Goal: Task Accomplishment & Management: Manage account settings

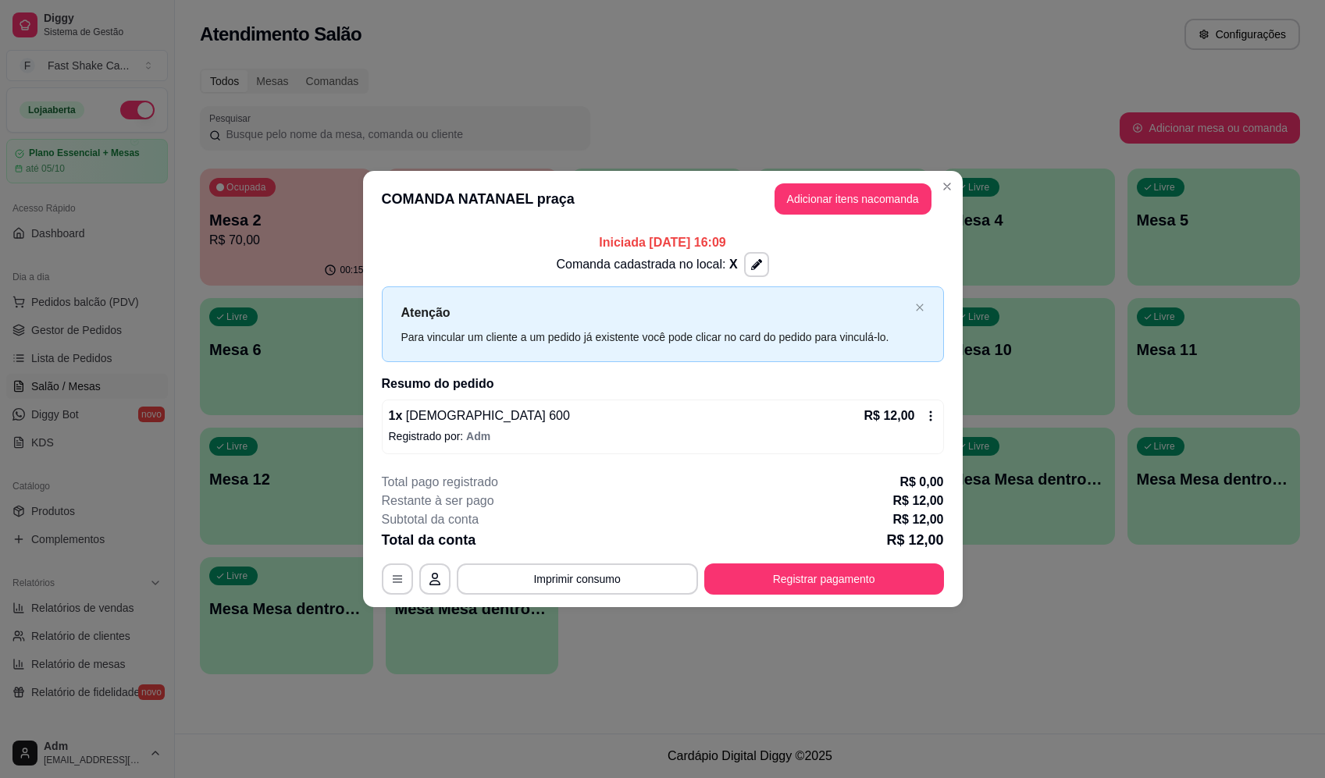
click at [845, 597] on footer "**********" at bounding box center [663, 534] width 600 height 147
click at [847, 582] on button "Registrar pagamento" at bounding box center [824, 579] width 240 height 31
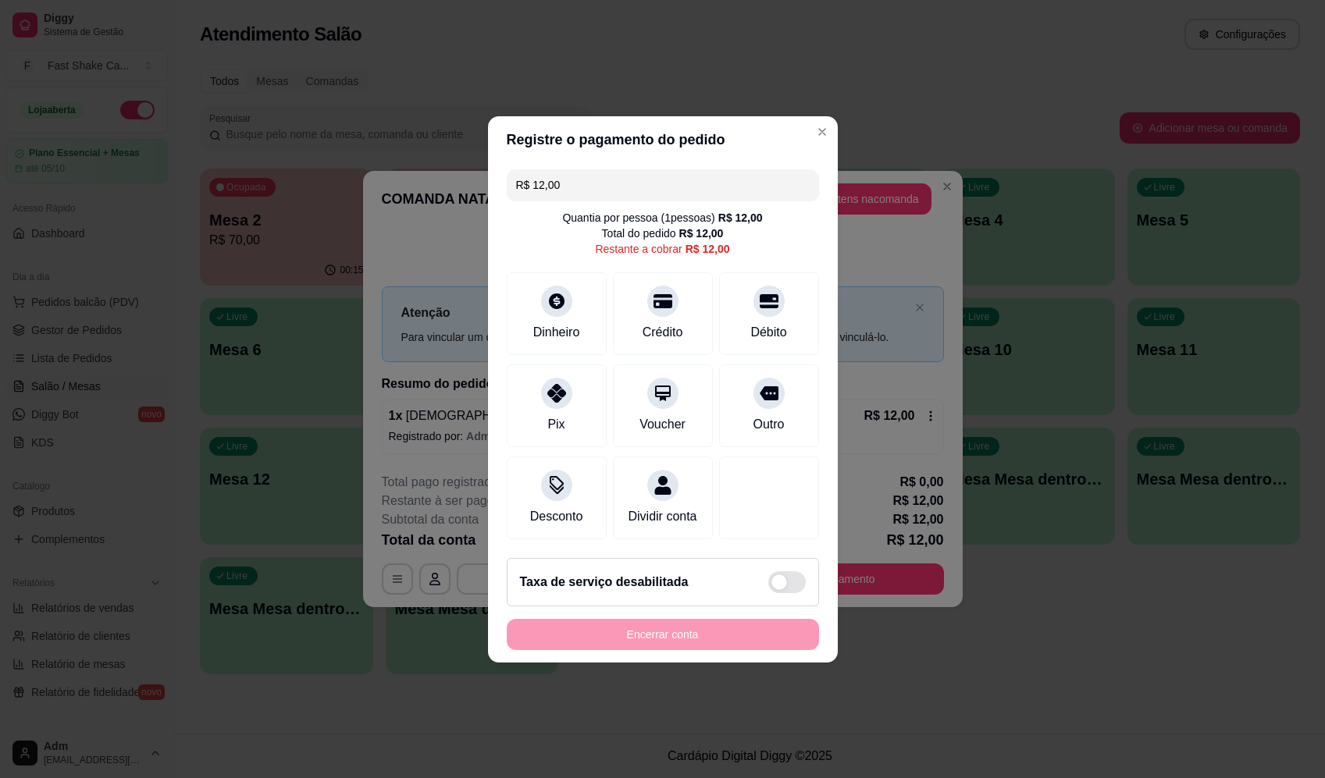
click at [782, 350] on div "R$ 12,00 Quantia por pessoa ( 1 pessoas) R$ 12,00 Total do pedido R$ 12,00 Rest…" at bounding box center [663, 354] width 350 height 383
click at [779, 372] on div "Outro" at bounding box center [769, 402] width 110 height 91
type input "R$ 0,00"
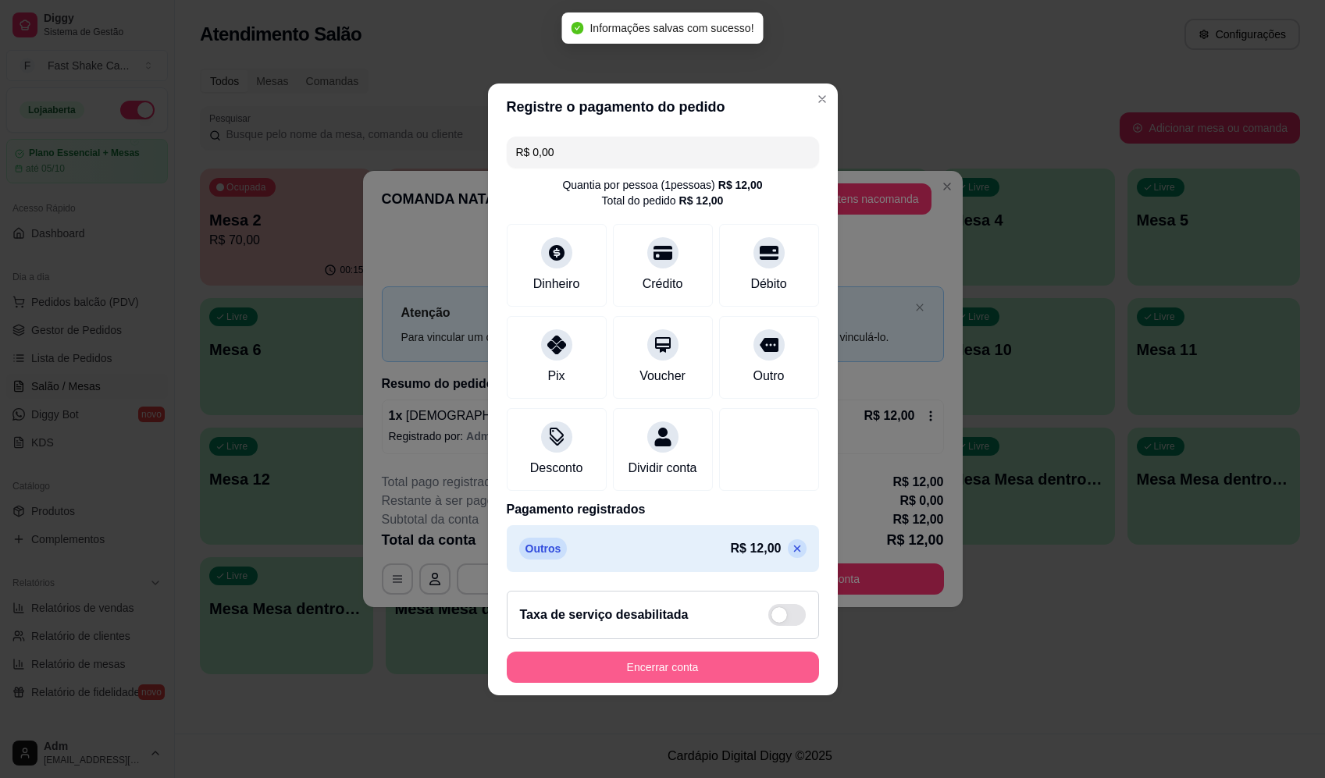
click at [677, 667] on button "Encerrar conta" at bounding box center [663, 667] width 312 height 31
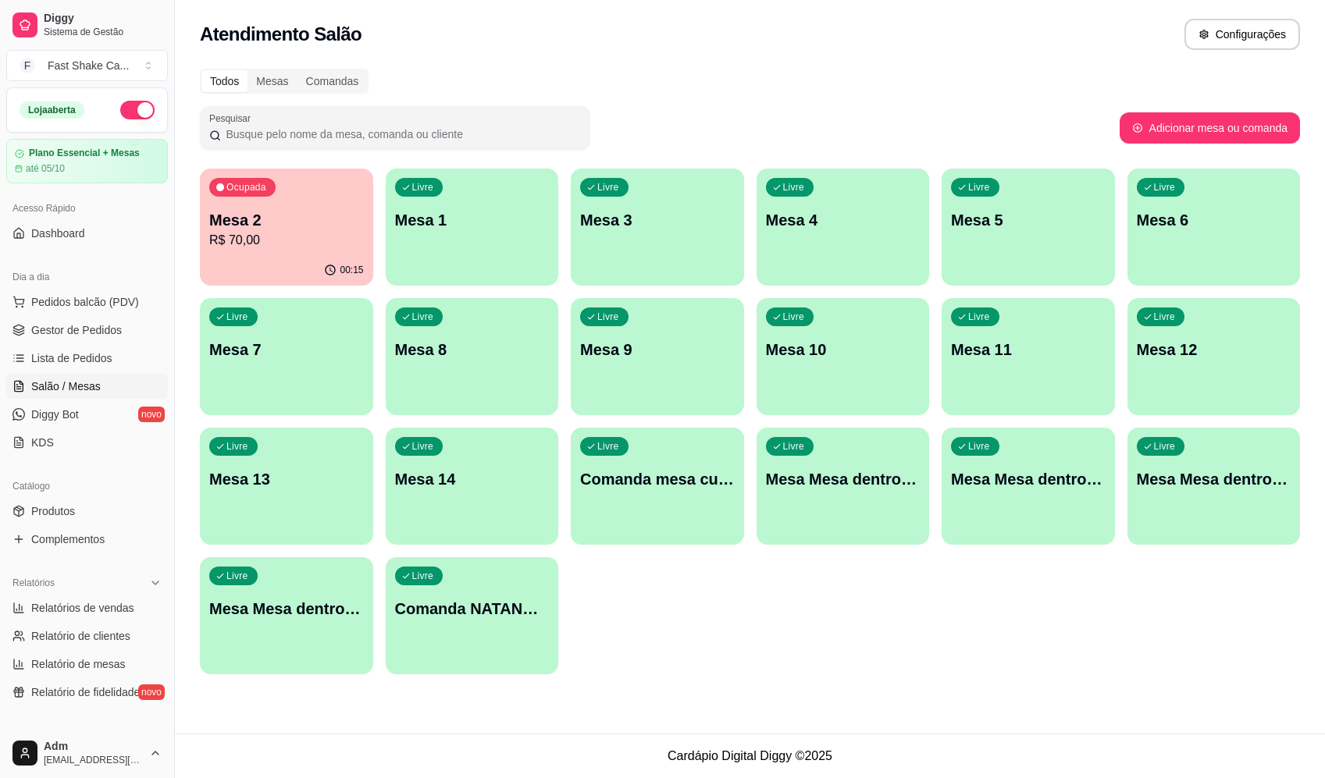
click at [297, 217] on p "Mesa 2" at bounding box center [286, 220] width 155 height 22
click at [303, 623] on div "Livre Mesa Mesa dentro vermelha" at bounding box center [286, 606] width 173 height 98
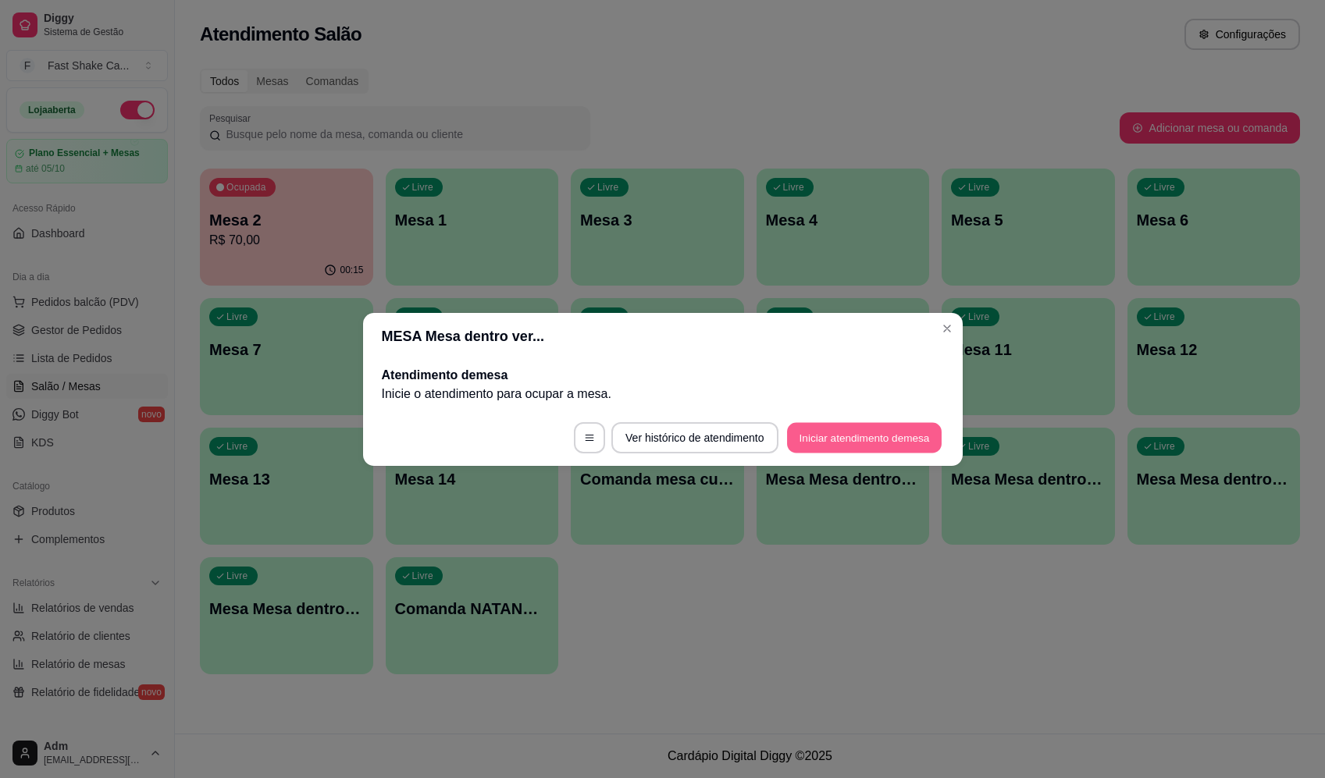
click at [872, 437] on button "Iniciar atendimento de mesa" at bounding box center [864, 437] width 155 height 30
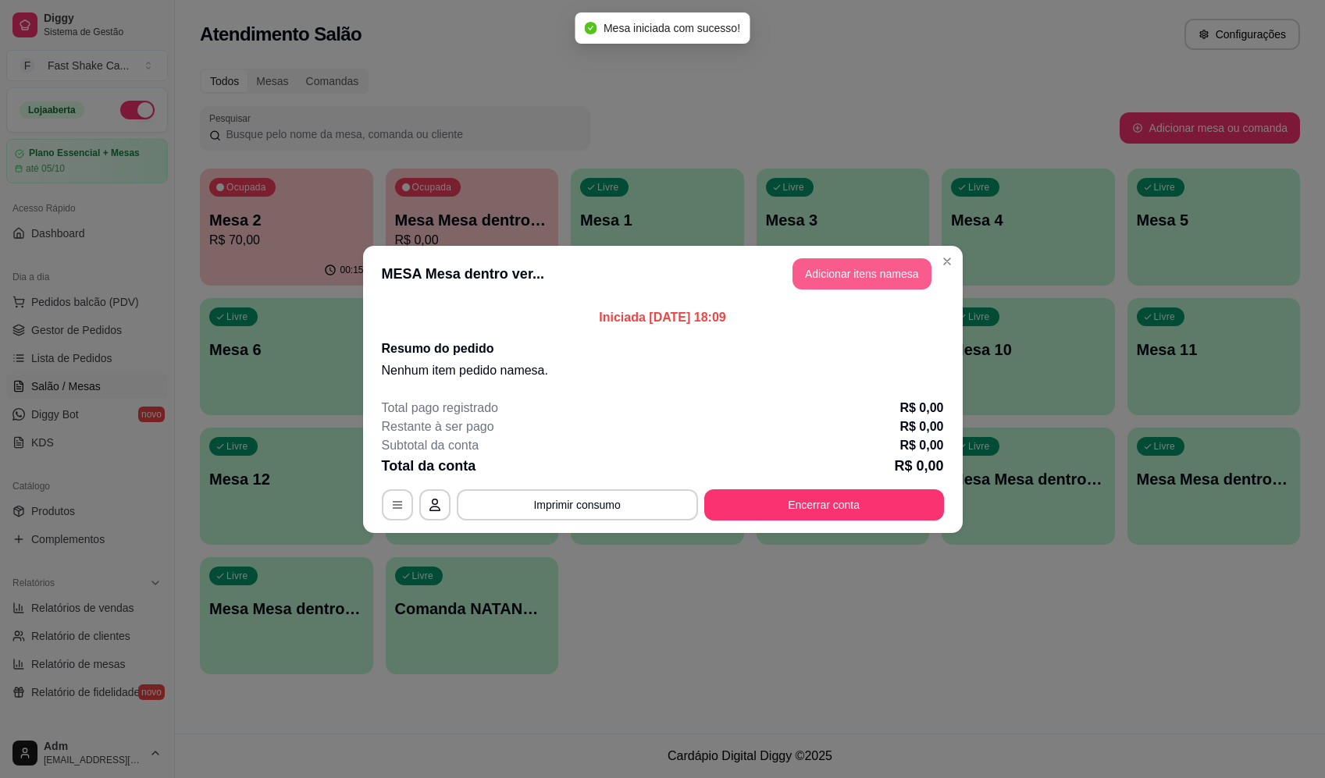
click at [868, 268] on button "Adicionar itens na mesa" at bounding box center [862, 273] width 139 height 31
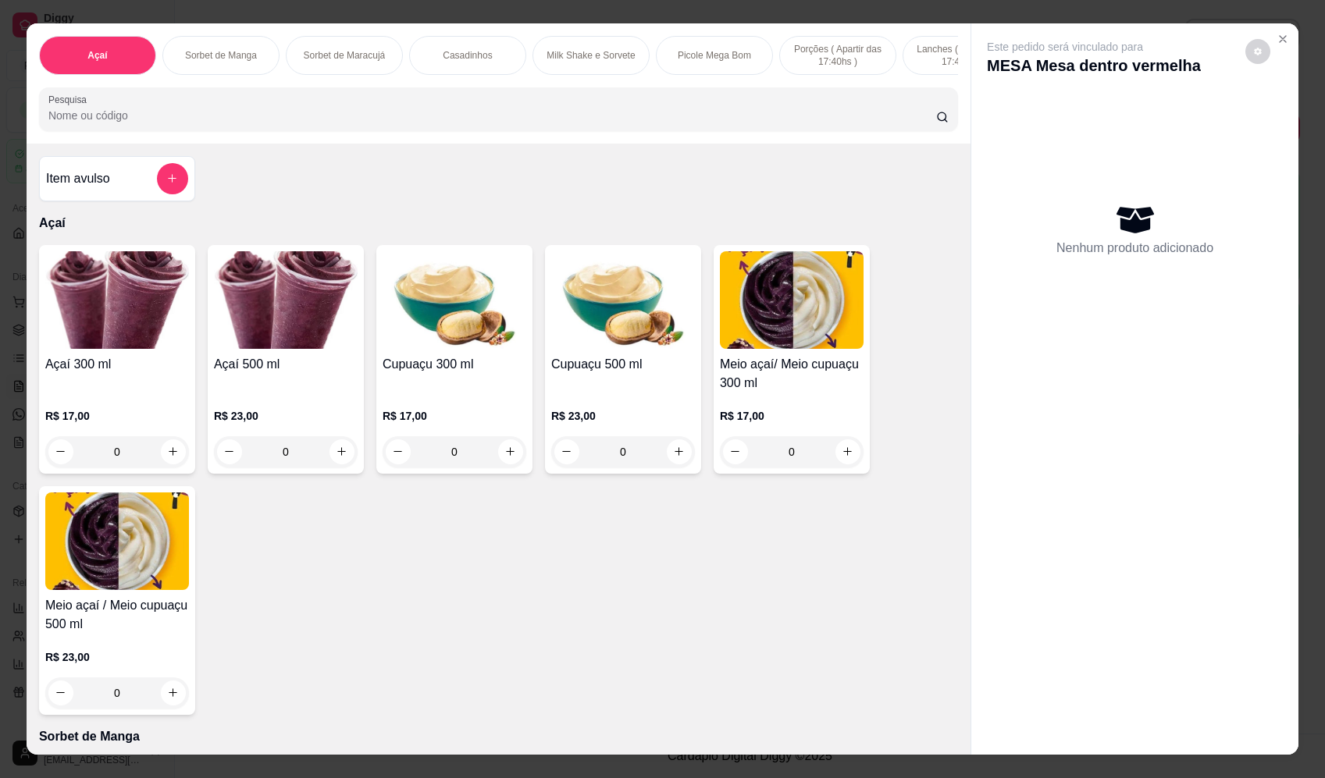
click at [340, 458] on div "0" at bounding box center [286, 451] width 144 height 31
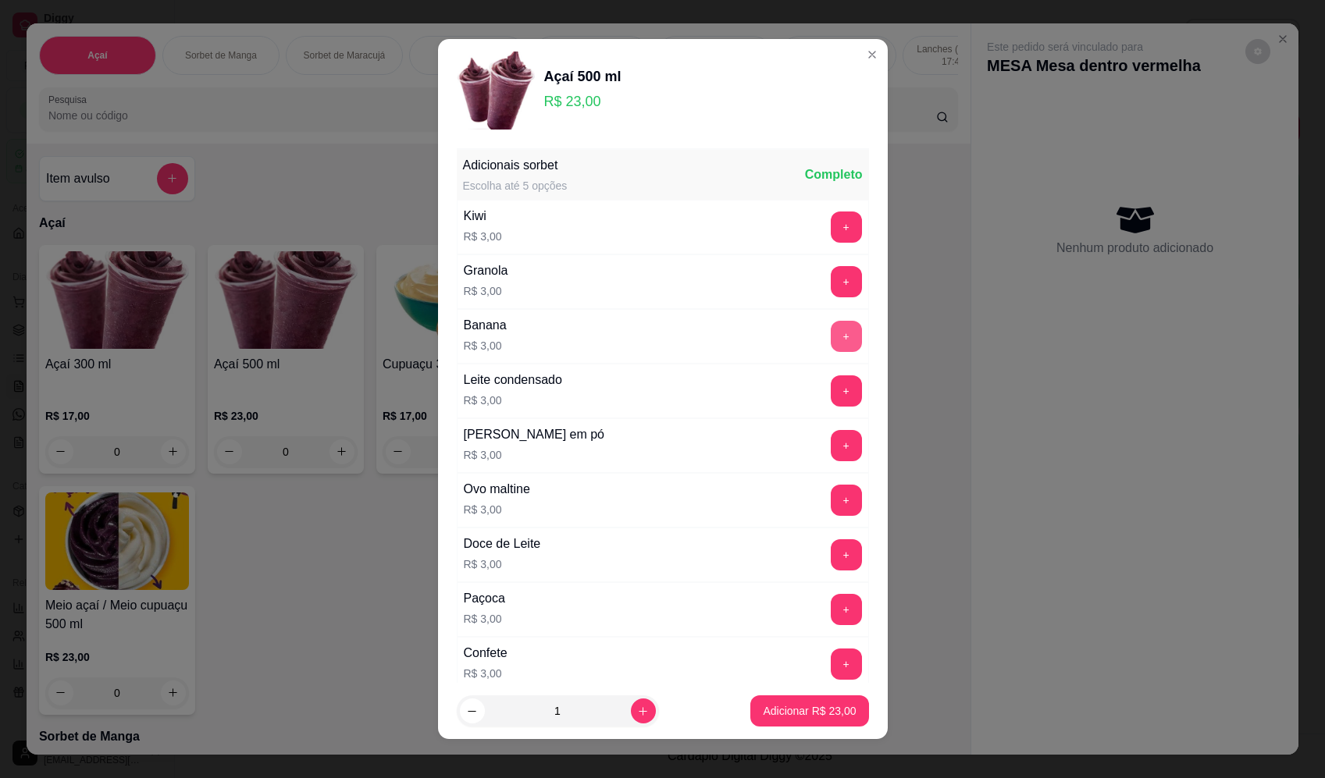
click at [831, 341] on button "+" at bounding box center [846, 336] width 31 height 31
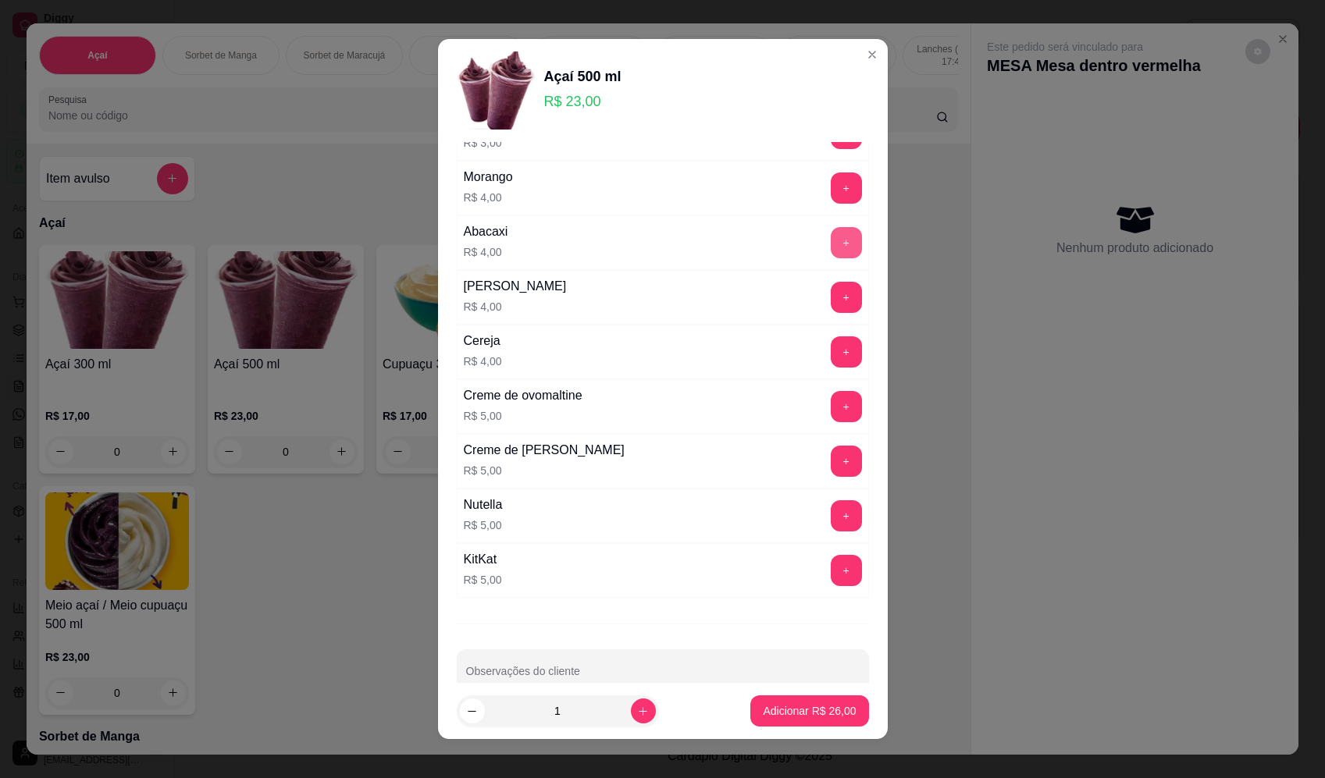
scroll to position [781, 0]
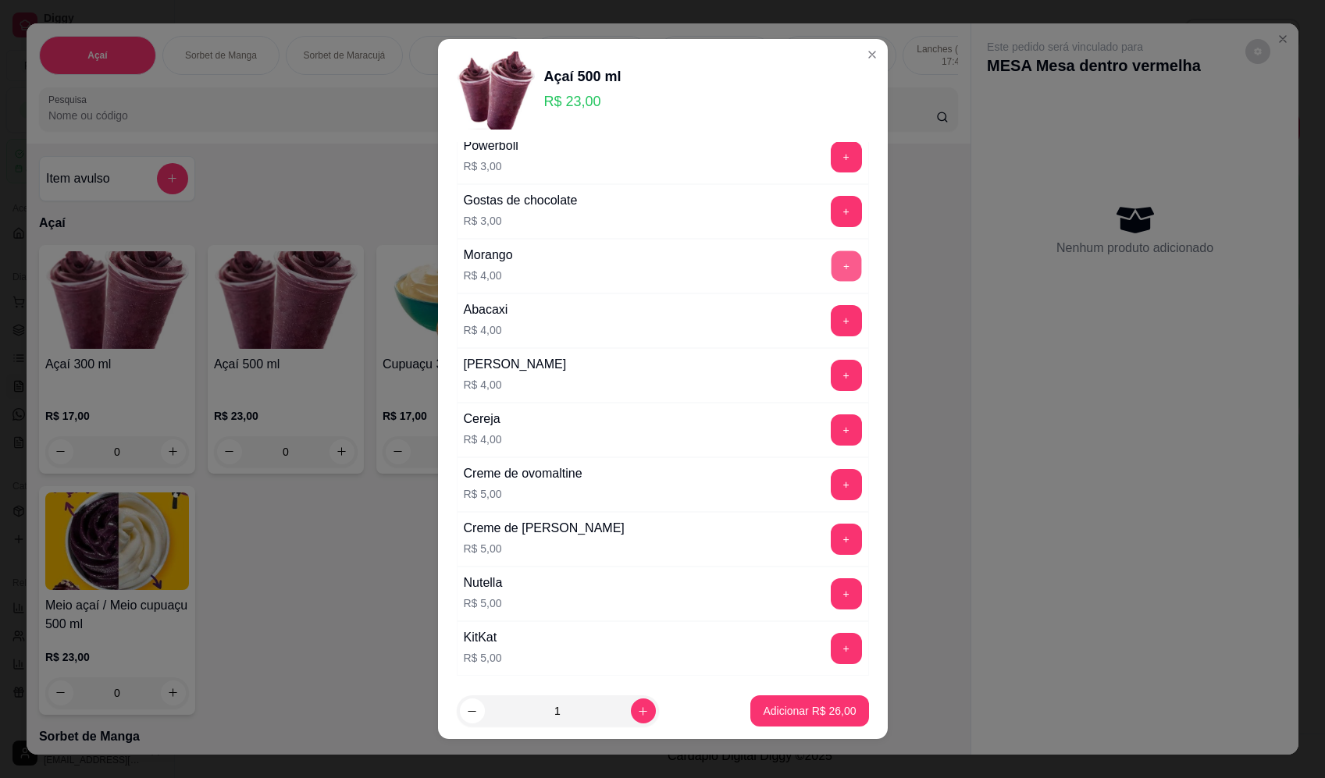
click at [831, 263] on button "+" at bounding box center [846, 266] width 30 height 30
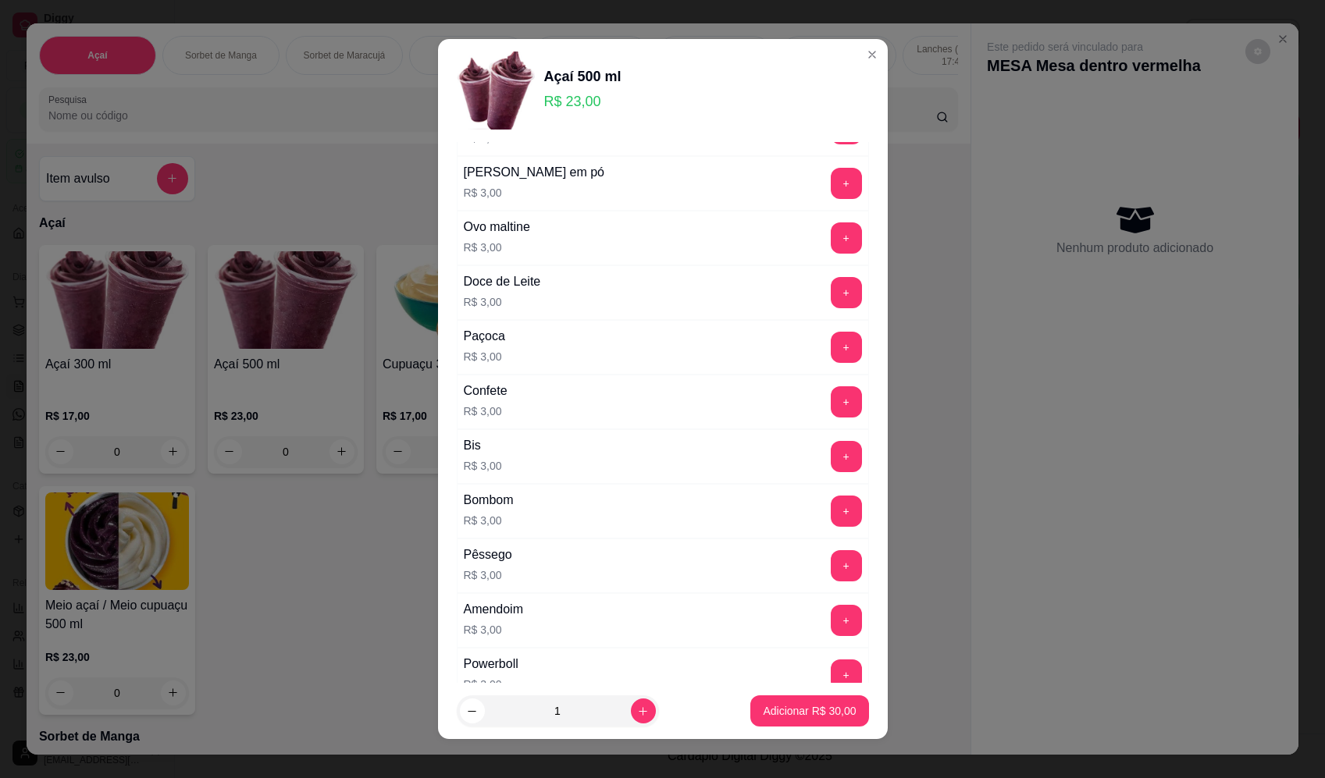
scroll to position [234, 0]
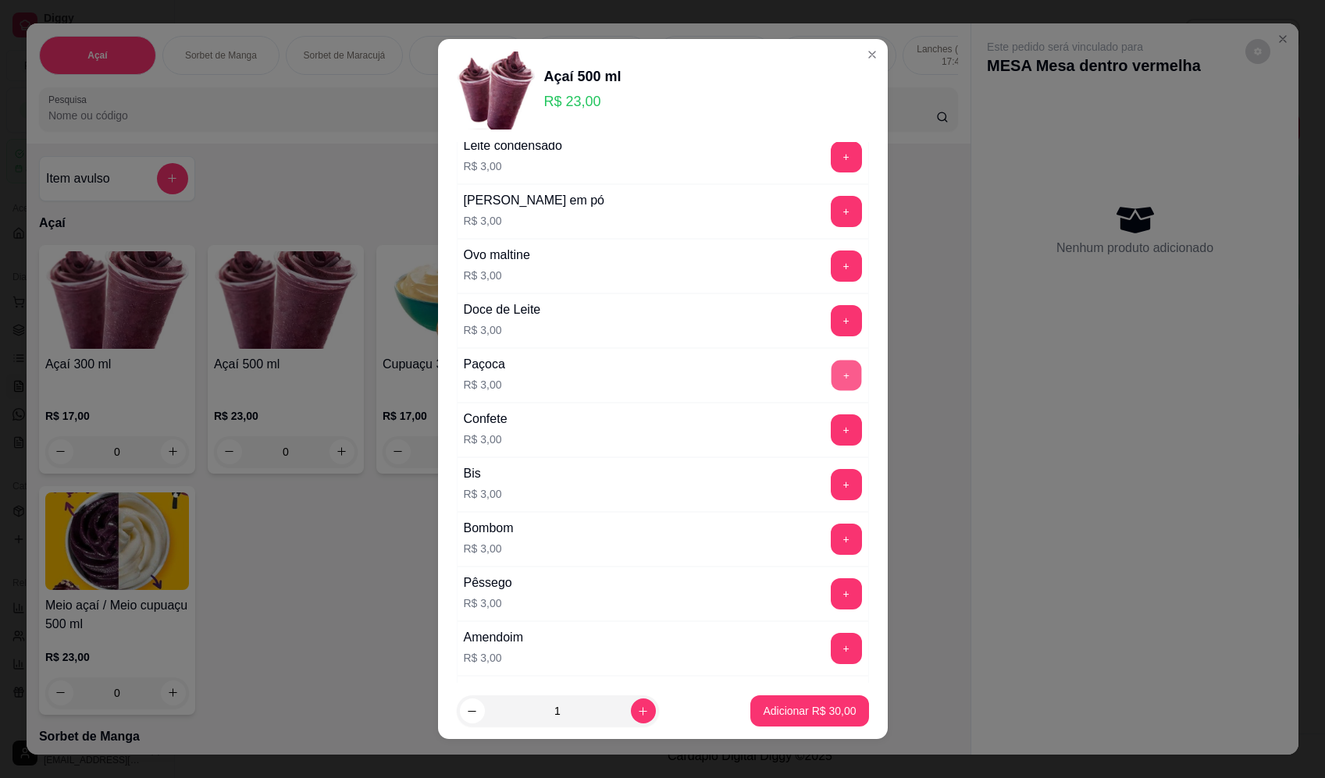
click at [831, 382] on button "+" at bounding box center [846, 375] width 30 height 30
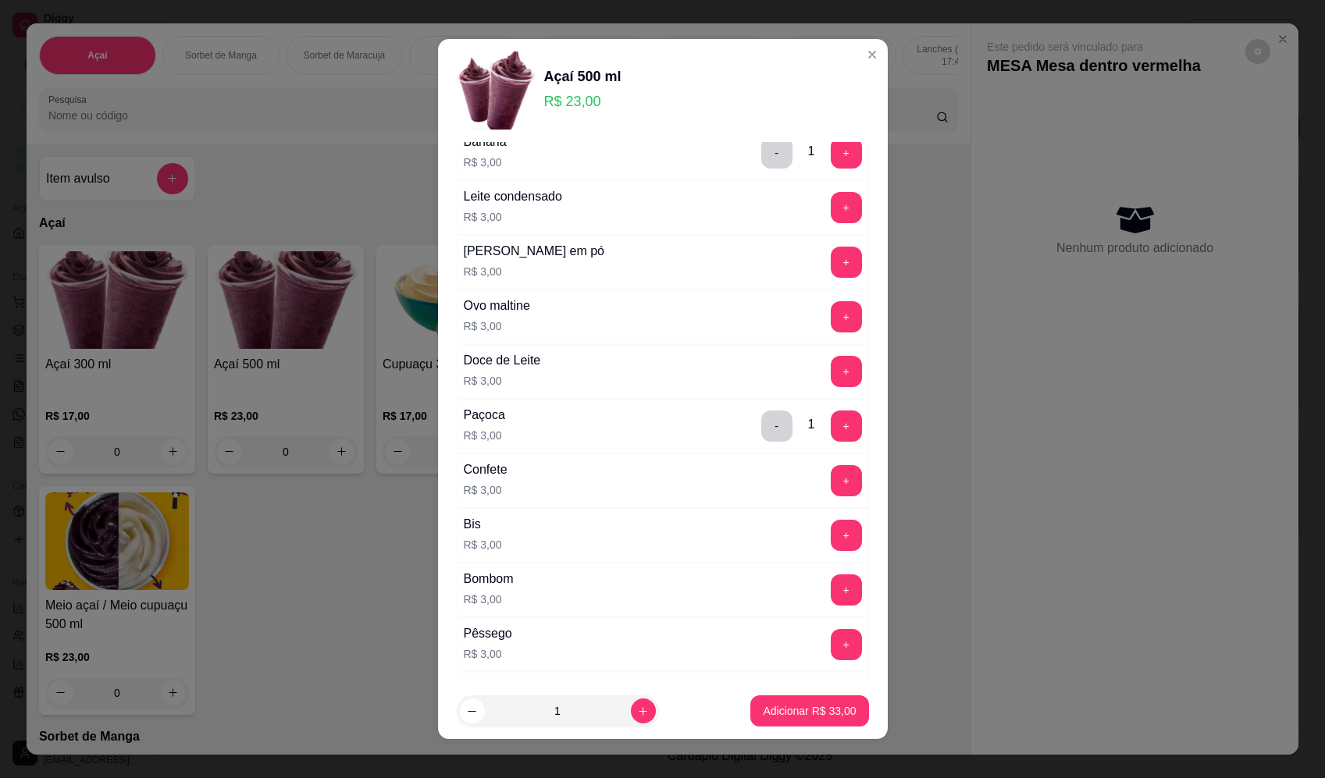
scroll to position [156, 0]
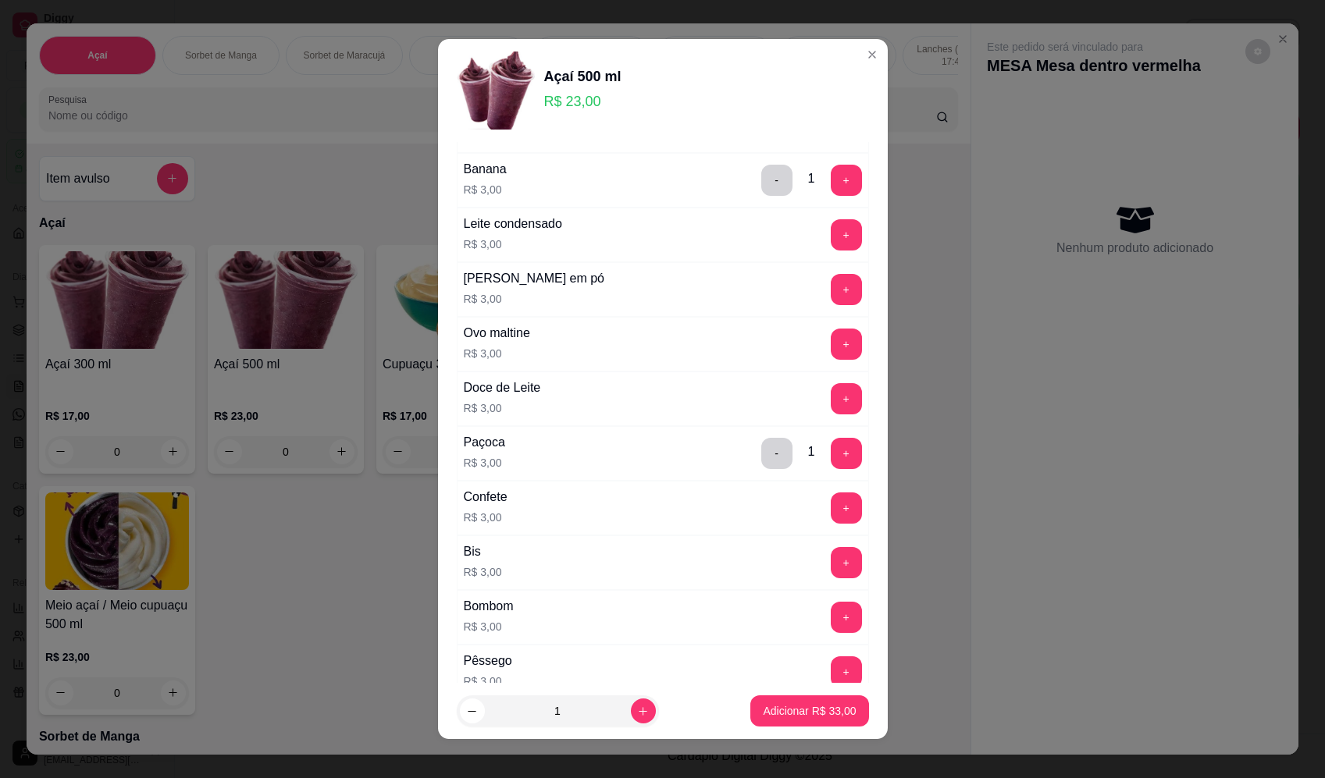
click at [831, 299] on button "+" at bounding box center [846, 289] width 31 height 31
click at [846, 710] on button "Adicionar R$ 36,00" at bounding box center [809, 711] width 118 height 31
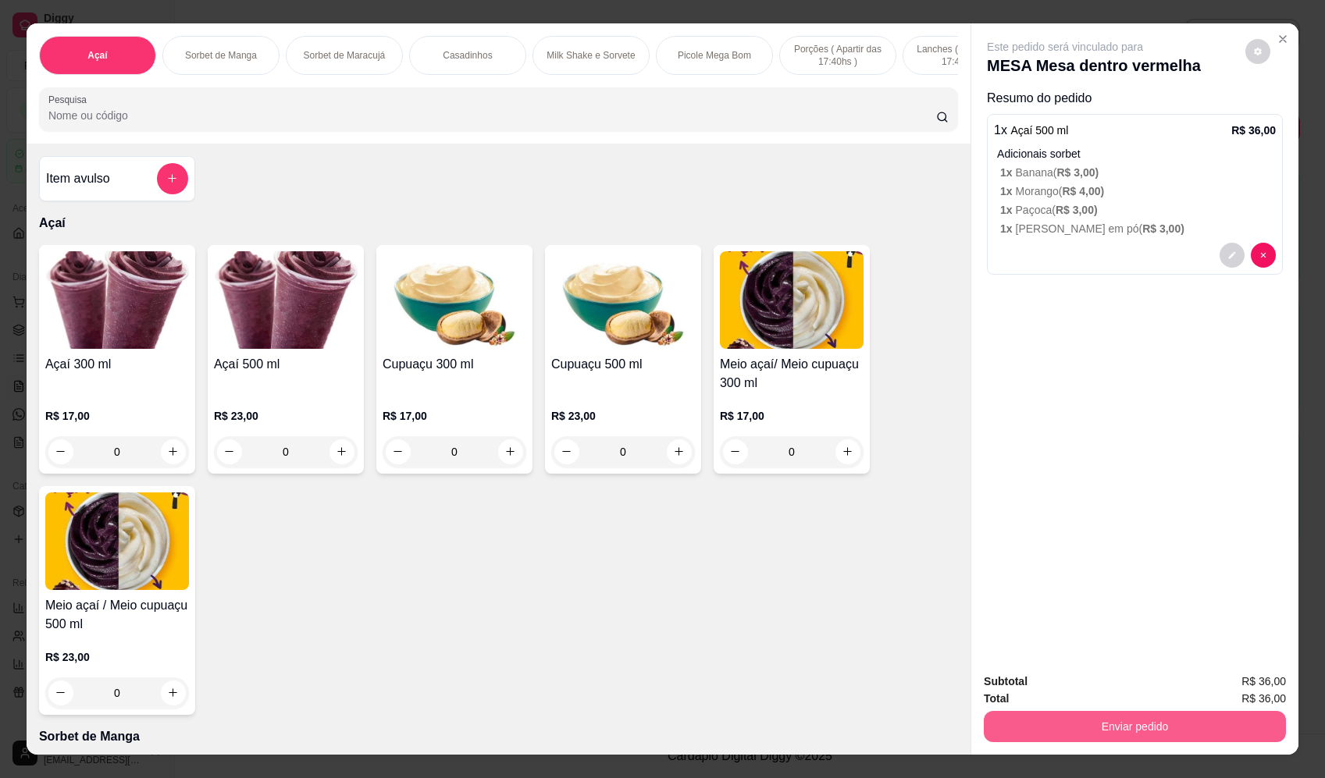
click at [1116, 729] on button "Enviar pedido" at bounding box center [1135, 726] width 302 height 31
click at [1106, 689] on button "Registrar cliente" at bounding box center [1140, 689] width 103 height 30
click at [1245, 733] on button "Enviar pedido" at bounding box center [1134, 727] width 293 height 30
click at [1238, 675] on button "Enviar pedido" at bounding box center [1245, 688] width 86 height 29
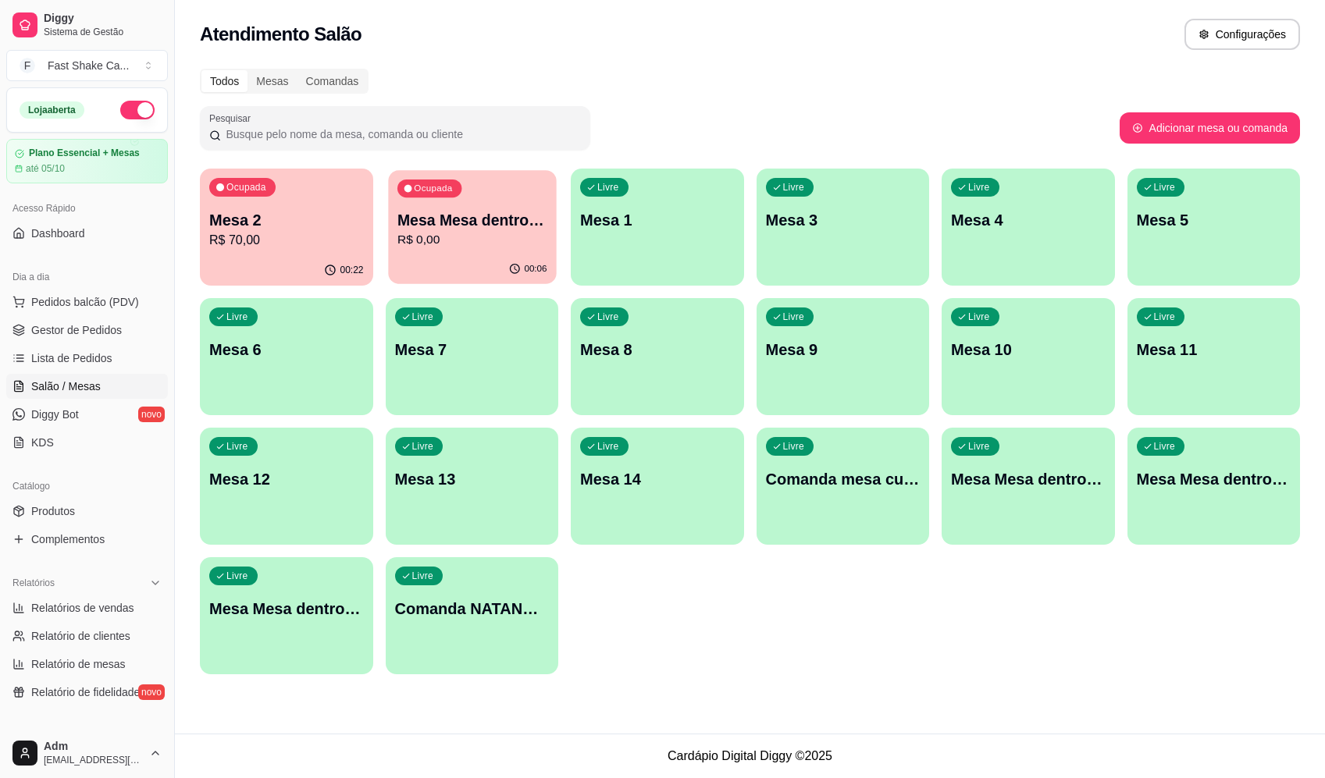
click at [525, 198] on div "Ocupada Mesa Mesa dentro vermelha R$ 0,00" at bounding box center [472, 212] width 168 height 84
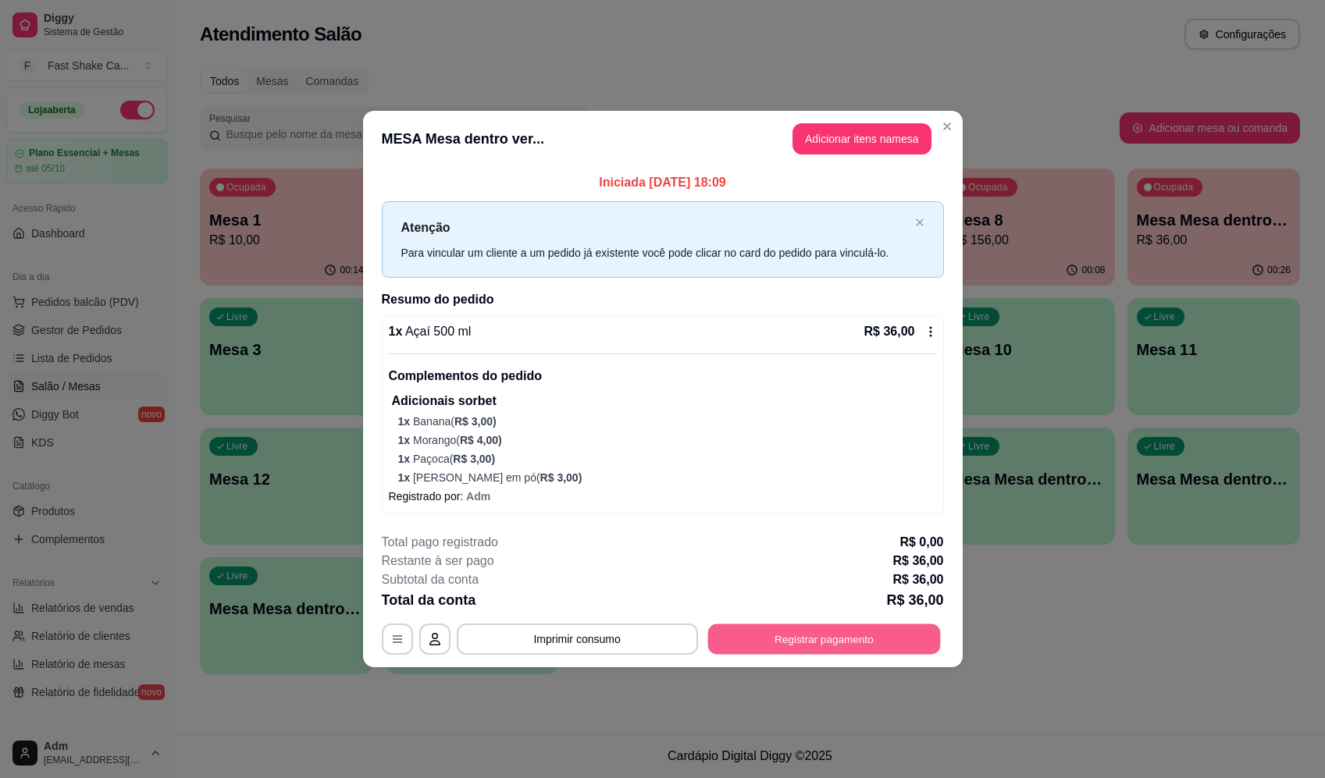
click at [903, 649] on button "Registrar pagamento" at bounding box center [823, 639] width 233 height 30
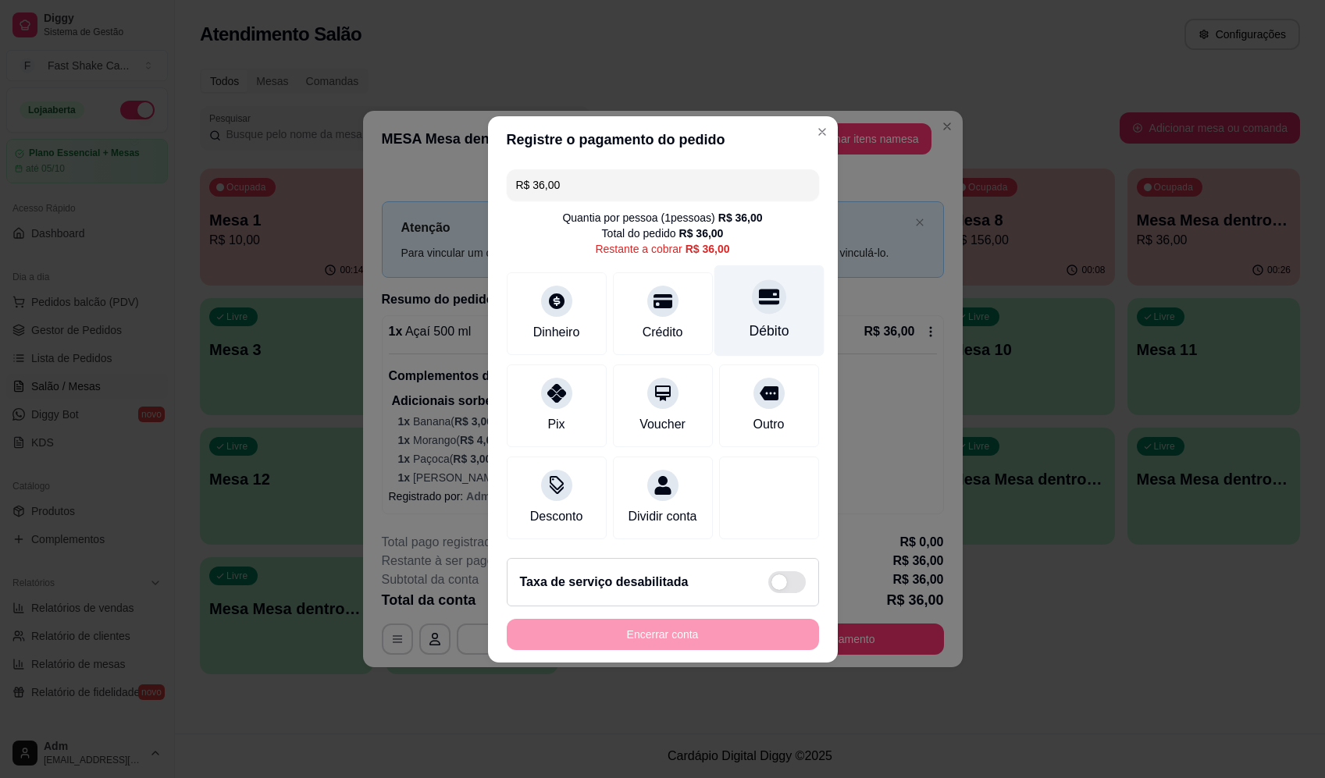
click at [767, 287] on icon at bounding box center [768, 297] width 20 height 20
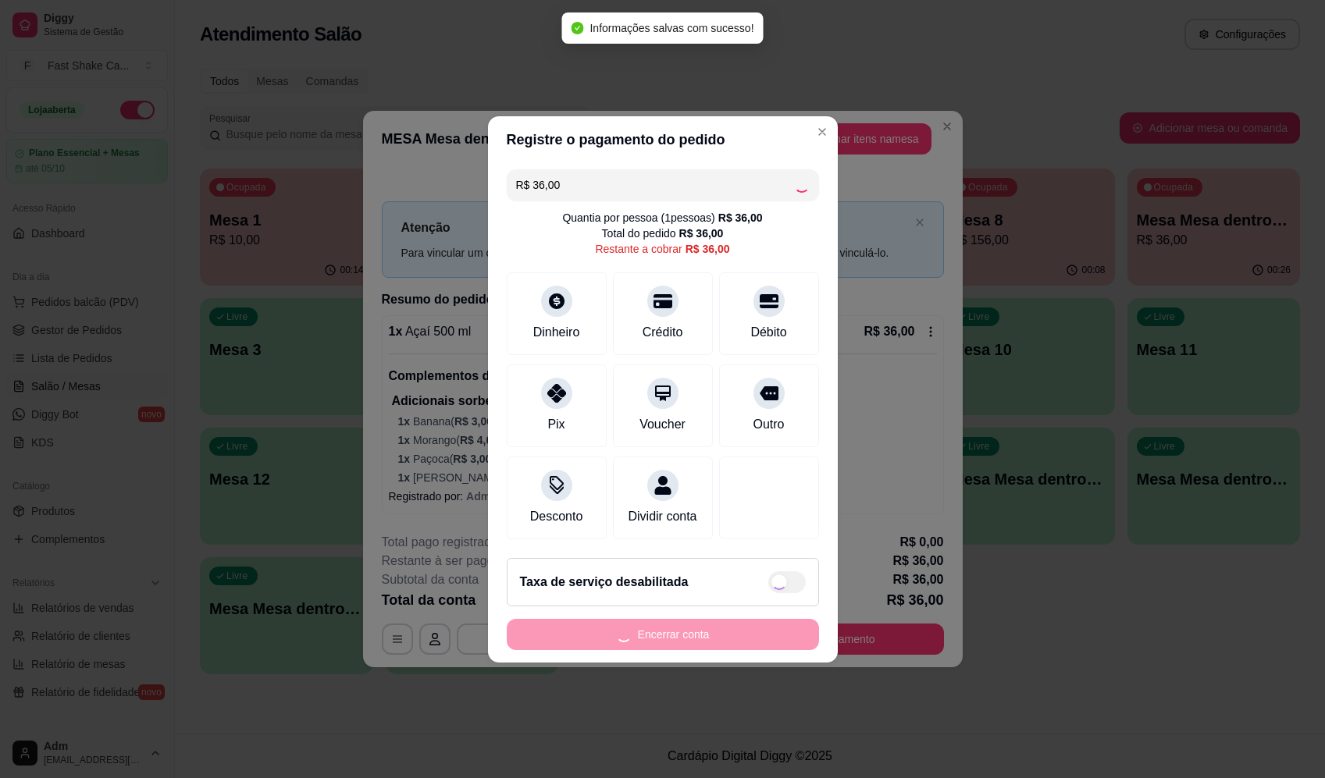
type input "R$ 0,00"
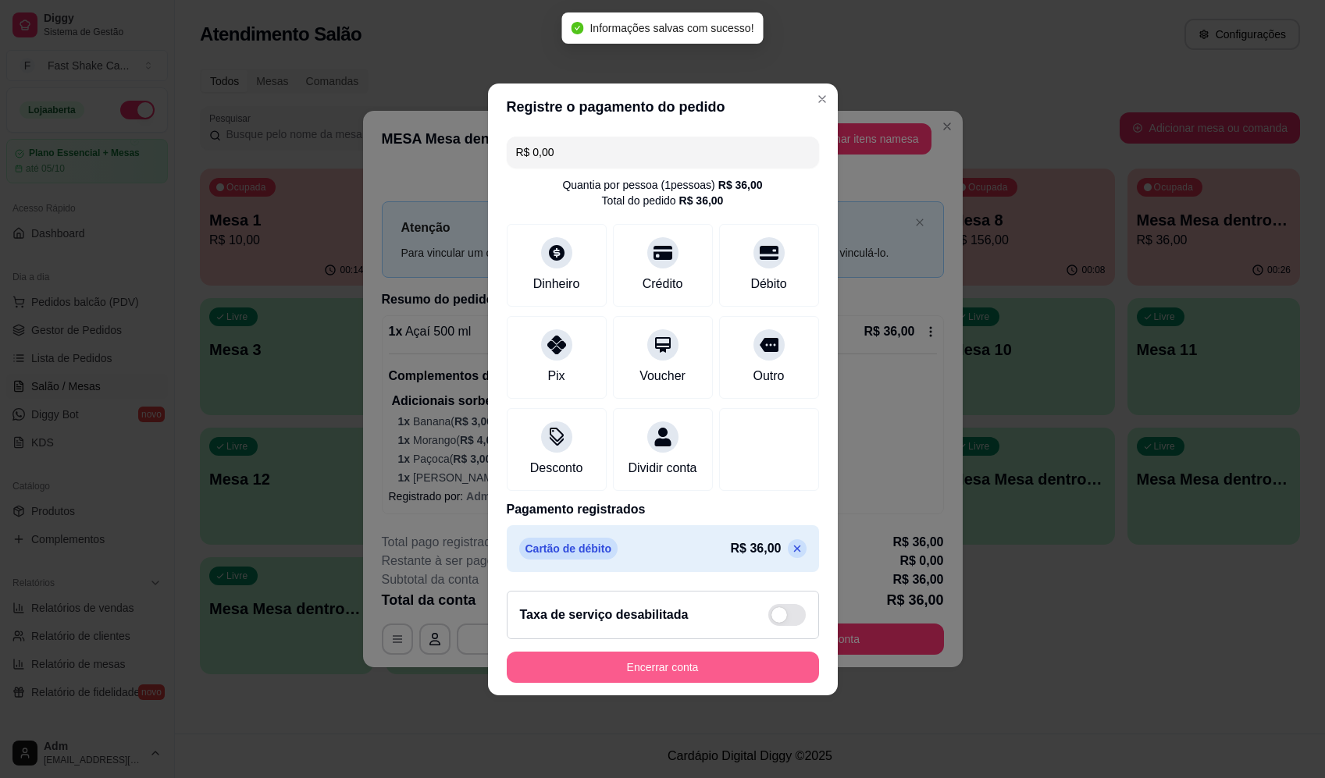
click at [713, 668] on button "Encerrar conta" at bounding box center [663, 667] width 312 height 31
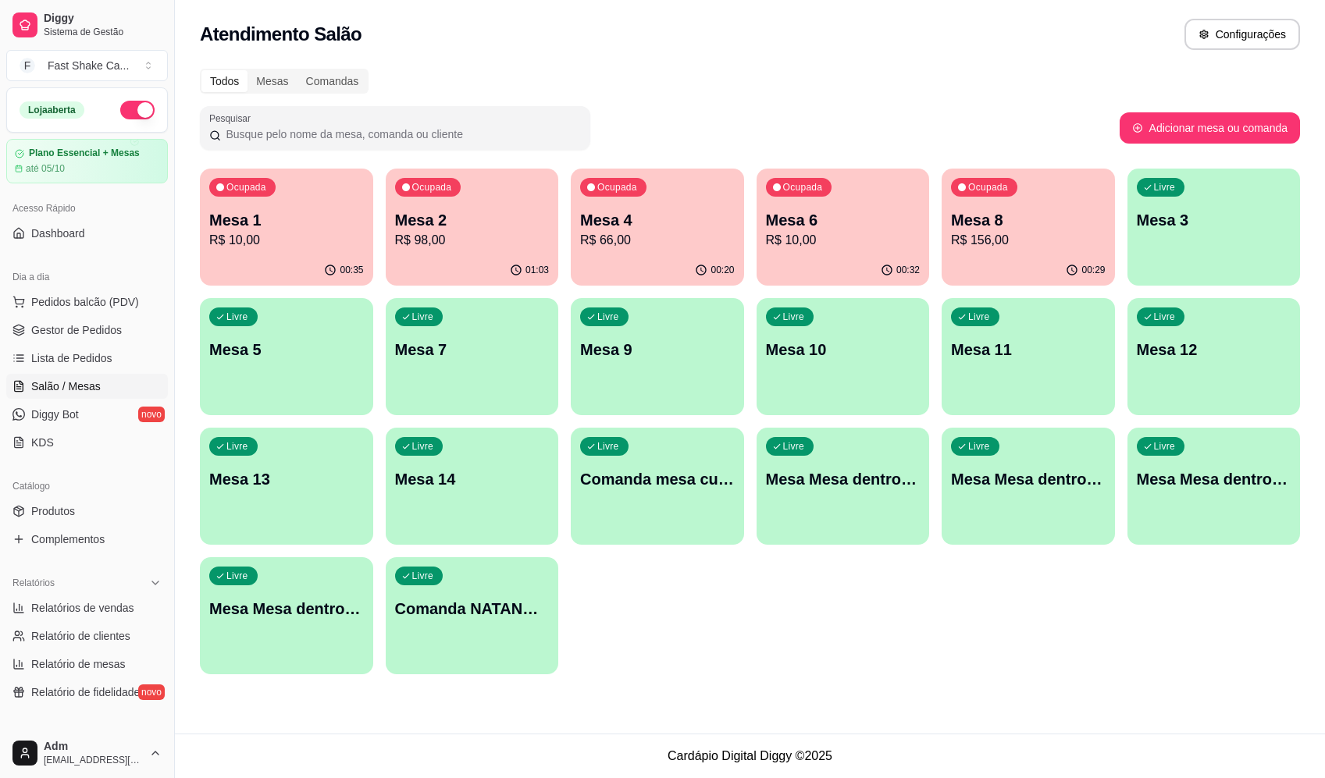
click at [893, 240] on p "R$ 10,00" at bounding box center [843, 240] width 155 height 19
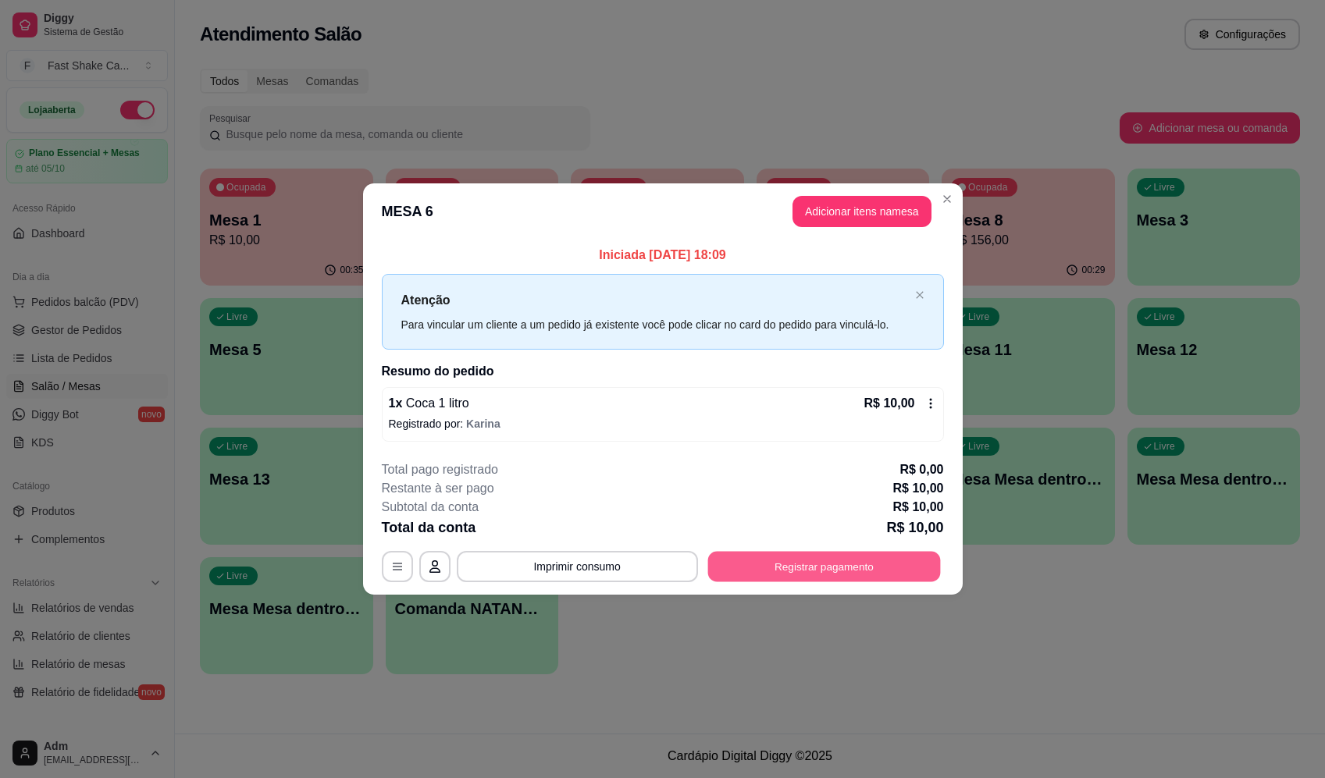
click at [867, 572] on button "Registrar pagamento" at bounding box center [823, 567] width 233 height 30
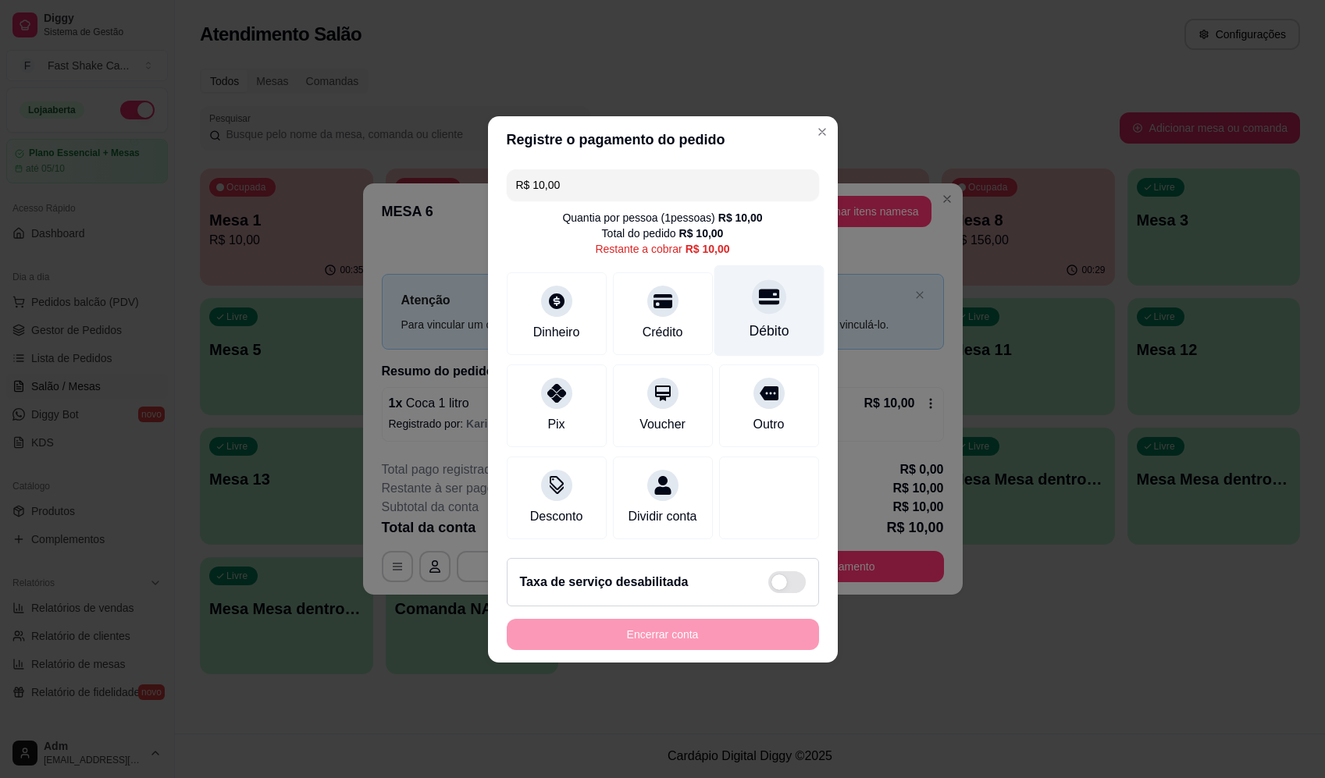
click at [771, 290] on div at bounding box center [769, 297] width 34 height 34
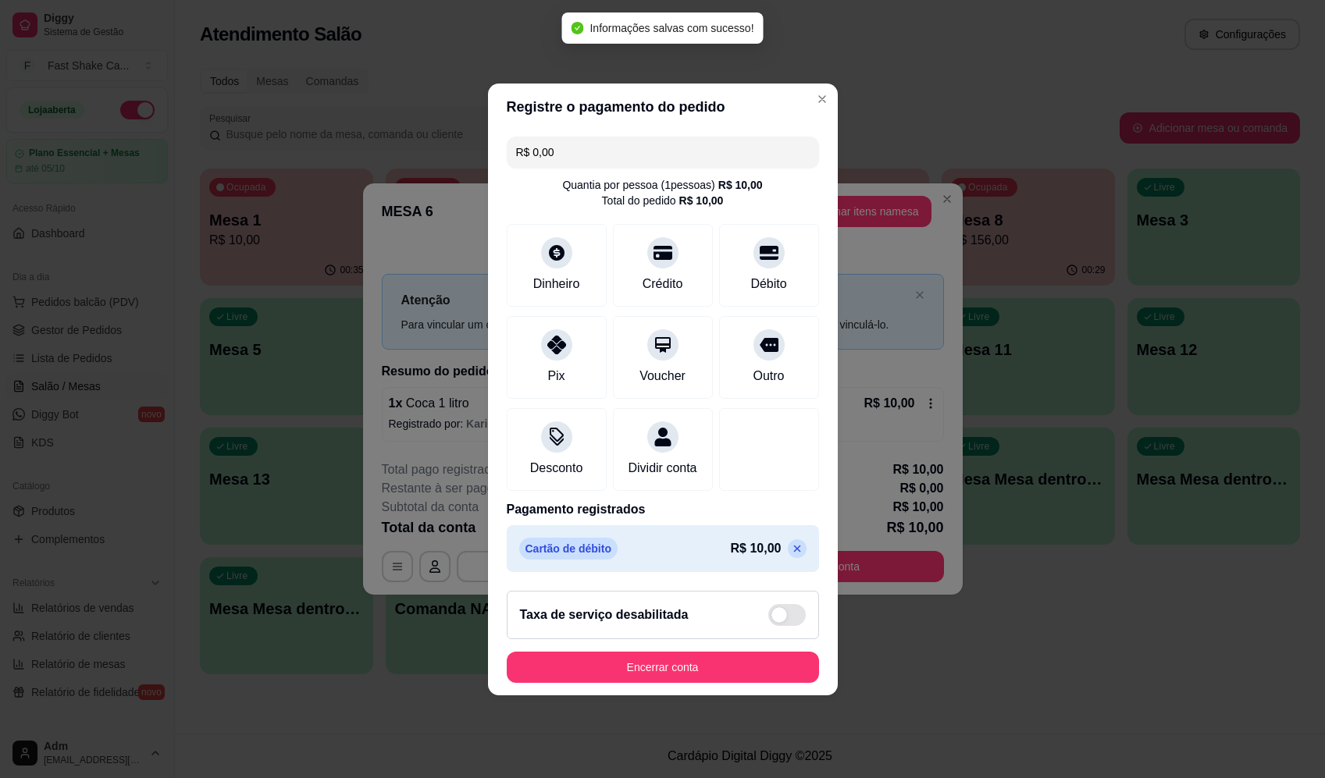
drag, startPoint x: 783, startPoint y: 559, endPoint x: 752, endPoint y: 532, distance: 41.0
click at [791, 555] on icon at bounding box center [797, 549] width 12 height 12
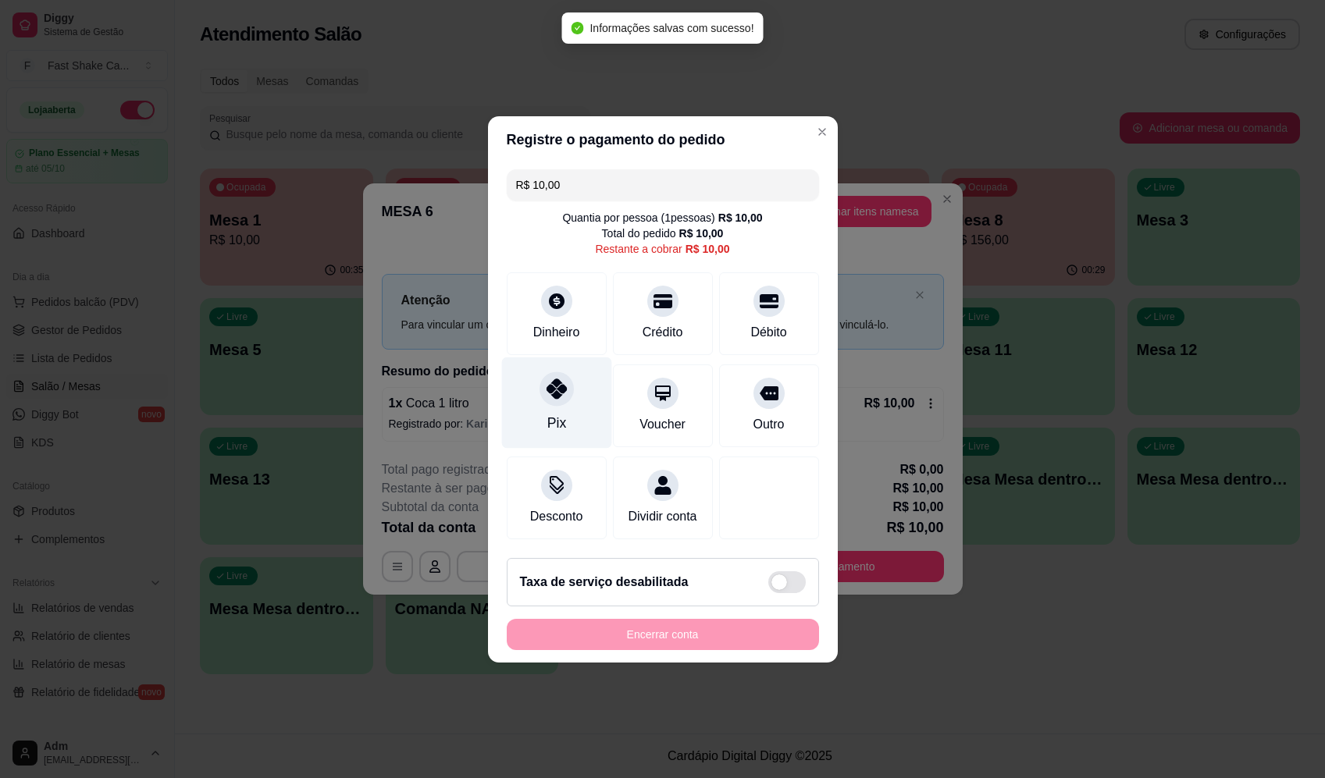
click at [565, 341] on div "Dinheiro" at bounding box center [557, 313] width 100 height 83
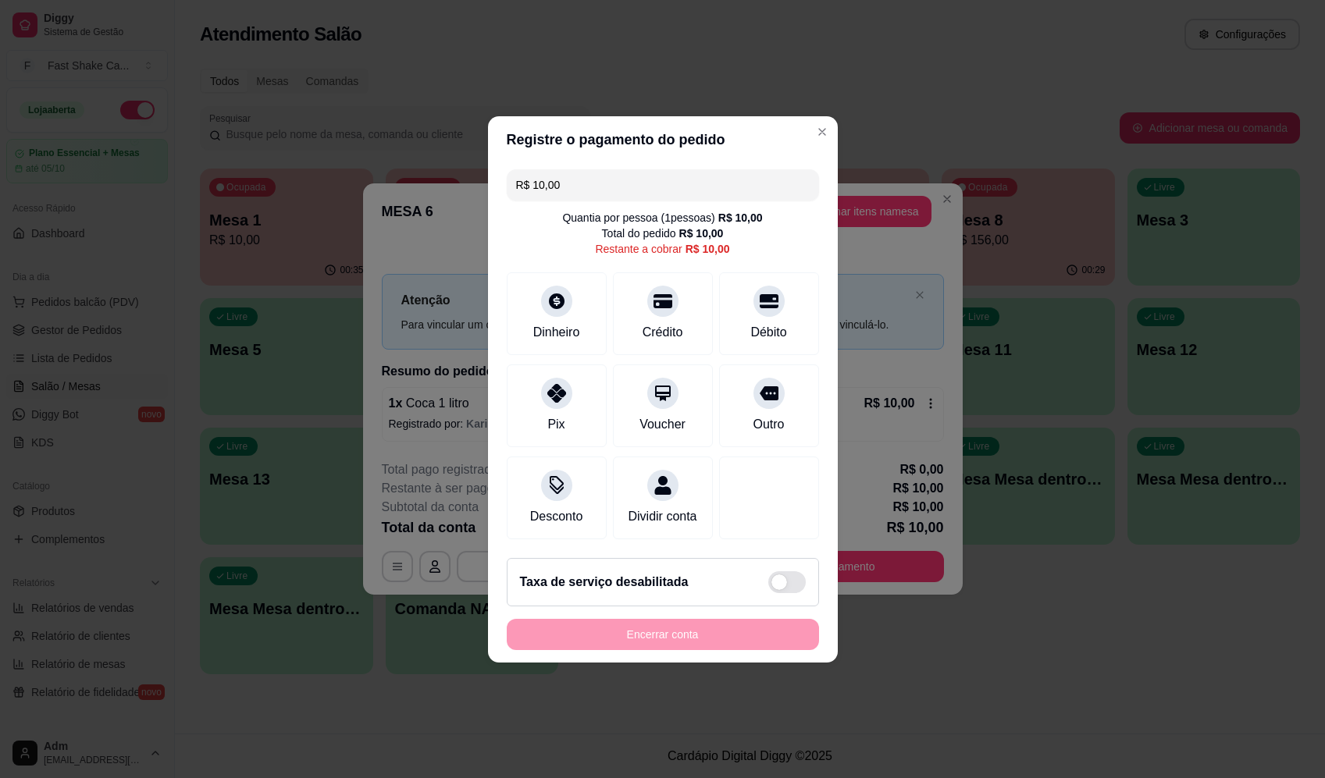
click at [499, 397] on div "Registre o pagamento do pedido R$ 10,00 Quantia por pessoa ( 1 pessoas) R$ 10,0…" at bounding box center [662, 389] width 1325 height 778
click at [547, 407] on div "Pix" at bounding box center [556, 402] width 110 height 91
type input "R$ 0,00"
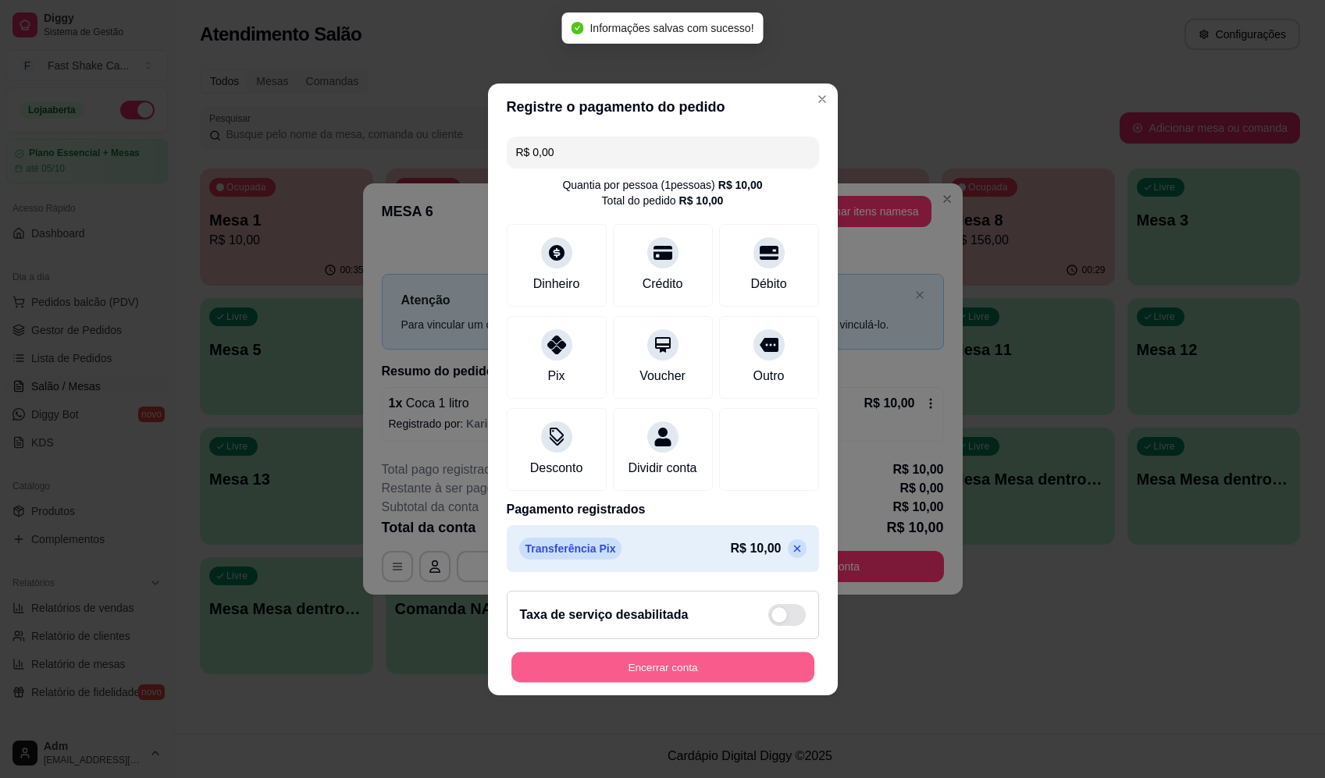
click at [752, 680] on button "Encerrar conta" at bounding box center [662, 667] width 303 height 30
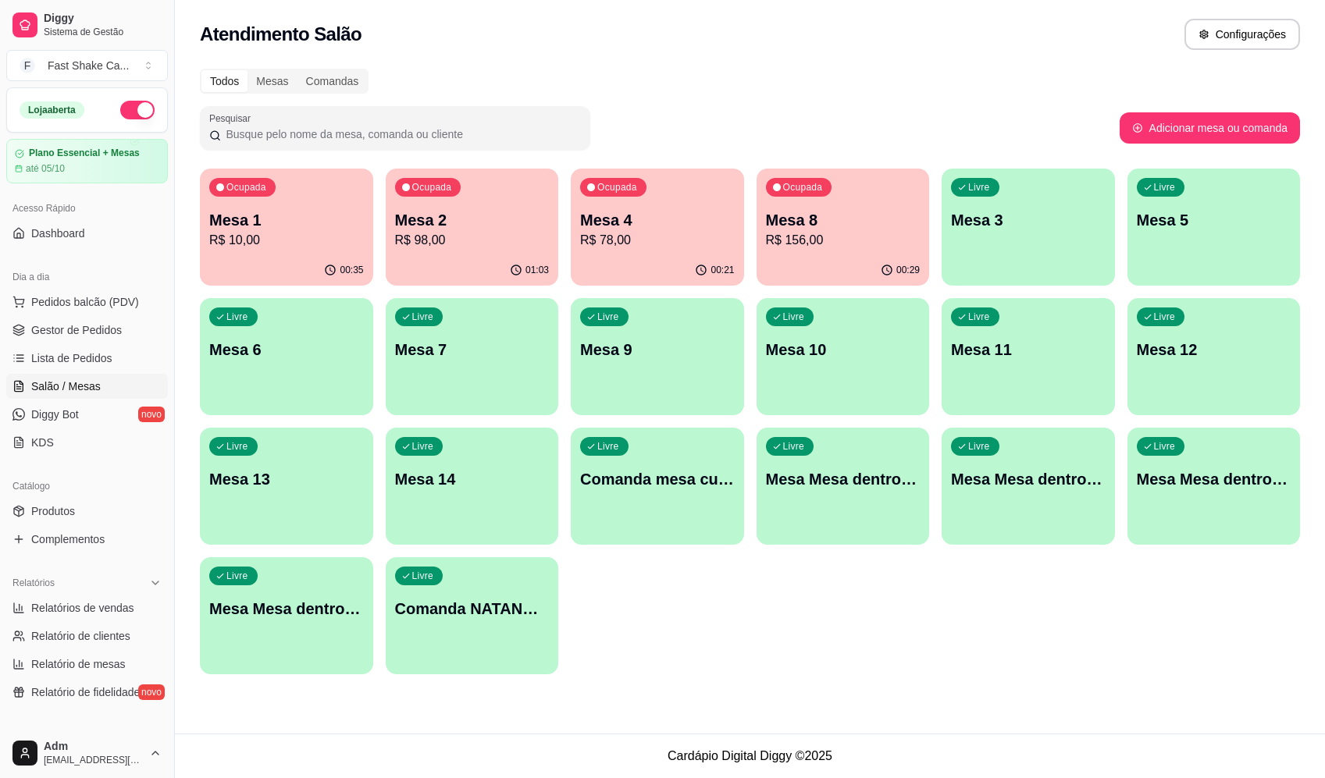
click at [508, 229] on p "Mesa 2" at bounding box center [472, 220] width 155 height 22
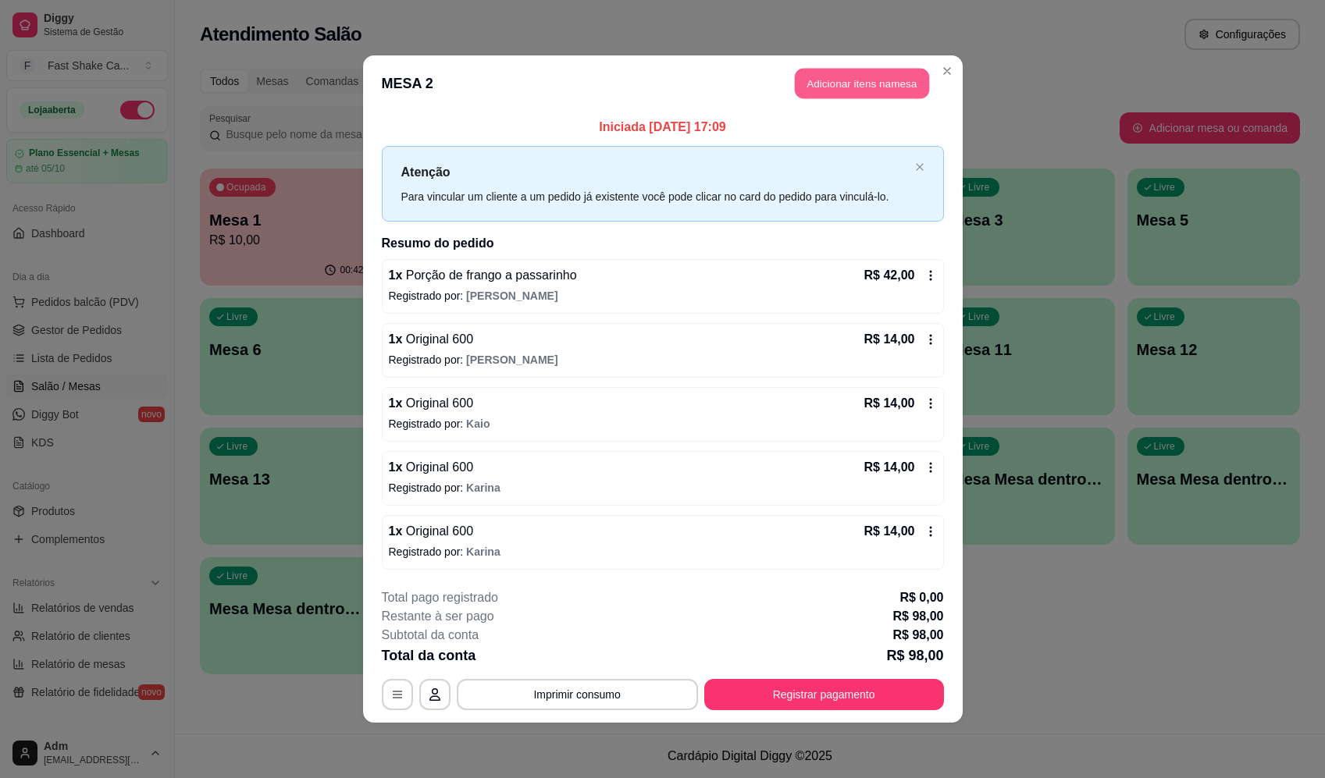
click at [835, 73] on button "Adicionar itens na mesa" at bounding box center [862, 84] width 134 height 30
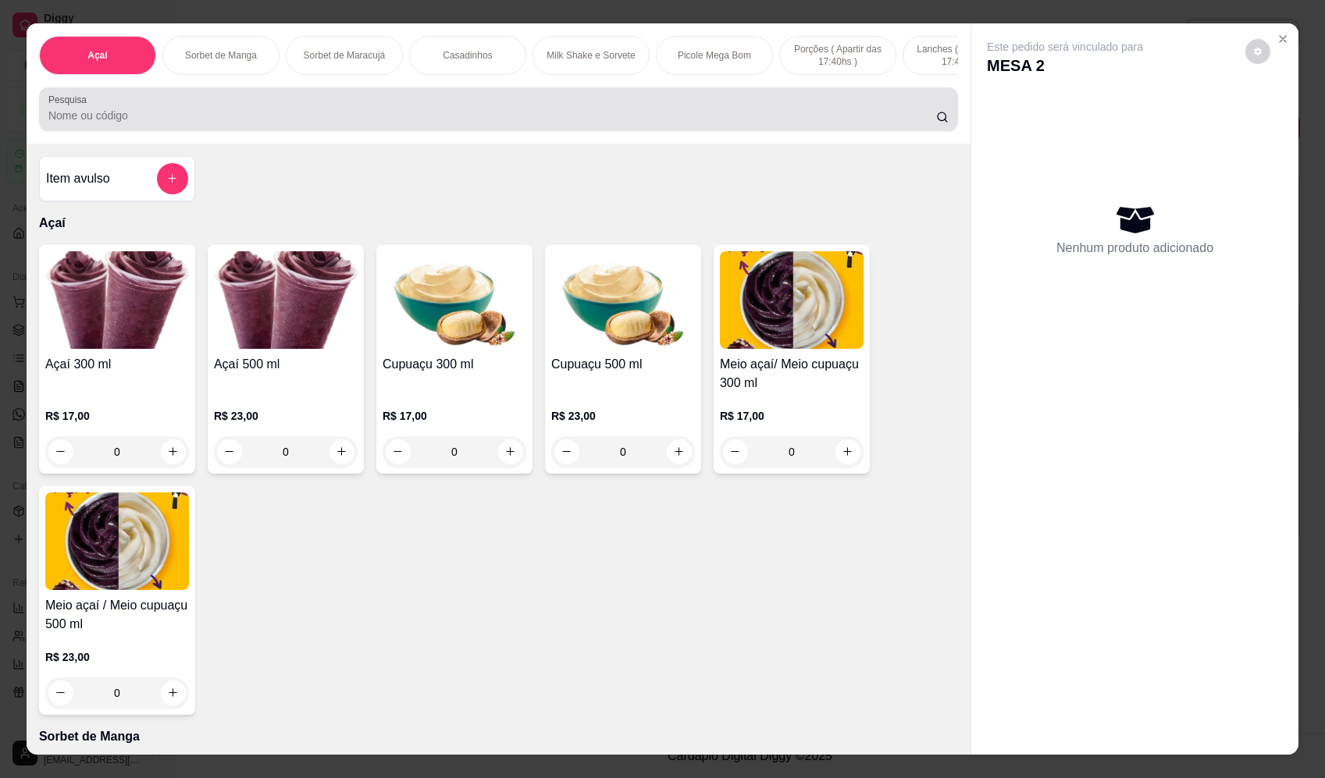
click at [370, 118] on div at bounding box center [498, 109] width 900 height 31
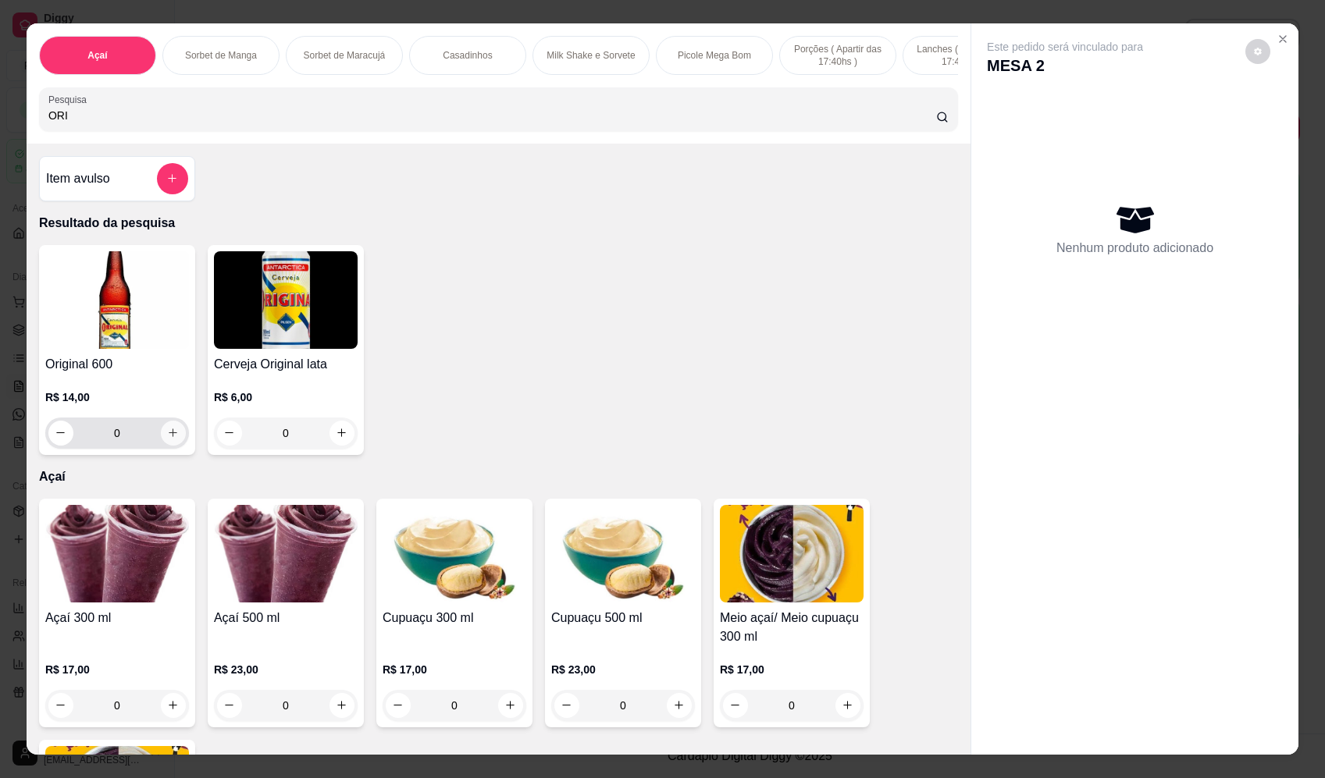
type input "ORI"
click at [161, 438] on button "increase-product-quantity" at bounding box center [173, 433] width 25 height 25
type input "1"
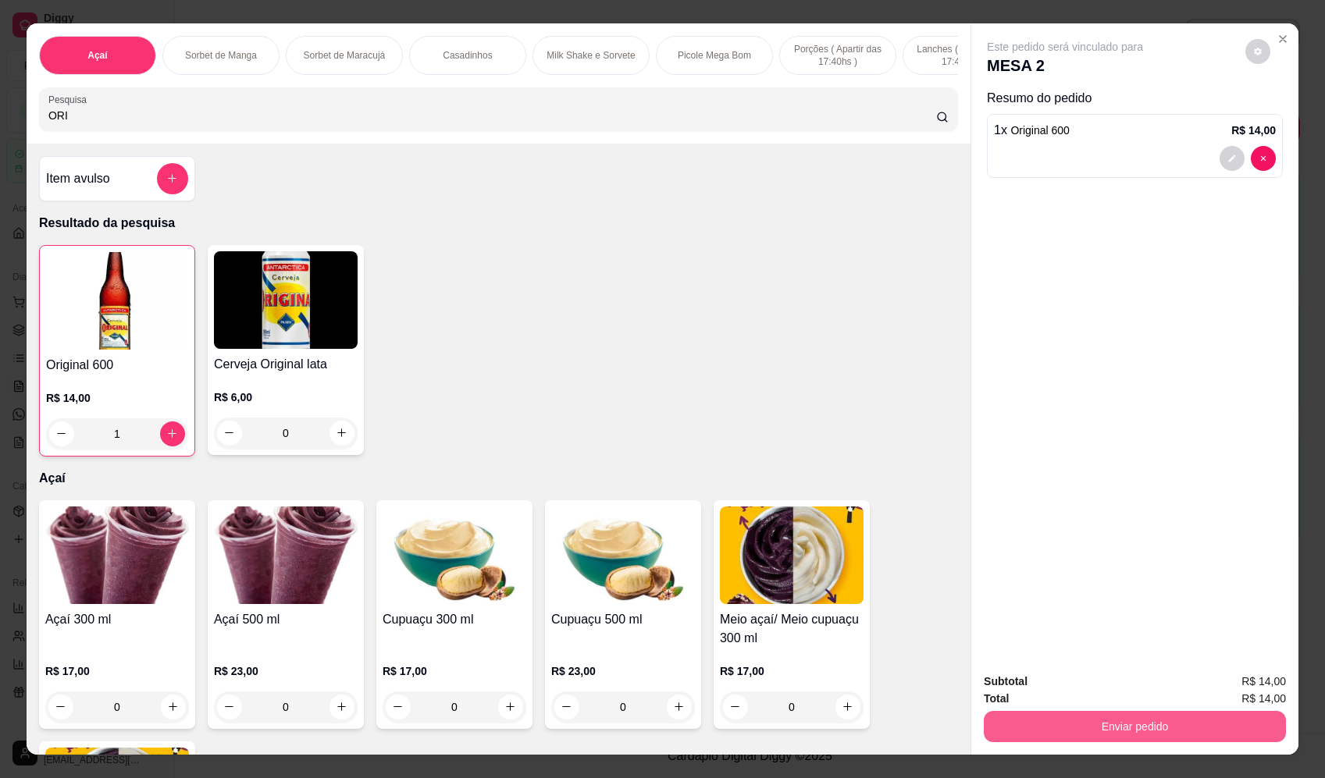
click at [1144, 732] on button "Enviar pedido" at bounding box center [1135, 726] width 302 height 31
click at [1131, 697] on button "Registrar cliente" at bounding box center [1140, 689] width 103 height 30
click at [1186, 716] on button "Enviar pedido" at bounding box center [1134, 727] width 293 height 30
click at [1288, 679] on button "Enviar pedido" at bounding box center [1245, 688] width 86 height 29
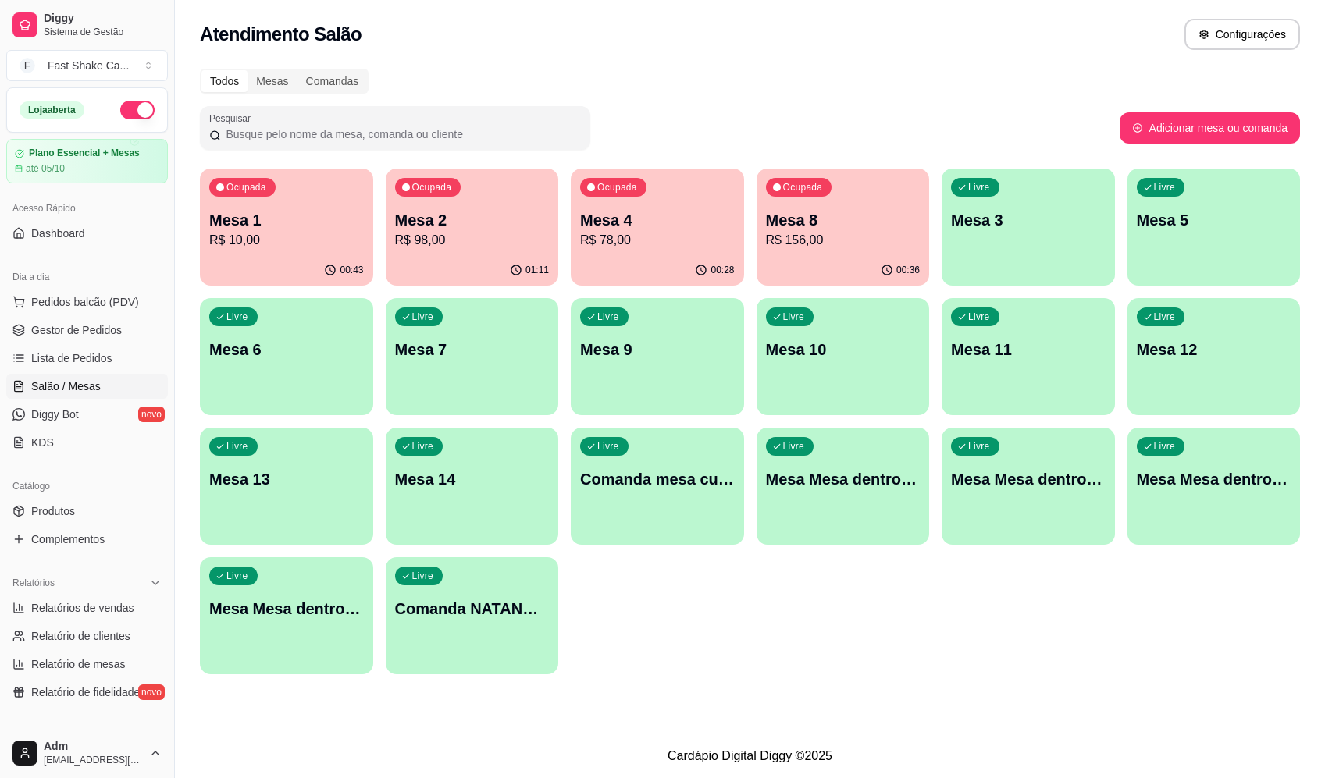
click at [561, 258] on div "Ocupada Mesa 1 R$ 10,00 00:43 Ocupada Mesa 2 R$ 98,00 01:11 Ocupada Mesa 4 R$ 7…" at bounding box center [750, 422] width 1100 height 506
click at [636, 228] on p "Mesa 4" at bounding box center [657, 220] width 155 height 22
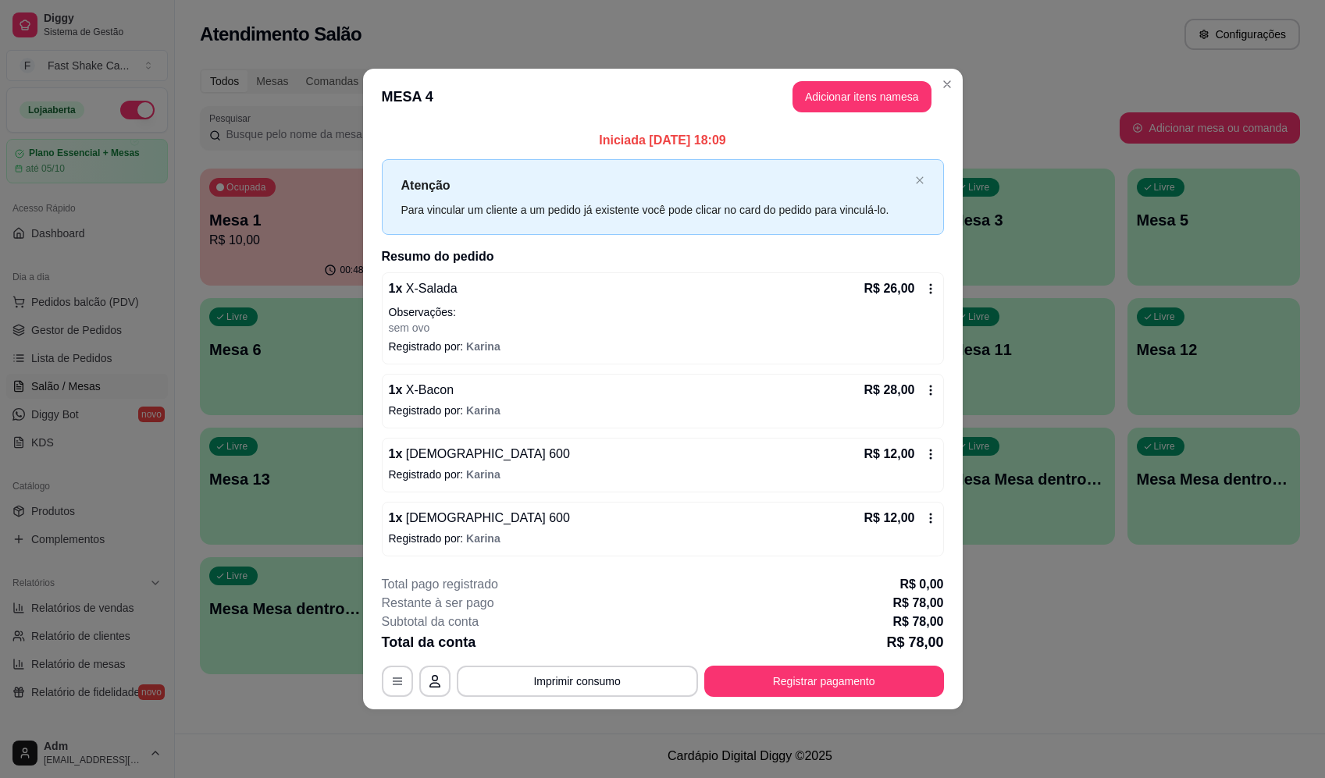
click at [862, 98] on button "Adicionar itens na mesa" at bounding box center [862, 96] width 139 height 31
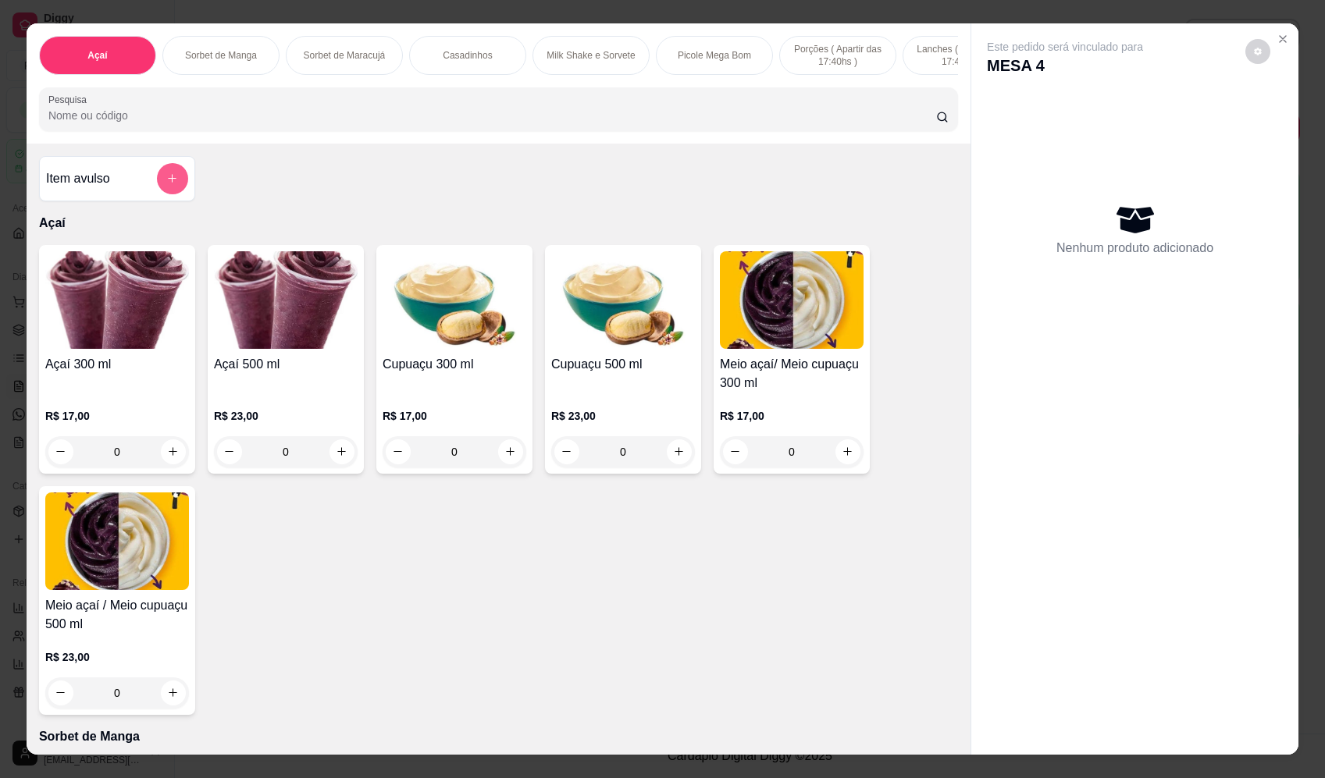
click at [172, 184] on icon "add-separate-item" at bounding box center [172, 179] width 12 height 12
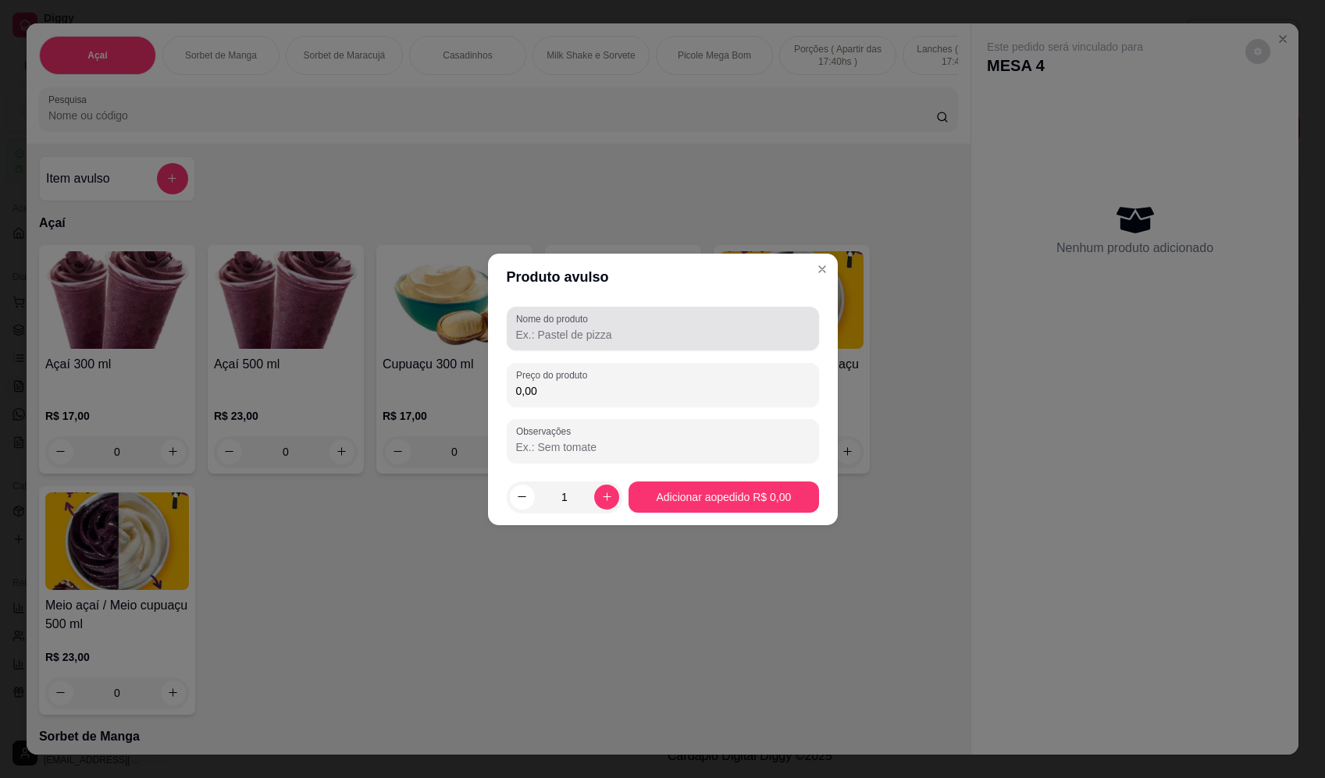
click at [652, 337] on input "Nome do produto" at bounding box center [663, 335] width 294 height 16
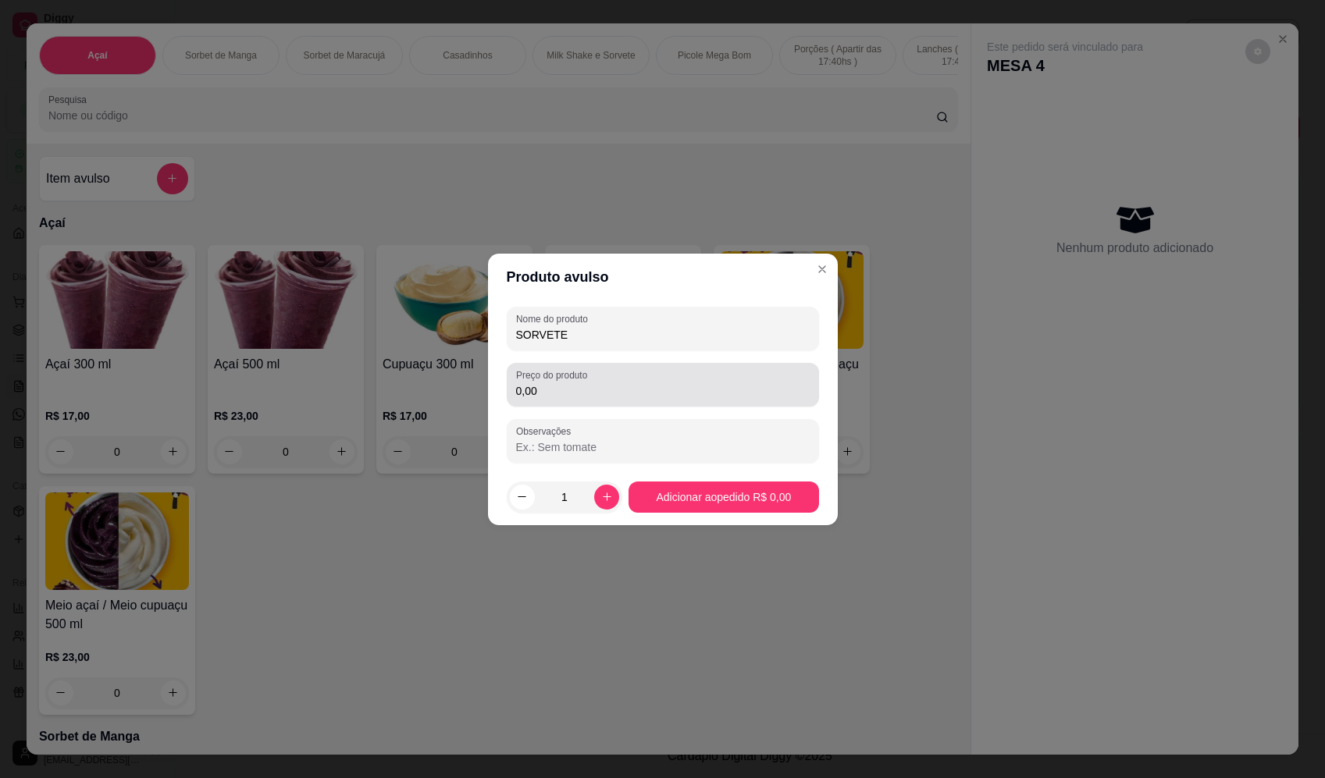
type input "SORVETE"
click at [571, 394] on input "0,00" at bounding box center [663, 391] width 294 height 16
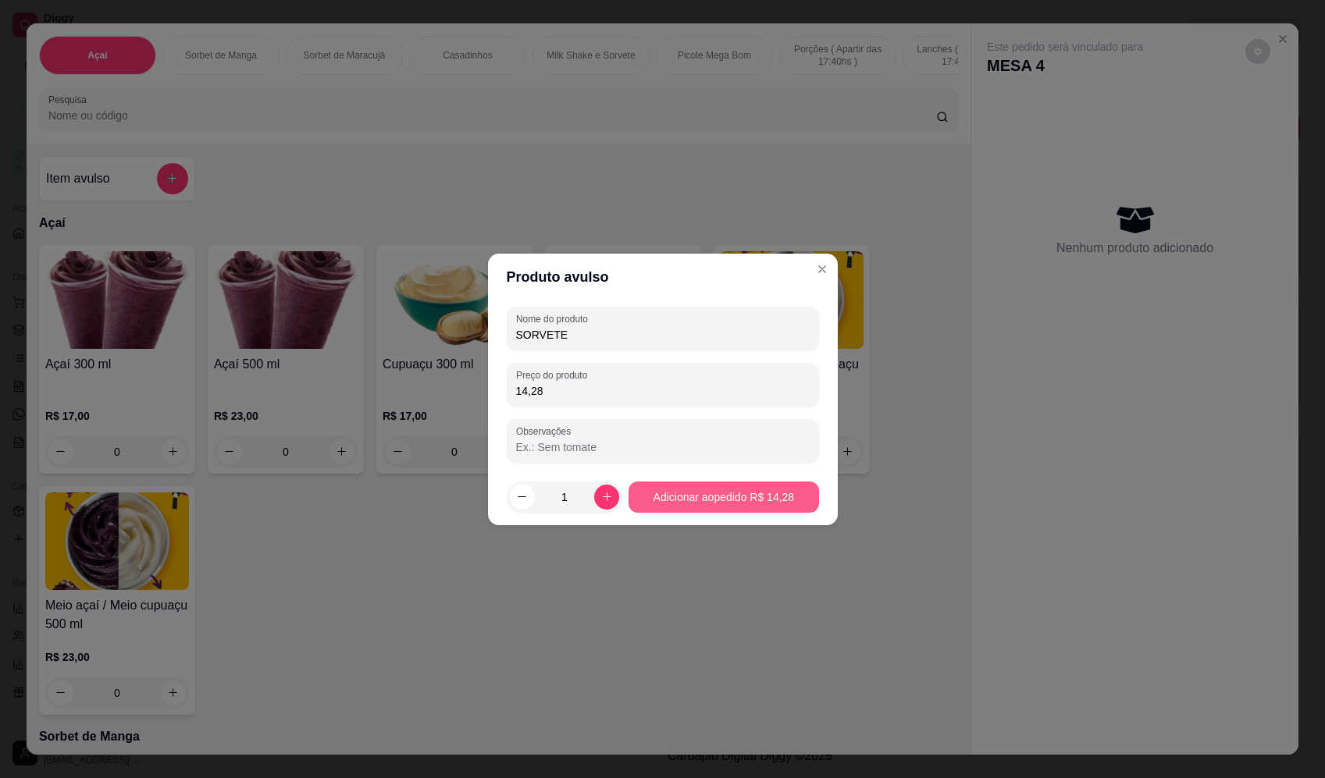
type input "14,28"
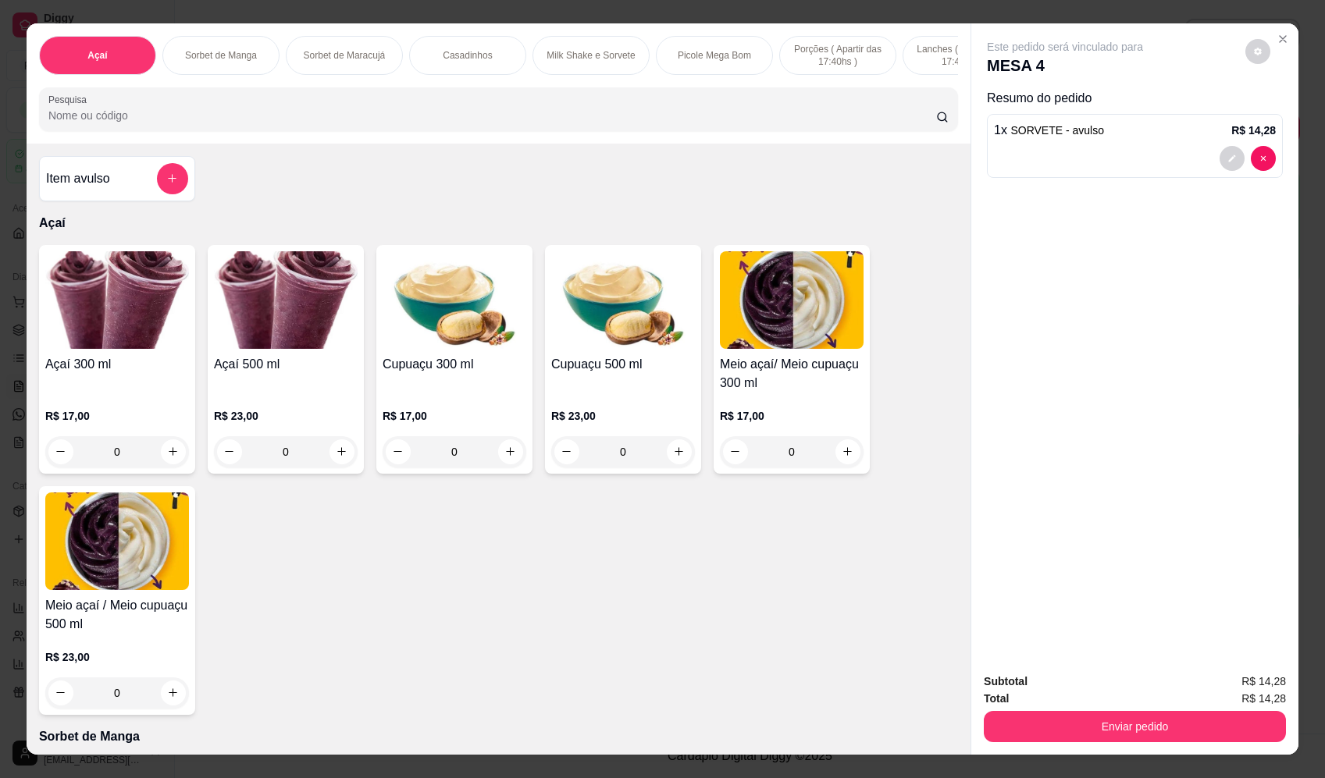
click at [1180, 747] on div "Subtotal R$ 14,28 Total R$ 14,28 Enviar pedido" at bounding box center [1134, 708] width 327 height 94
click at [1174, 736] on button "Enviar pedido" at bounding box center [1135, 726] width 302 height 31
click at [1262, 682] on button "Enviar pedido" at bounding box center [1246, 689] width 88 height 30
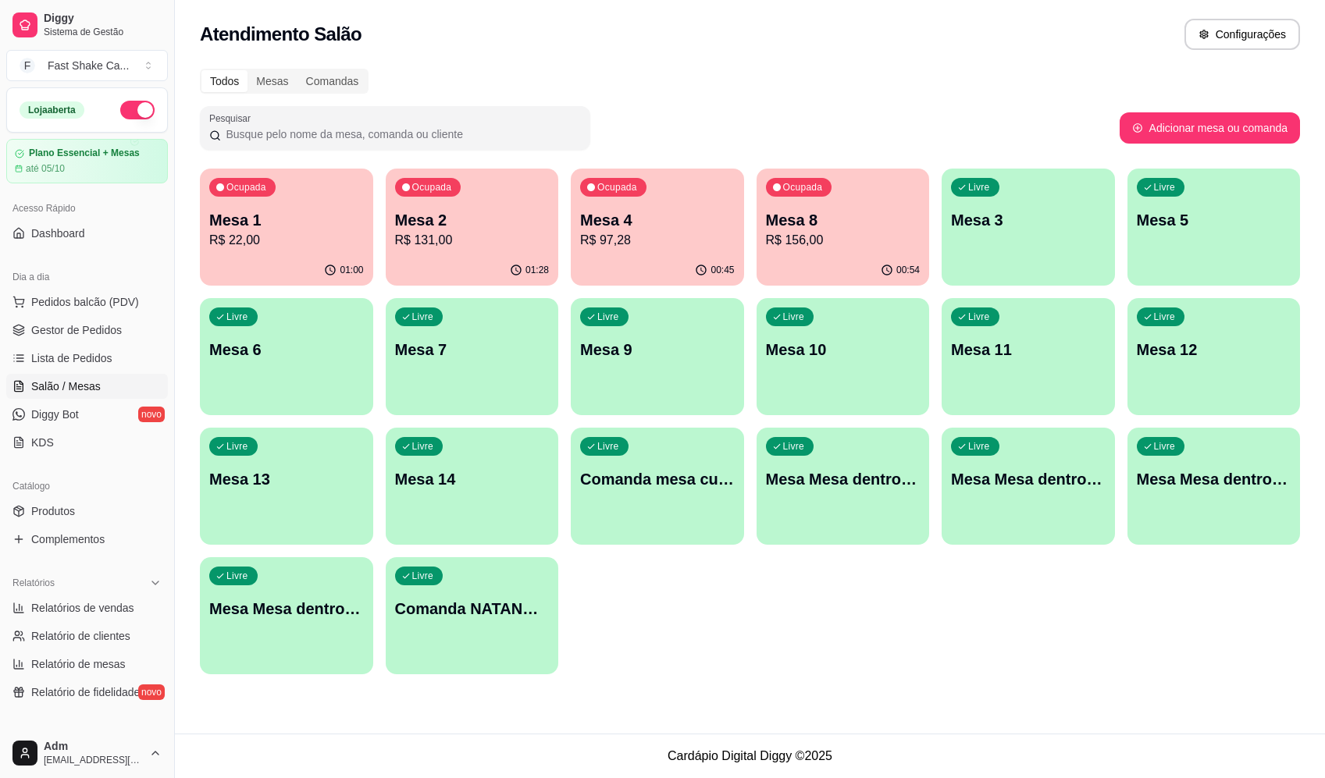
click at [630, 232] on p "R$ 97,28" at bounding box center [657, 240] width 155 height 19
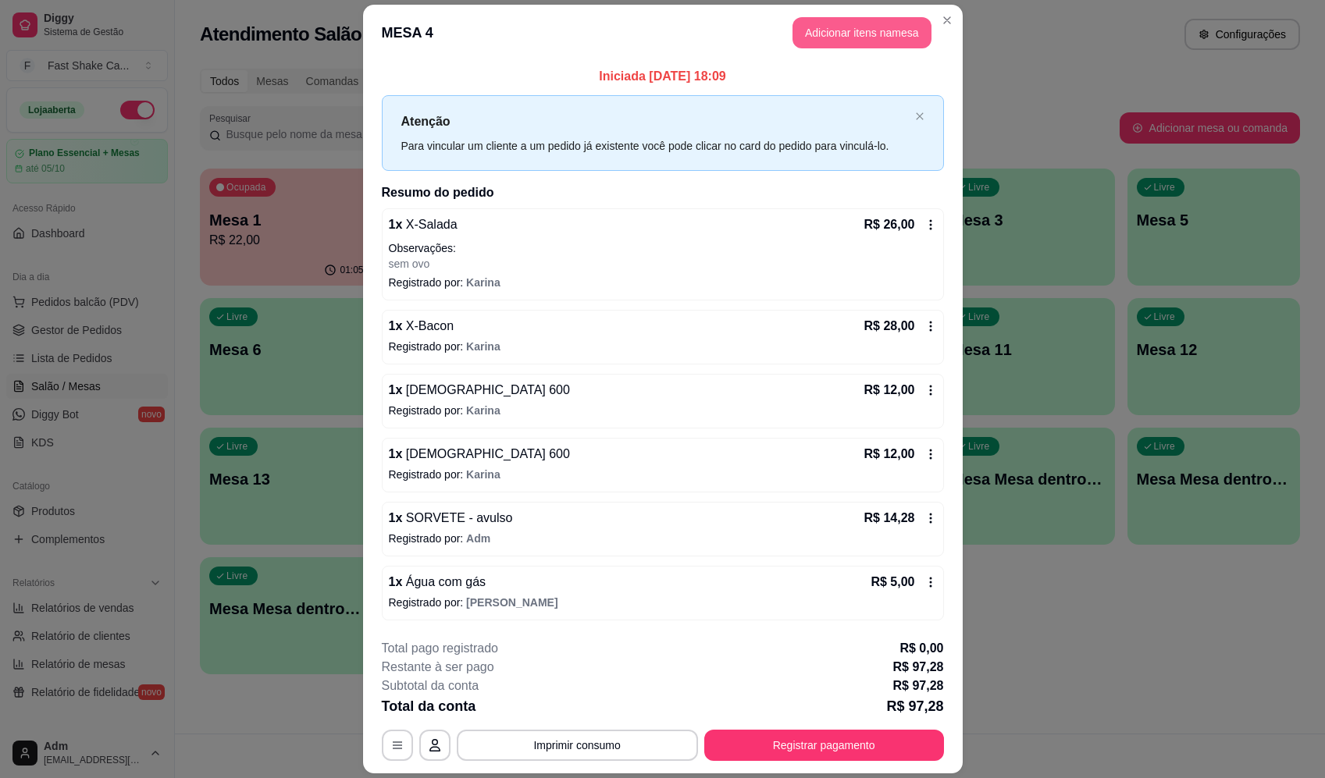
click at [827, 38] on button "Adicionar itens na mesa" at bounding box center [862, 32] width 139 height 31
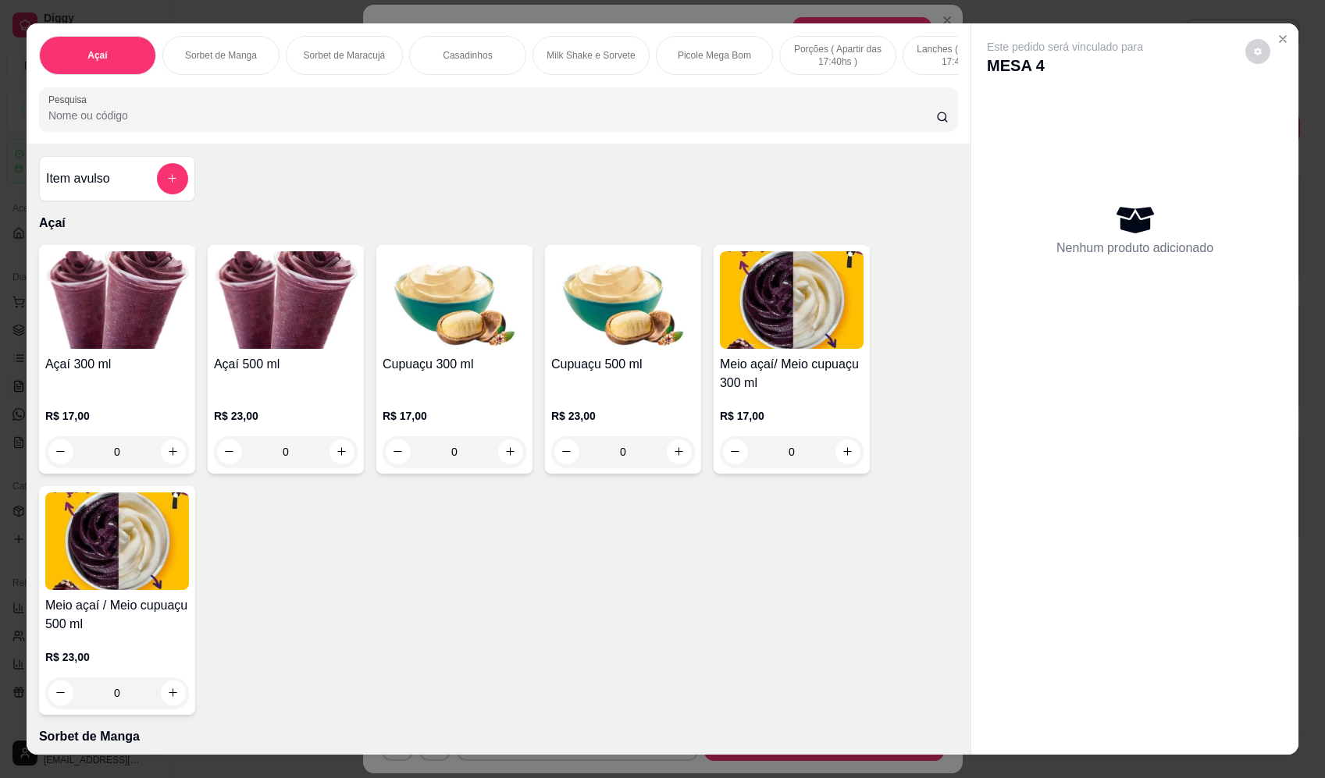
click at [389, 123] on input "Pesquisa" at bounding box center [492, 116] width 888 height 16
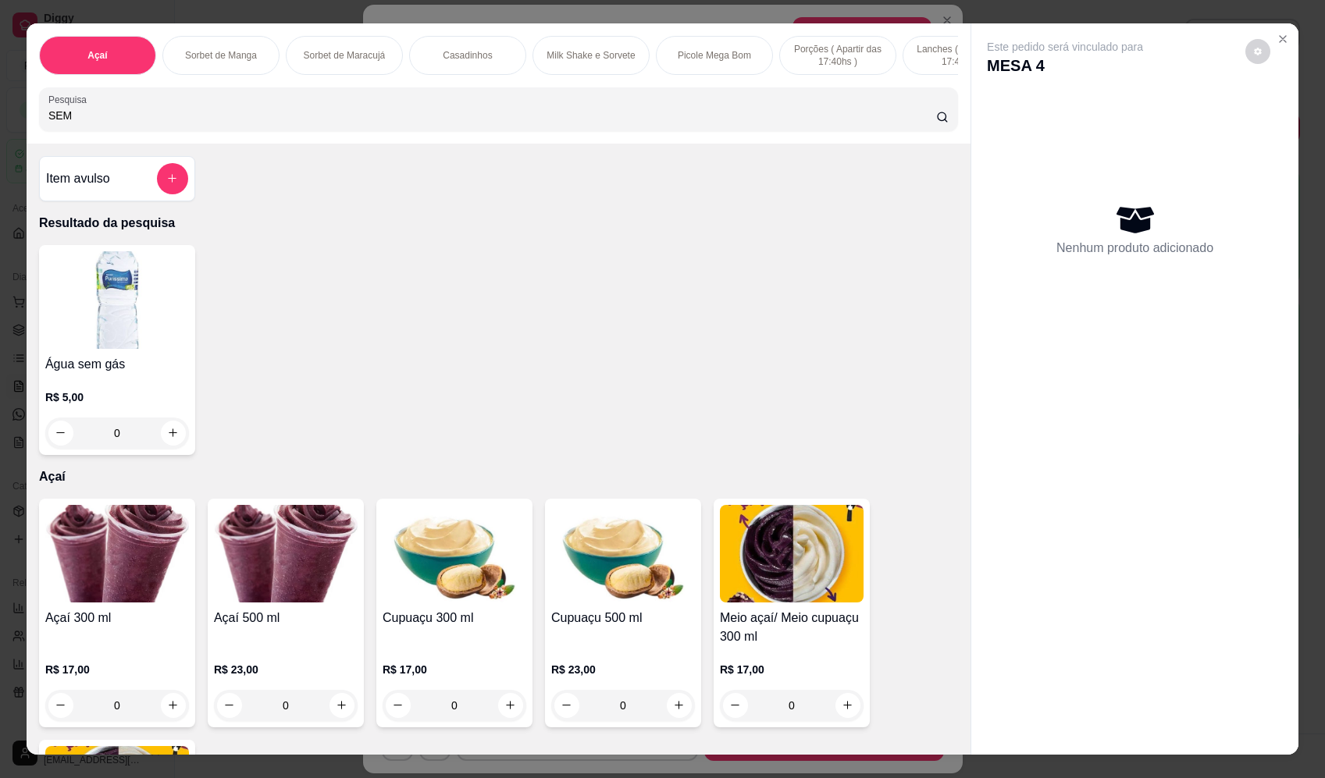
type input "SEM"
click at [169, 440] on icon "increase-product-quantity" at bounding box center [174, 434] width 12 height 12
type input "1"
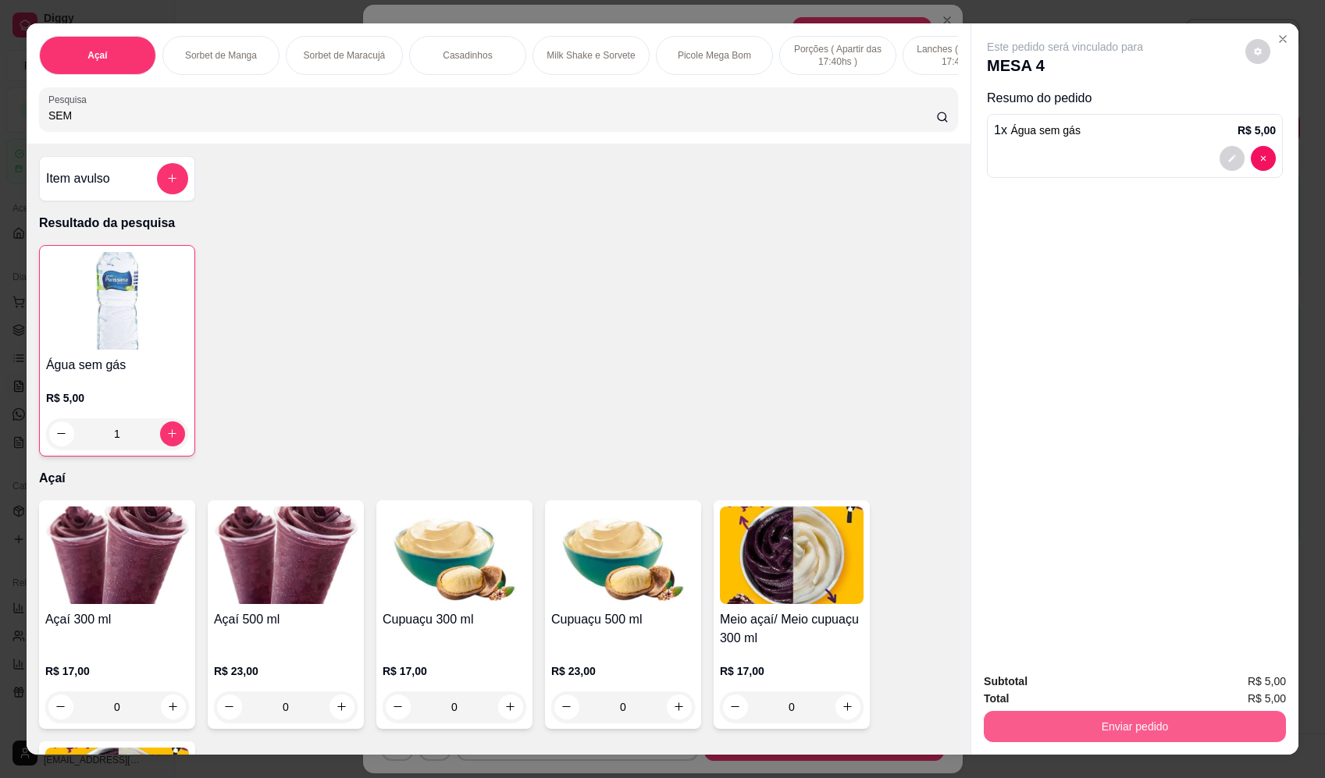
click at [1084, 725] on button "Enviar pedido" at bounding box center [1135, 726] width 302 height 31
click at [1102, 684] on button "Registrar cliente" at bounding box center [1140, 689] width 103 height 30
click at [1150, 728] on button "Enviar pedido" at bounding box center [1135, 726] width 302 height 31
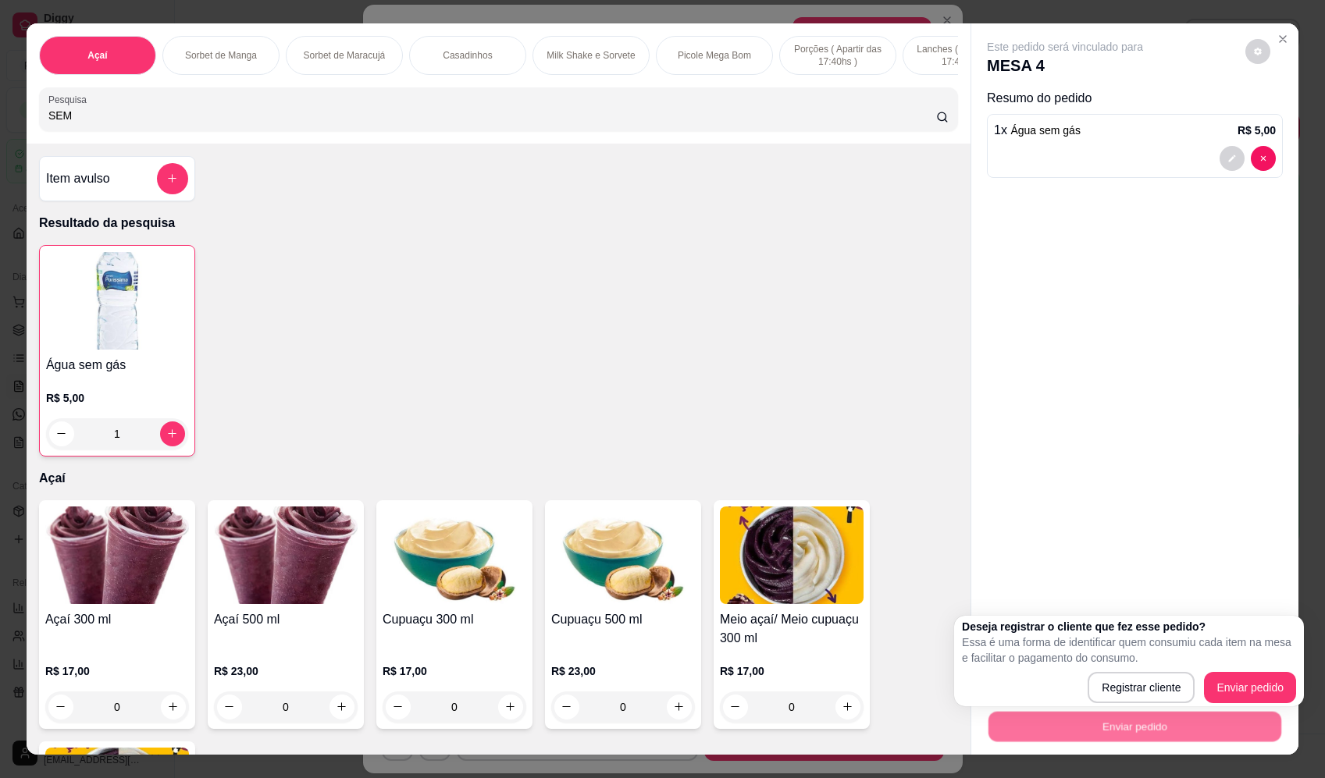
click at [1216, 668] on div "Deseja registrar o cliente que fez esse pedido? Essa é uma forma de identificar…" at bounding box center [1129, 661] width 334 height 84
click at [1215, 668] on div "Deseja registrar o cliente que fez esse pedido? Essa é uma forma de identificar…" at bounding box center [1129, 661] width 334 height 84
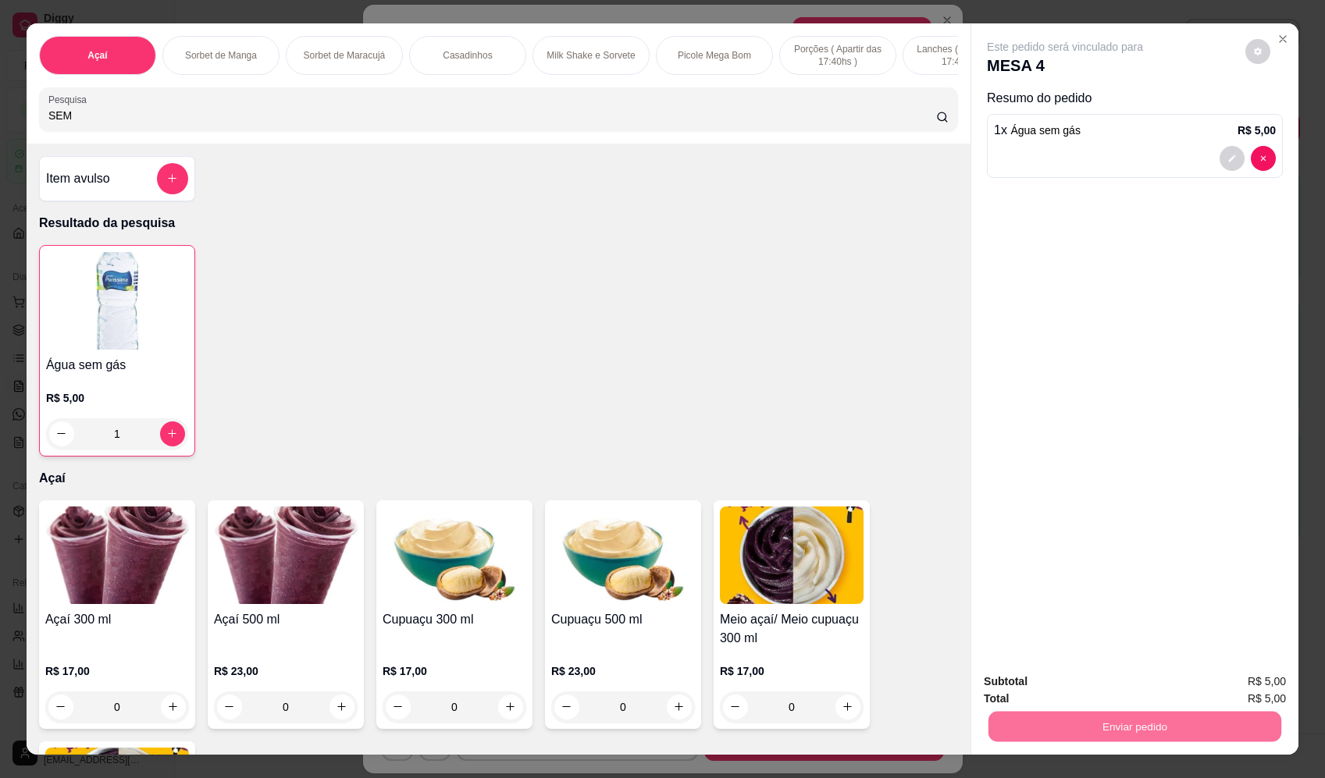
click at [1274, 680] on button "Enviar pedido" at bounding box center [1246, 689] width 88 height 30
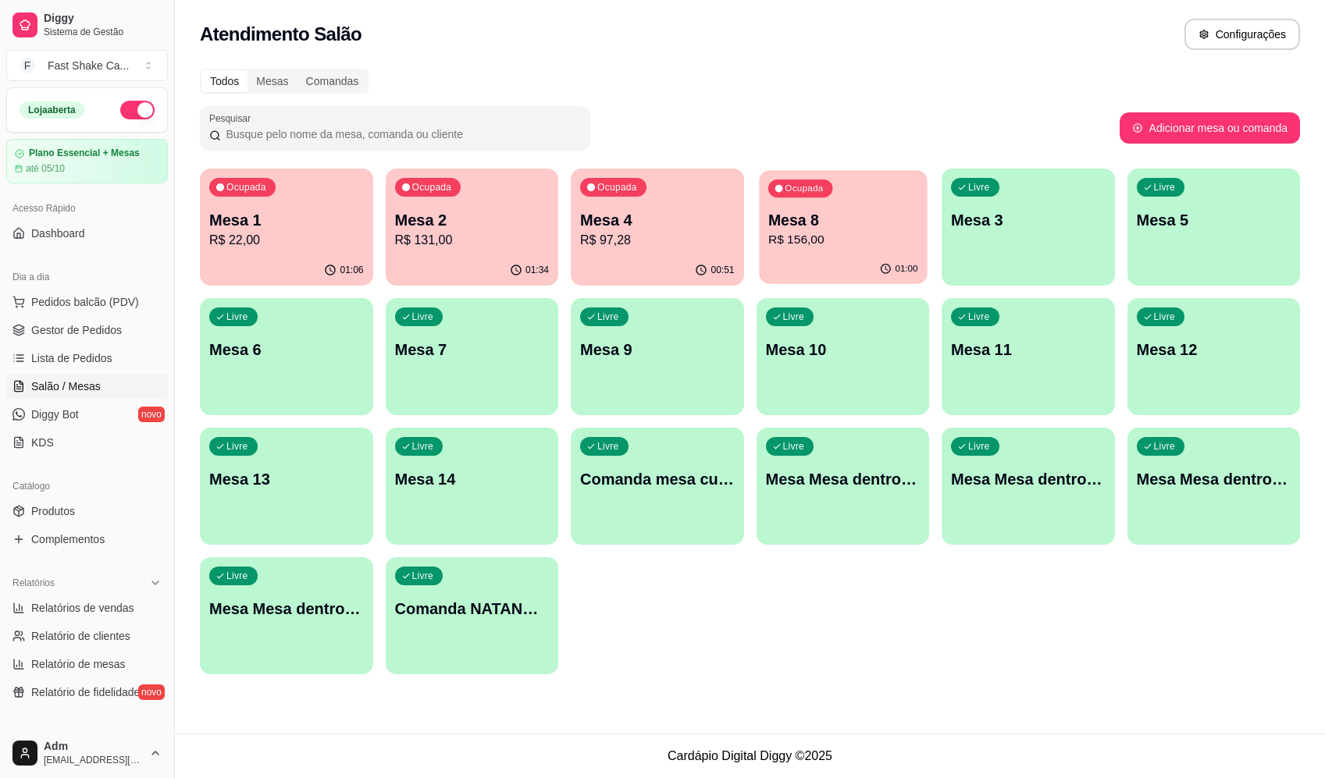
click at [845, 195] on div "Ocupada Mesa 8 R$ 156,00" at bounding box center [843, 212] width 168 height 84
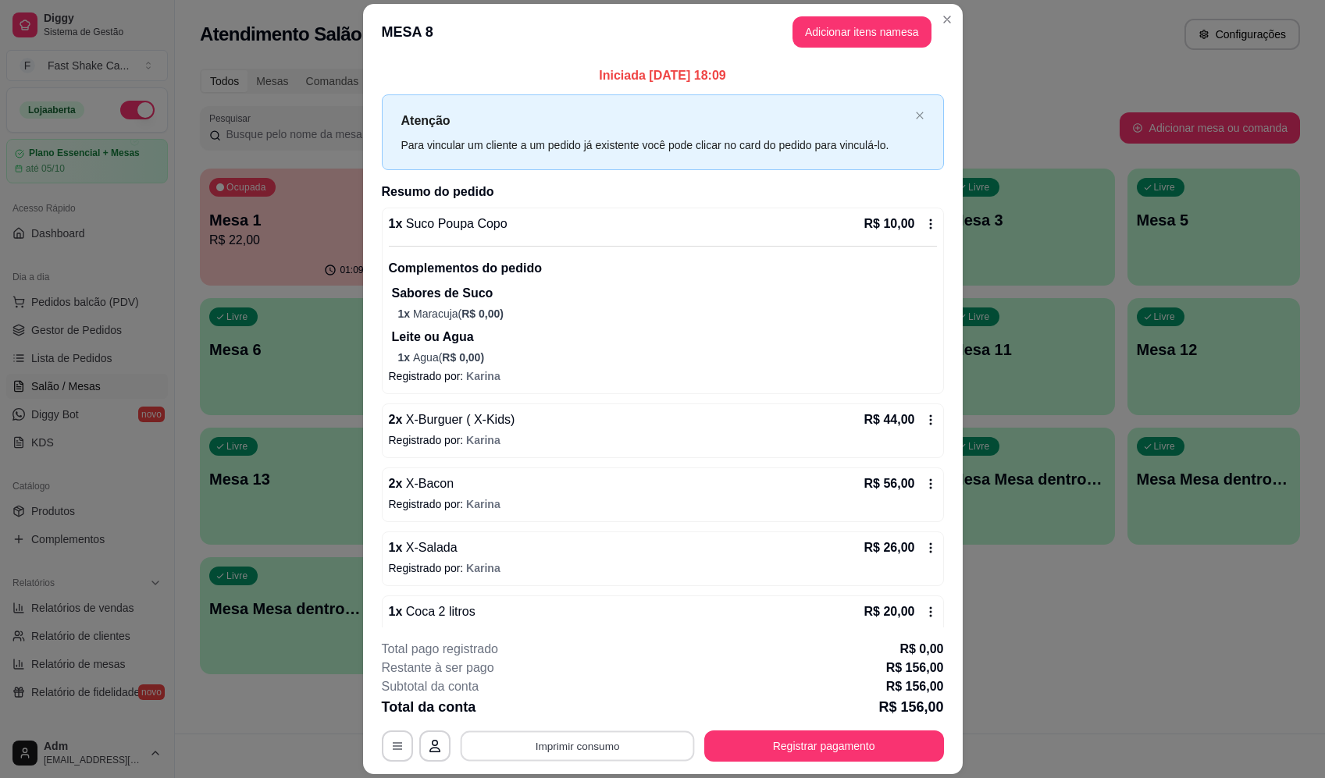
click at [597, 757] on button "Imprimir consumo" at bounding box center [577, 747] width 234 height 30
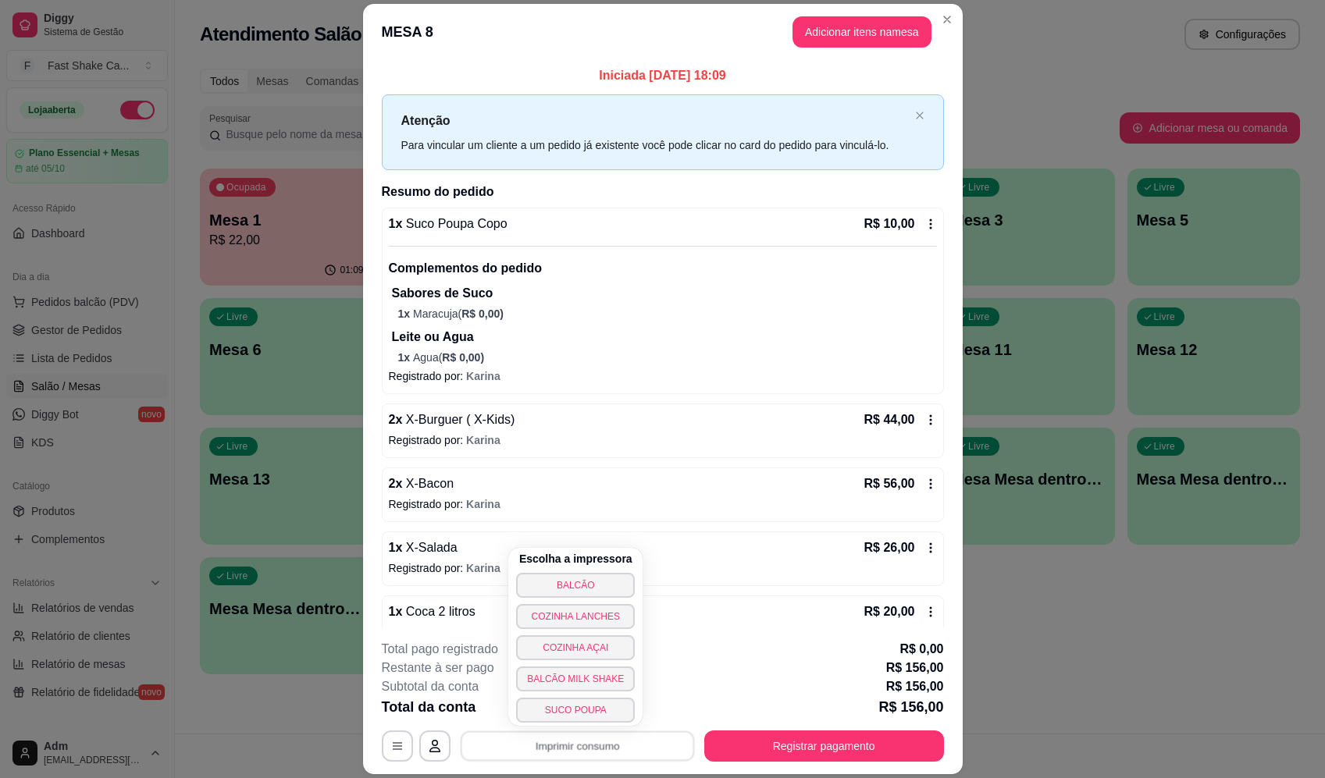
click at [591, 582] on button "BALCÃO" at bounding box center [575, 585] width 119 height 25
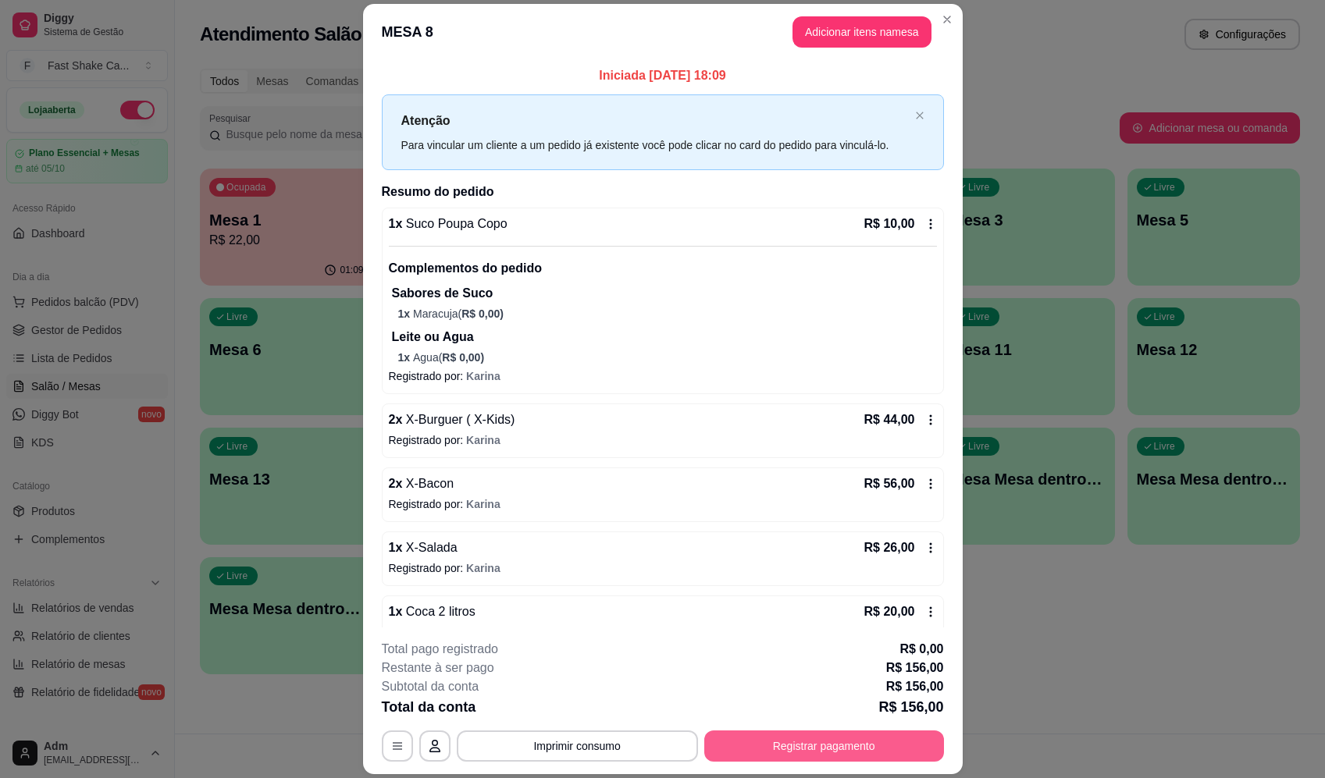
click at [800, 756] on button "Registrar pagamento" at bounding box center [824, 746] width 240 height 31
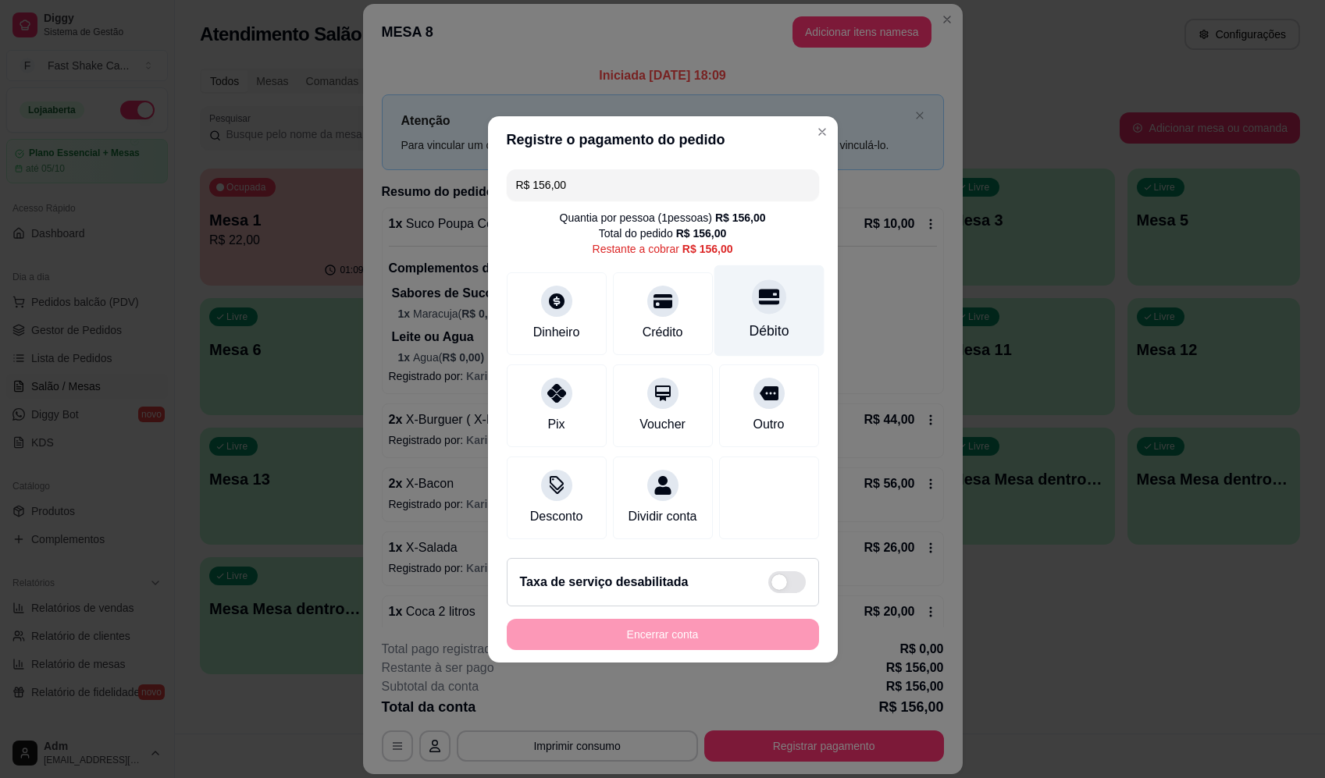
click at [800, 304] on div "Débito" at bounding box center [769, 310] width 110 height 91
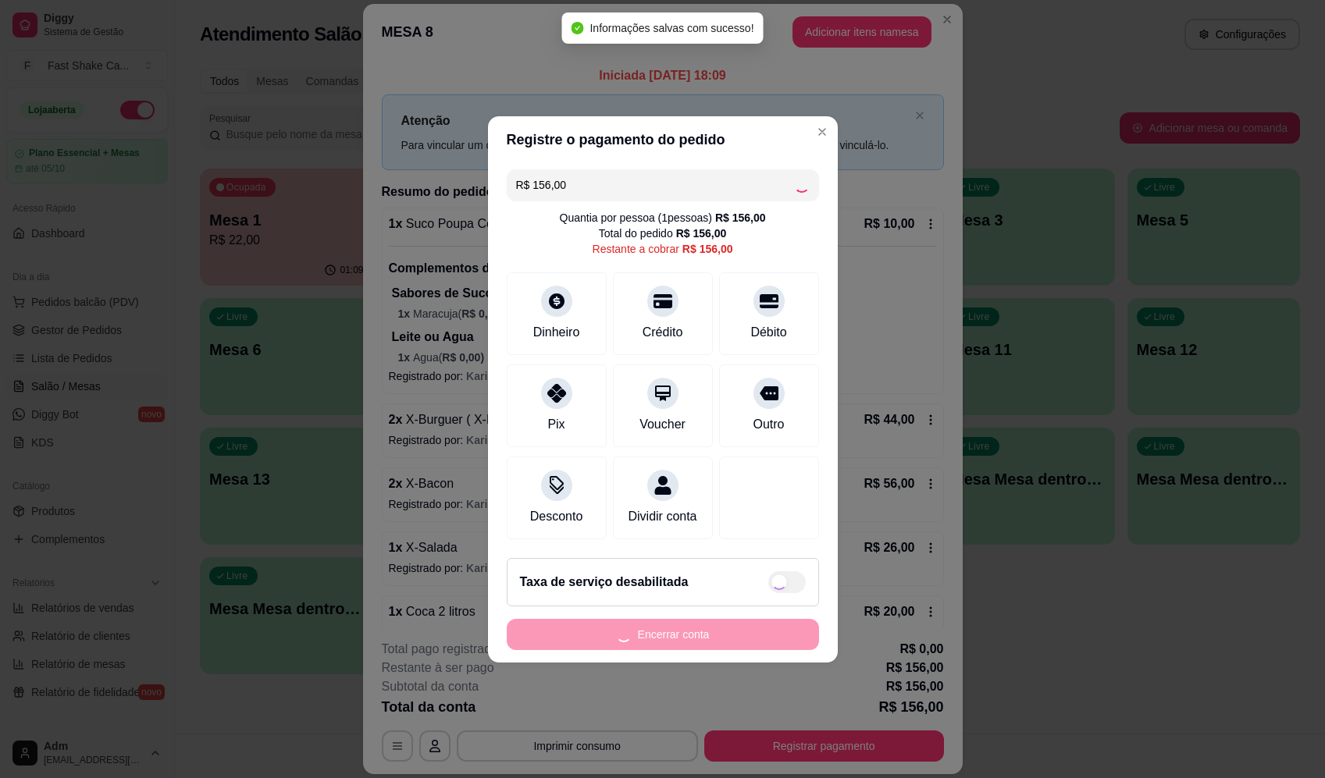
type input "R$ 0,00"
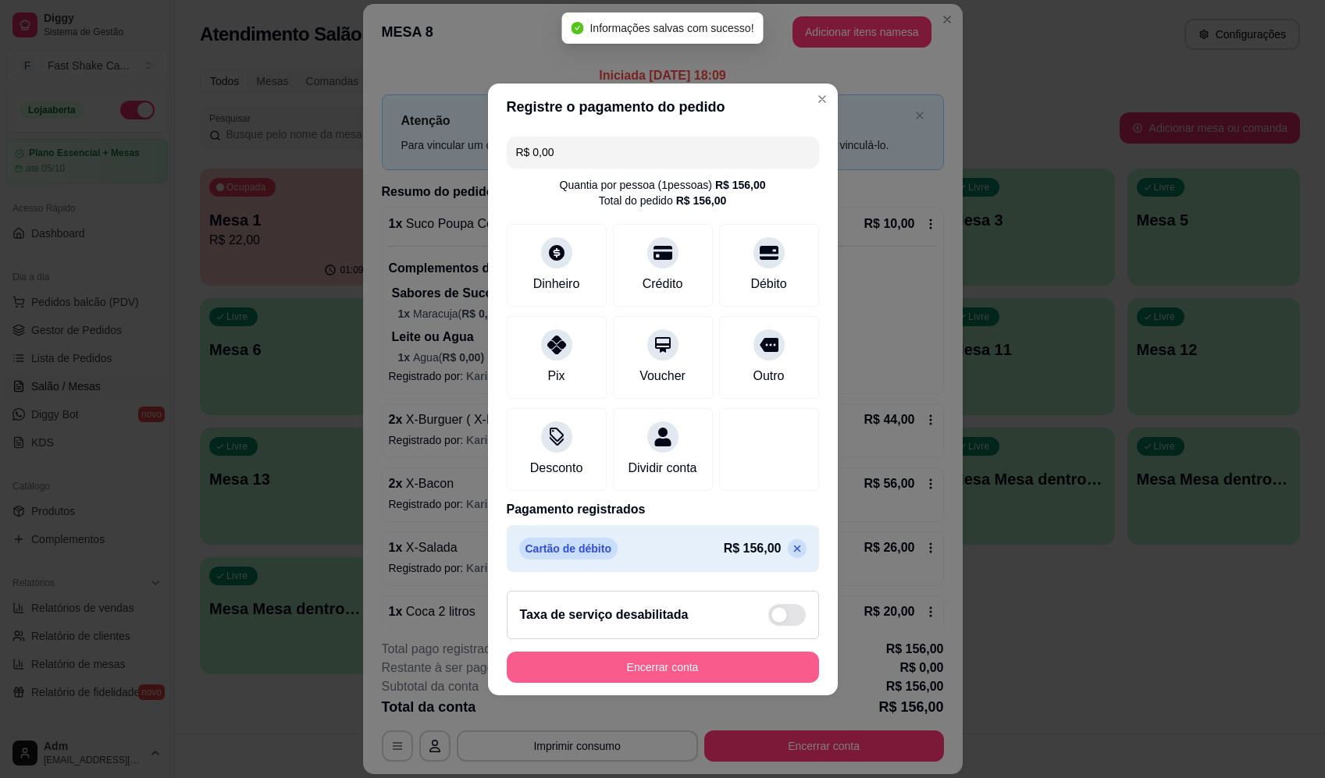
click at [642, 677] on button "Encerrar conta" at bounding box center [663, 667] width 312 height 31
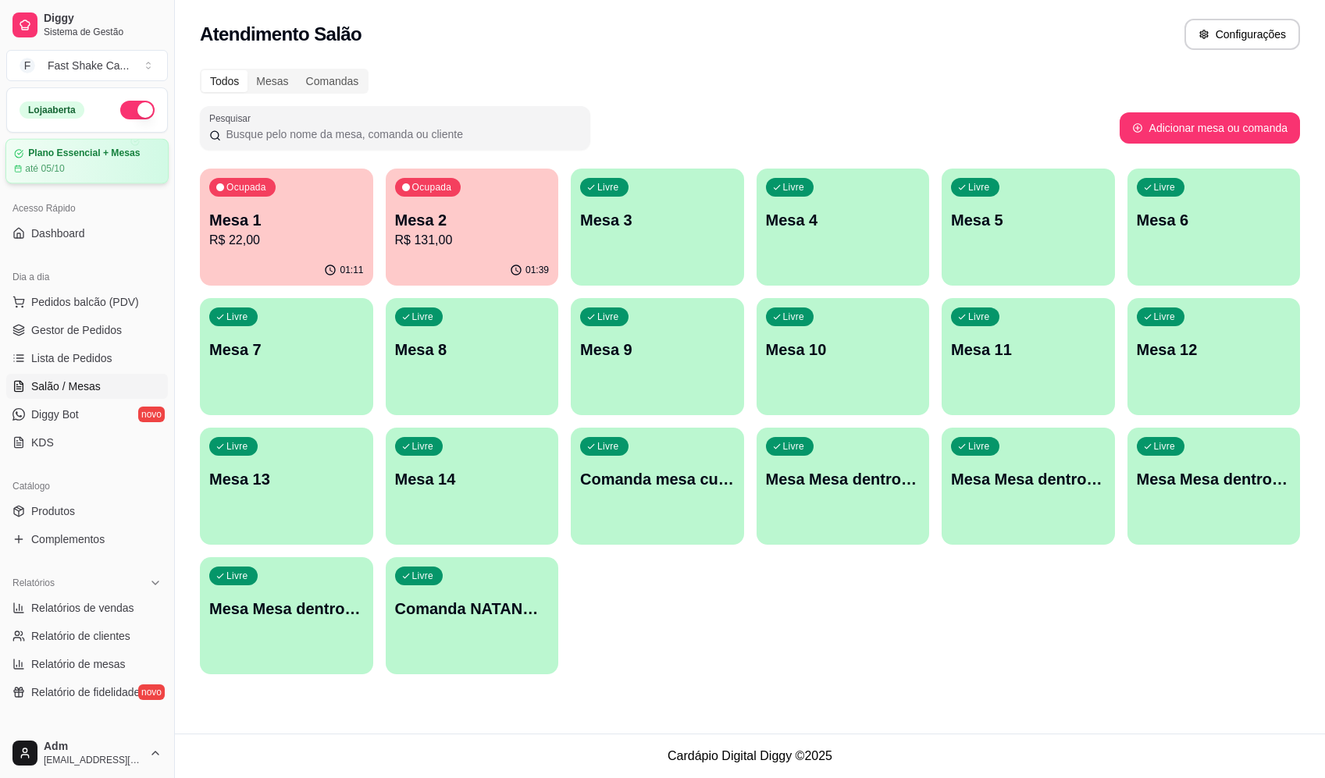
click at [418, 222] on p "Mesa 2" at bounding box center [472, 220] width 155 height 22
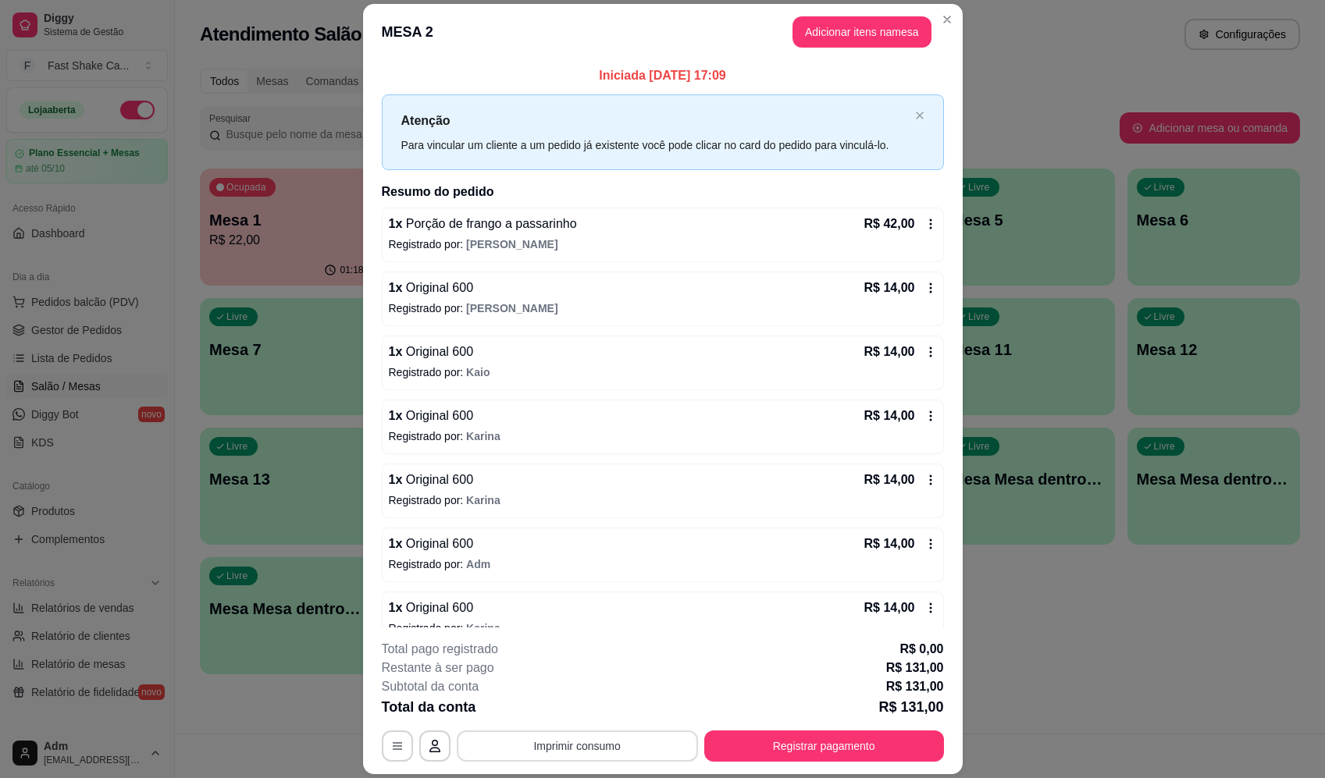
click at [570, 748] on button "Imprimir consumo" at bounding box center [577, 746] width 241 height 31
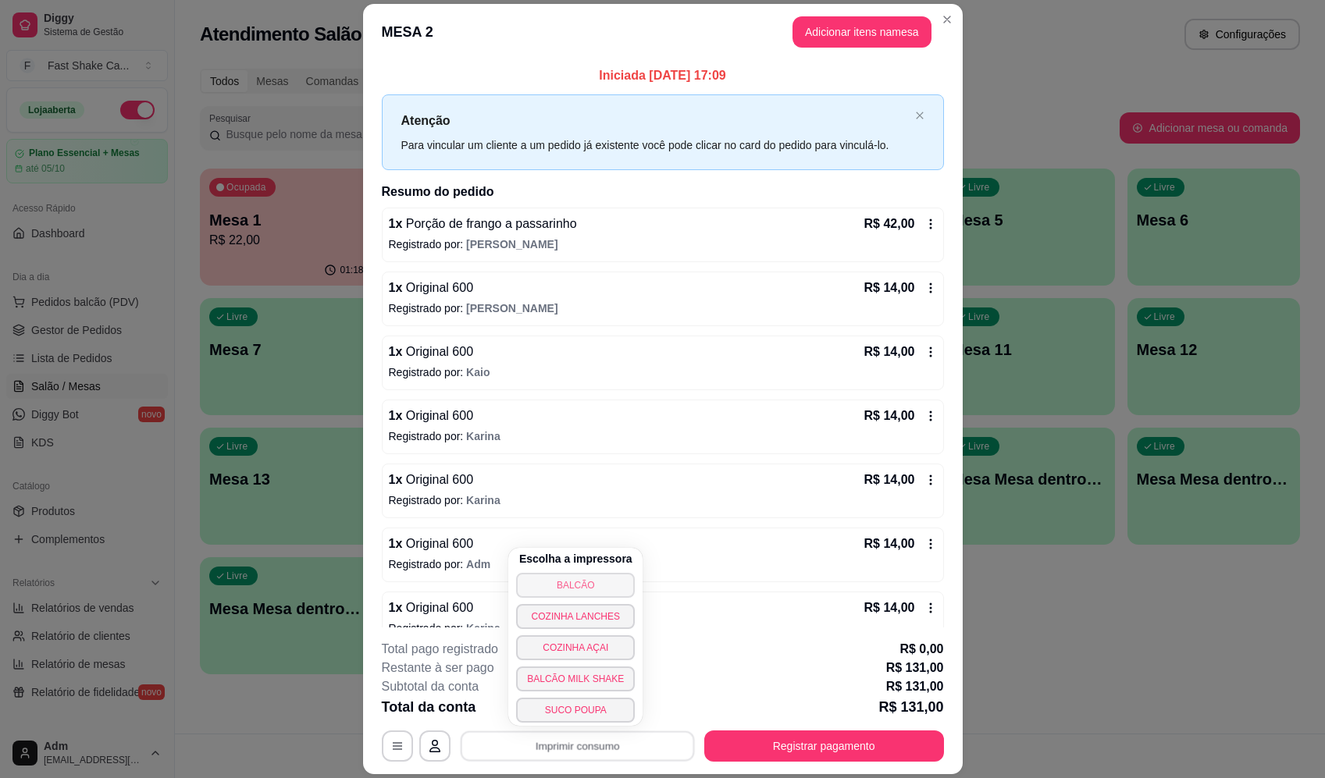
click at [595, 580] on button "BALCÃO" at bounding box center [575, 585] width 119 height 25
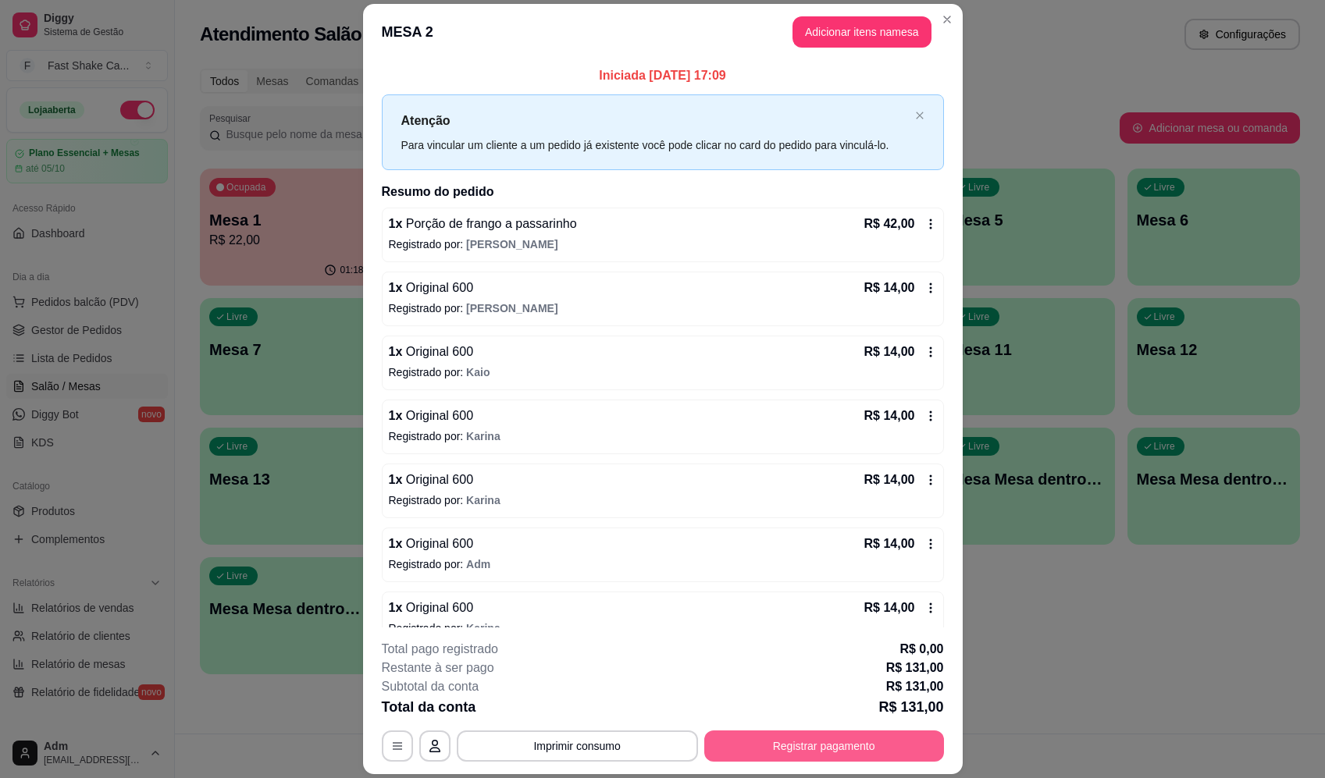
click at [843, 760] on button "Registrar pagamento" at bounding box center [824, 746] width 240 height 31
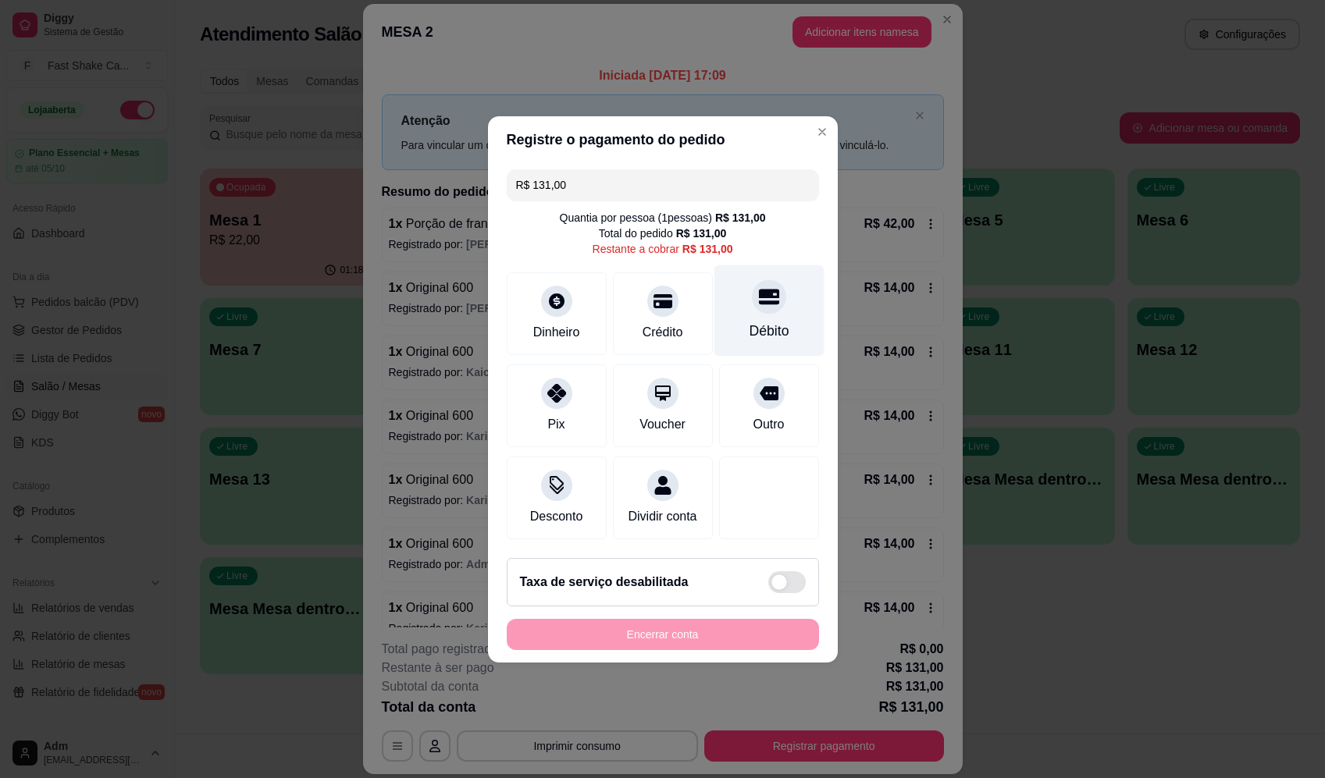
click at [788, 319] on div "Débito" at bounding box center [769, 310] width 110 height 91
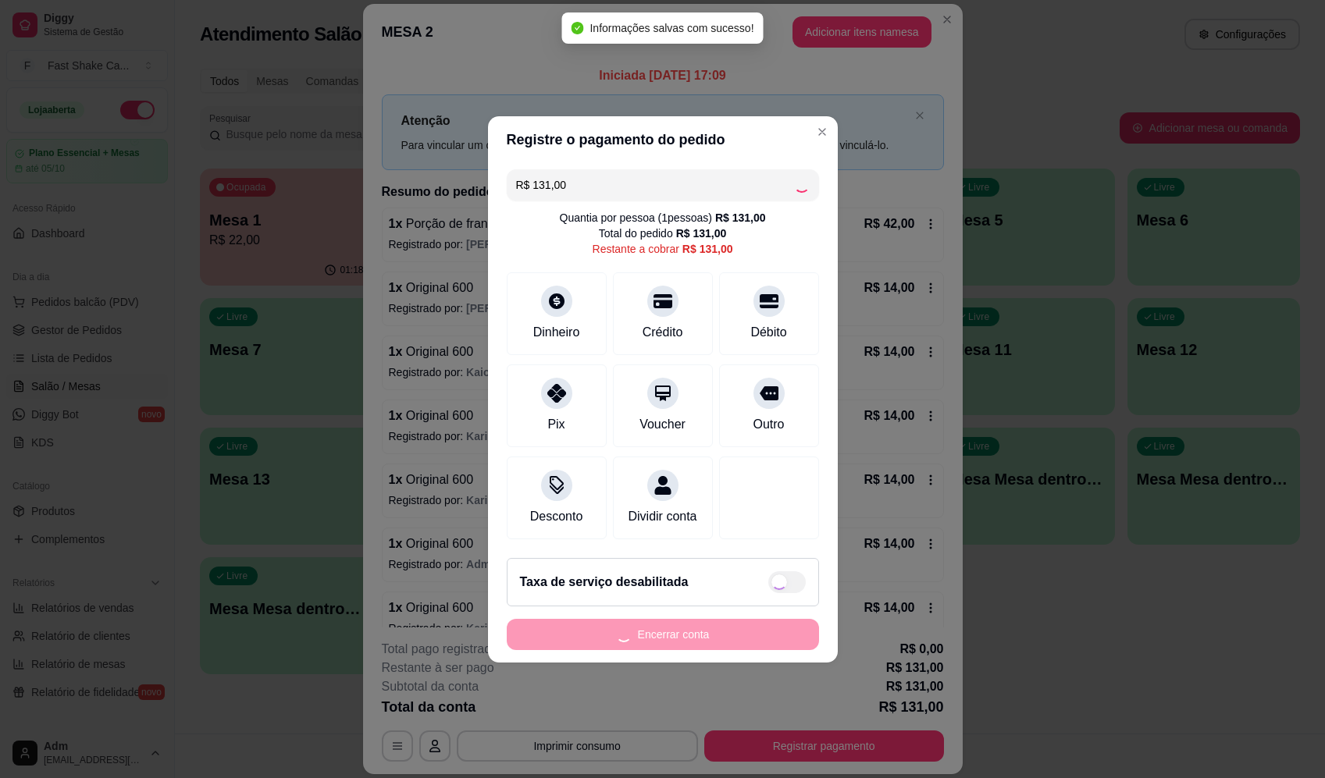
type input "R$ 0,00"
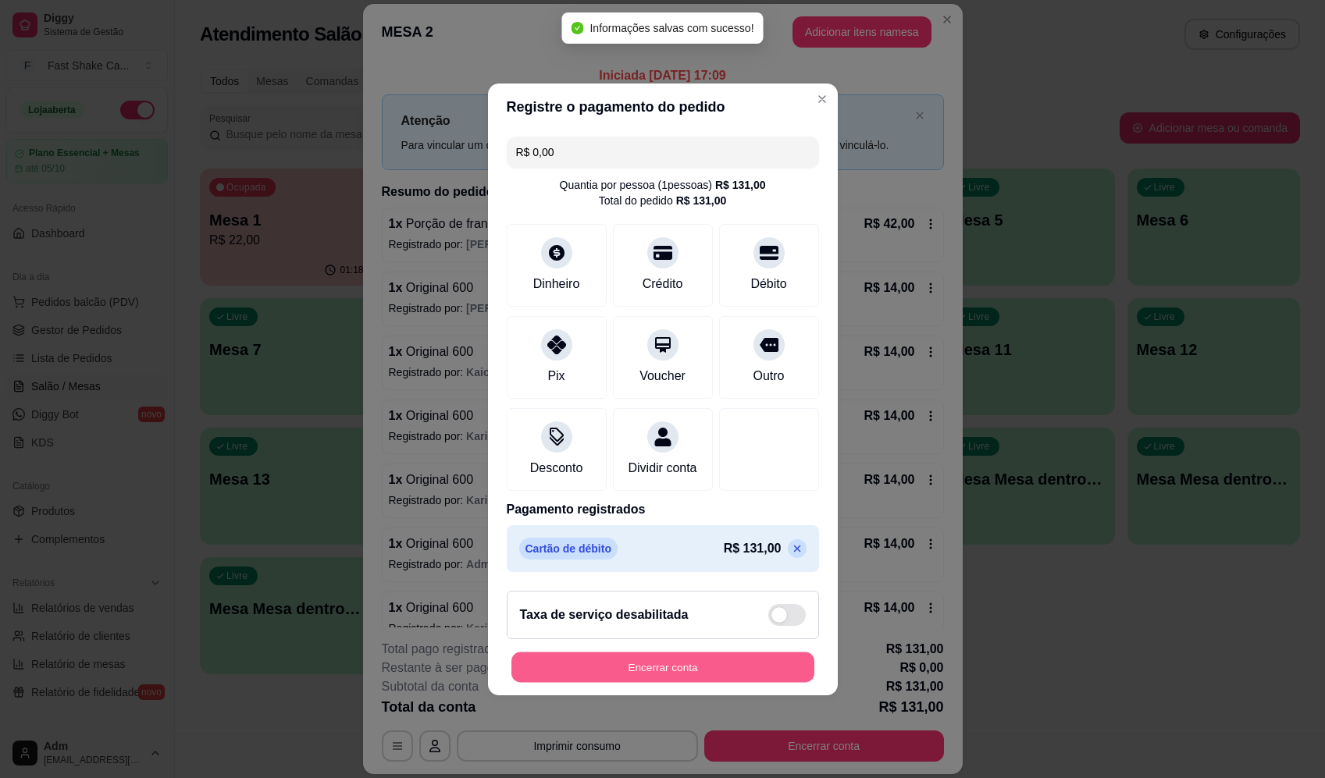
click at [676, 679] on button "Encerrar conta" at bounding box center [662, 667] width 303 height 30
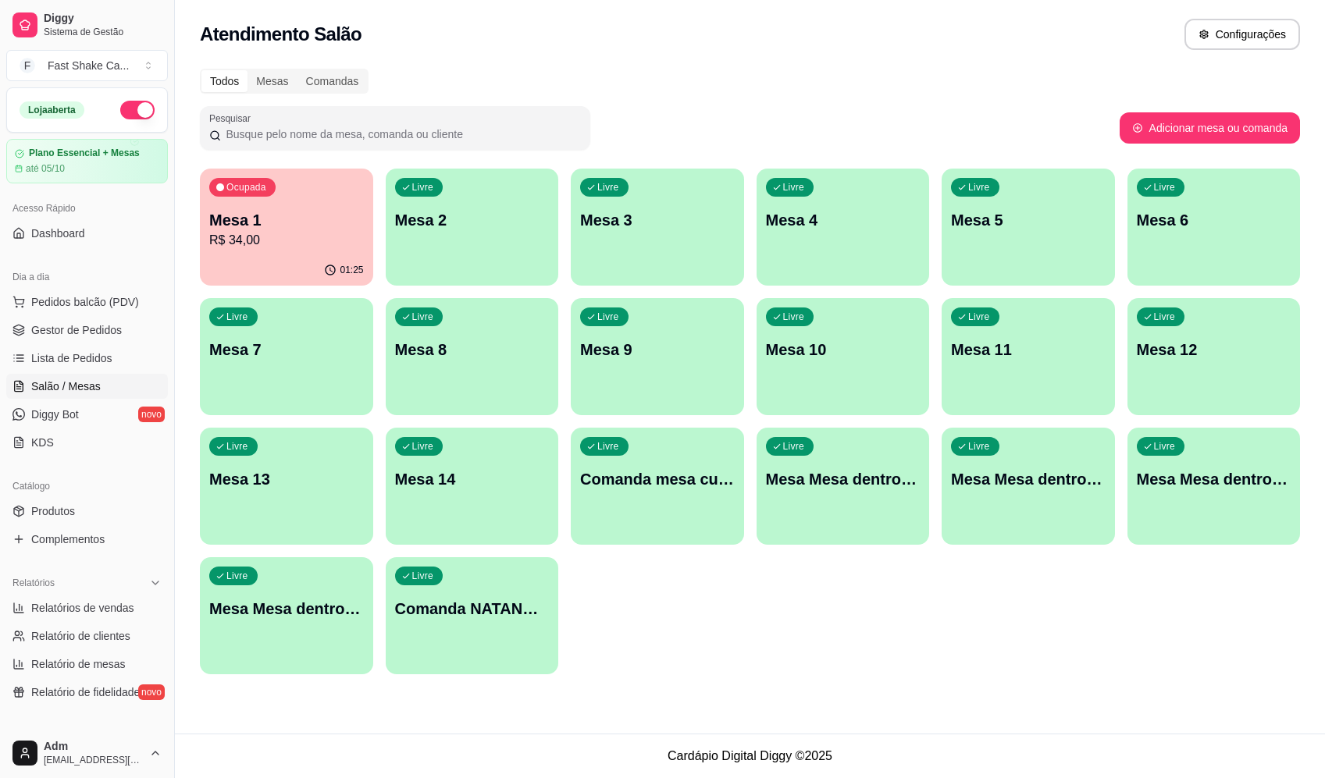
click at [1179, 215] on p "Mesa 6" at bounding box center [1214, 220] width 155 height 22
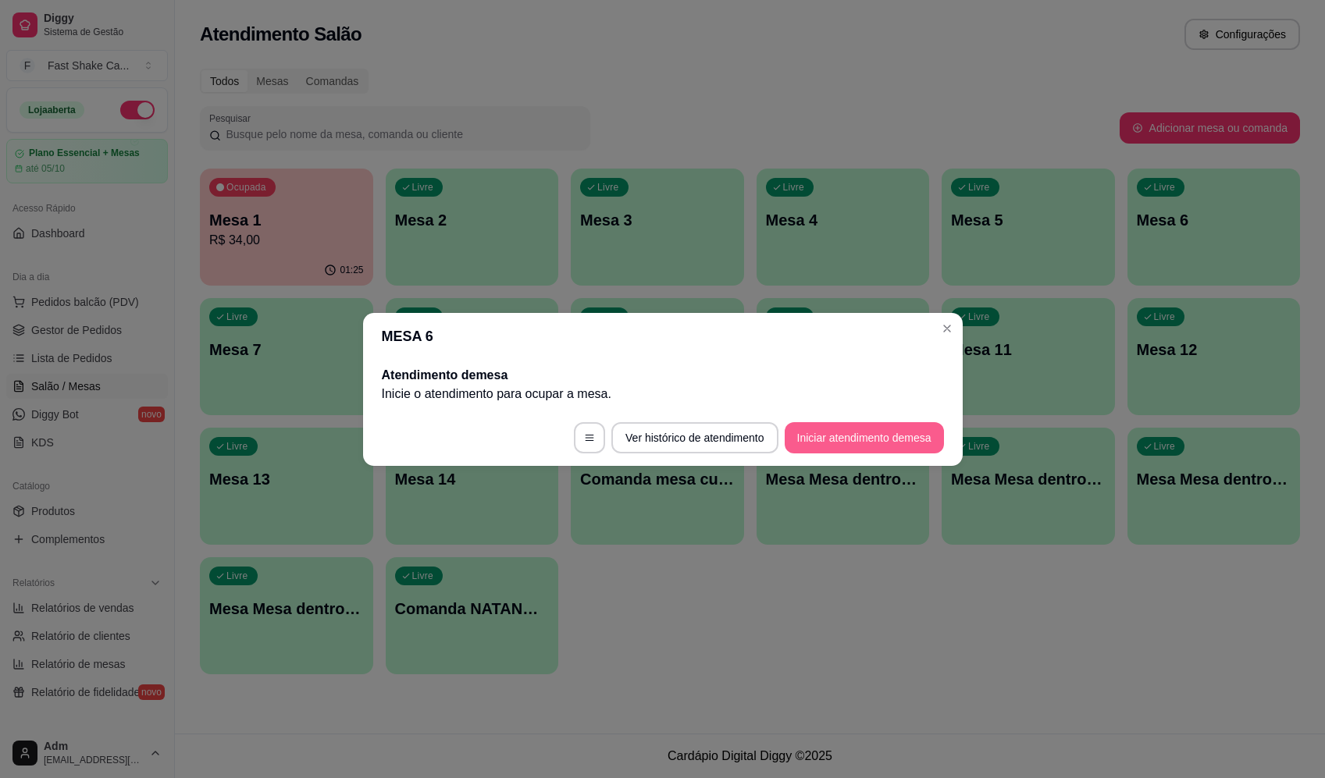
click at [830, 429] on button "Iniciar atendimento de mesa" at bounding box center [864, 437] width 159 height 31
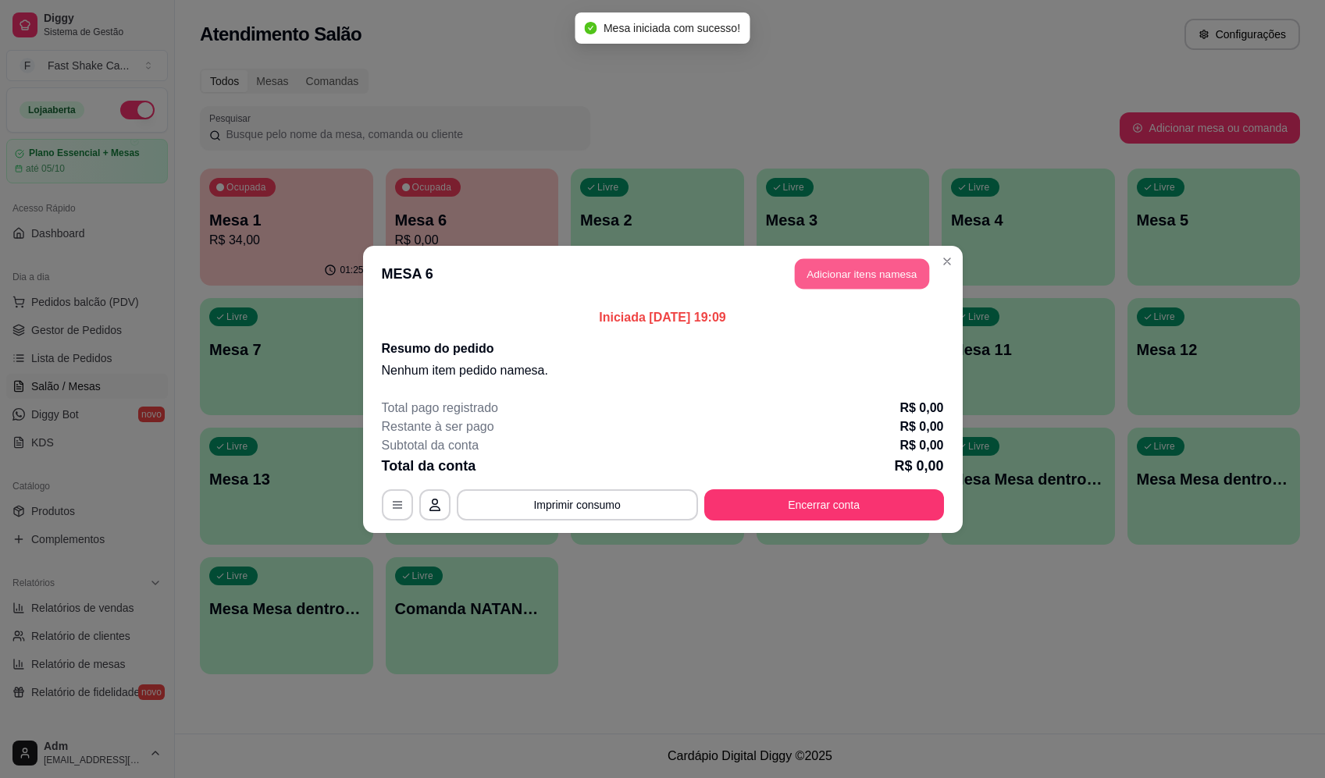
click at [867, 285] on button "Adicionar itens na mesa" at bounding box center [862, 273] width 134 height 30
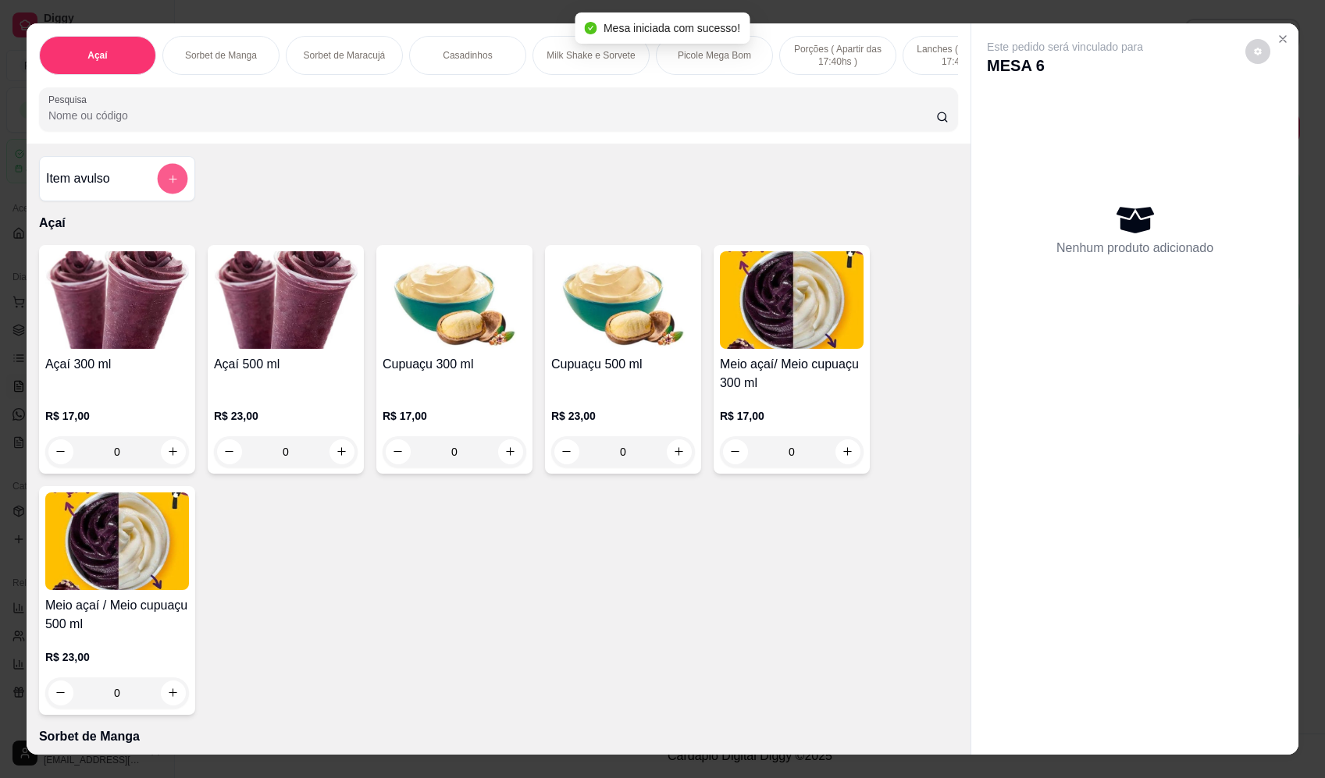
click at [176, 194] on button "add-separate-item" at bounding box center [173, 179] width 30 height 30
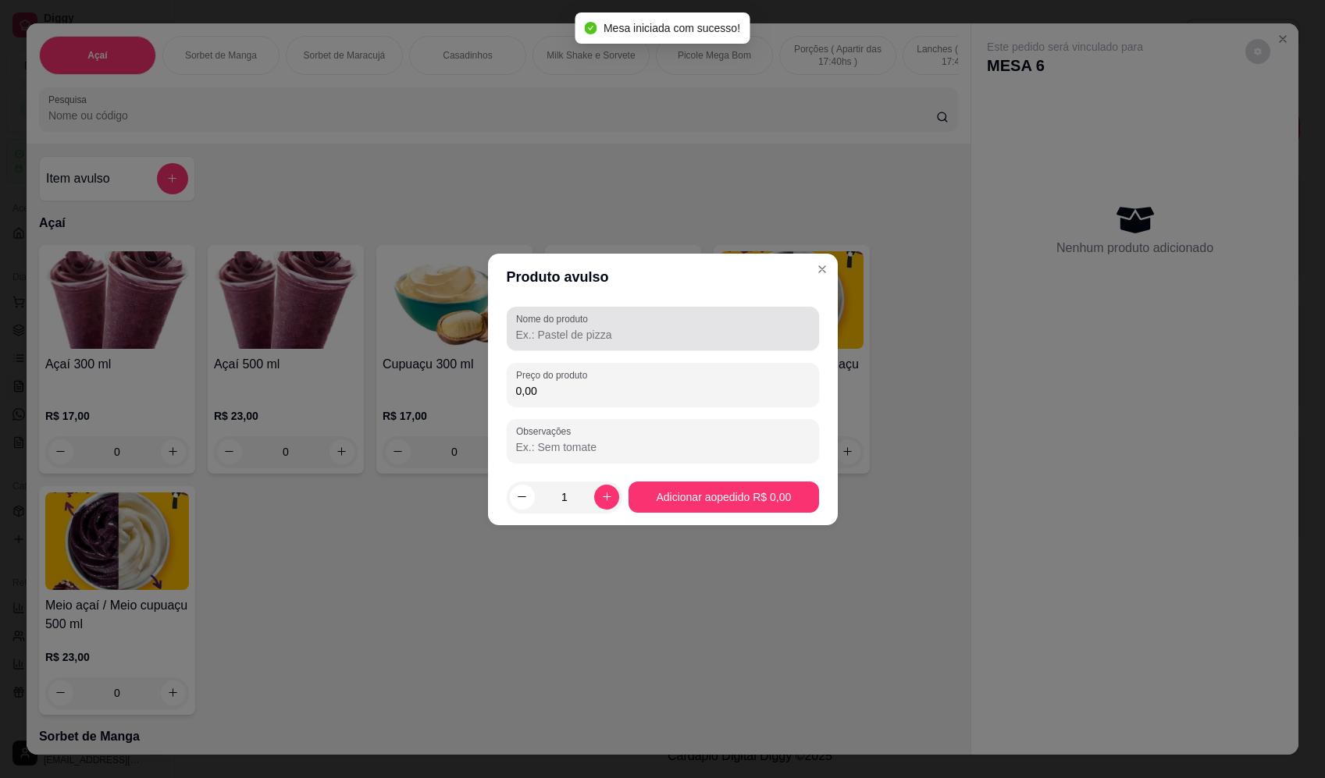
click at [734, 315] on div at bounding box center [663, 328] width 294 height 31
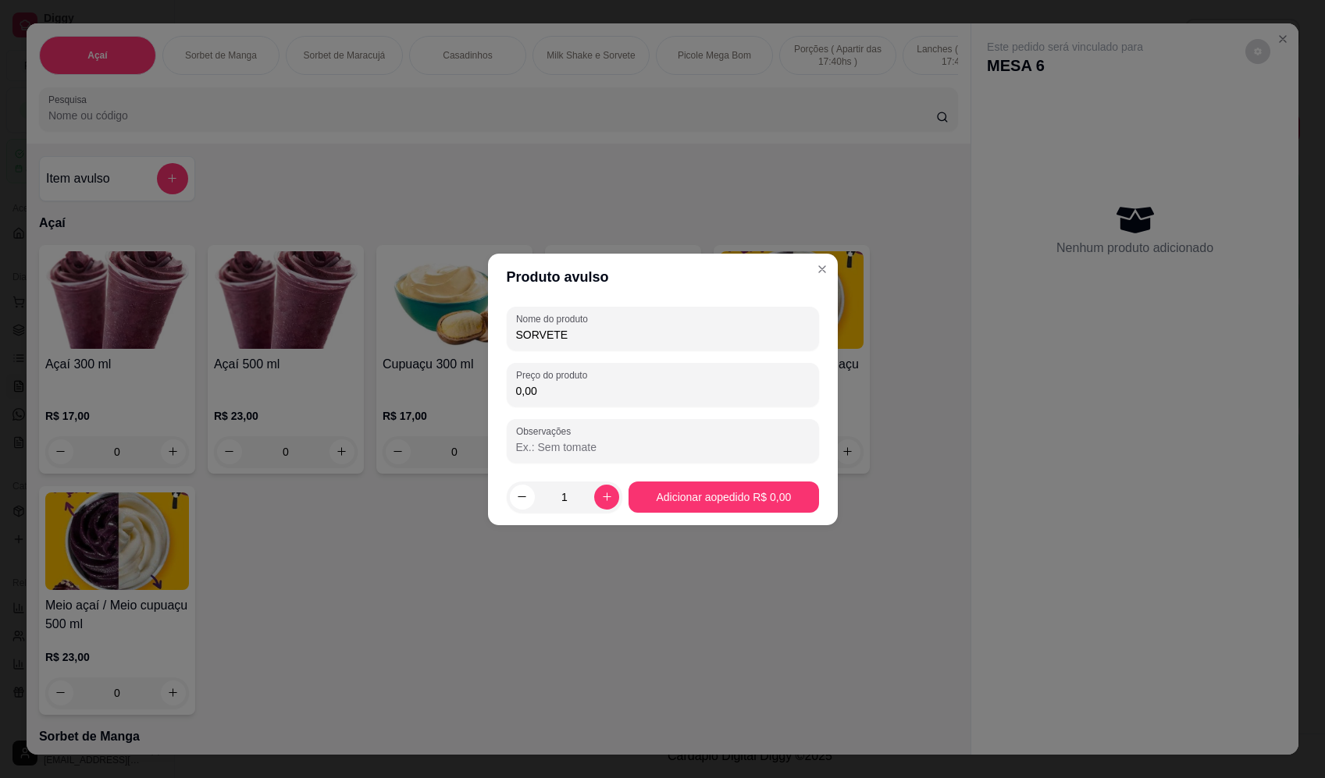
type input "SORVETE"
click at [604, 386] on input "0,00" at bounding box center [663, 391] width 294 height 16
type input "20,06"
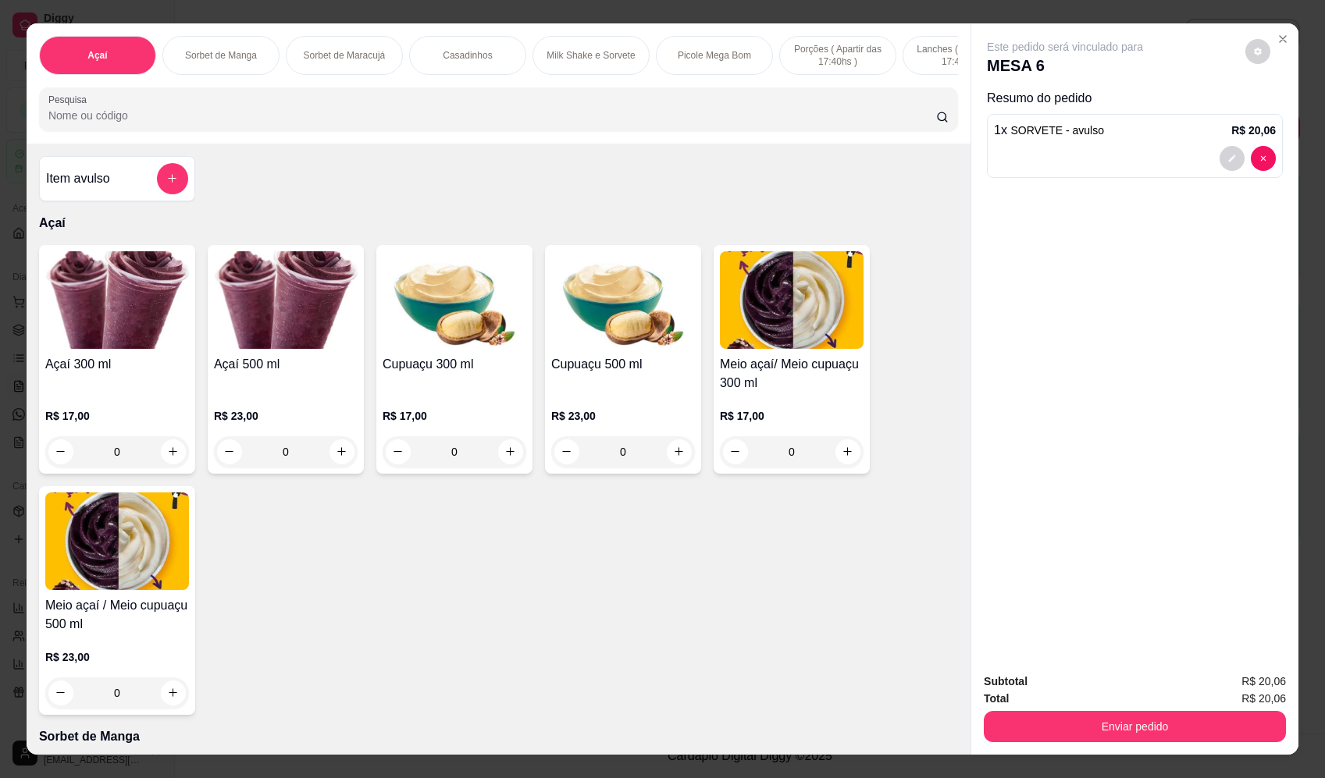
click at [1167, 708] on div "Enviar pedido" at bounding box center [1135, 724] width 302 height 35
click at [1142, 730] on button "Enviar pedido" at bounding box center [1135, 726] width 302 height 31
click at [1130, 689] on button "Registrar cliente" at bounding box center [1140, 689] width 103 height 30
click at [1204, 735] on button "Enviar pedido" at bounding box center [1135, 726] width 302 height 31
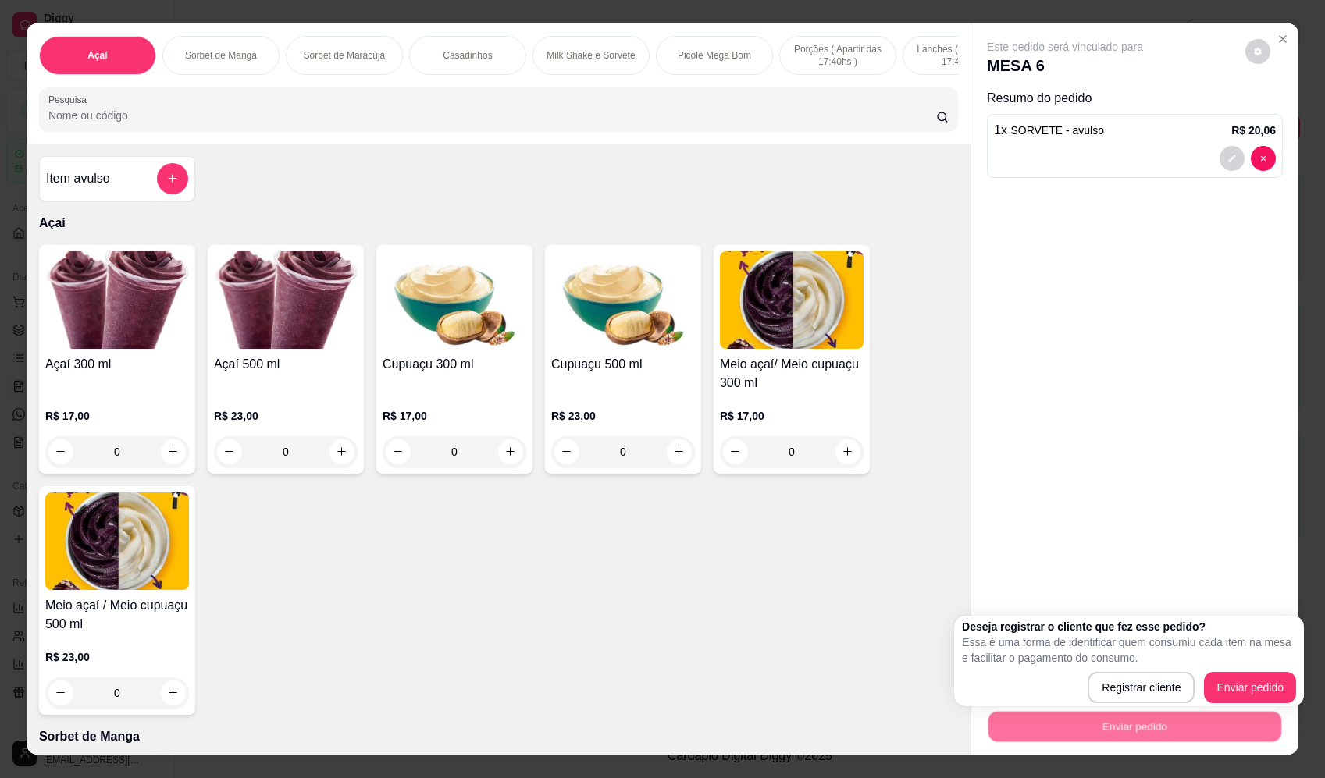
click at [1259, 671] on div "Deseja registrar o cliente que fez esse pedido? Essa é uma forma de identificar…" at bounding box center [1129, 661] width 334 height 84
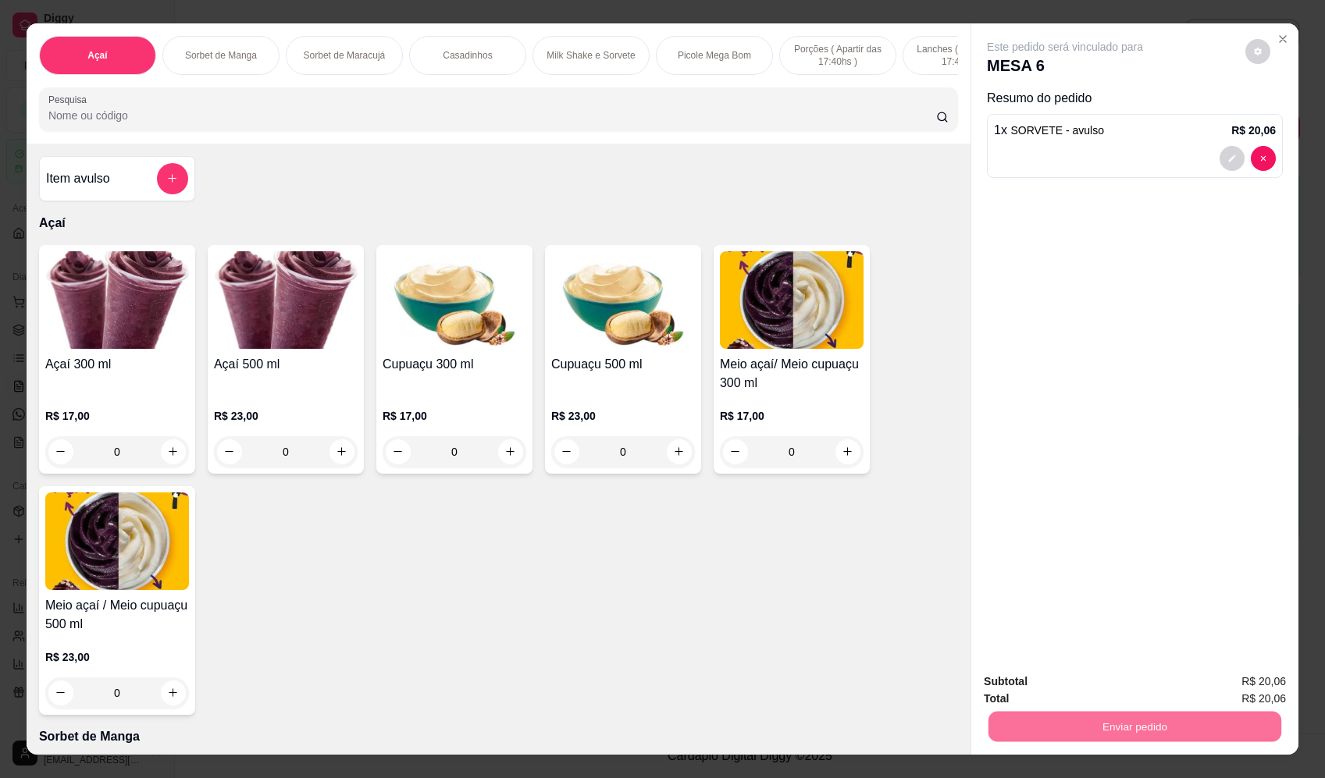
click at [1259, 674] on button "Enviar pedido" at bounding box center [1246, 689] width 88 height 30
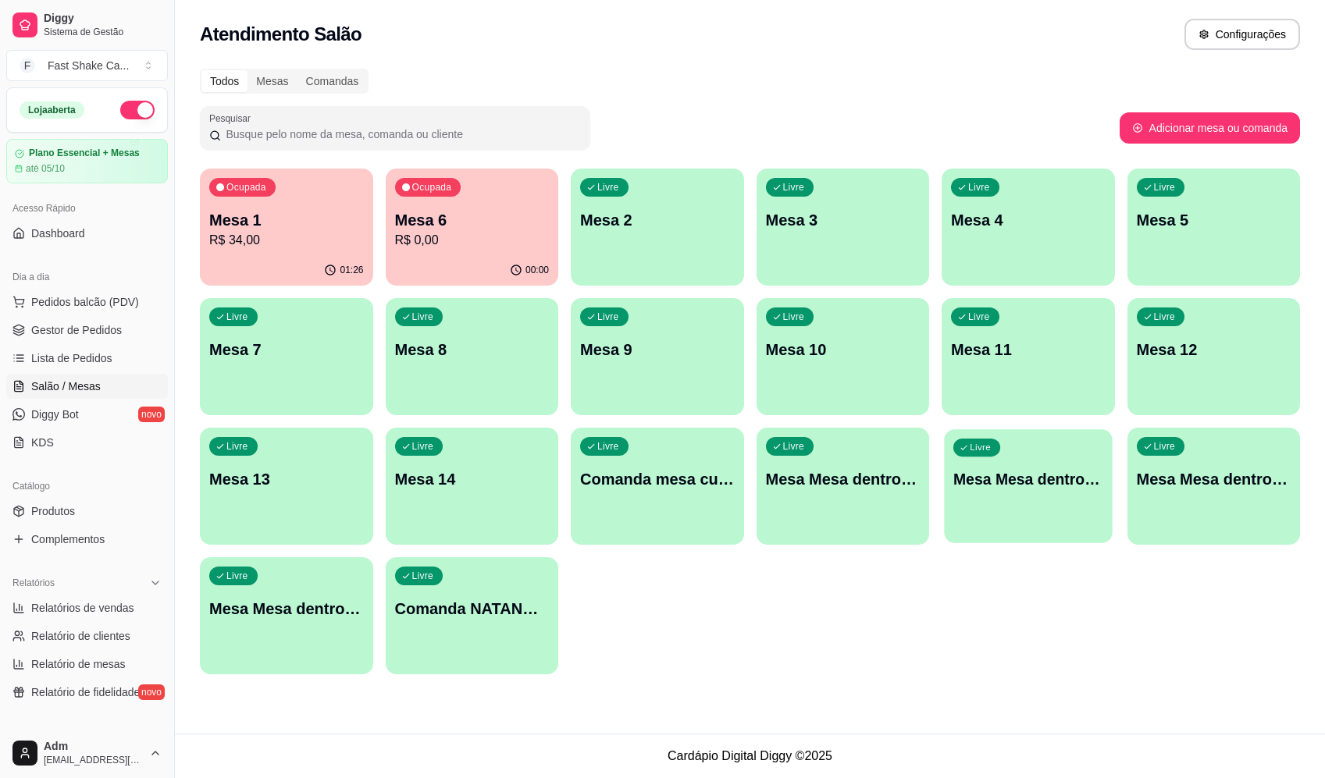
click at [1070, 503] on div "Livre Mesa Mesa dentro laranja" at bounding box center [1028, 476] width 168 height 95
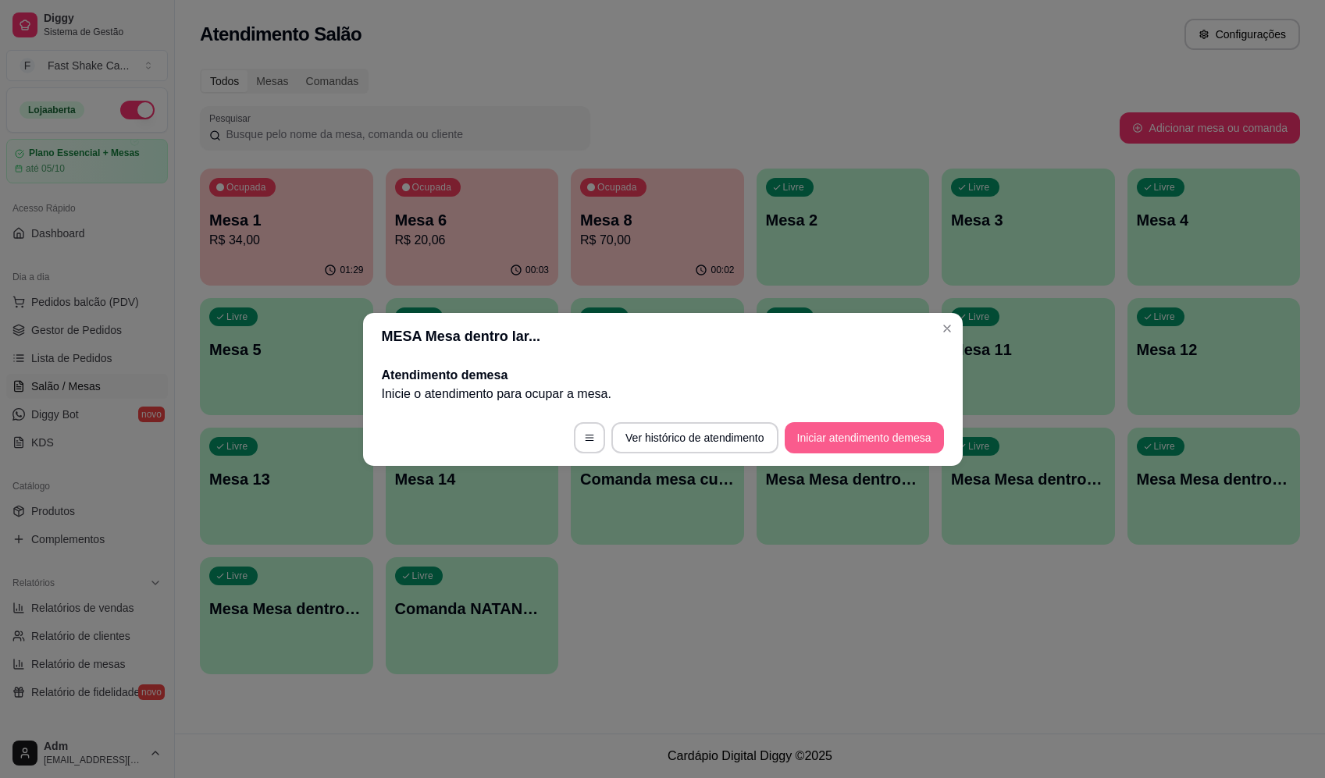
click at [896, 423] on button "Iniciar atendimento de mesa" at bounding box center [864, 437] width 159 height 31
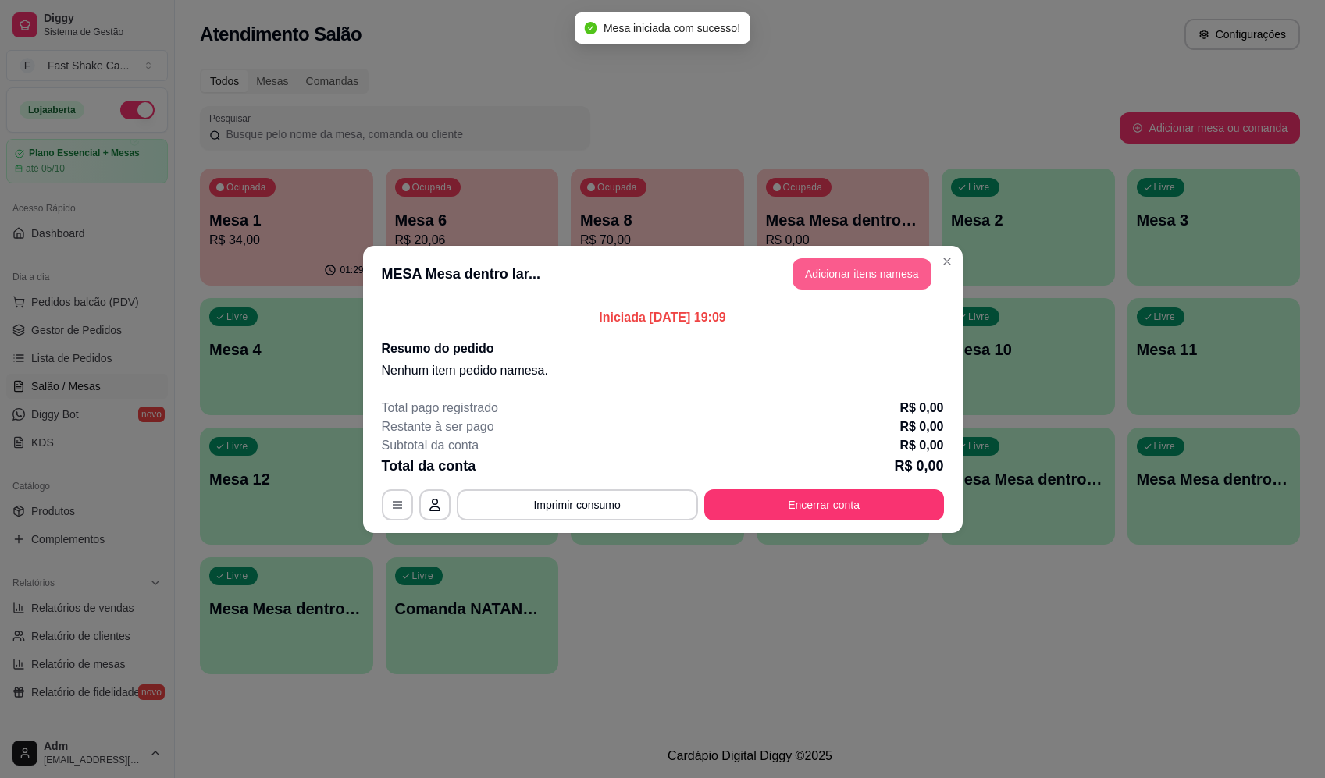
click at [896, 276] on button "Adicionar itens na mesa" at bounding box center [862, 273] width 139 height 31
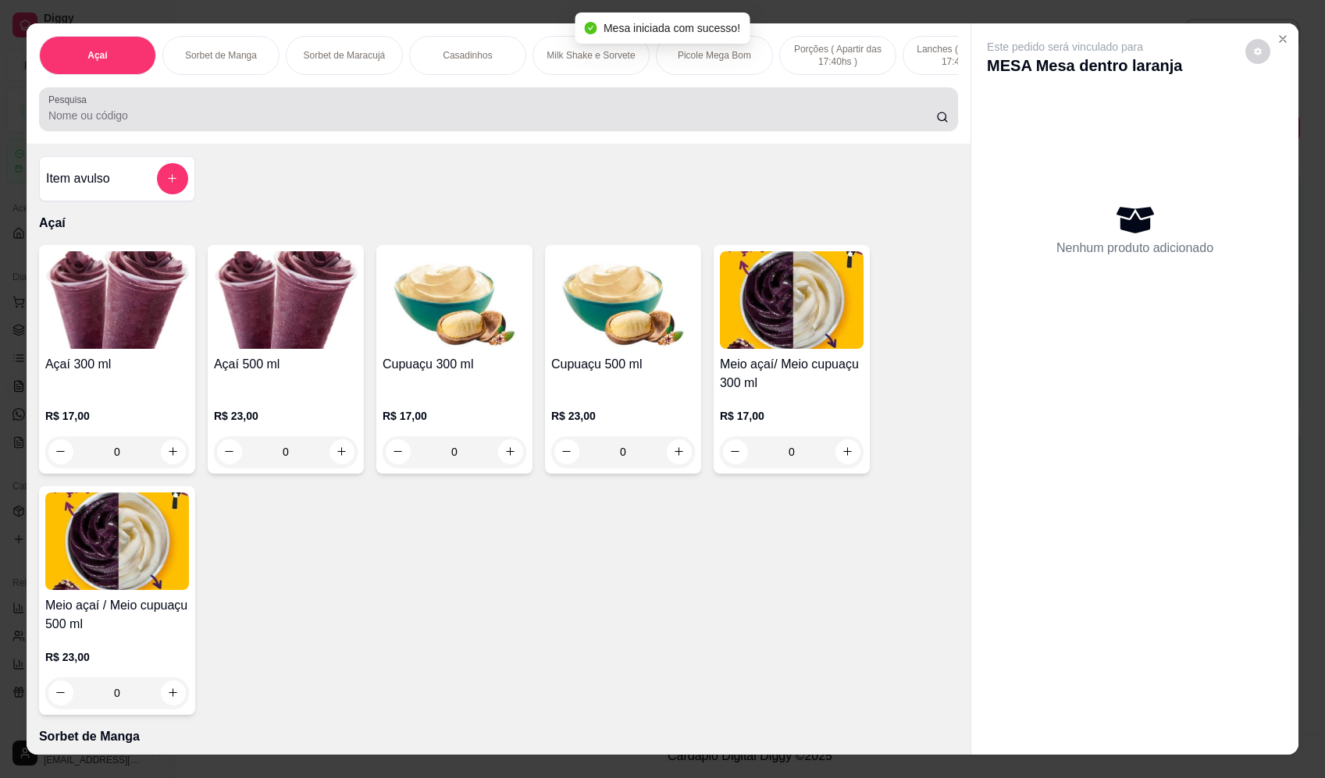
click at [284, 117] on div at bounding box center [498, 109] width 900 height 31
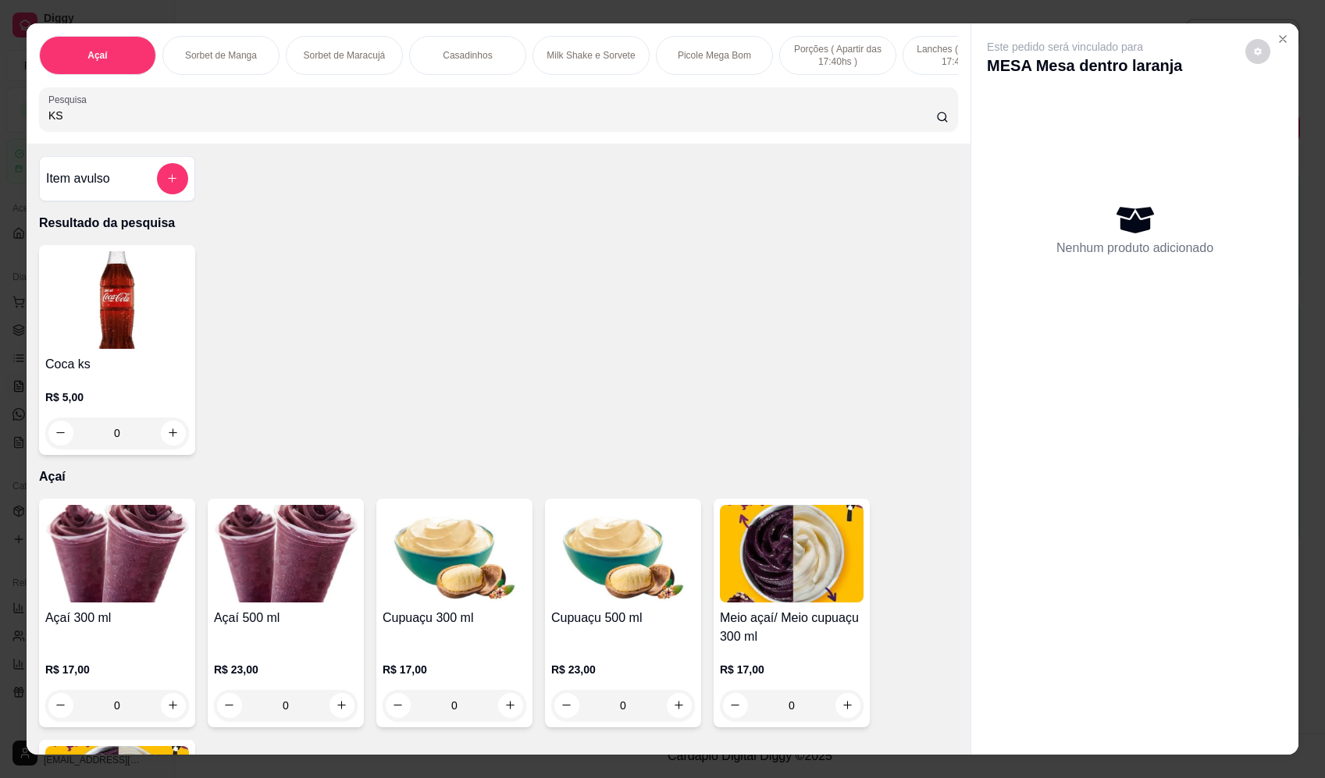
type input "KS"
click at [161, 445] on button "increase-product-quantity" at bounding box center [173, 433] width 24 height 24
type input "1"
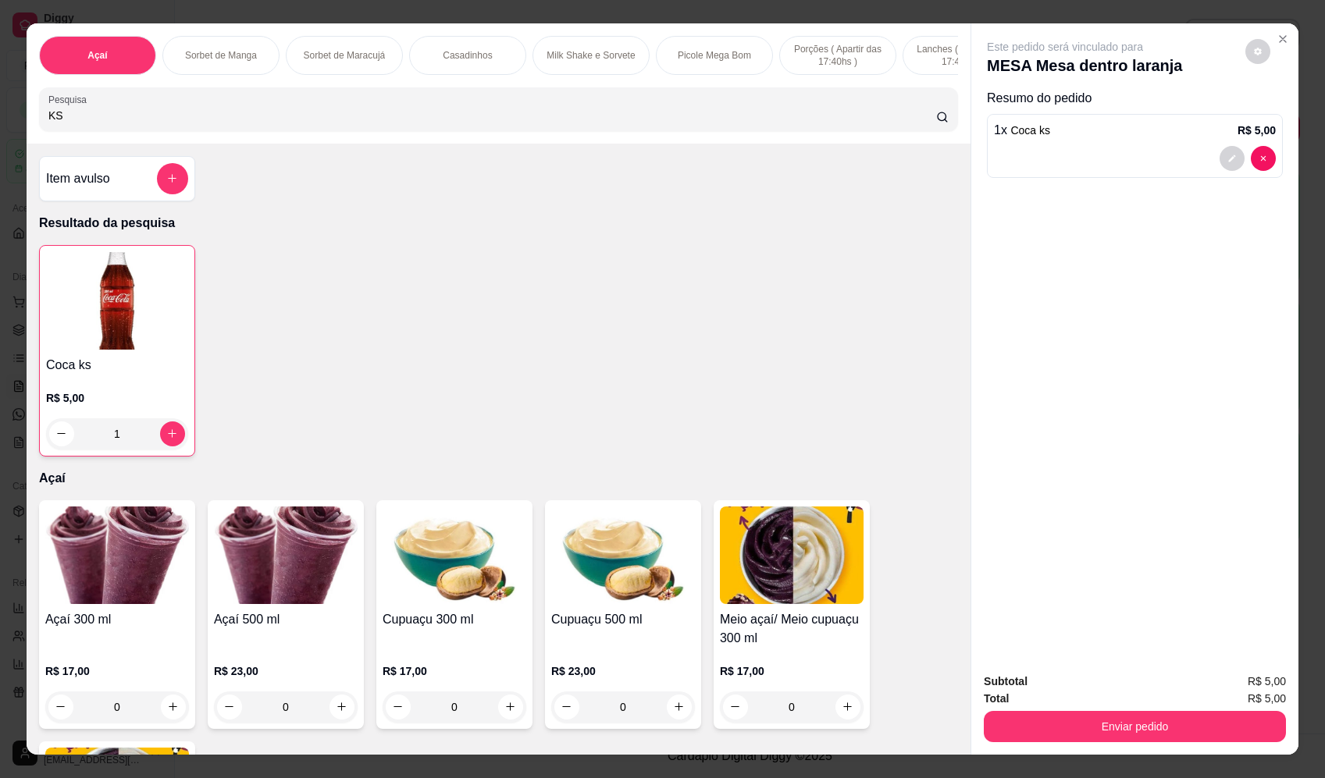
click at [1131, 733] on button "Enviar pedido" at bounding box center [1135, 726] width 302 height 31
click at [1115, 677] on button "Registrar cliente" at bounding box center [1140, 689] width 103 height 30
click at [1213, 720] on button "Enviar pedido" at bounding box center [1134, 727] width 293 height 30
click at [1250, 686] on button "Enviar pedido" at bounding box center [1246, 689] width 88 height 30
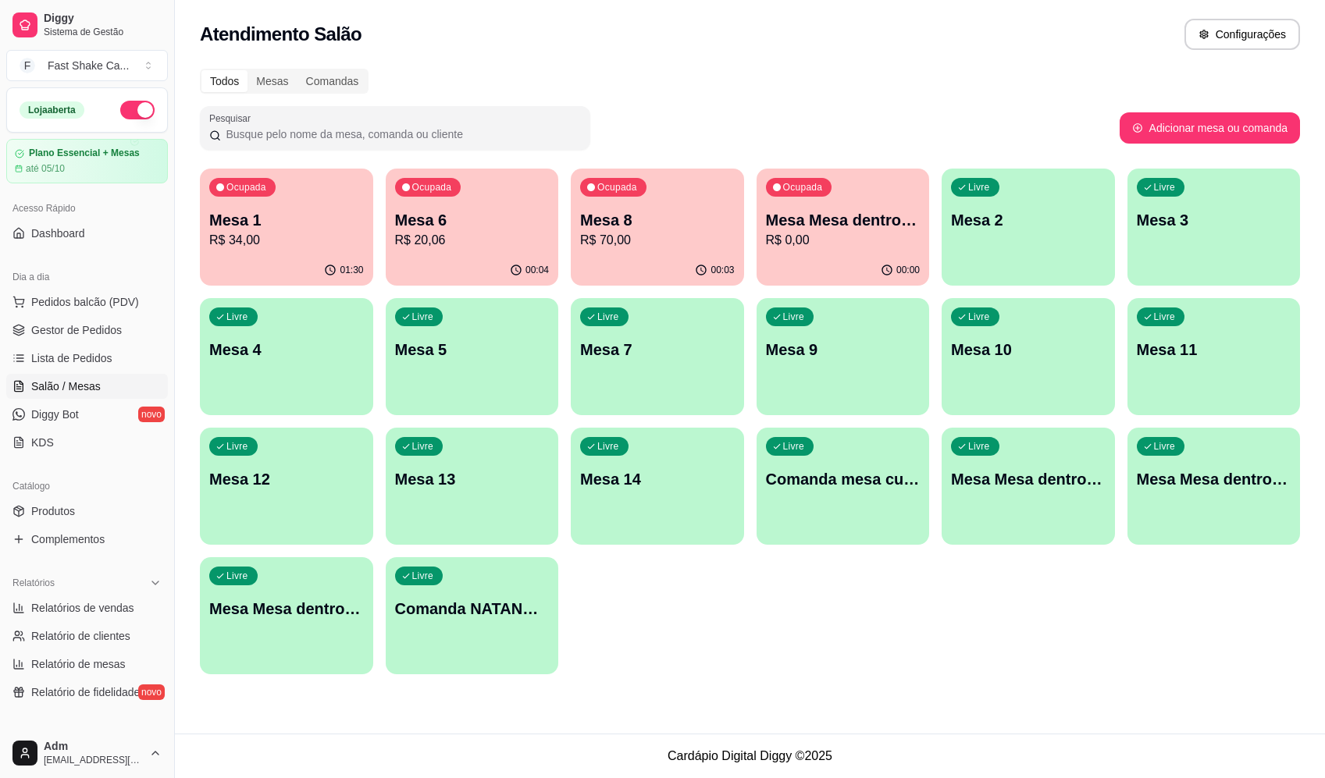
click at [545, 619] on p "Comanda NATANAEL praça" at bounding box center [472, 609] width 155 height 22
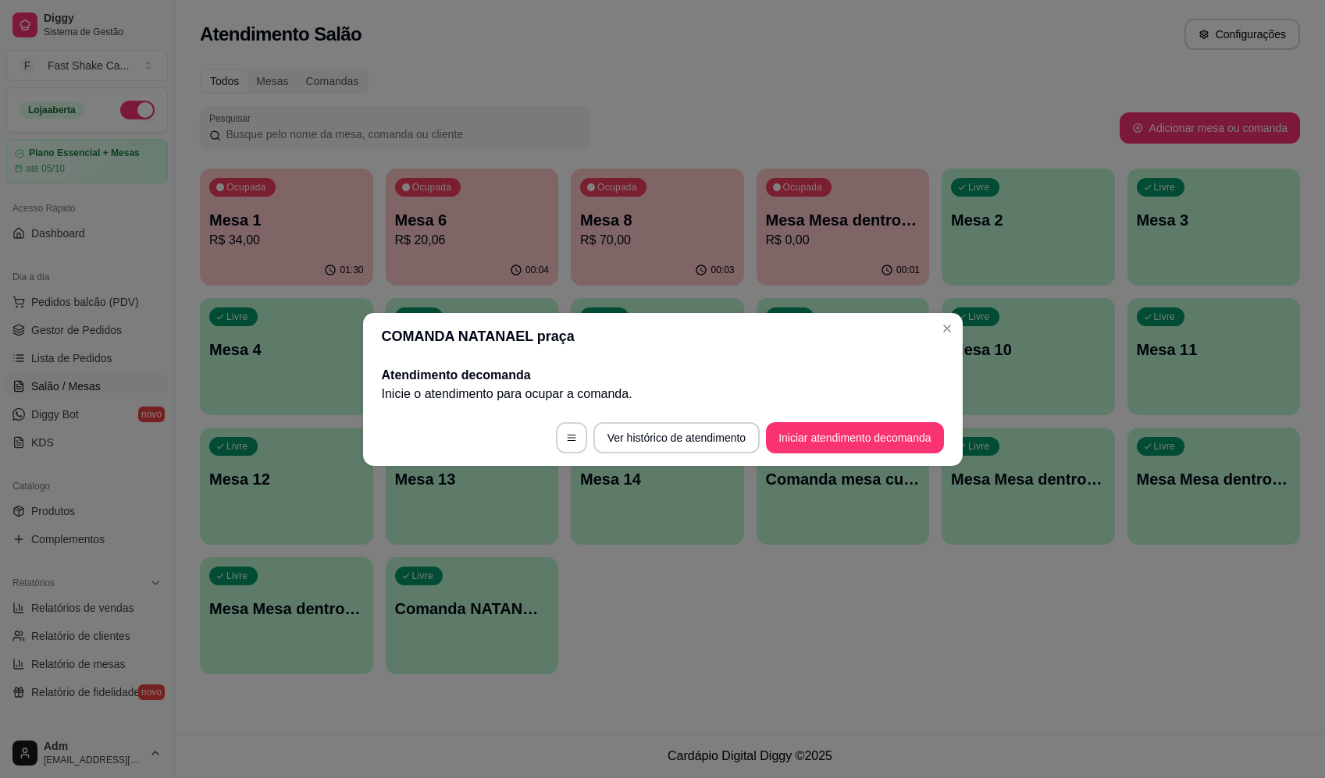
click at [579, 435] on button "button" at bounding box center [571, 437] width 31 height 31
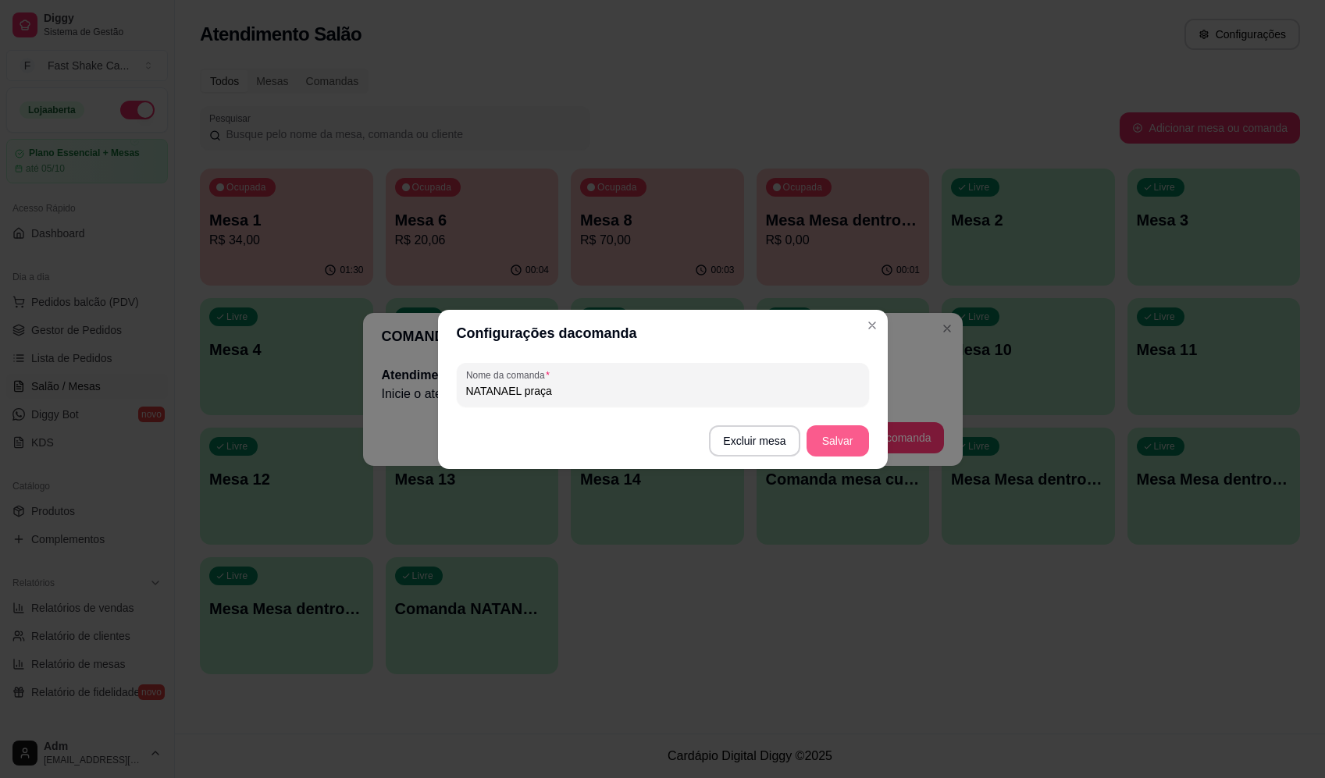
click at [775, 443] on button "Excluir mesa" at bounding box center [754, 441] width 91 height 31
click at [749, 551] on button "Confirmar" at bounding box center [759, 539] width 58 height 24
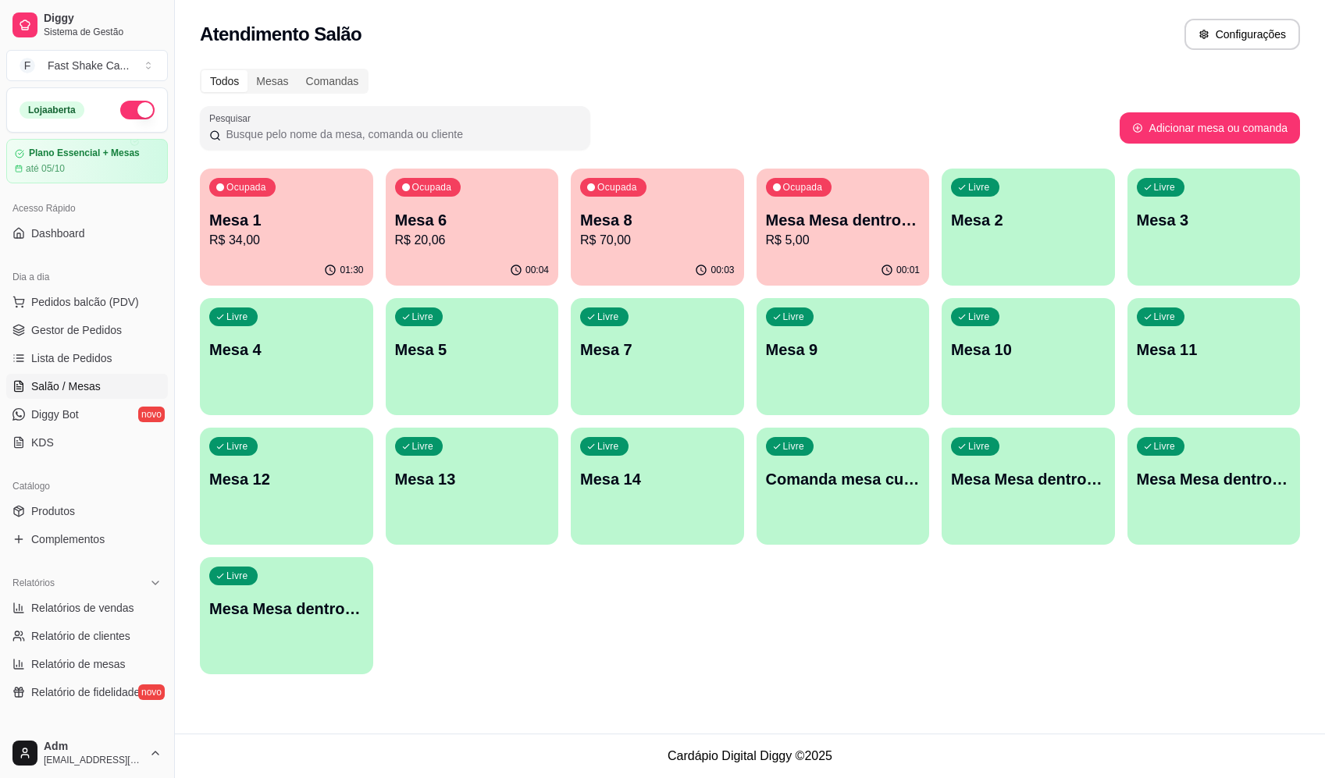
click at [777, 671] on div "Ocupada Mesa 1 R$ 34,00 01:30 Ocupada Mesa 6 R$ 20,06 00:04 Ocupada Mesa 8 R$ 7…" at bounding box center [750, 422] width 1100 height 506
click at [844, 237] on p "R$ 5,00" at bounding box center [843, 240] width 150 height 18
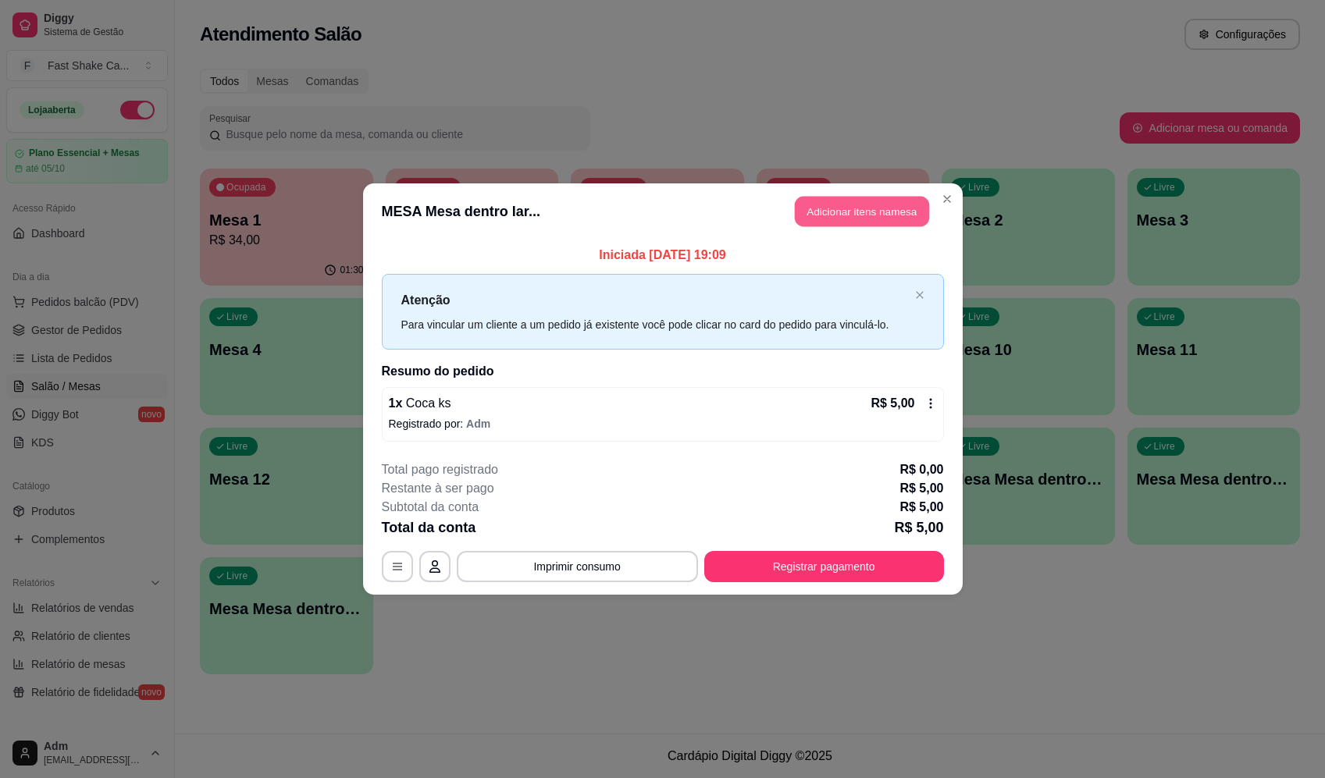
click at [887, 217] on button "Adicionar itens na mesa" at bounding box center [862, 212] width 134 height 30
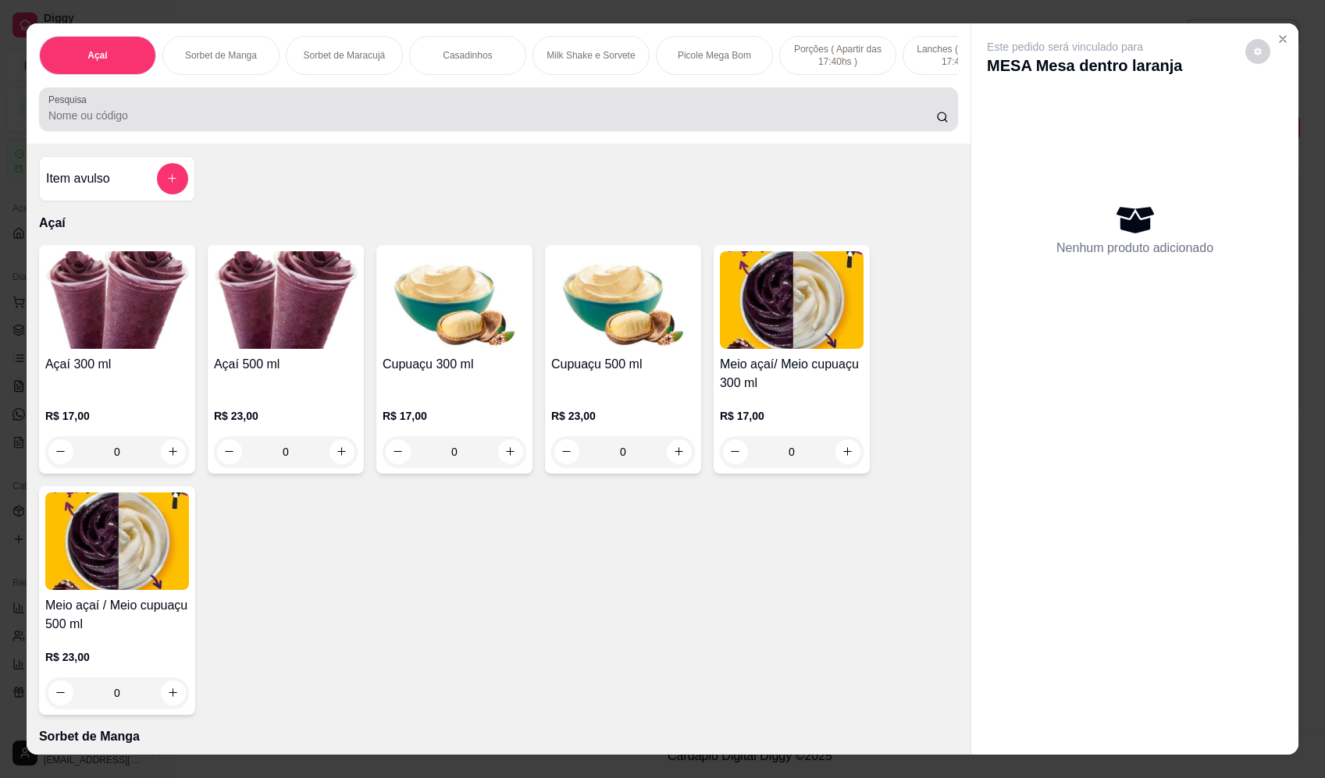
click at [486, 119] on input "Pesquisa" at bounding box center [492, 116] width 888 height 16
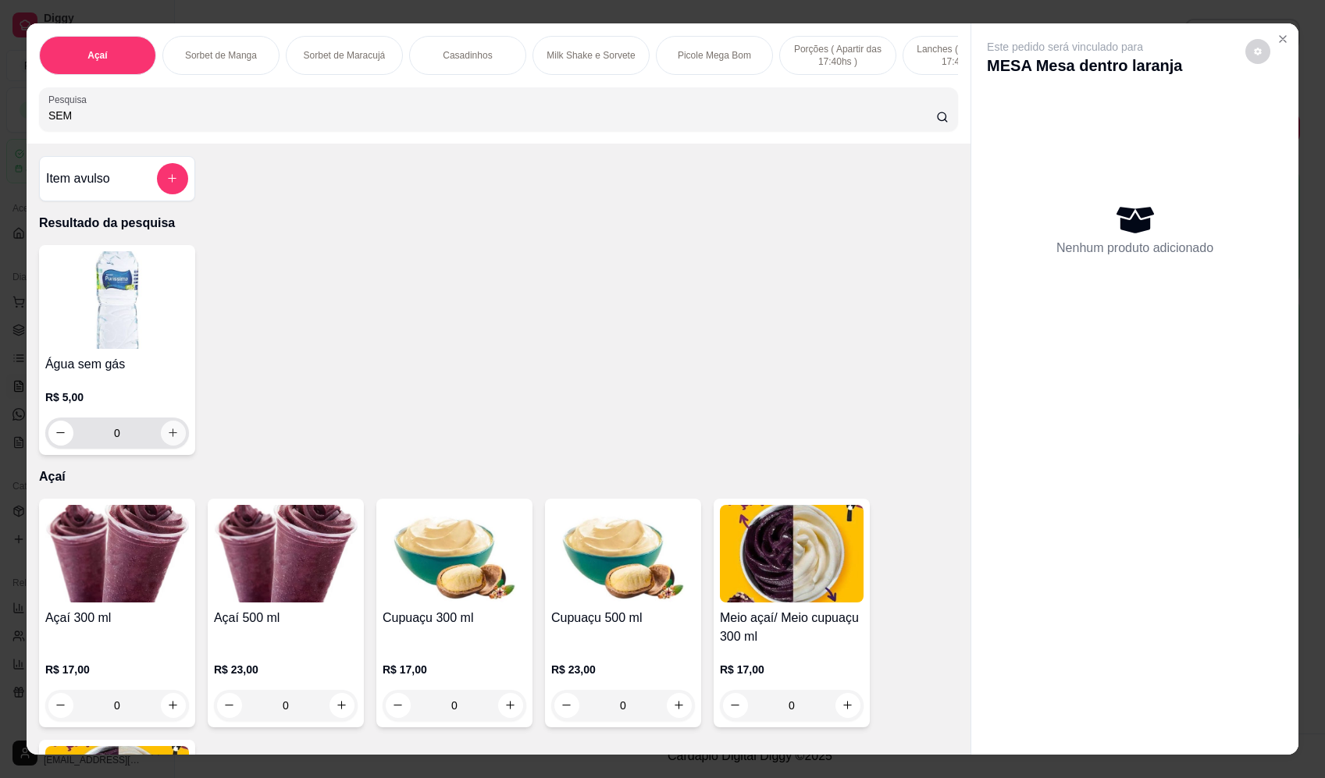
type input "SEM"
click at [169, 438] on button "increase-product-quantity" at bounding box center [173, 433] width 25 height 25
type input "1"
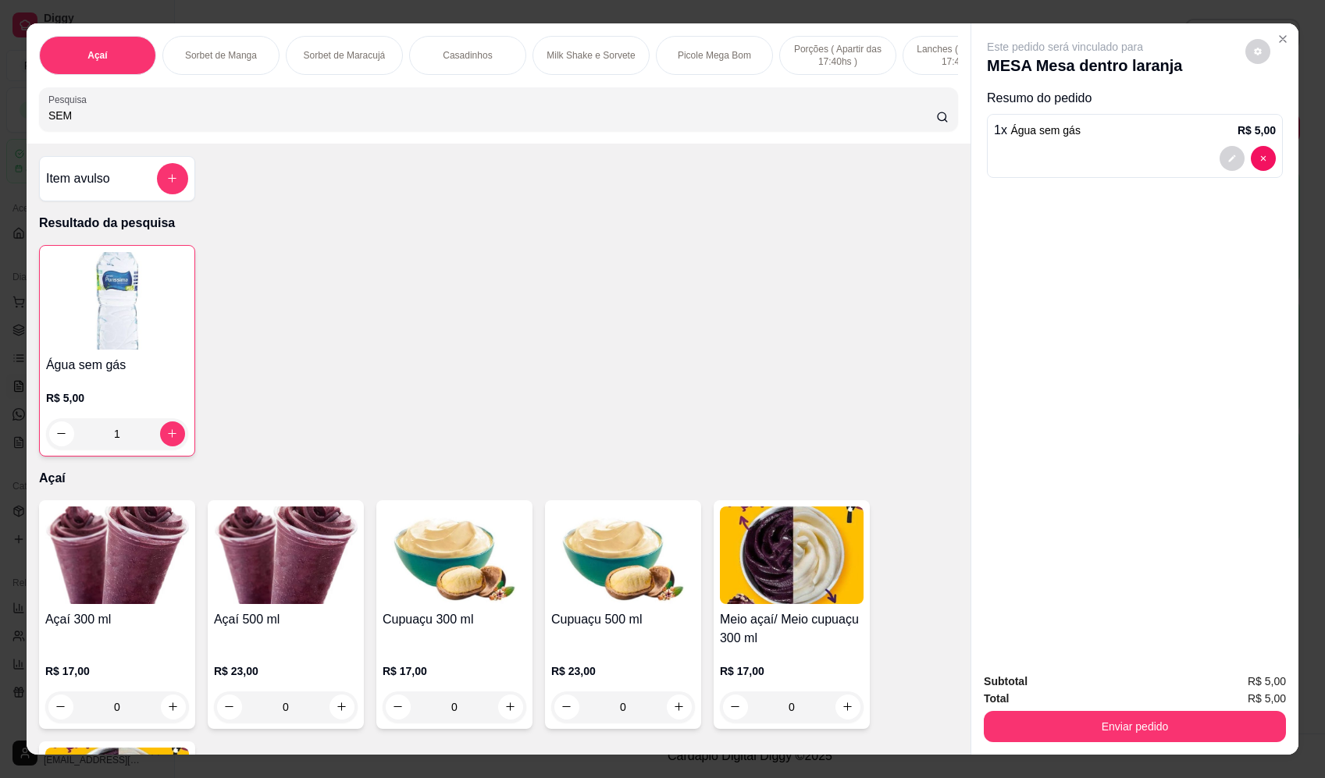
click at [1100, 710] on div "Enviar pedido" at bounding box center [1135, 724] width 302 height 35
click at [1110, 725] on button "Enviar pedido" at bounding box center [1134, 727] width 293 height 30
click at [1102, 690] on button "Registrar cliente" at bounding box center [1140, 689] width 103 height 30
click at [1220, 728] on button "Enviar pedido" at bounding box center [1135, 726] width 302 height 31
click at [1248, 696] on button "Enviar pedido" at bounding box center [1246, 689] width 88 height 30
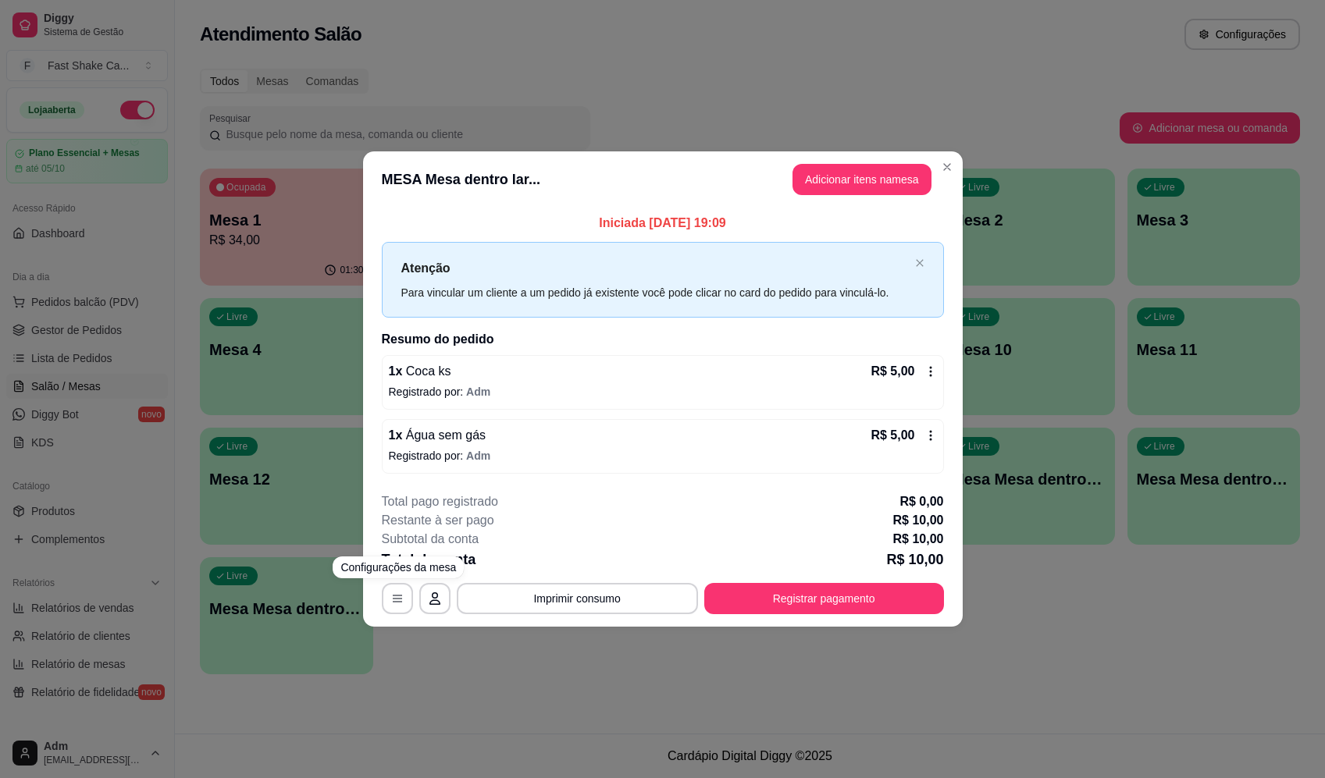
click at [1102, 709] on div "**********" at bounding box center [662, 389] width 1325 height 778
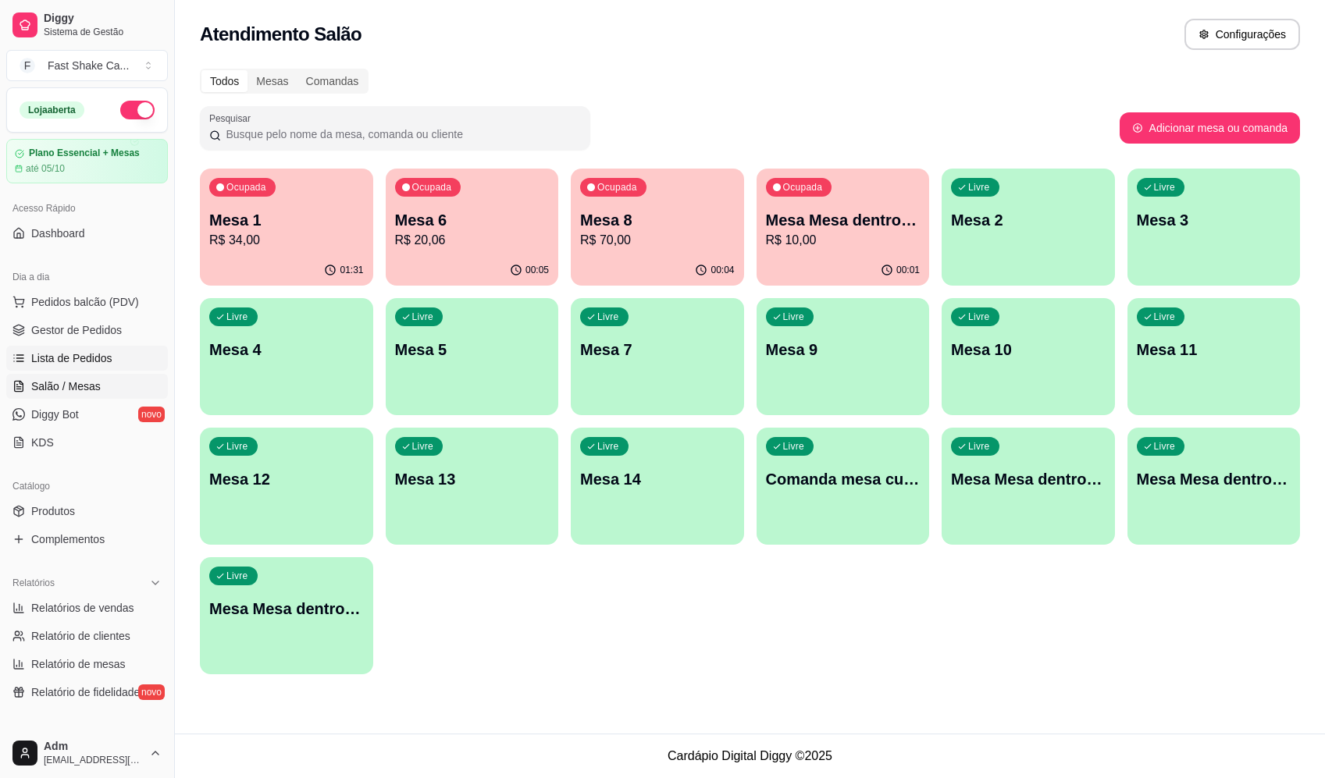
click at [83, 365] on span "Lista de Pedidos" at bounding box center [71, 359] width 81 height 16
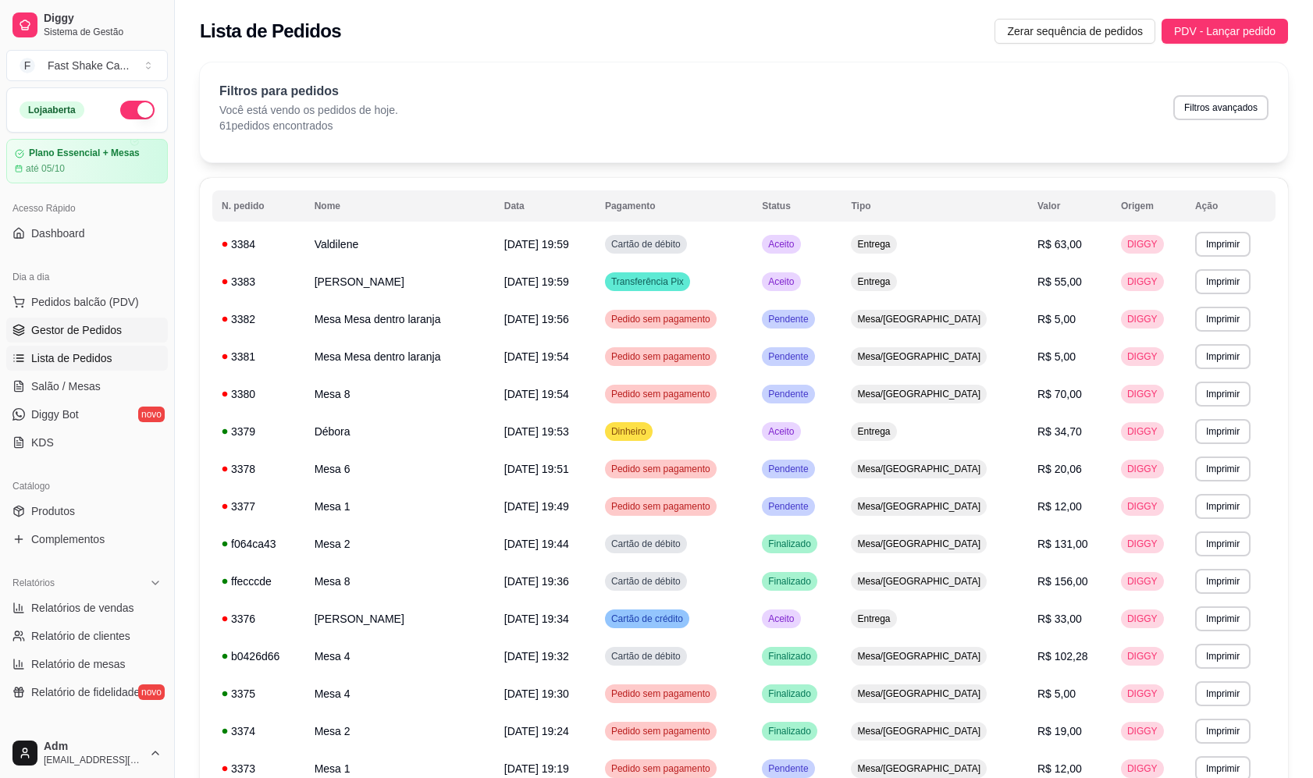
click at [76, 321] on link "Gestor de Pedidos" at bounding box center [87, 330] width 162 height 25
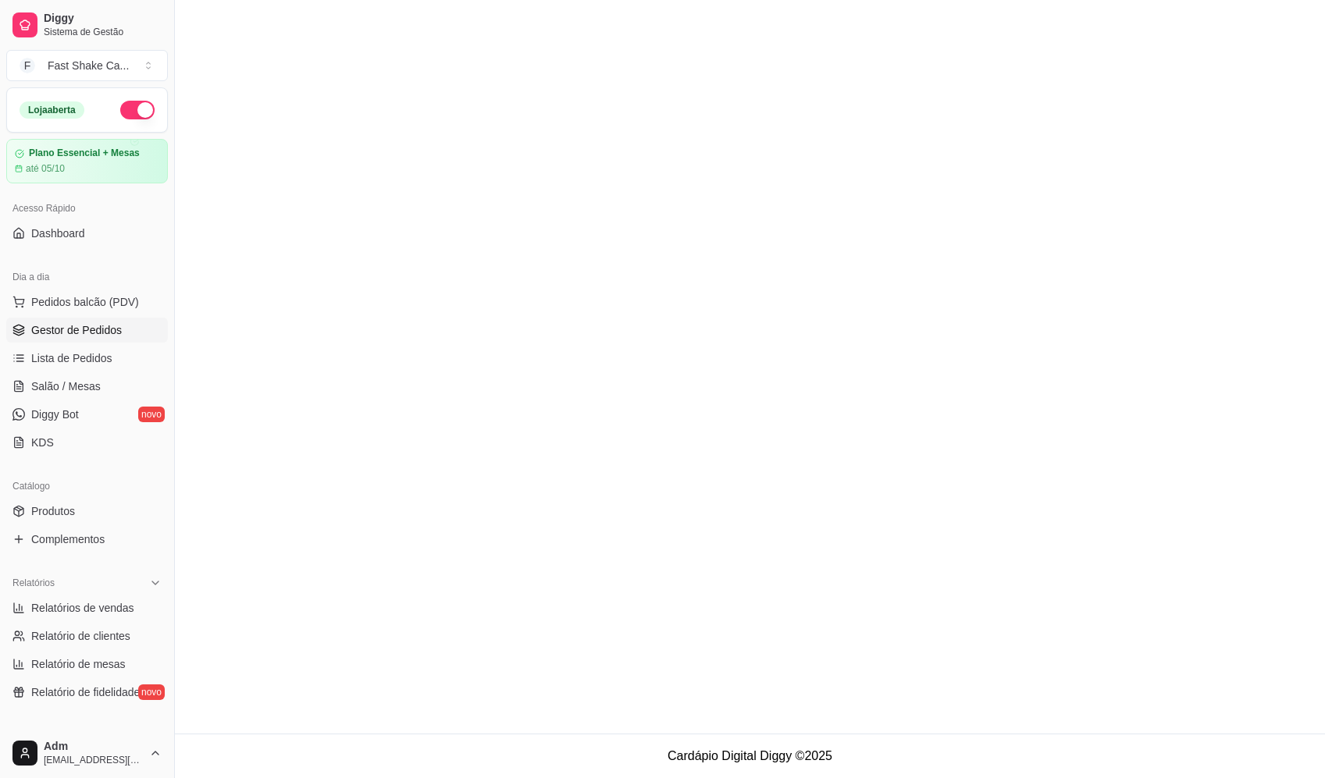
click at [86, 298] on span "Pedidos balcão (PDV)" at bounding box center [85, 302] width 108 height 16
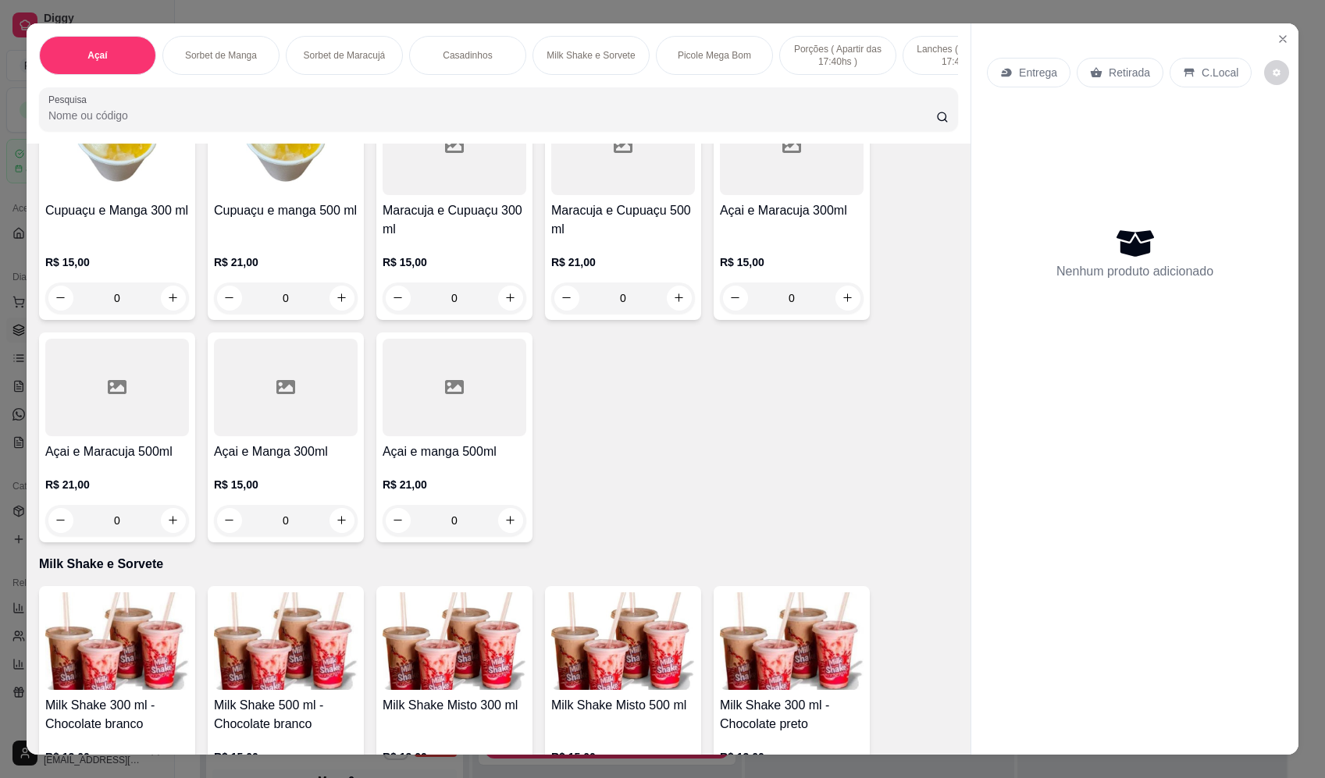
scroll to position [1484, 0]
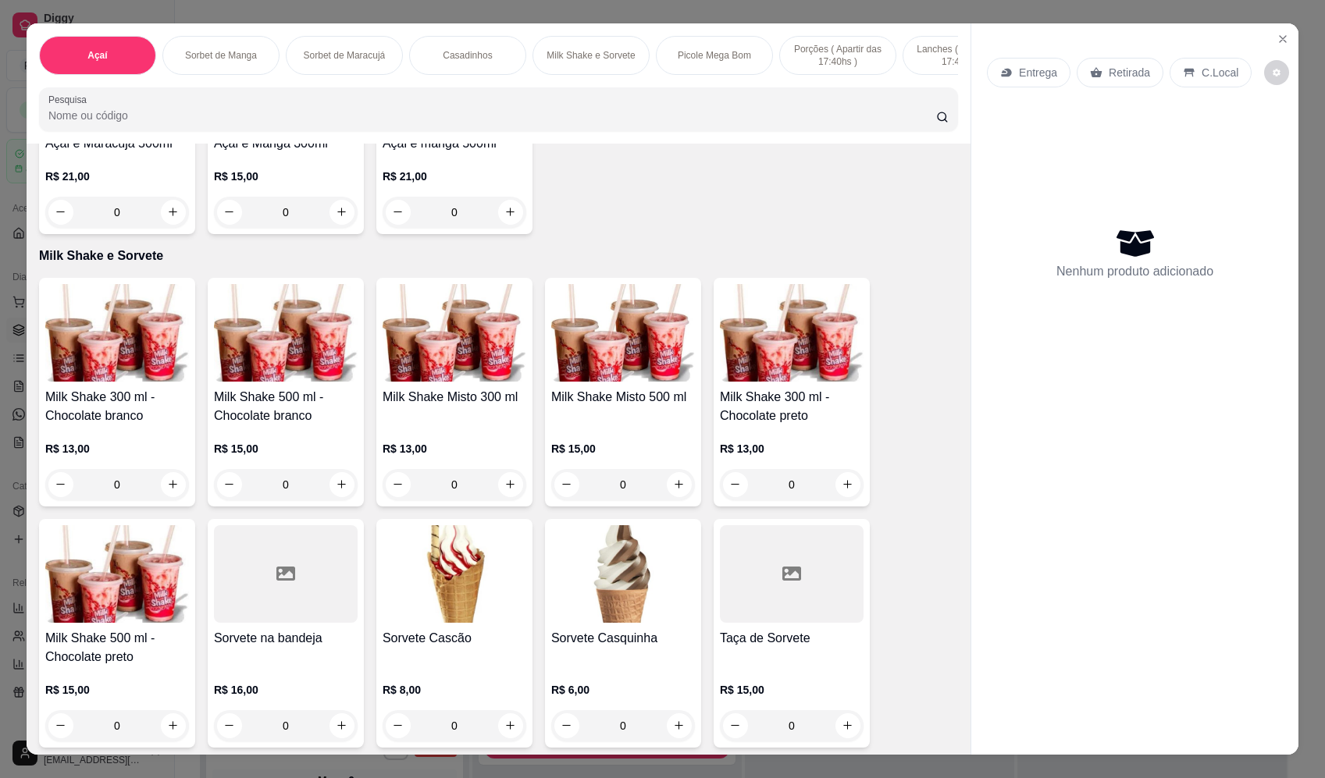
click at [502, 493] on div "0" at bounding box center [455, 484] width 144 height 31
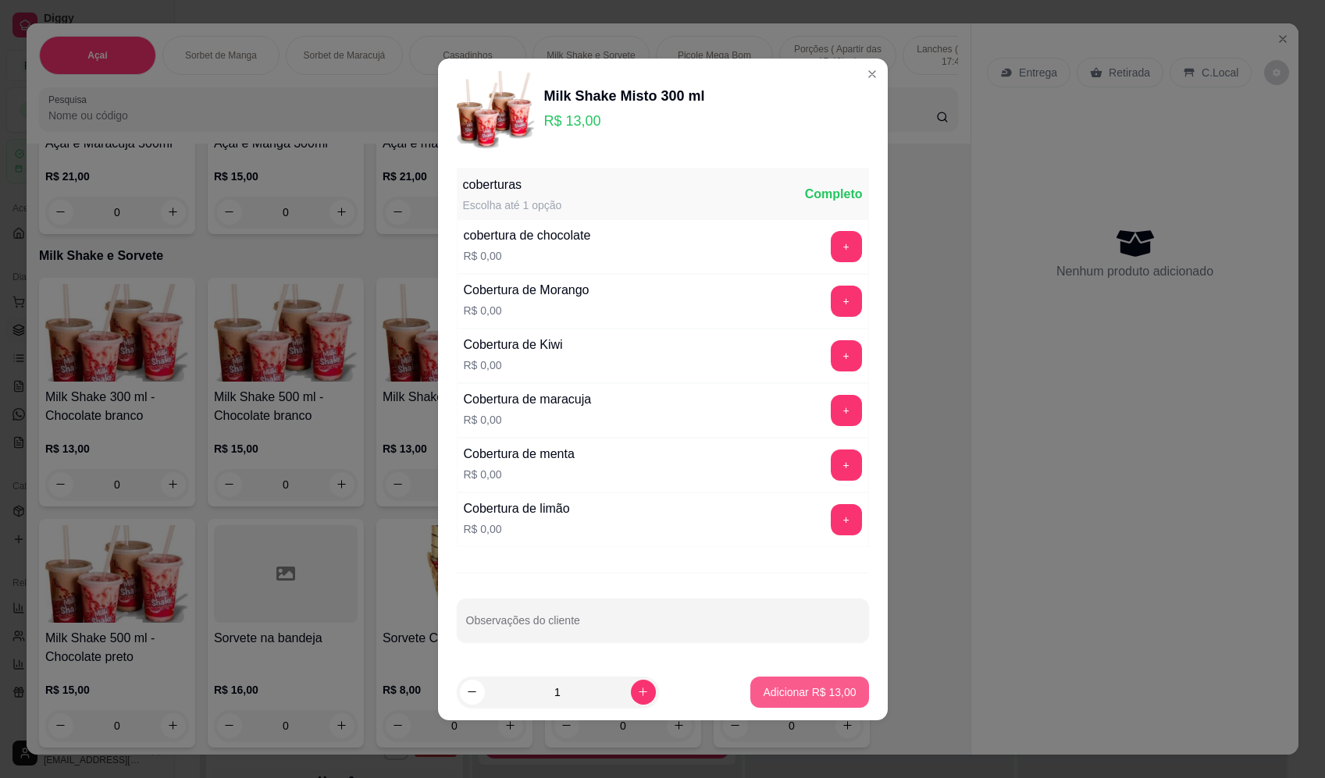
click at [800, 684] on button "Adicionar R$ 13,00" at bounding box center [809, 692] width 118 height 31
type input "1"
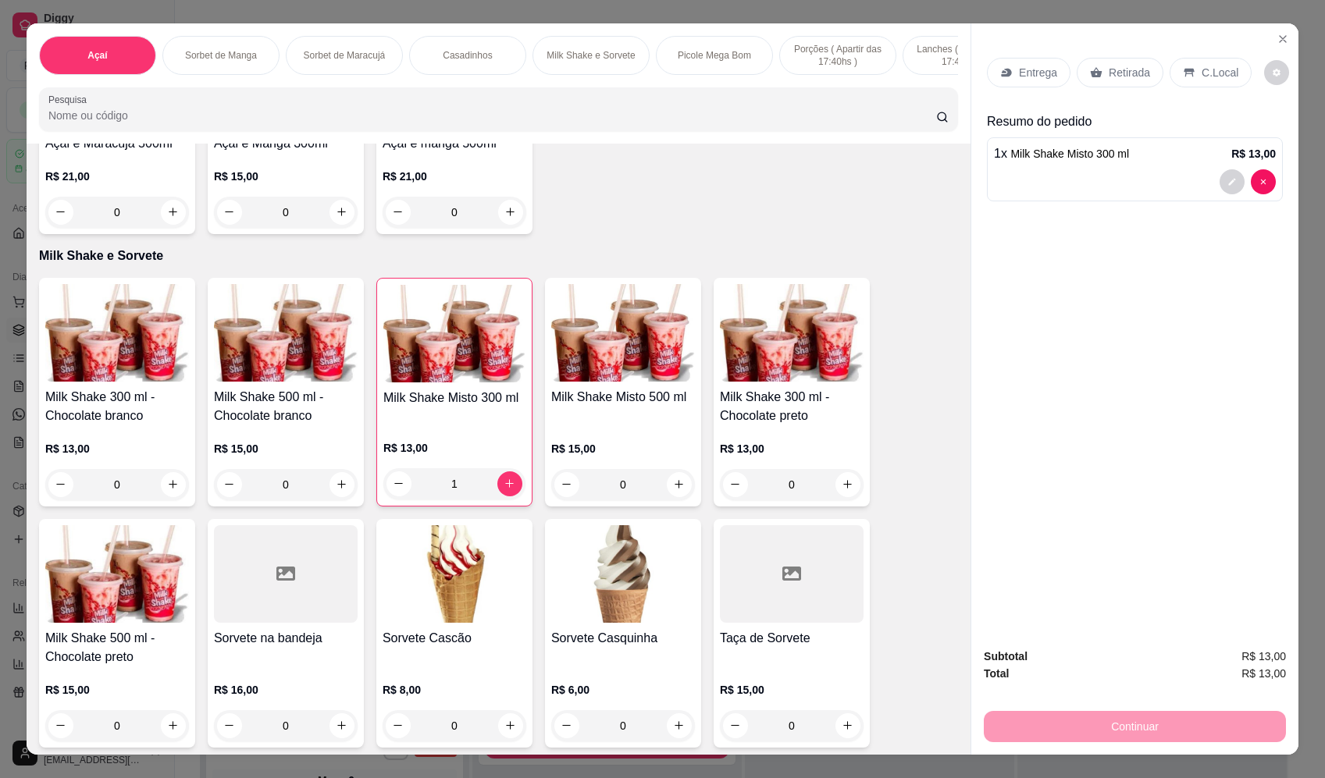
drag, startPoint x: 999, startPoint y: 55, endPoint x: 1010, endPoint y: 62, distance: 13.0
click at [1001, 56] on div "Entrega Retirada C.Local" at bounding box center [1135, 72] width 296 height 55
click at [1012, 63] on div "Entrega" at bounding box center [1029, 73] width 84 height 30
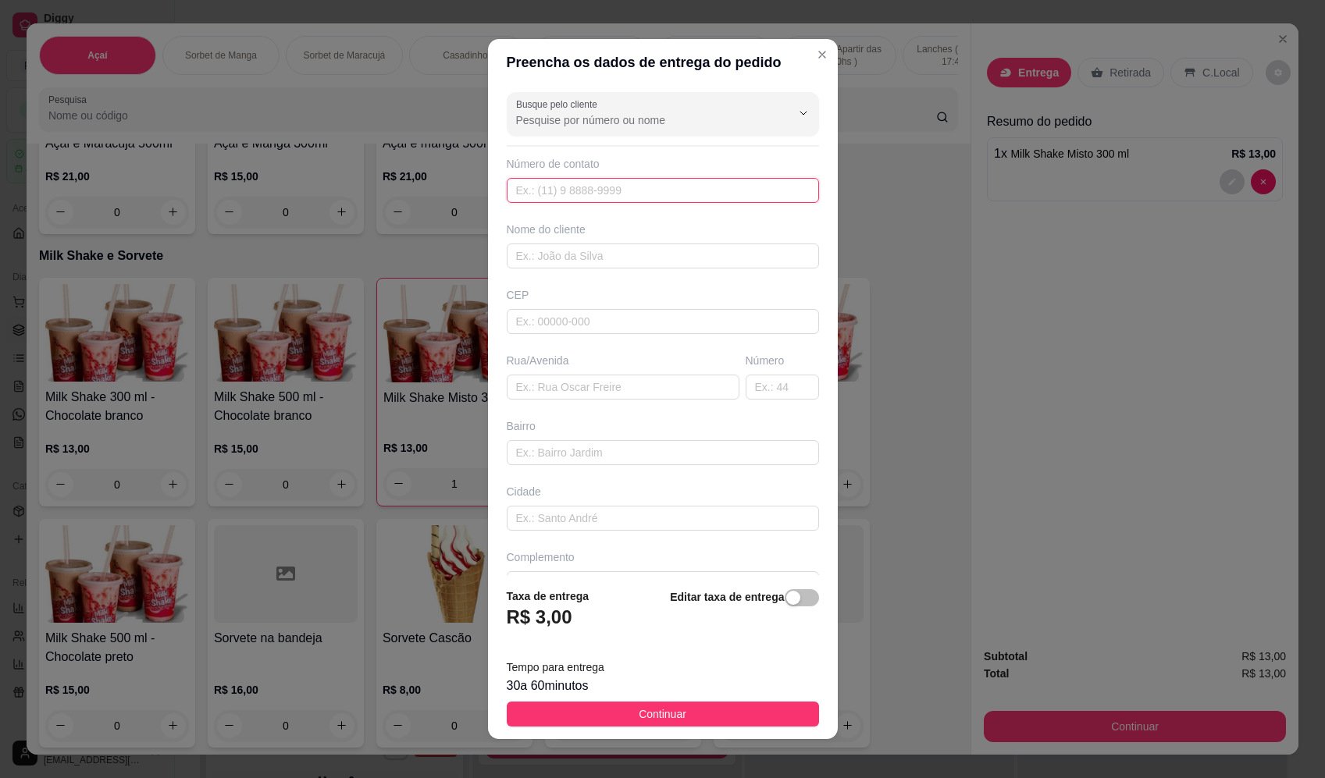
click at [625, 191] on input "text" at bounding box center [663, 190] width 312 height 25
click at [613, 226] on div "Nome do cliente" at bounding box center [663, 230] width 312 height 16
click at [613, 256] on input "text" at bounding box center [663, 256] width 312 height 25
type input "TAMARA"
click at [599, 389] on input "text" at bounding box center [623, 387] width 233 height 25
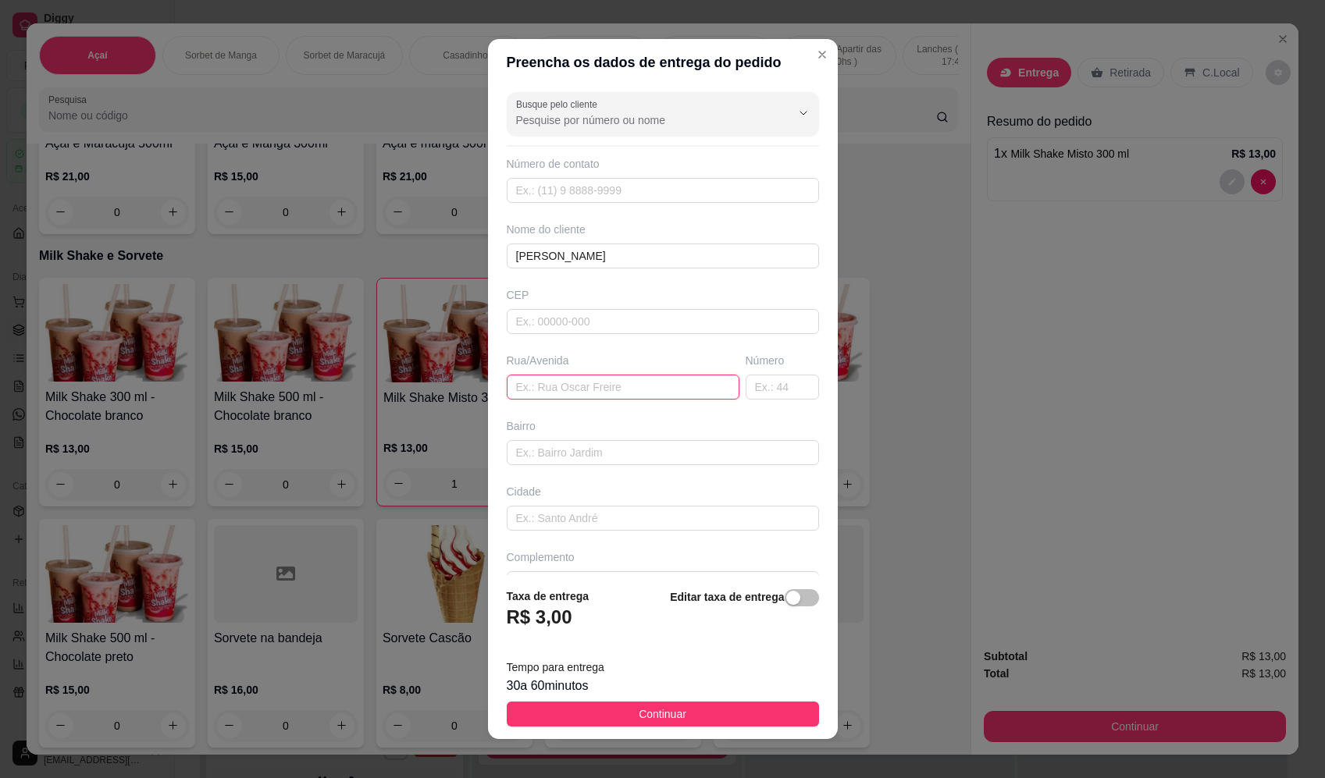
paste input "Estados Unidos , 1842 - Casa"
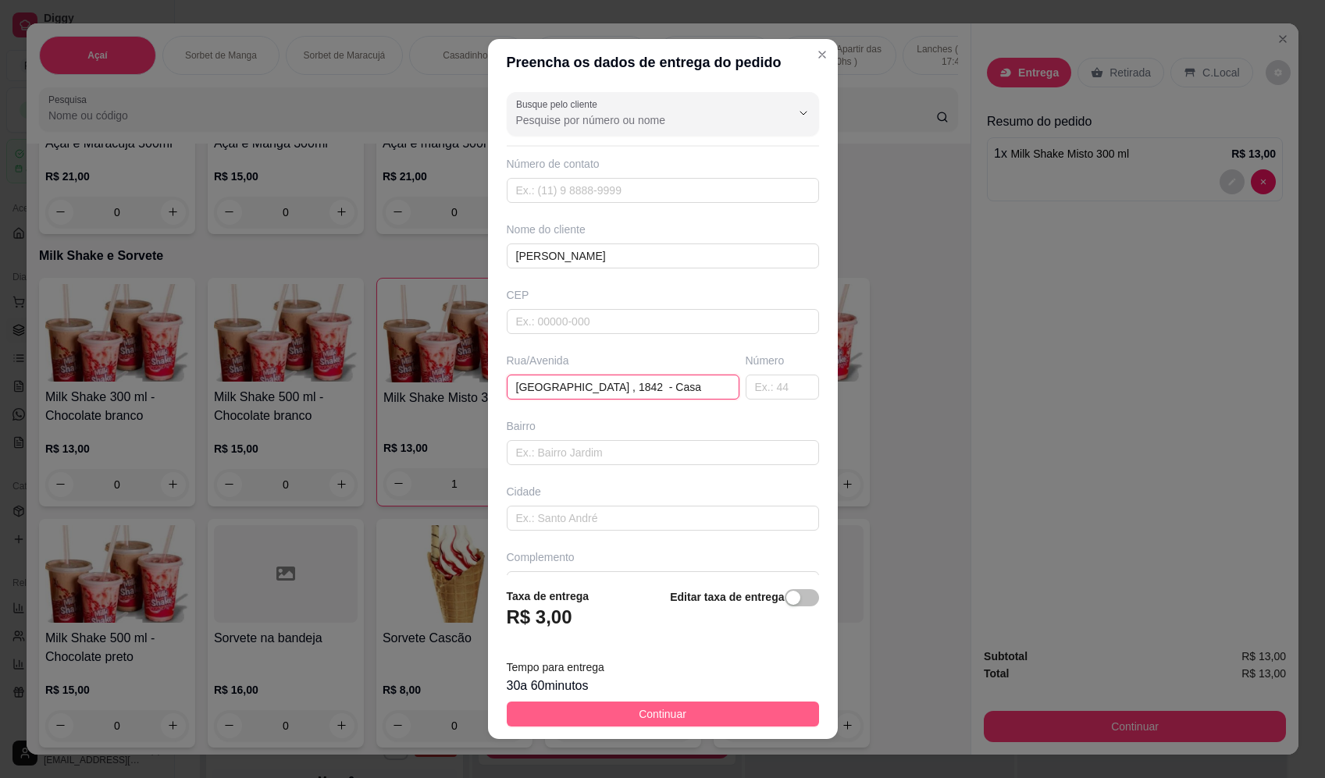
type input "Estados Unidos , 1842 - Casa"
click at [689, 715] on button "Continuar" at bounding box center [663, 714] width 312 height 25
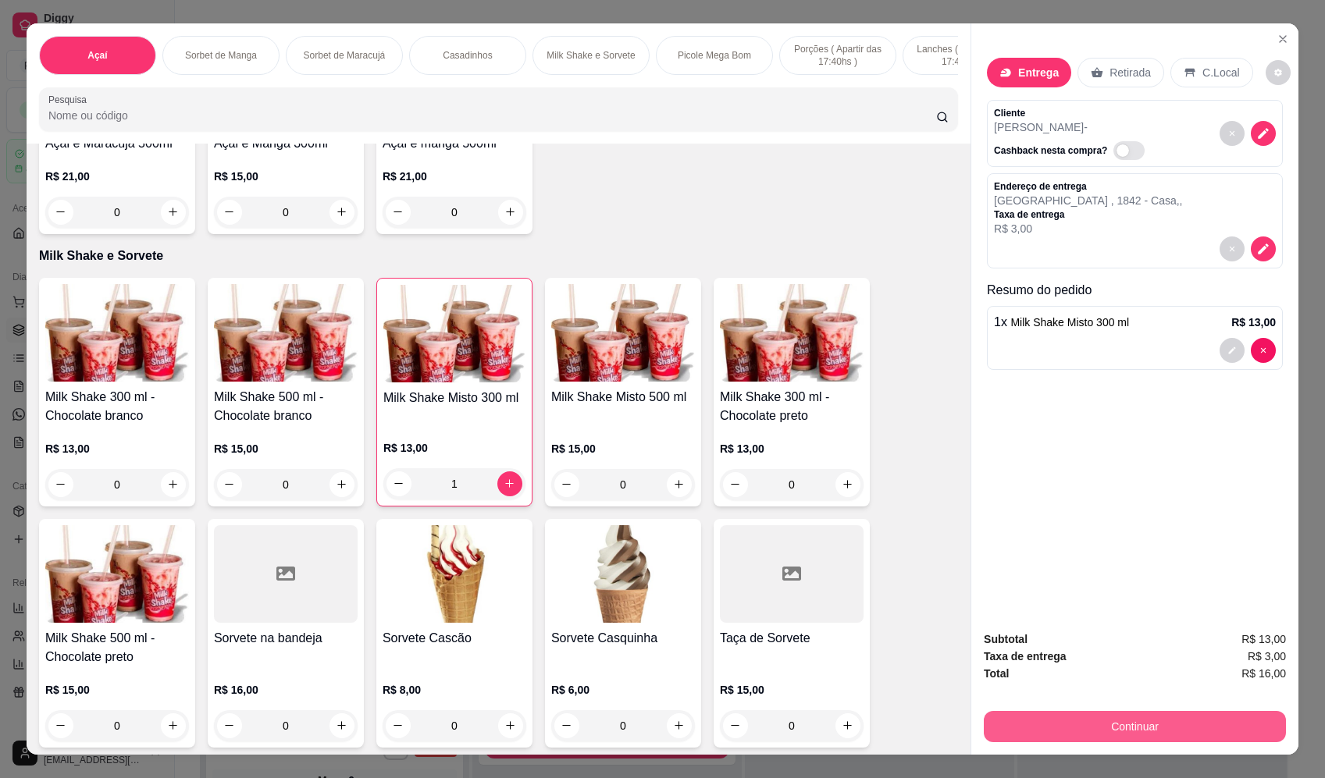
click at [1077, 727] on button "Continuar" at bounding box center [1135, 726] width 302 height 31
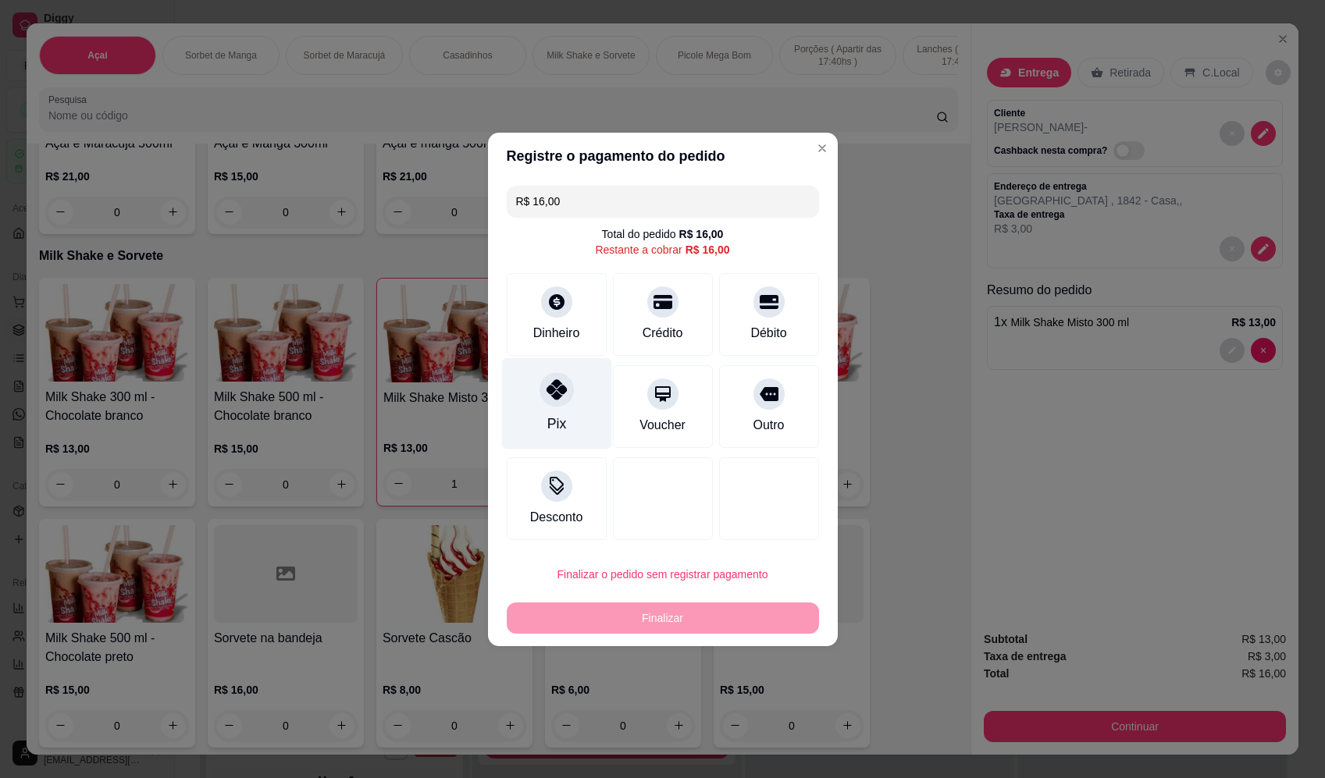
click at [557, 390] on icon at bounding box center [556, 389] width 20 height 20
type input "R$ 0,00"
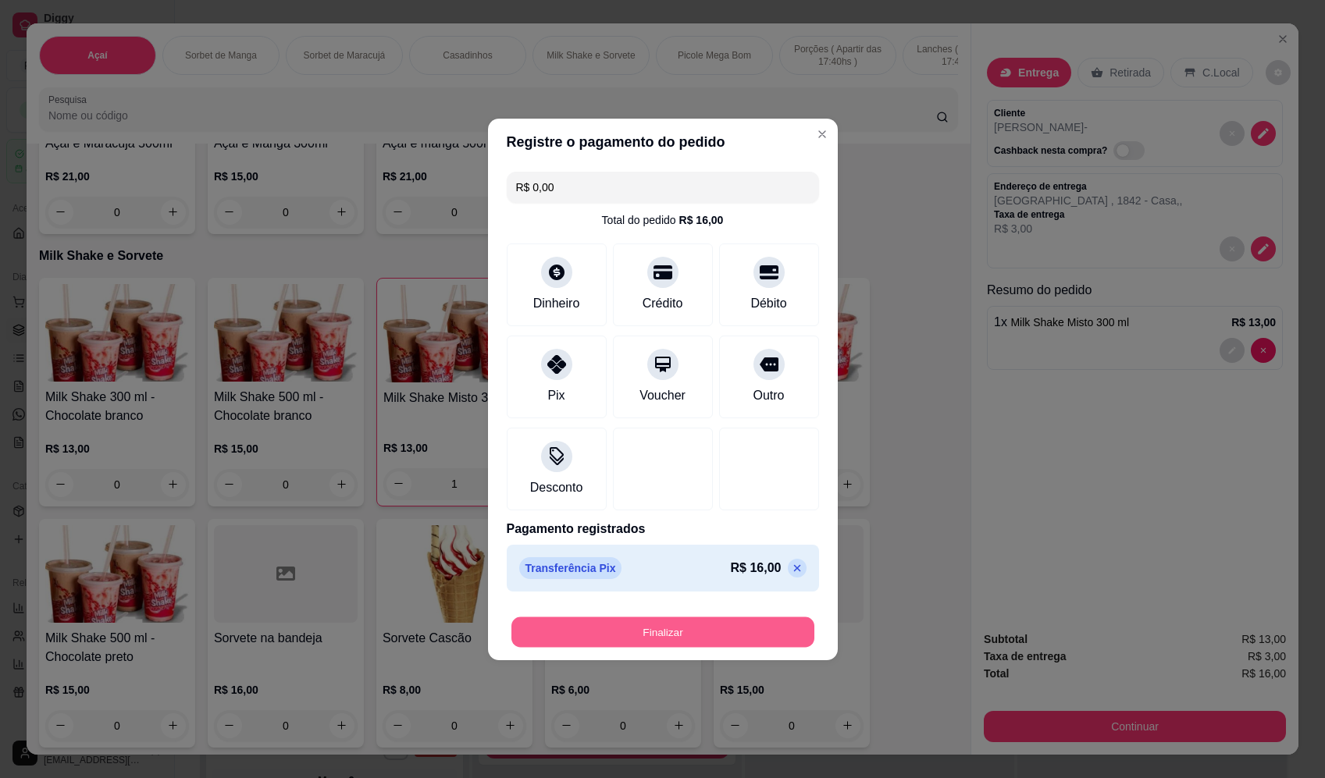
click at [683, 636] on button "Finalizar" at bounding box center [662, 632] width 303 height 30
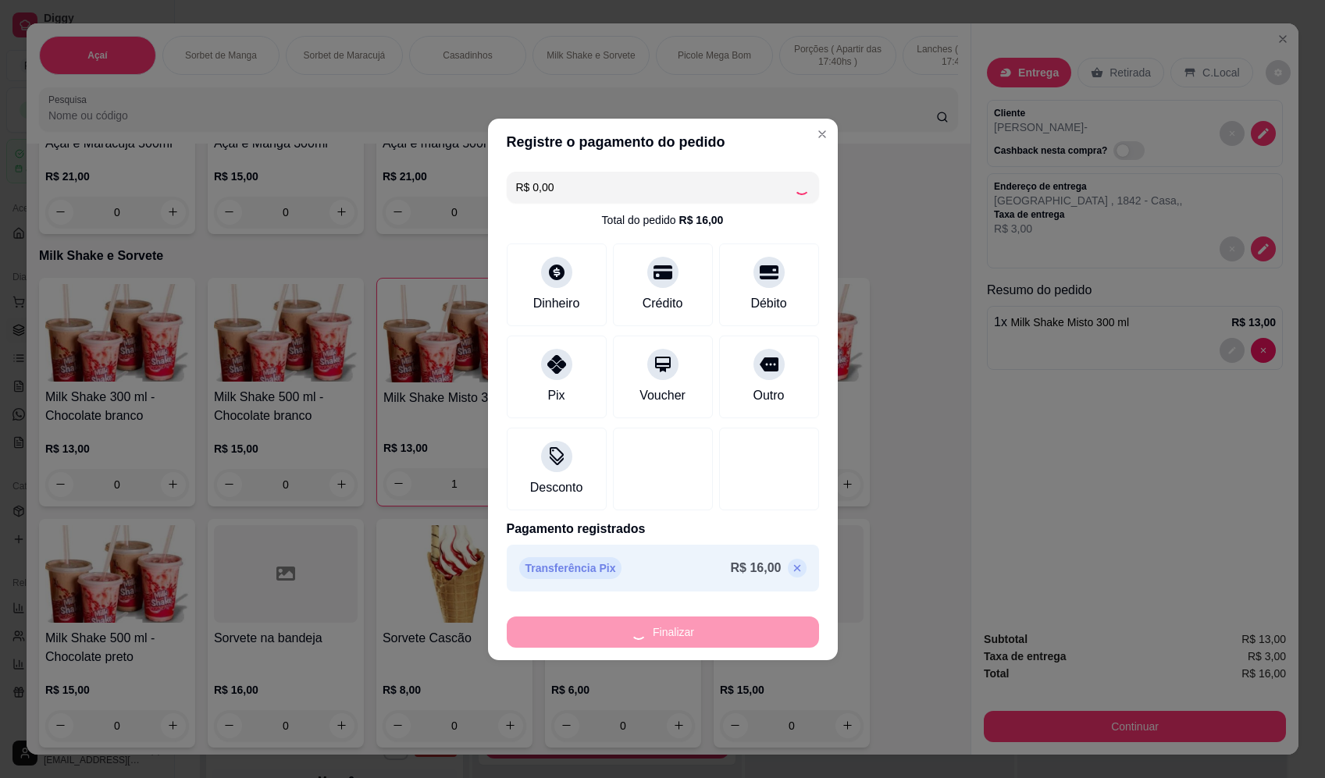
type input "0"
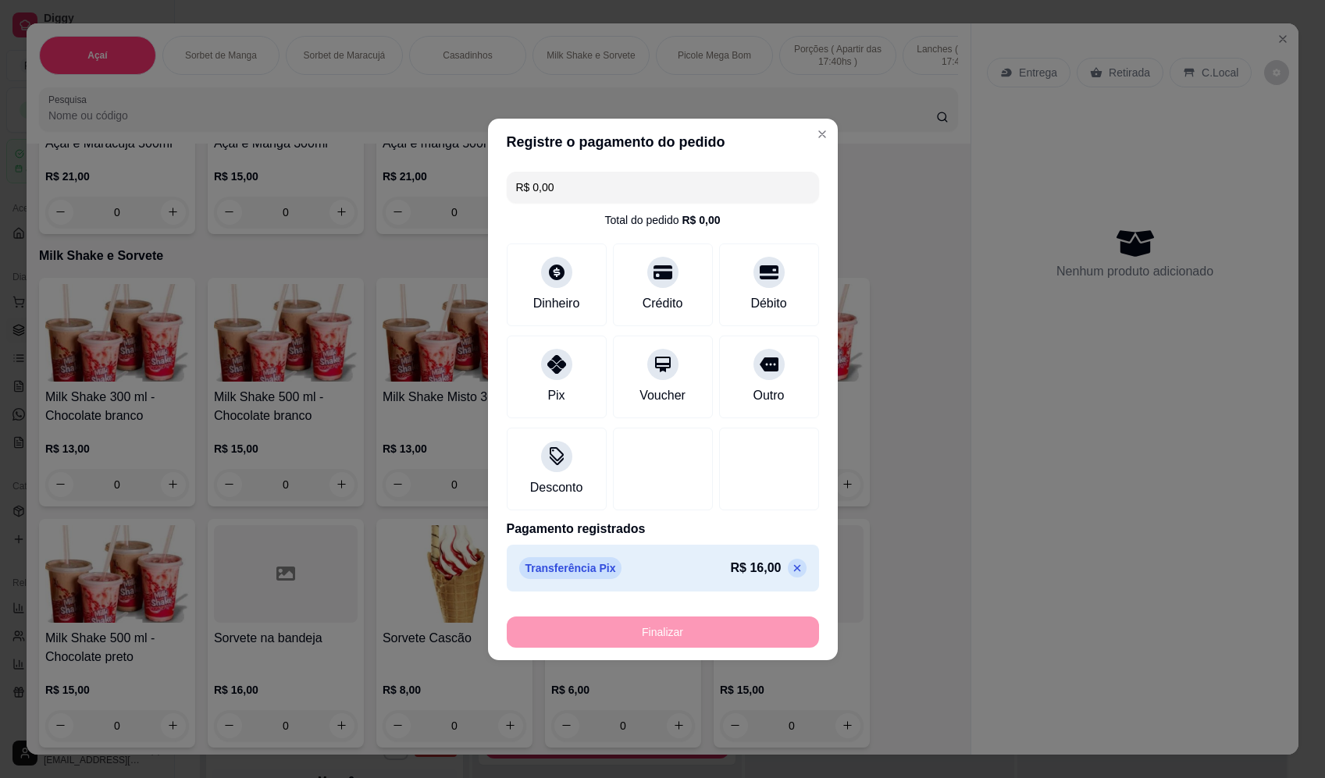
type input "-R$ 16,00"
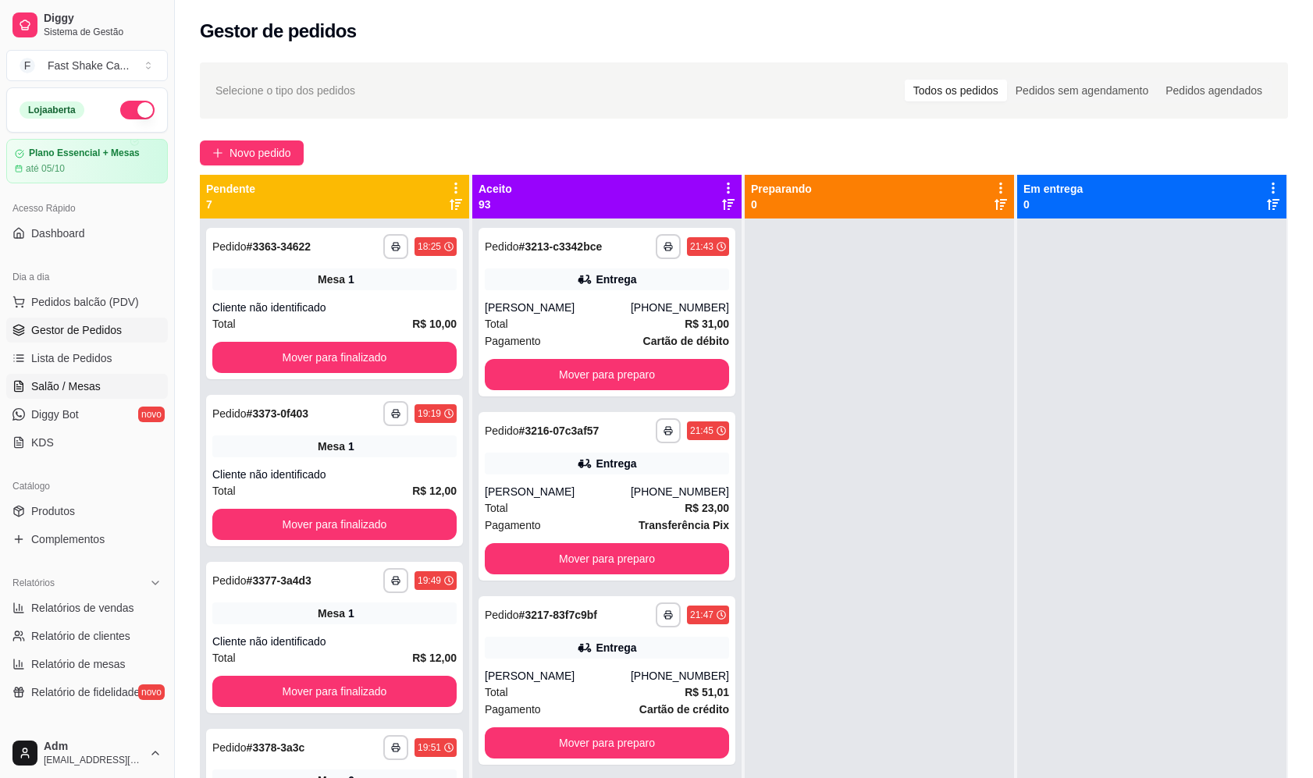
click at [88, 394] on span "Salão / Mesas" at bounding box center [65, 387] width 69 height 16
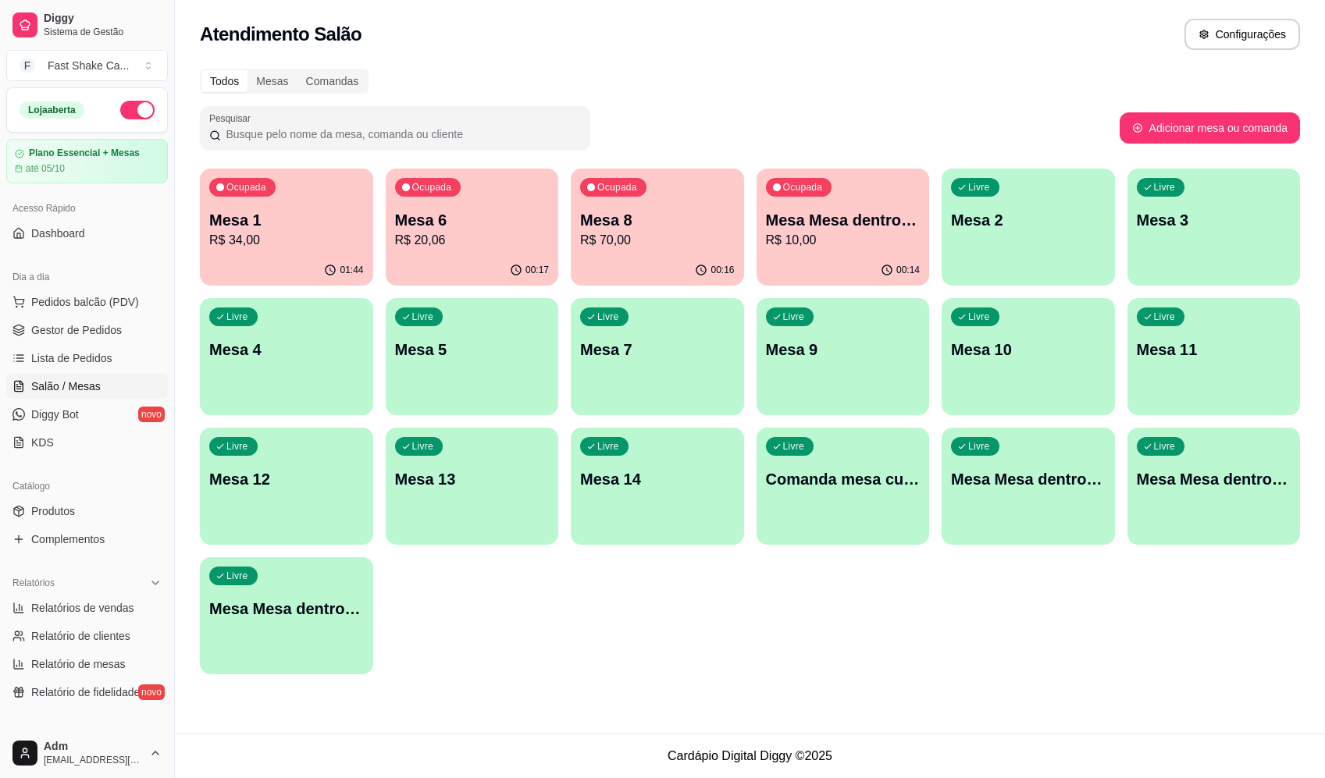
click at [268, 248] on div "Ocupada Mesa 1 R$ 34,00" at bounding box center [286, 212] width 173 height 87
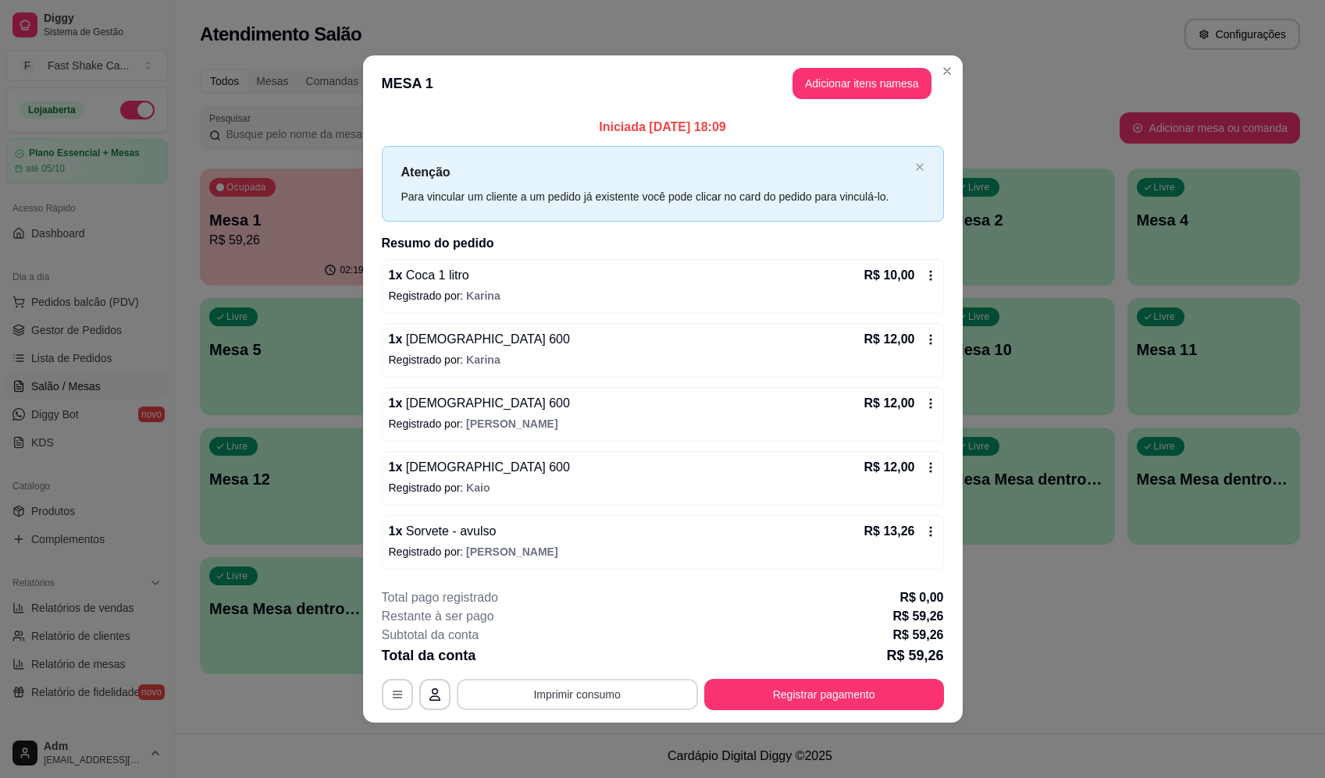
click at [627, 697] on button "Imprimir consumo" at bounding box center [577, 694] width 241 height 31
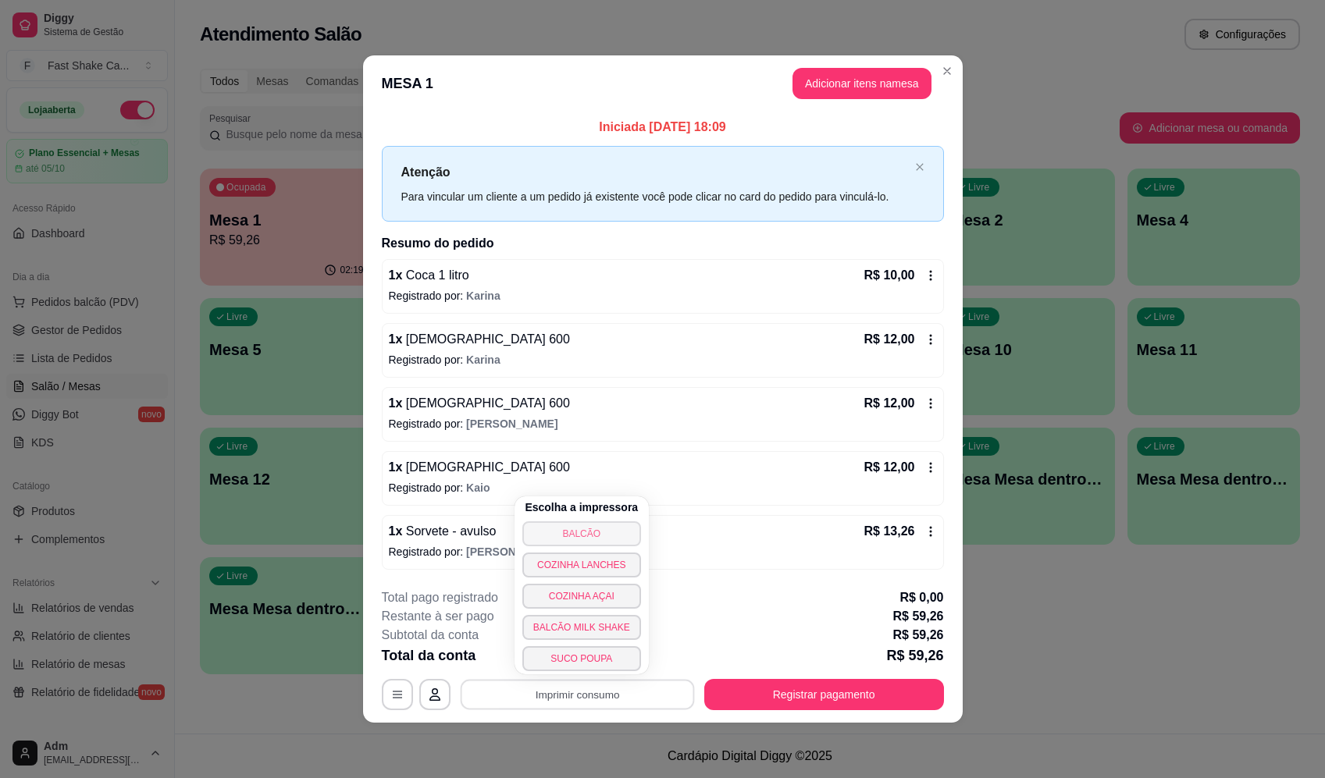
click at [615, 529] on button "BALCÃO" at bounding box center [581, 534] width 119 height 25
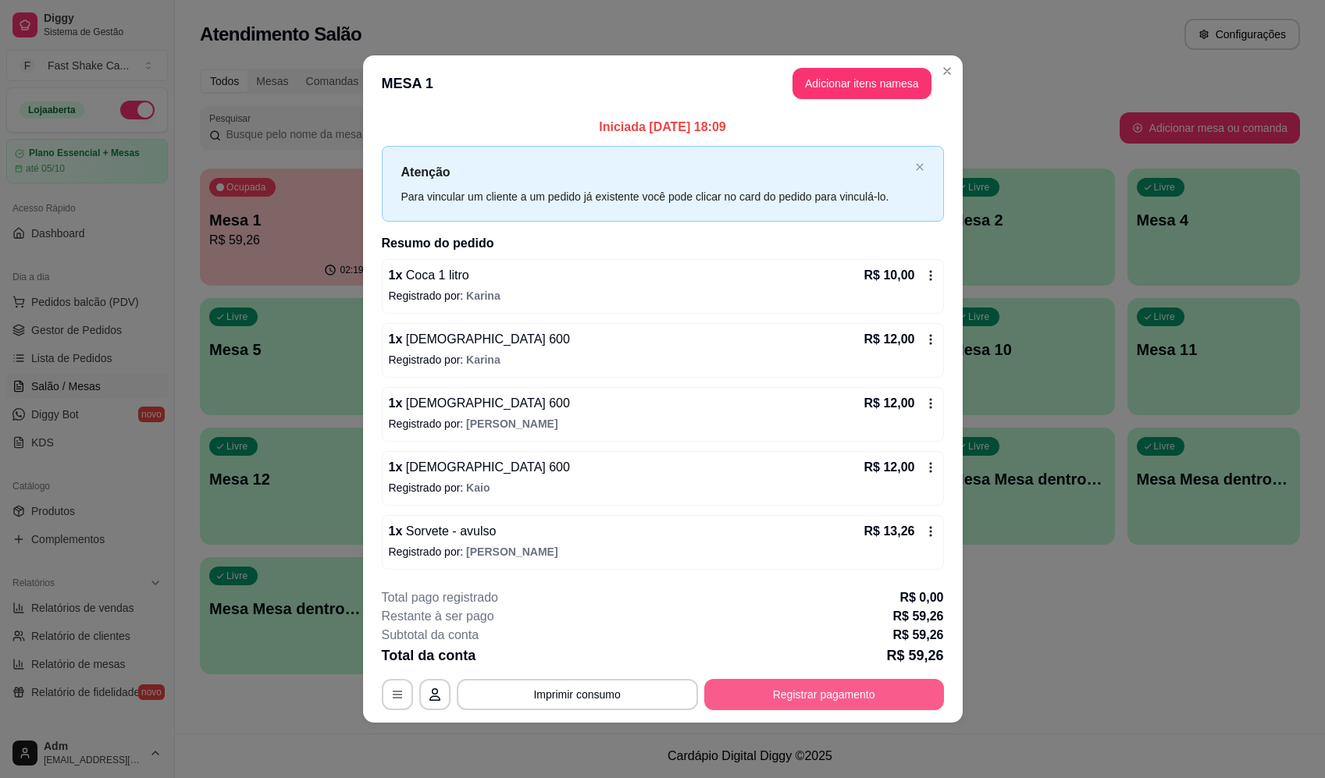
click at [818, 693] on button "Registrar pagamento" at bounding box center [824, 694] width 240 height 31
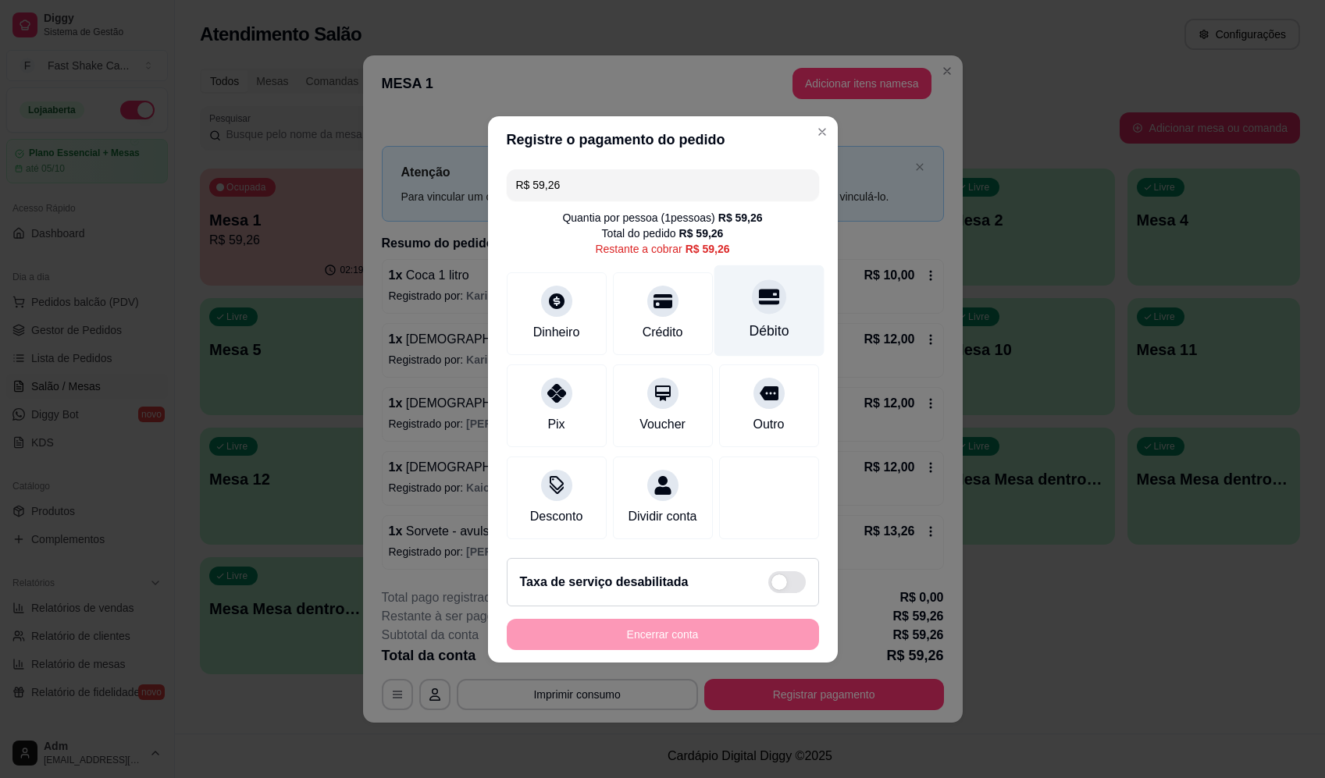
click at [784, 301] on div "Débito" at bounding box center [769, 310] width 110 height 91
type input "R$ 0,00"
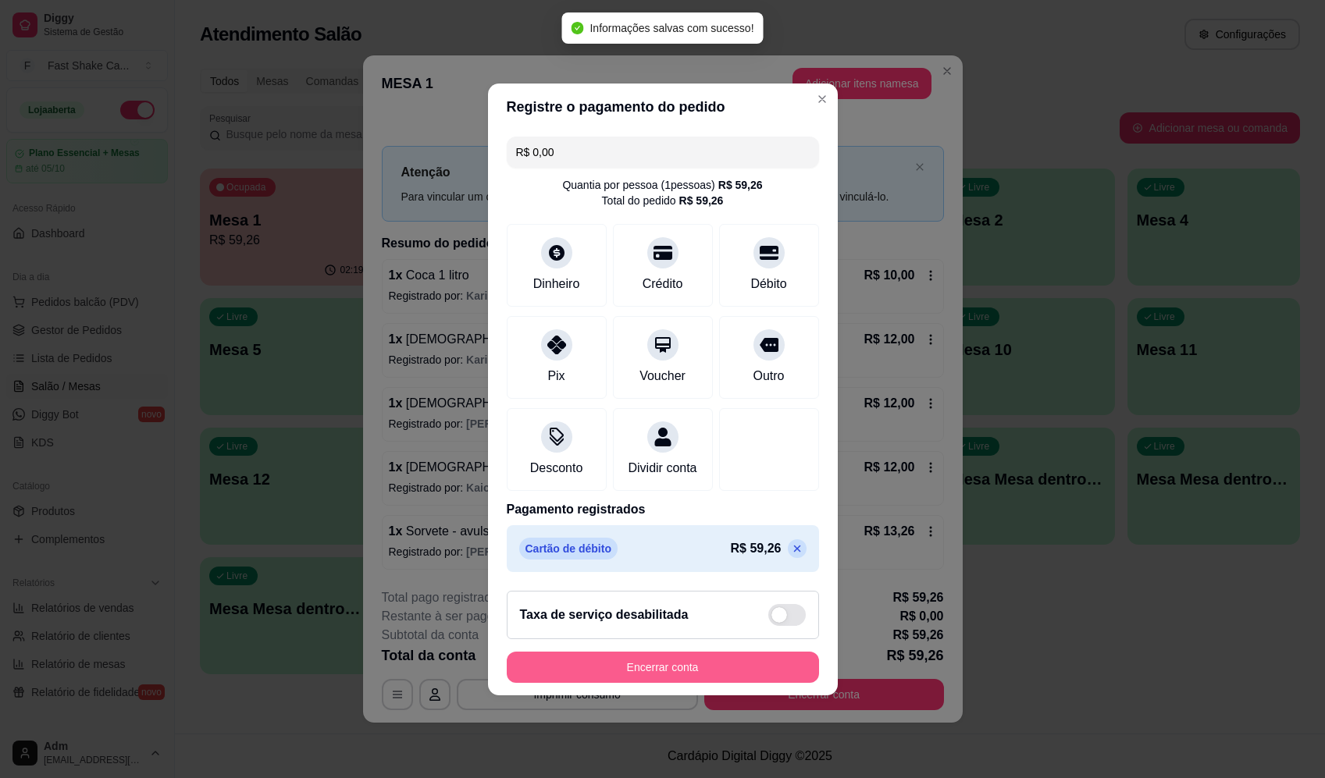
click at [691, 668] on button "Encerrar conta" at bounding box center [663, 667] width 312 height 31
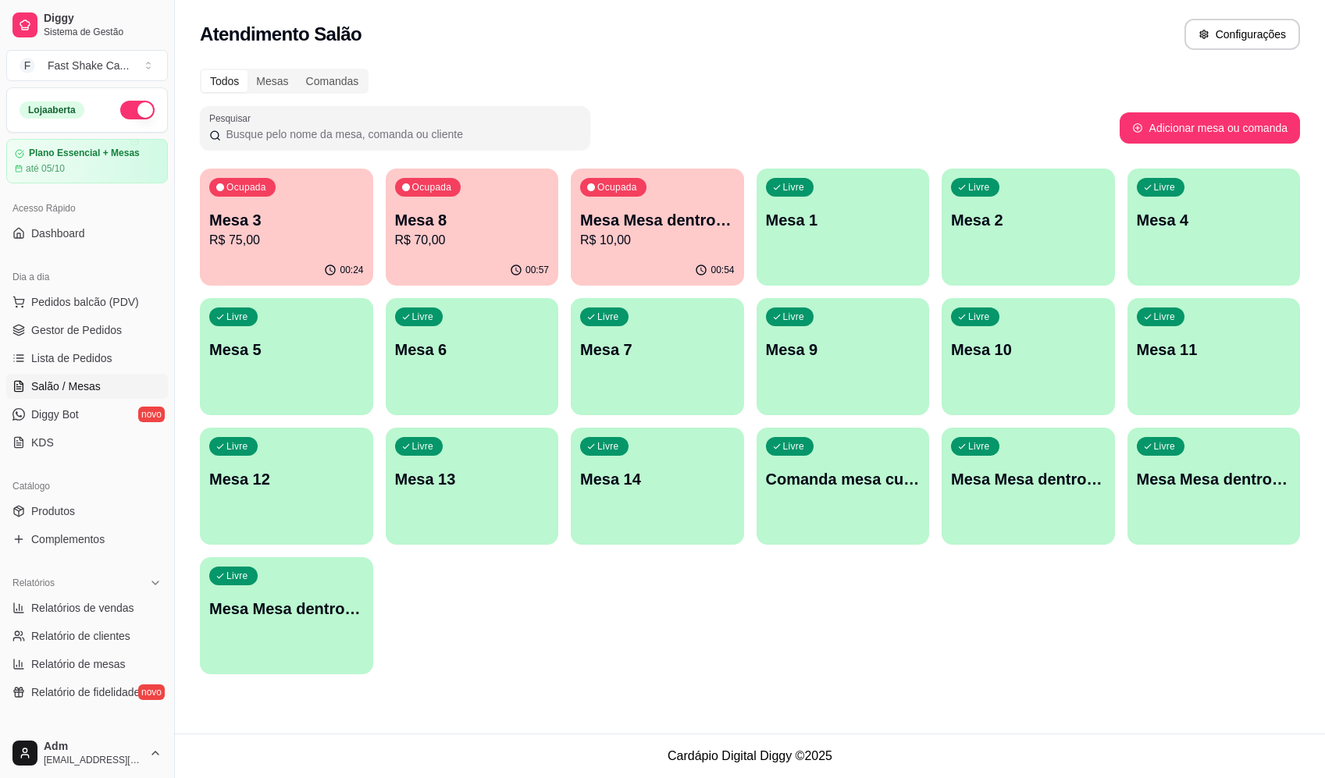
click at [465, 246] on p "R$ 70,00" at bounding box center [472, 240] width 155 height 19
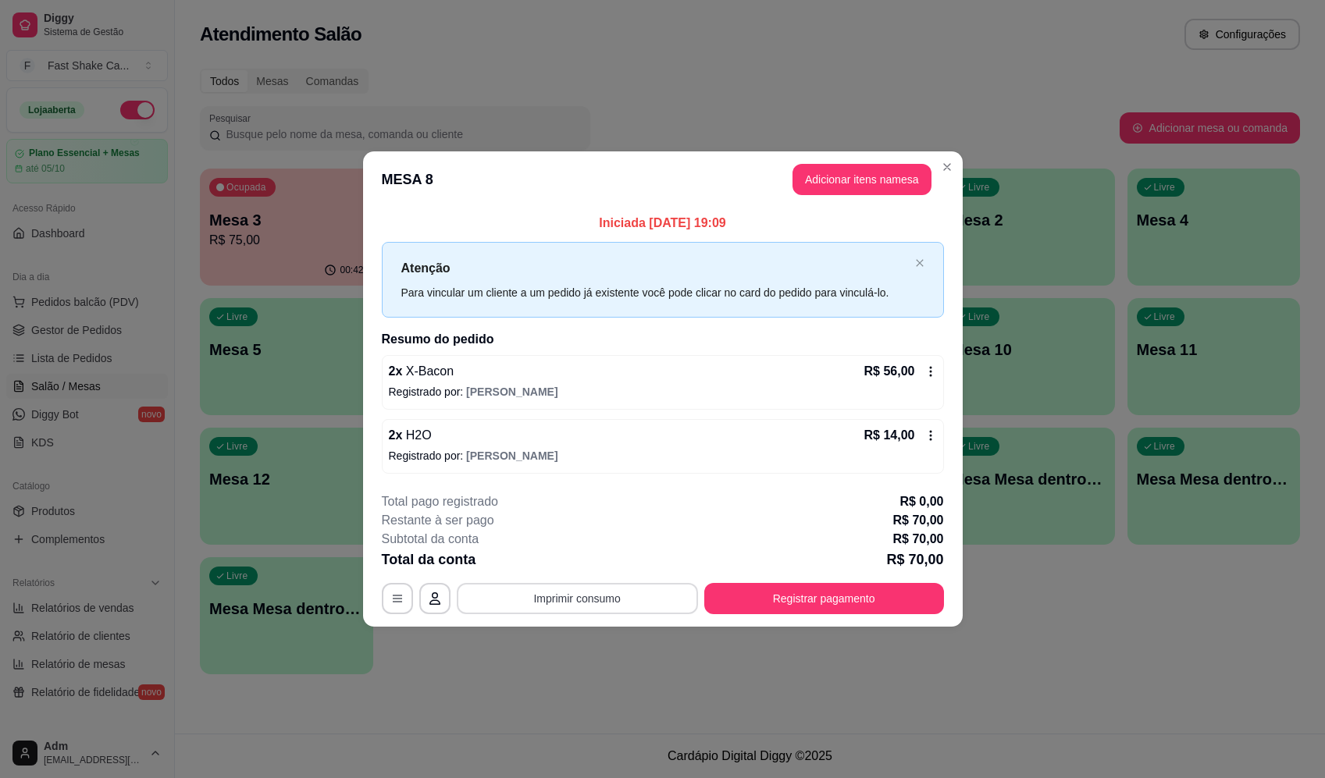
click at [570, 592] on button "Imprimir consumo" at bounding box center [577, 598] width 241 height 31
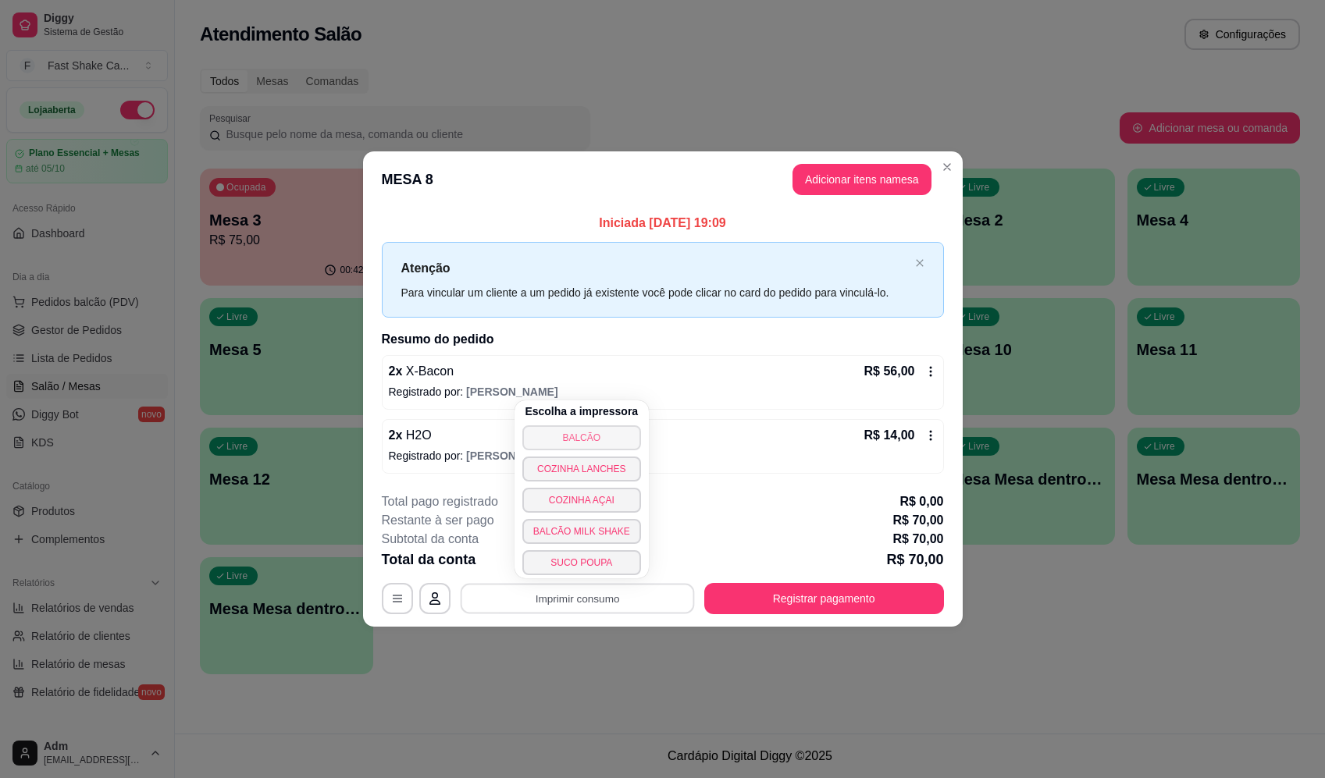
click at [597, 436] on button "BALCÃO" at bounding box center [581, 438] width 119 height 25
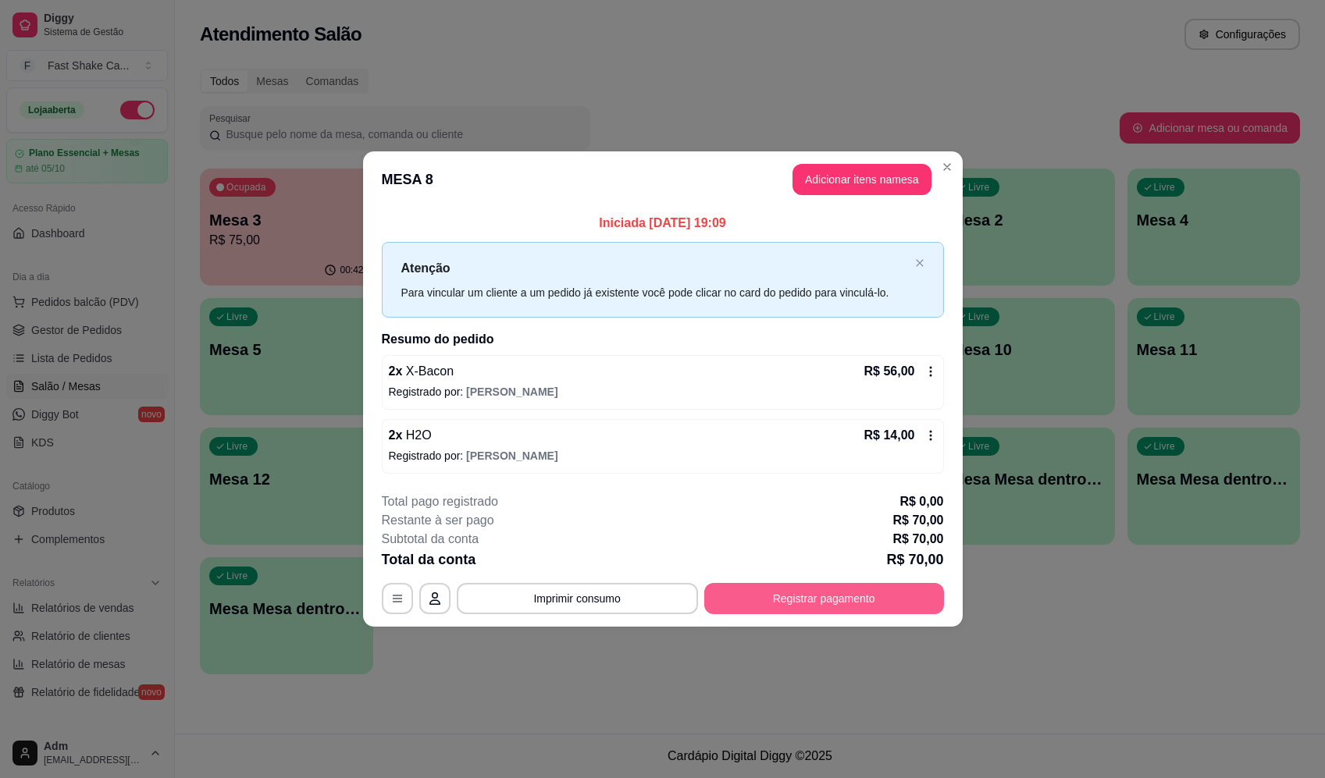
click at [820, 606] on button "Registrar pagamento" at bounding box center [824, 598] width 240 height 31
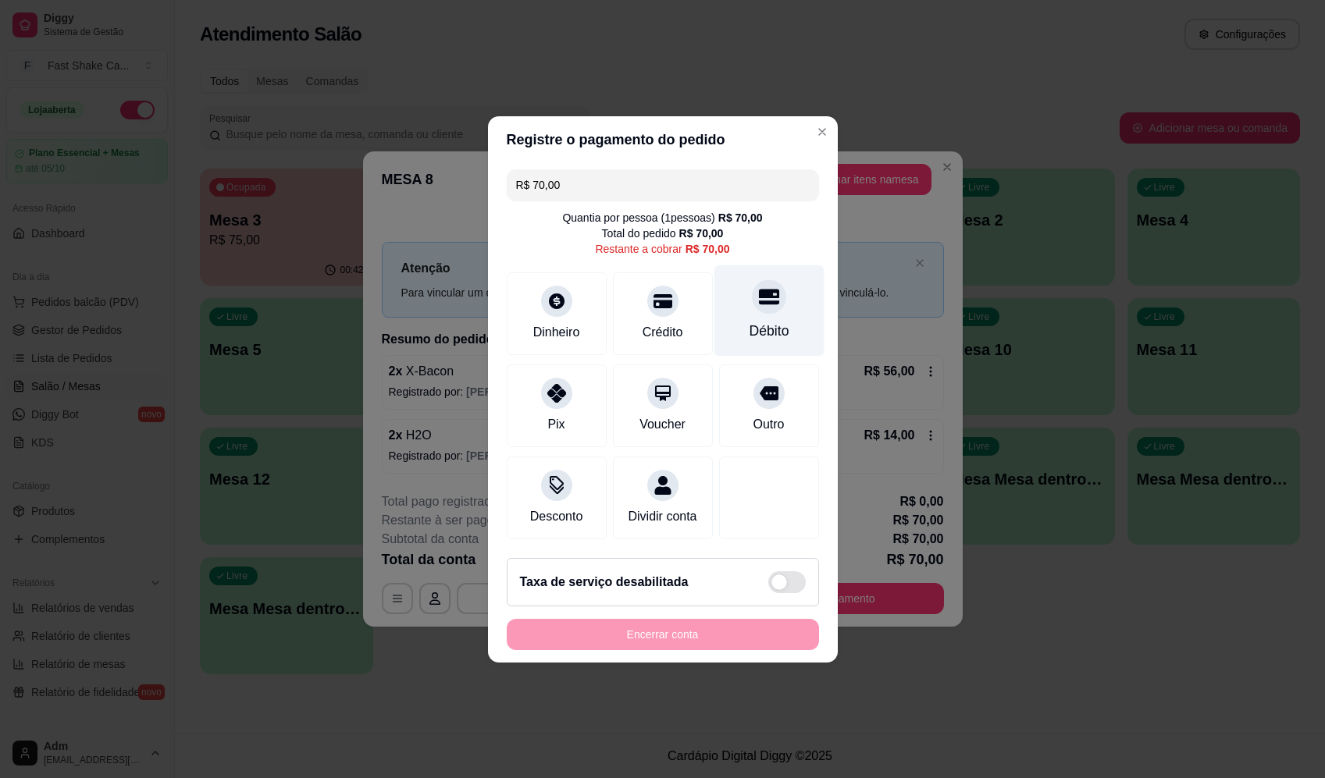
click at [768, 271] on div "Débito" at bounding box center [769, 310] width 110 height 91
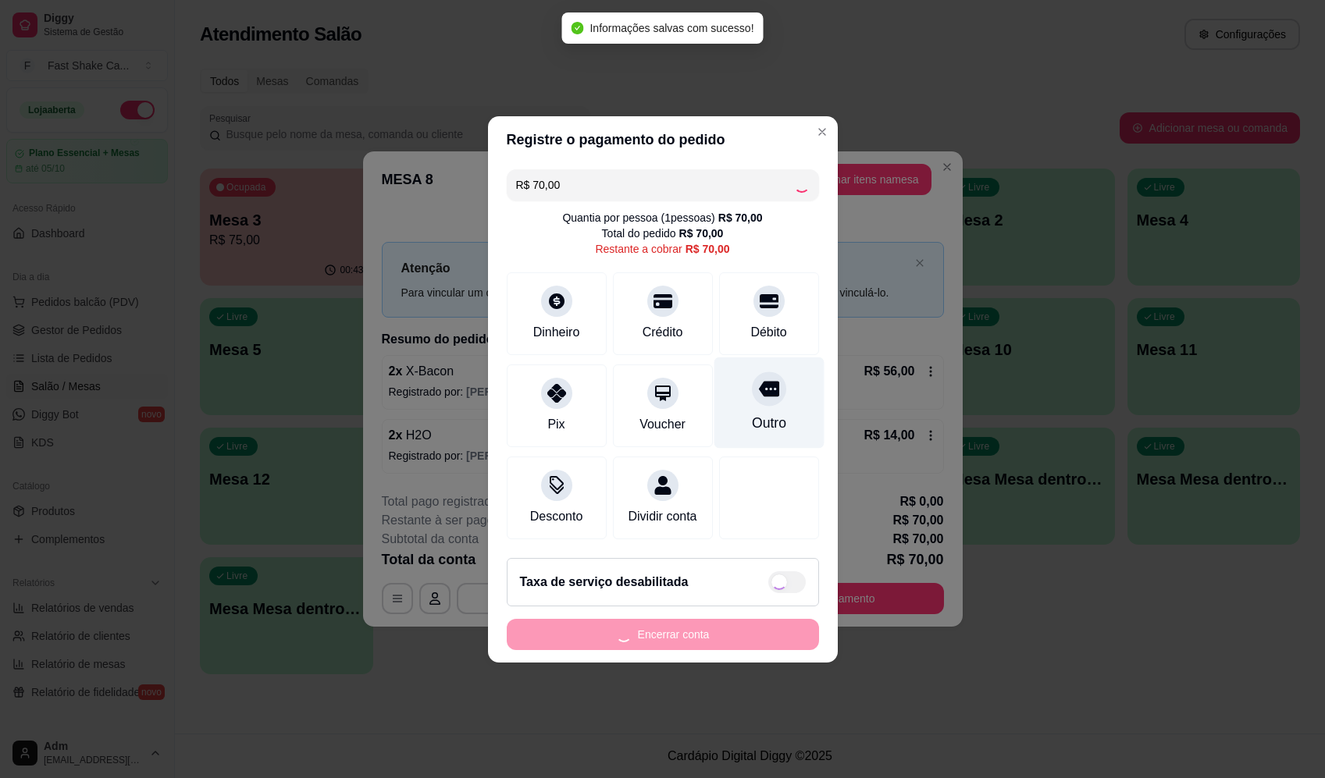
type input "R$ 0,00"
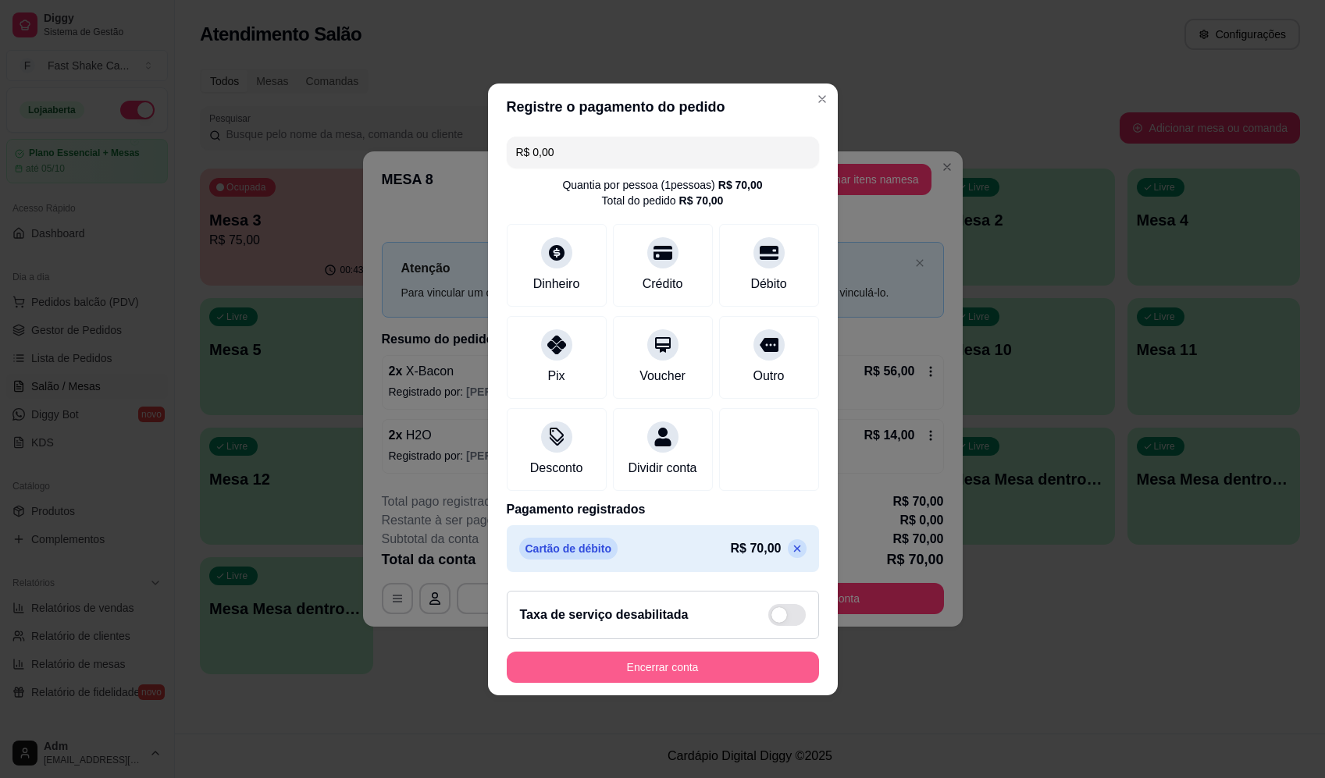
click at [700, 668] on button "Encerrar conta" at bounding box center [663, 667] width 312 height 31
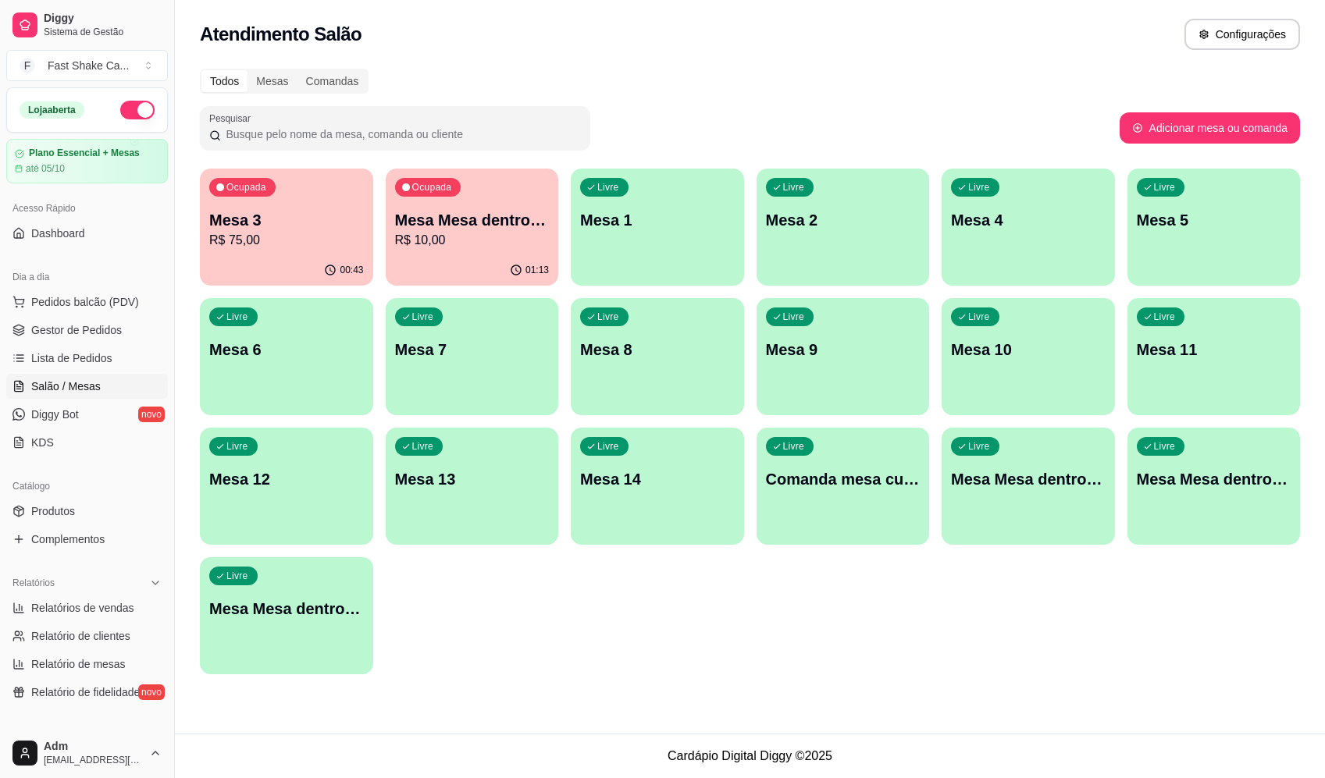
click at [667, 231] on div "Livre Mesa 1" at bounding box center [657, 218] width 173 height 98
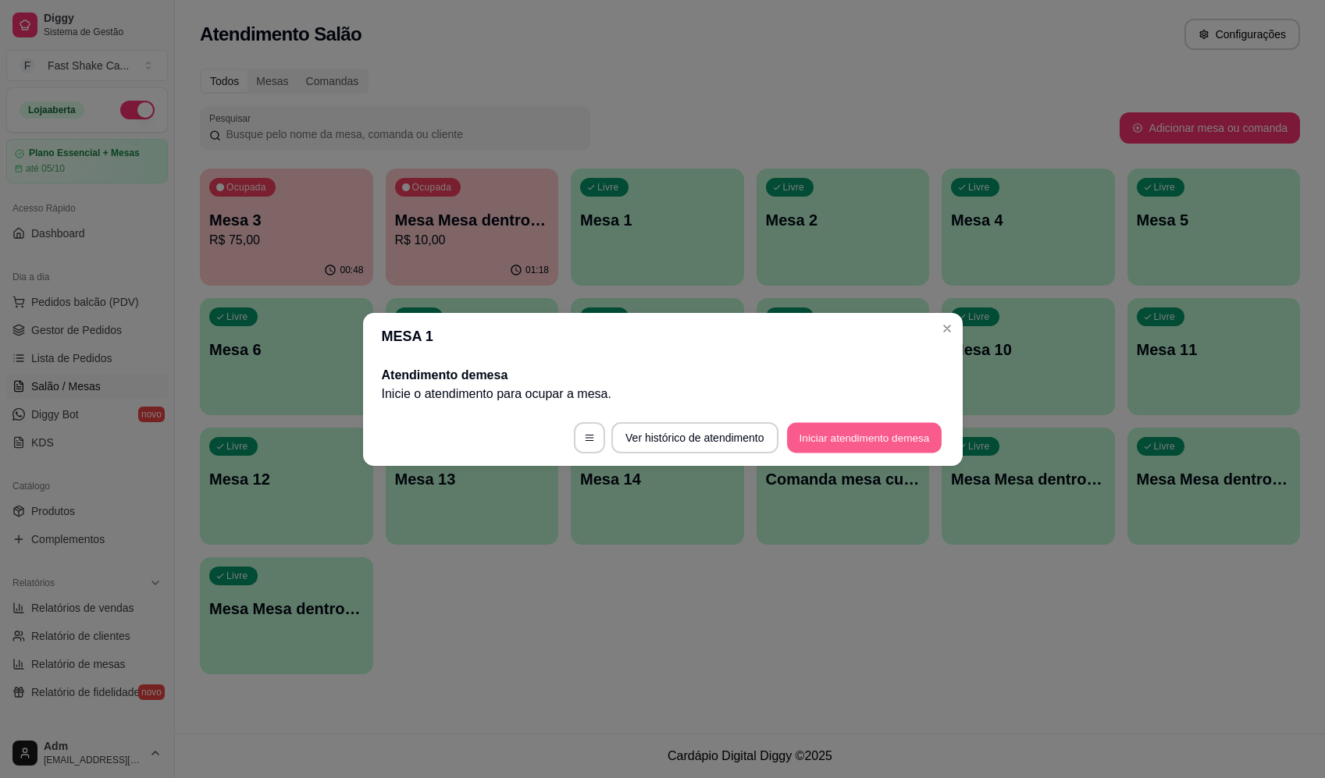
click at [832, 445] on button "Iniciar atendimento de mesa" at bounding box center [864, 437] width 155 height 30
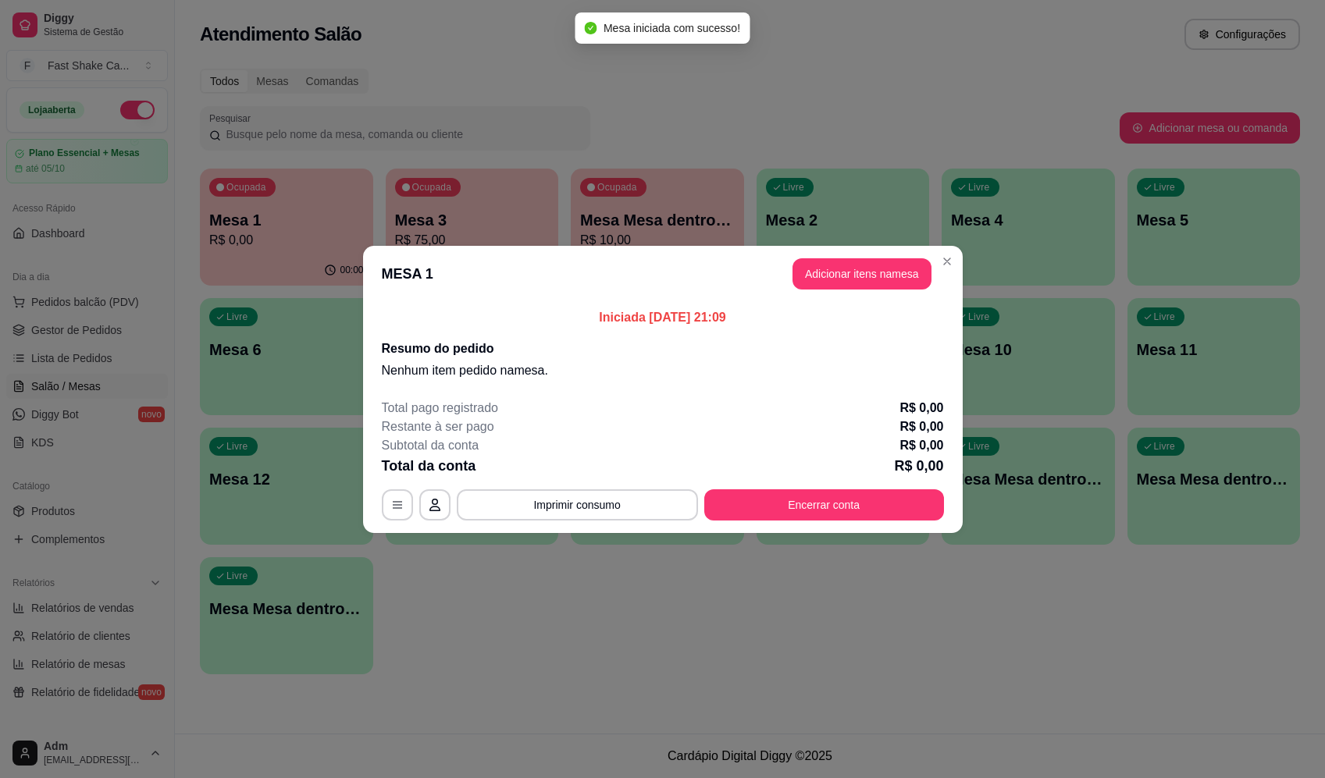
click at [842, 267] on button "Adicionar itens na mesa" at bounding box center [862, 273] width 139 height 31
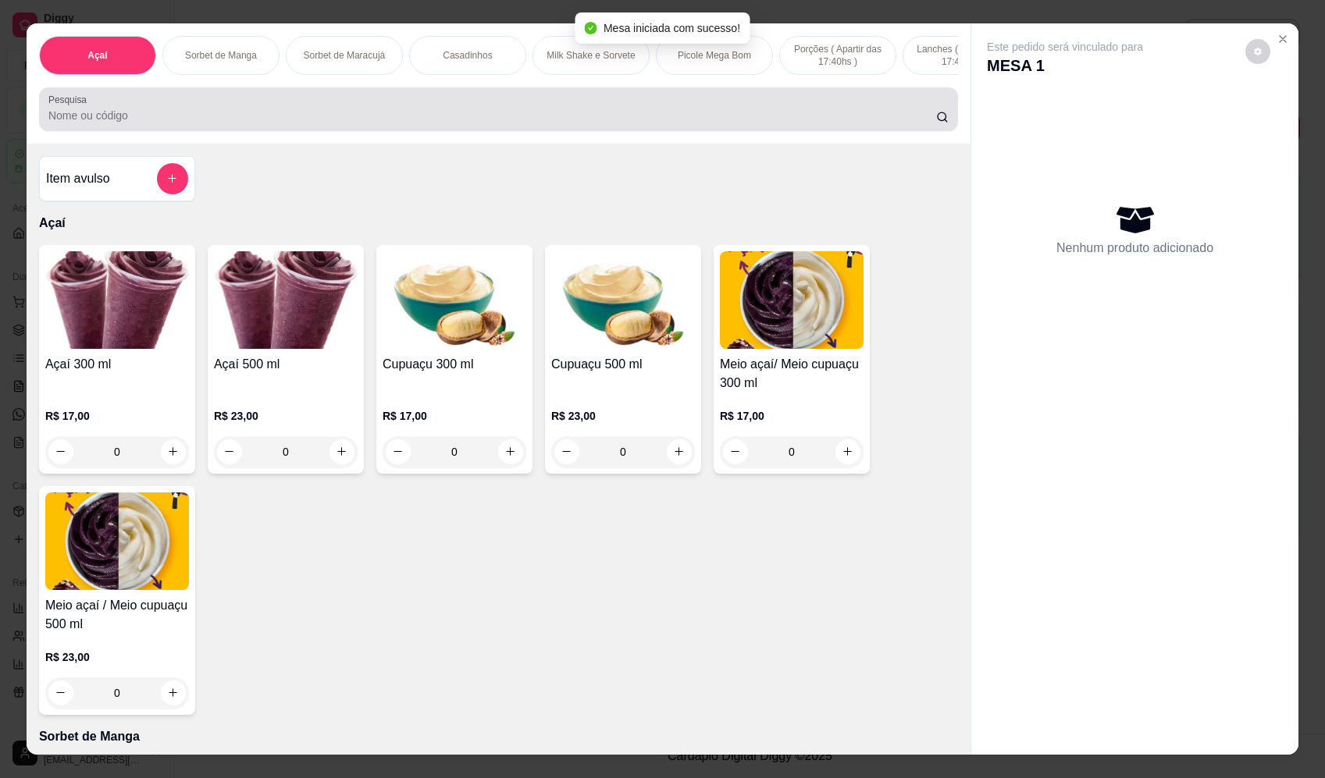
click at [255, 119] on input "Pesquisa" at bounding box center [492, 116] width 888 height 16
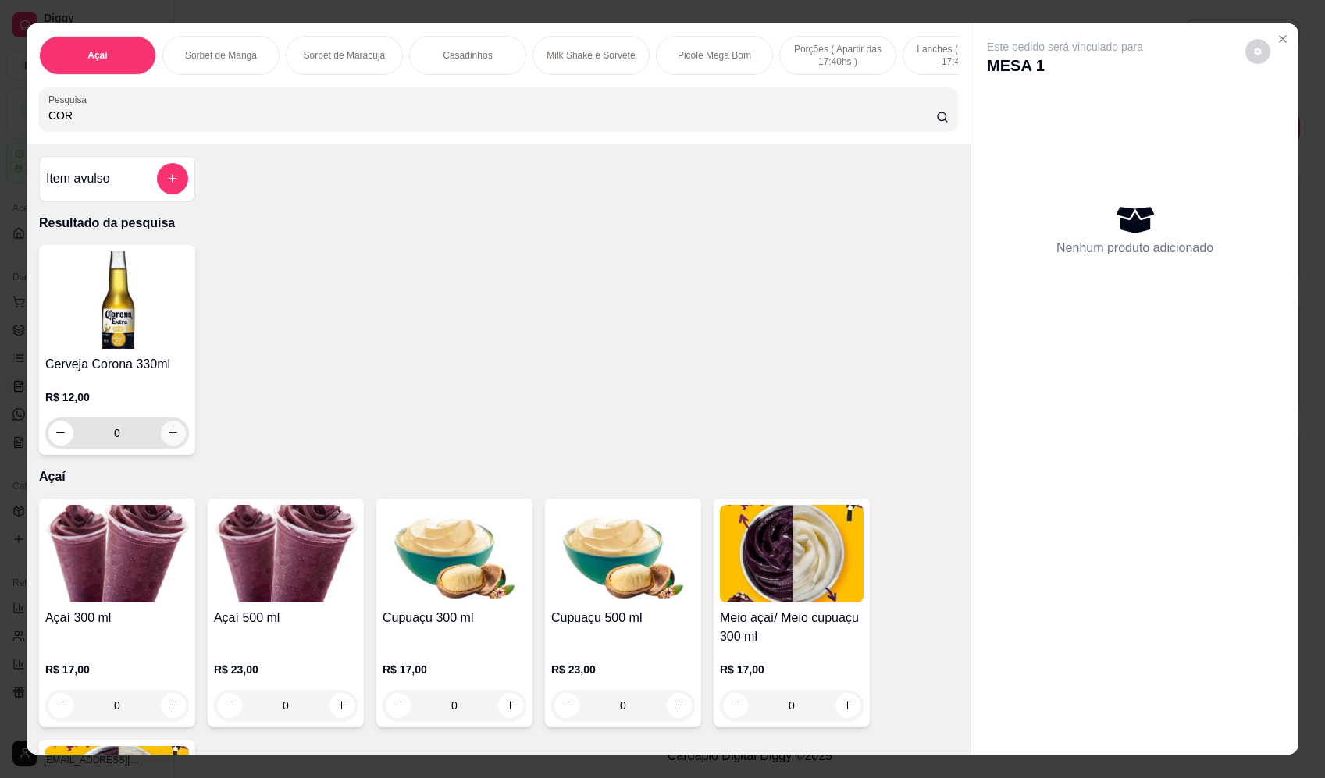
type input "COR"
click at [170, 446] on button "increase-product-quantity" at bounding box center [173, 433] width 25 height 25
type input "1"
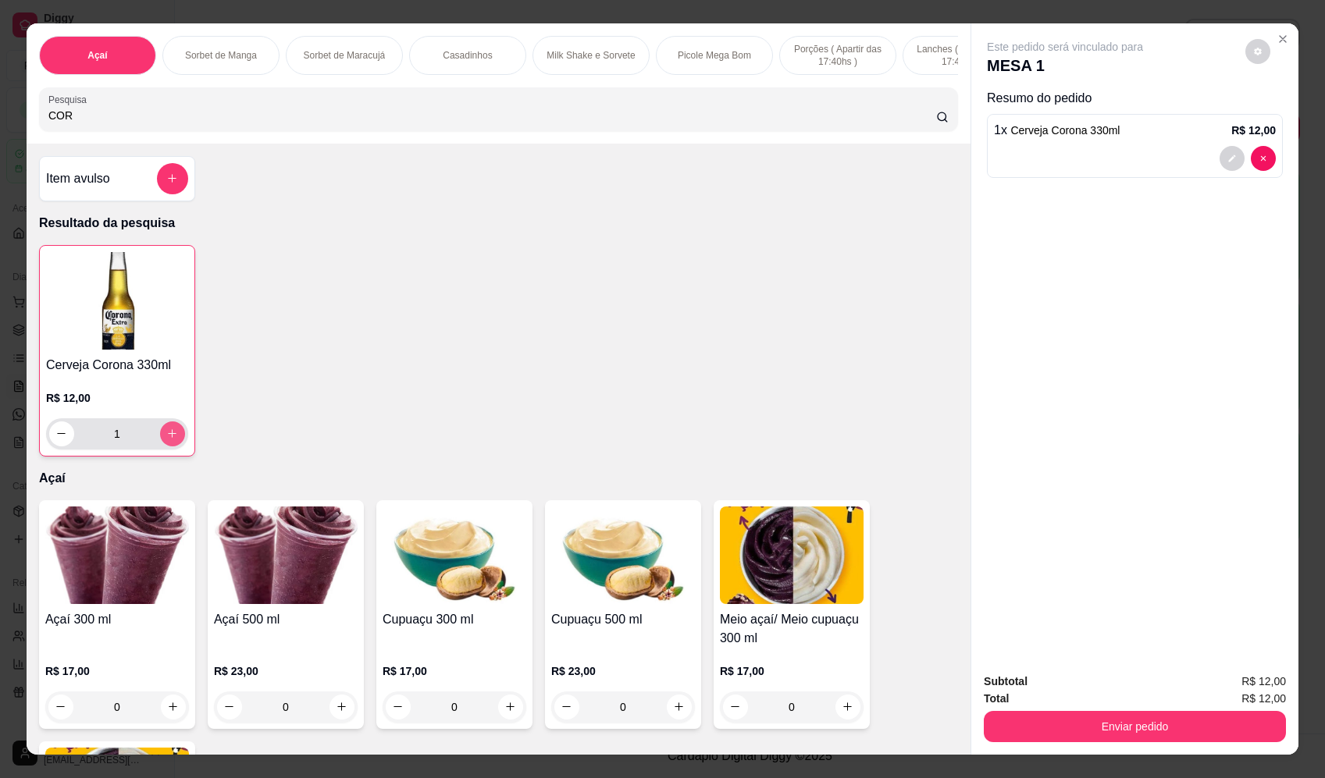
click at [171, 440] on icon "increase-product-quantity" at bounding box center [172, 434] width 12 height 12
type input "2"
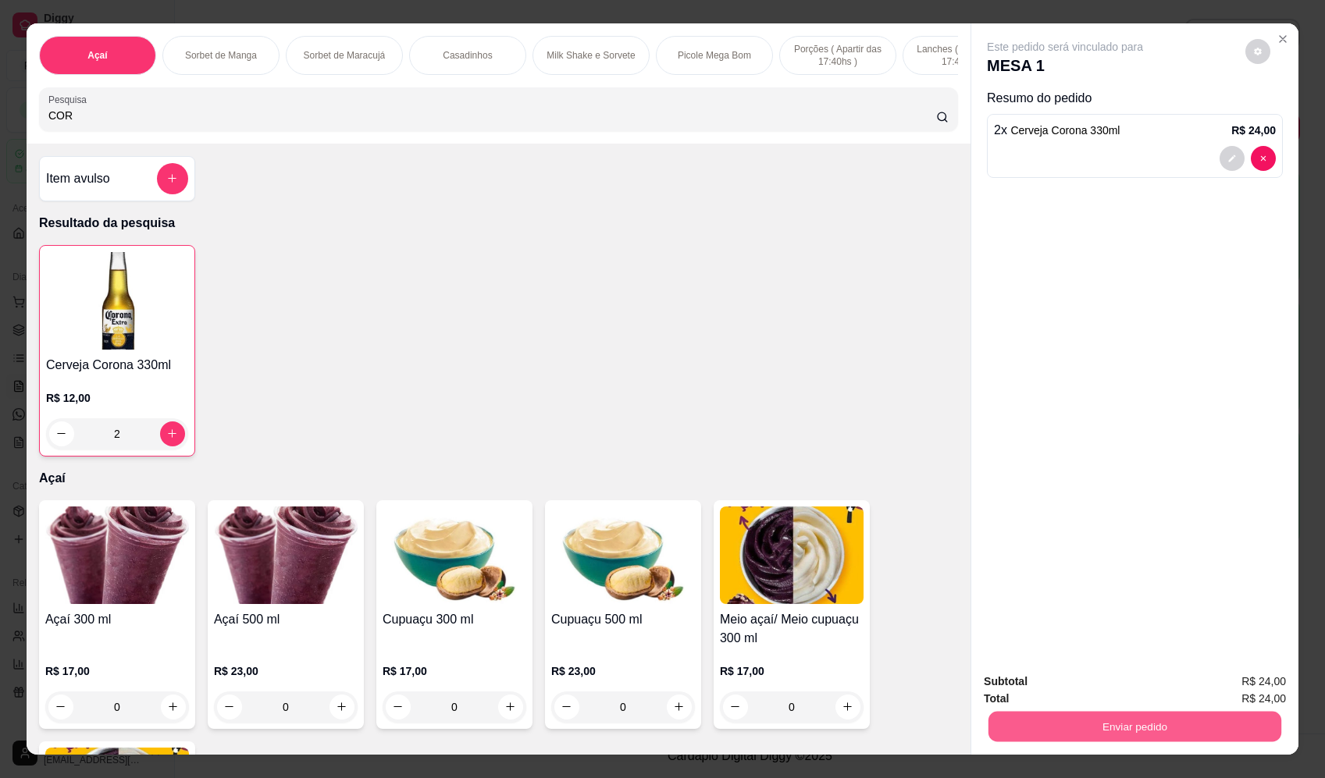
click at [1216, 728] on button "Enviar pedido" at bounding box center [1134, 727] width 293 height 30
click at [1252, 689] on button "Enviar pedido" at bounding box center [1246, 689] width 88 height 30
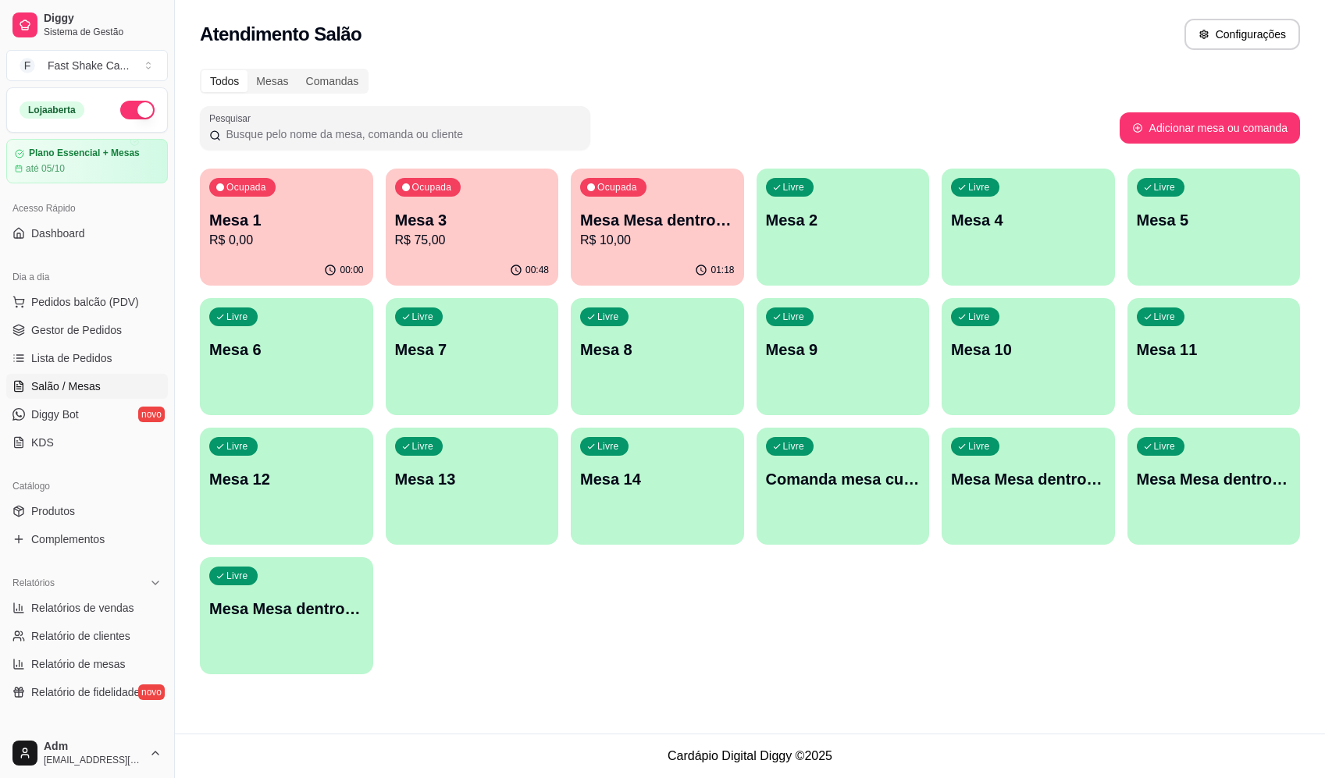
click at [816, 698] on div "Atendimento Salão Configurações Todos Mesas Comandas Pesquisar Adicionar mesa o…" at bounding box center [750, 367] width 1150 height 734
click at [404, 235] on p "R$ 75,00" at bounding box center [472, 240] width 155 height 19
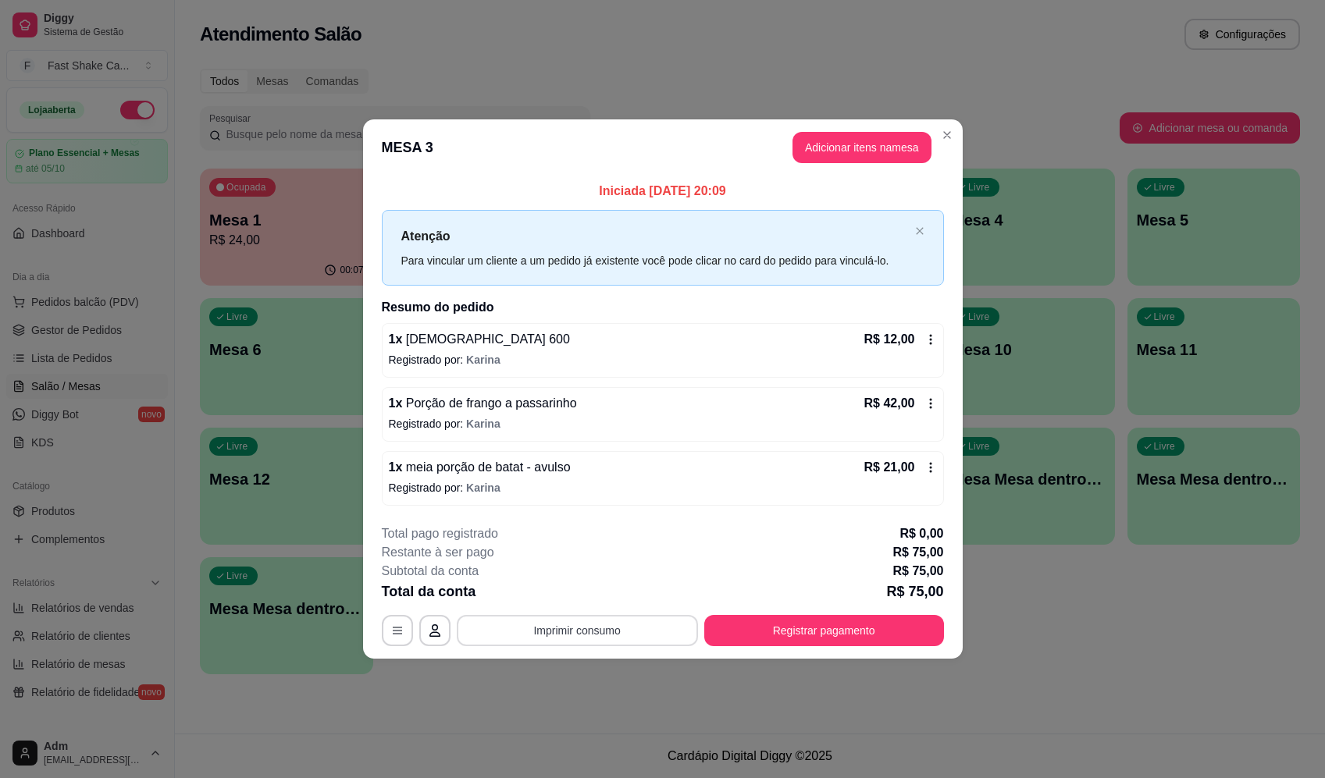
click at [666, 627] on button "Imprimir consumo" at bounding box center [577, 630] width 241 height 31
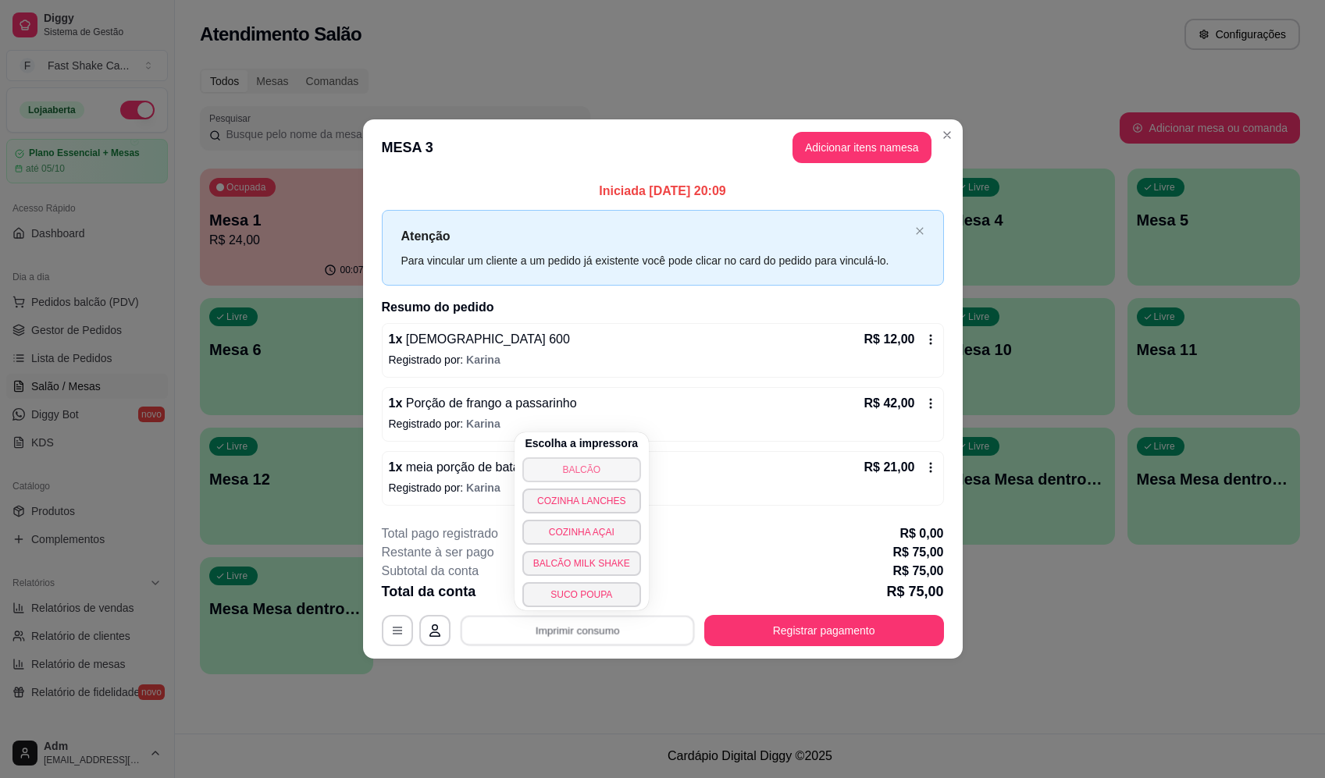
click at [610, 460] on button "BALCÃO" at bounding box center [581, 470] width 119 height 25
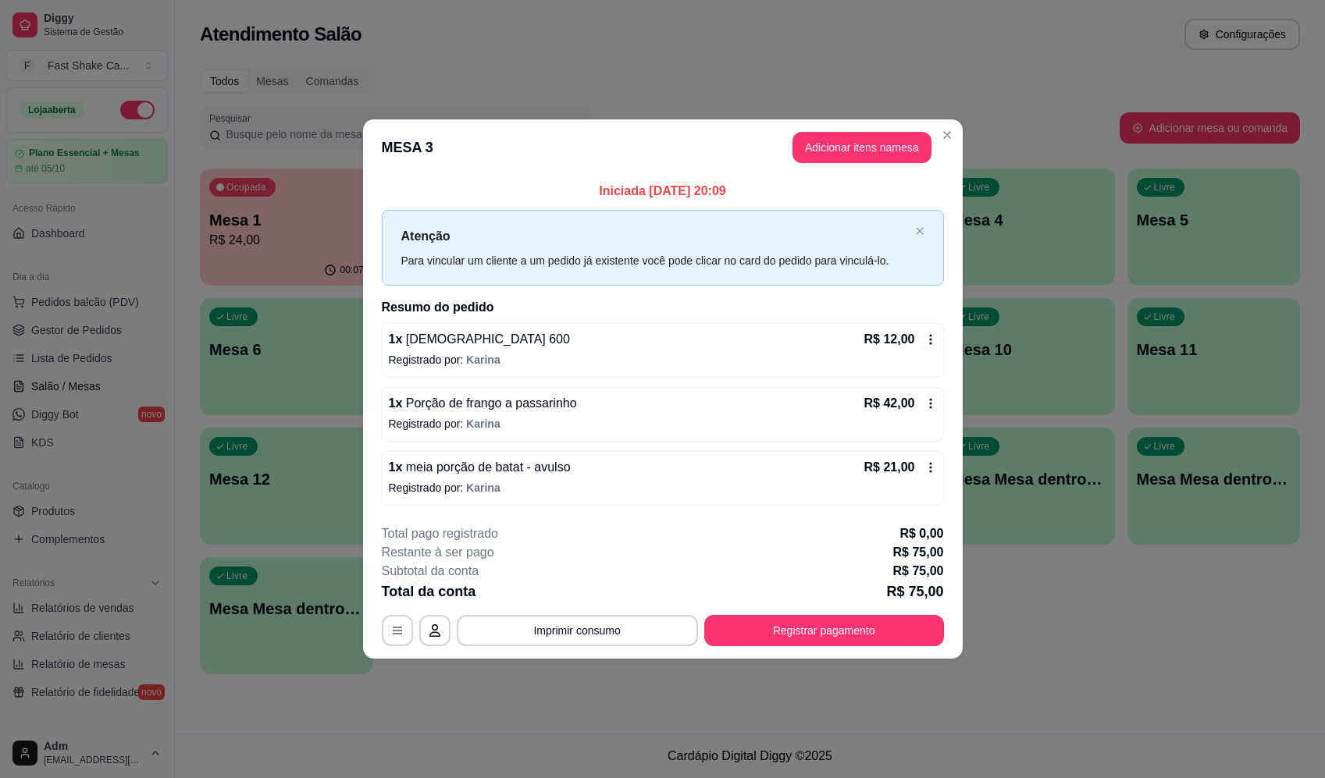
click at [774, 644] on button "Registrar pagamento" at bounding box center [824, 630] width 240 height 31
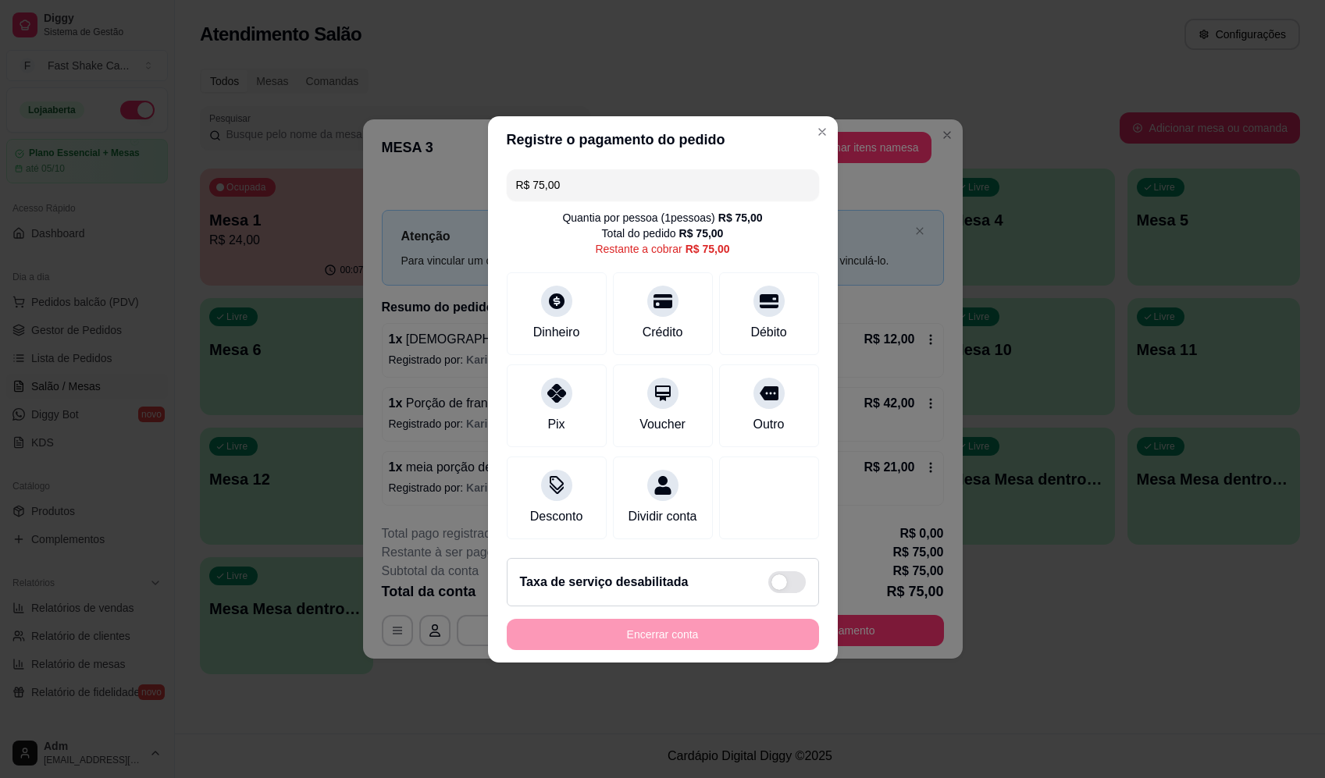
drag, startPoint x: 635, startPoint y: 163, endPoint x: 440, endPoint y: 162, distance: 194.4
click at [442, 161] on div "Registre o pagamento do pedido R$ 75,00 Quantia por pessoa ( 1 pessoas) R$ 75,0…" at bounding box center [662, 389] width 1325 height 778
type input "R$ 37,50"
click at [665, 380] on icon at bounding box center [662, 388] width 17 height 17
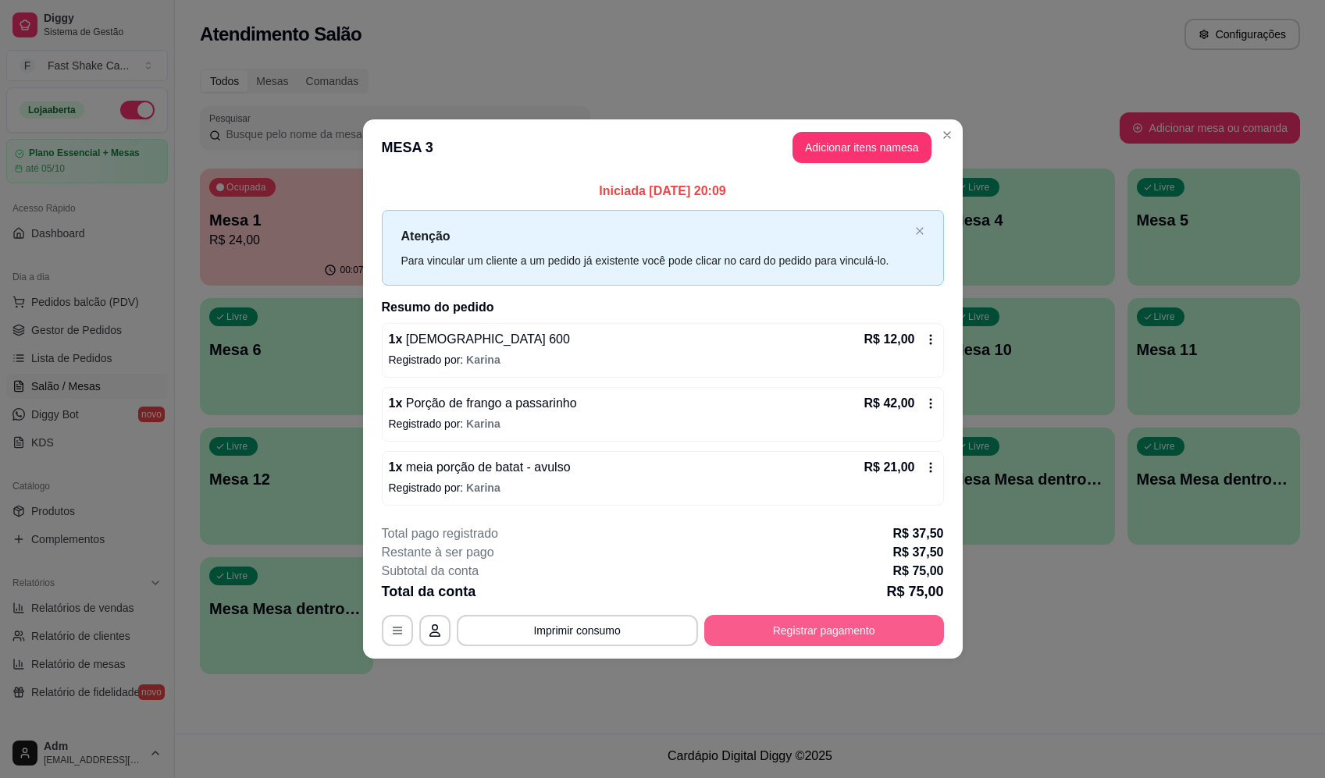
click at [903, 615] on button "Registrar pagamento" at bounding box center [824, 630] width 240 height 31
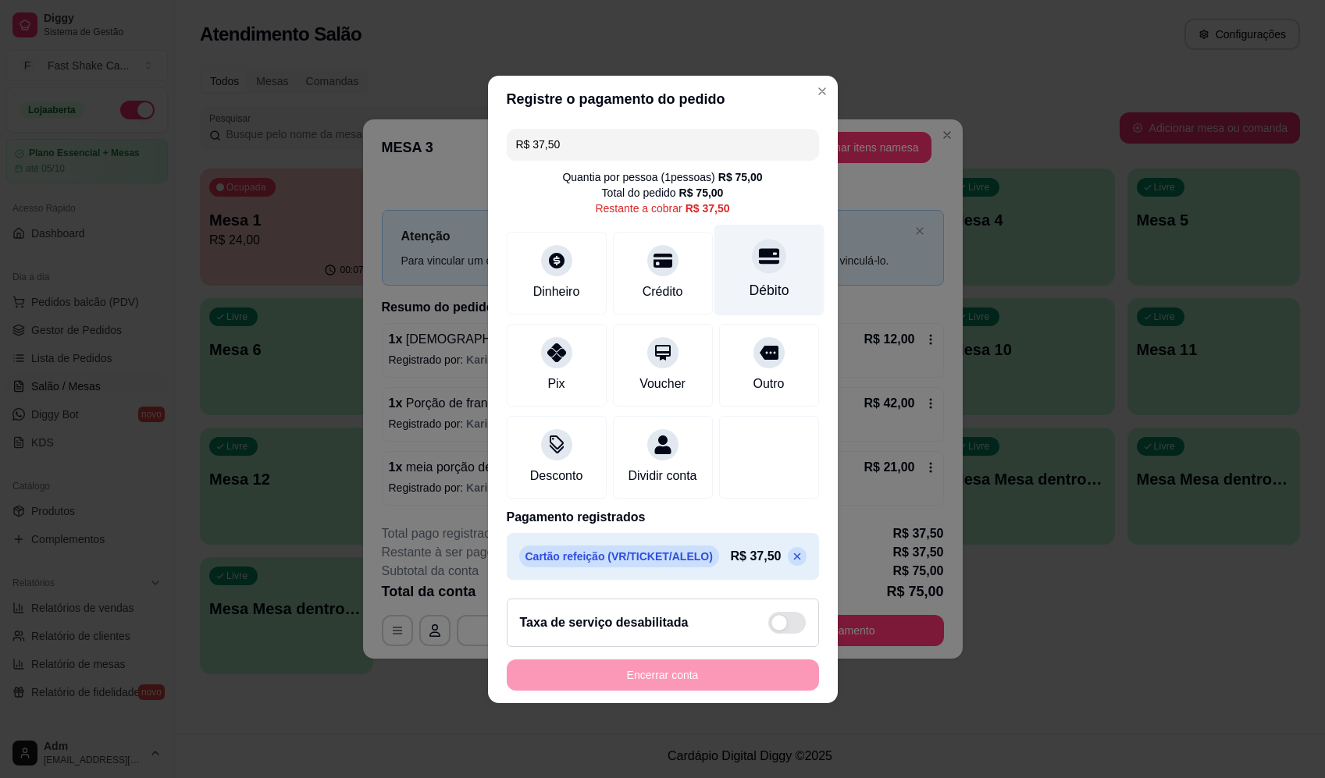
click at [771, 251] on div at bounding box center [769, 256] width 34 height 34
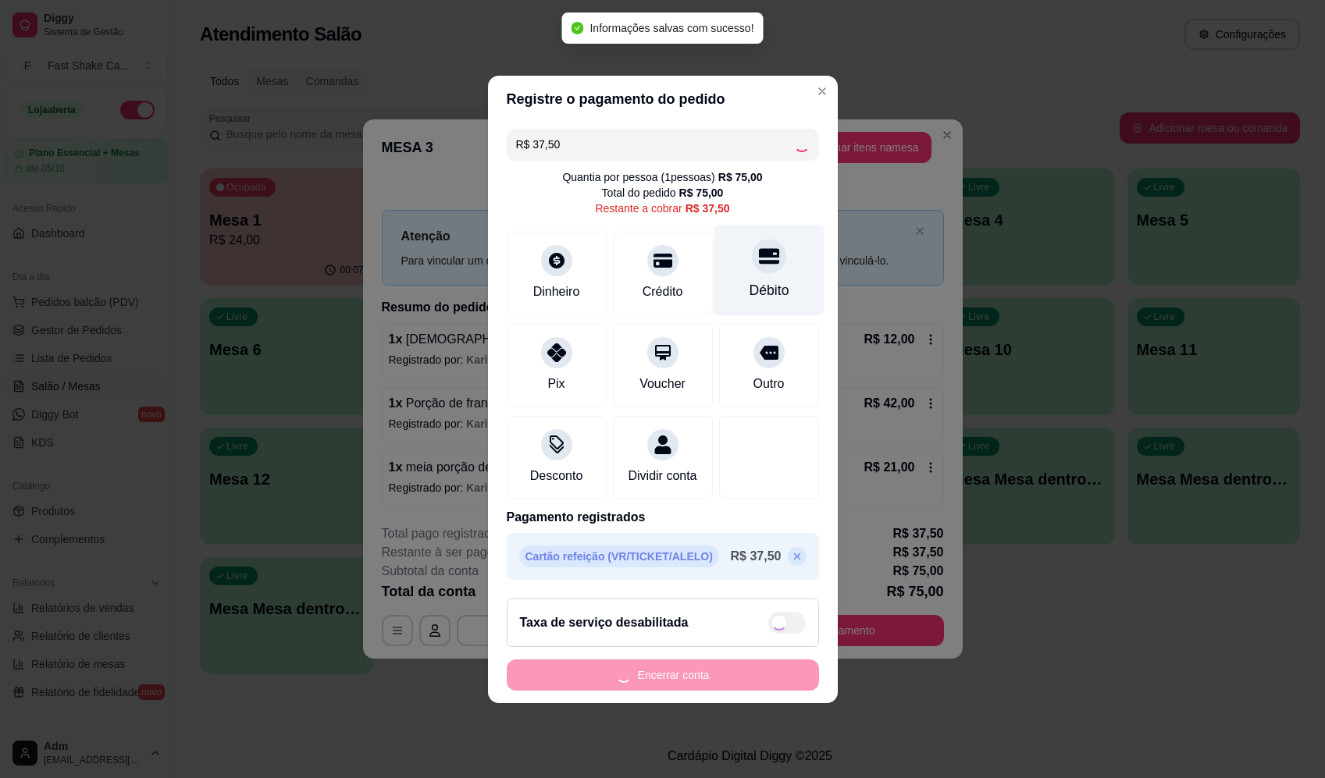
type input "R$ 0,00"
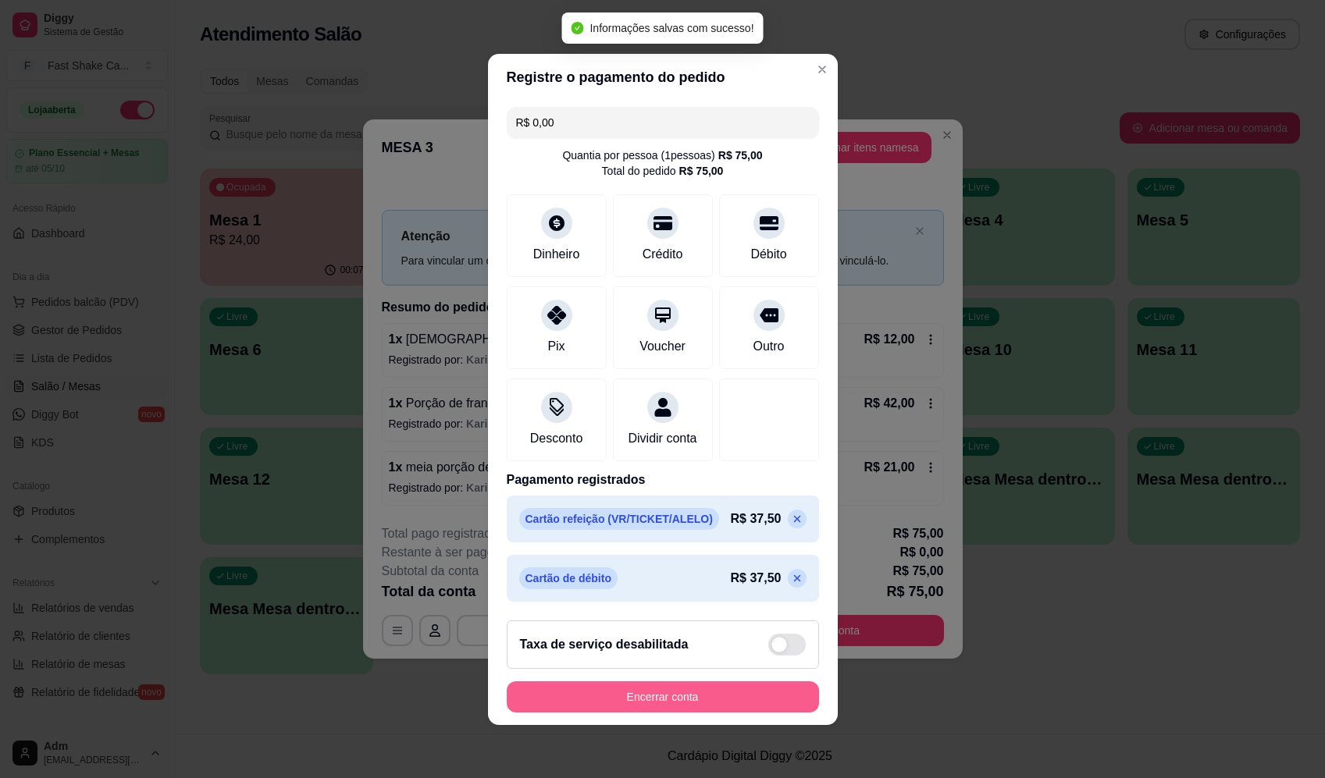
click at [705, 713] on button "Encerrar conta" at bounding box center [663, 697] width 312 height 31
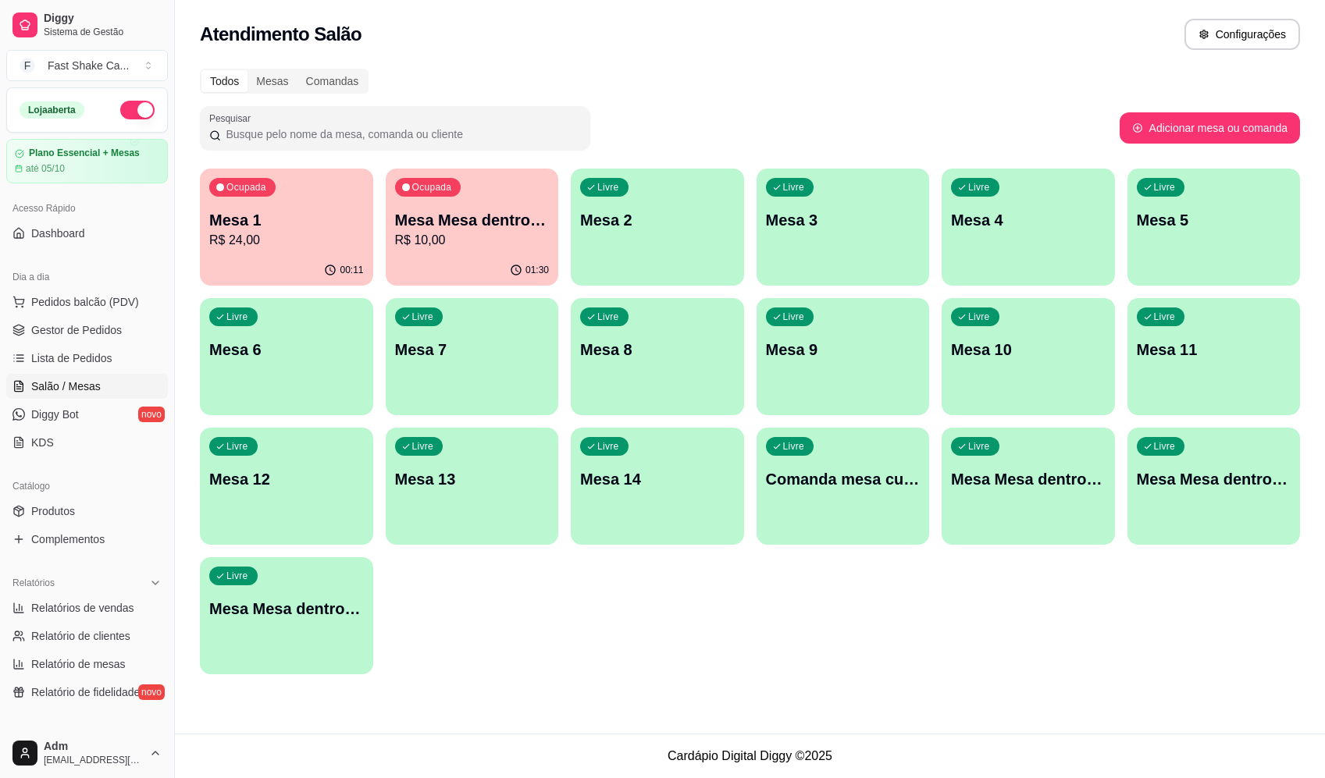
click at [736, 85] on div "Todos Mesas Comandas" at bounding box center [750, 81] width 1100 height 25
click at [430, 221] on p "Mesa Mesa dentro laranja" at bounding box center [472, 220] width 155 height 22
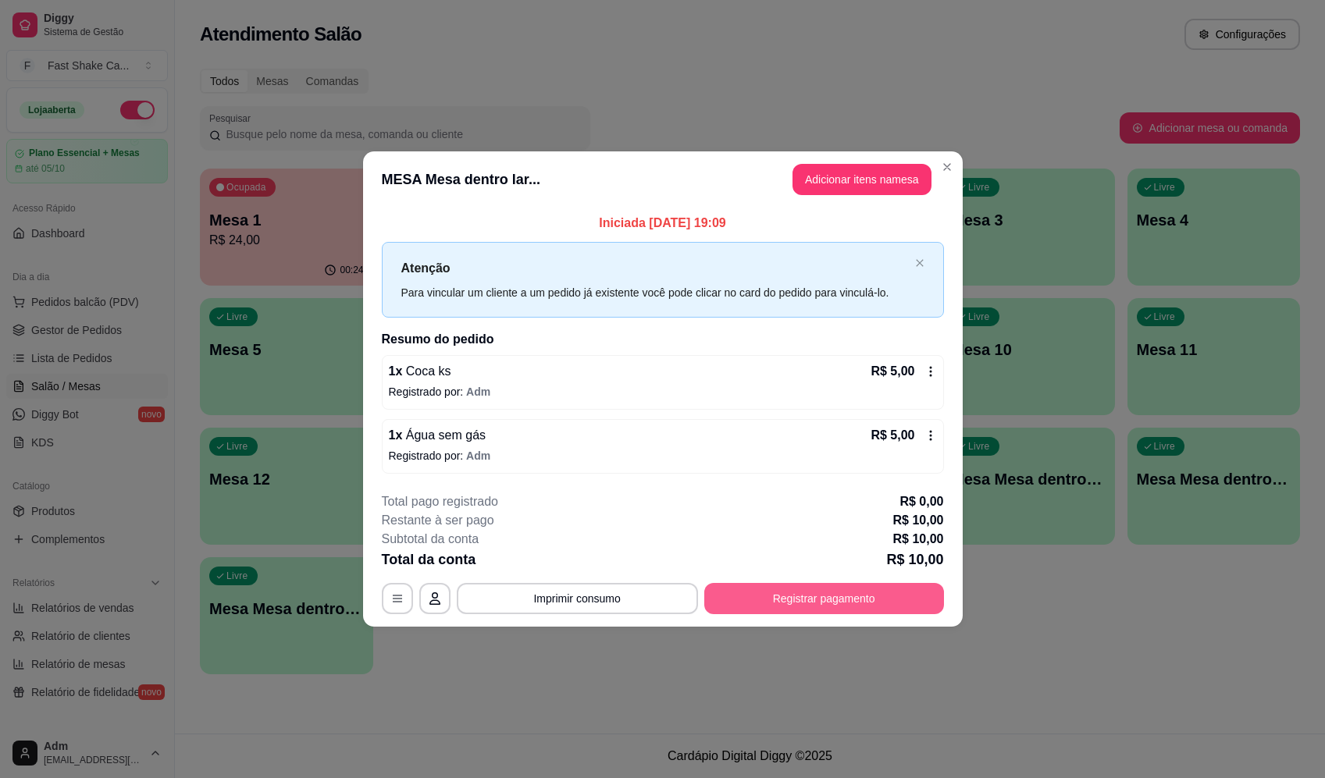
click at [853, 596] on button "Registrar pagamento" at bounding box center [824, 598] width 240 height 31
click at [752, 268] on div "Débito" at bounding box center [769, 310] width 110 height 91
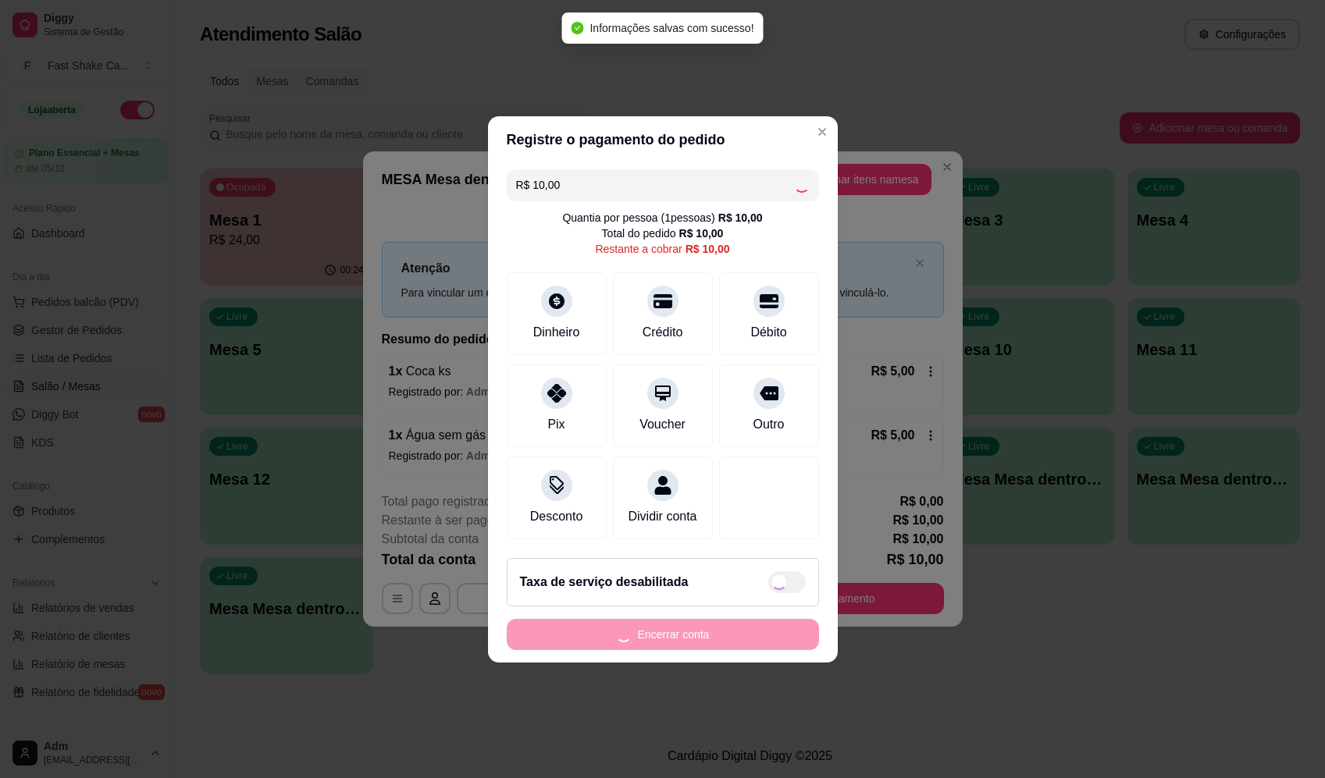
type input "R$ 0,00"
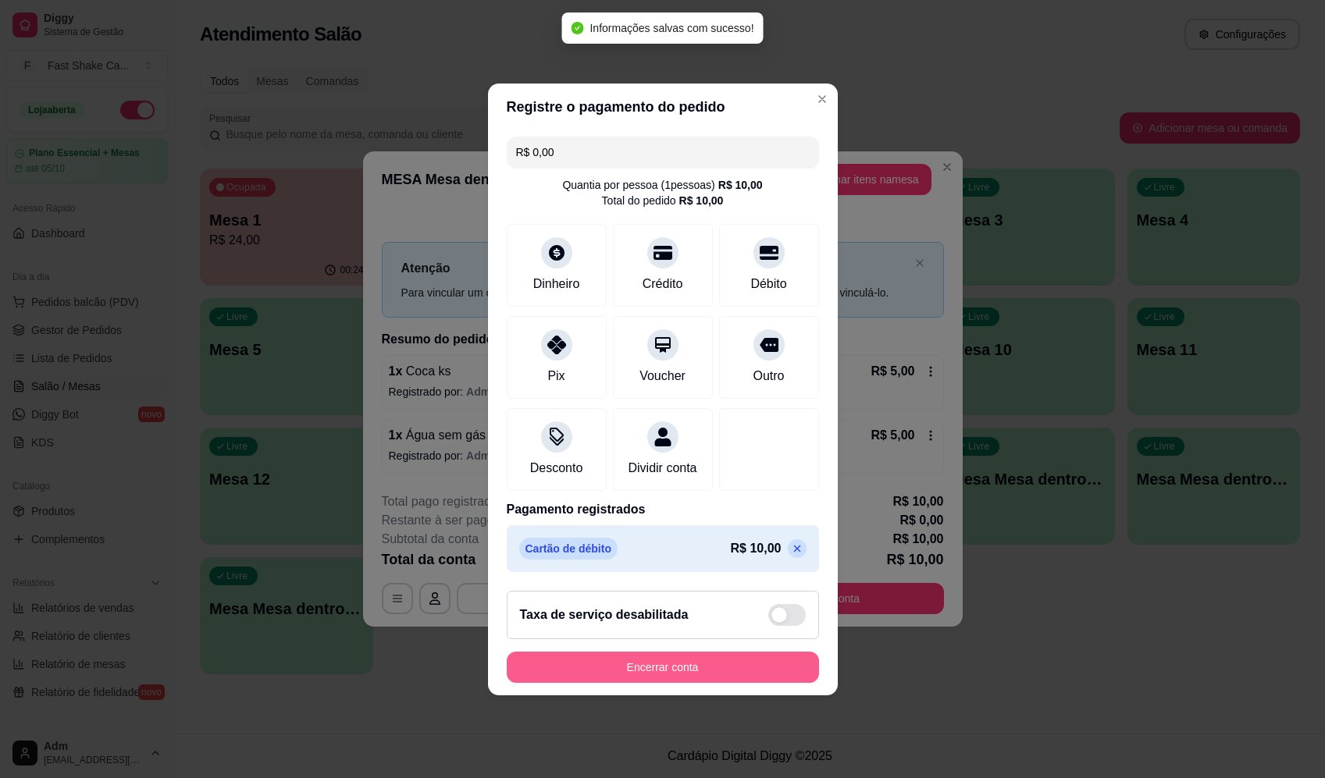
click at [675, 677] on button "Encerrar conta" at bounding box center [663, 667] width 312 height 31
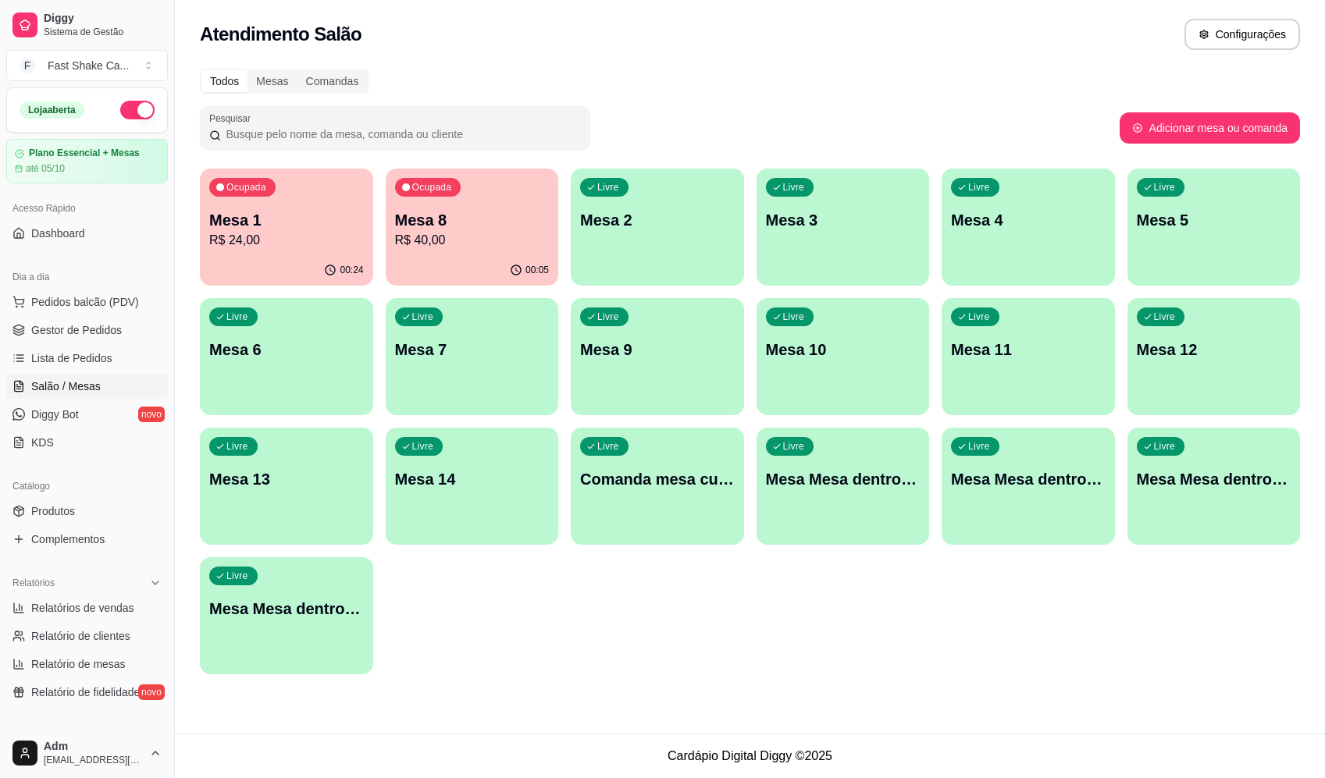
click at [294, 225] on p "Mesa 1" at bounding box center [286, 220] width 155 height 22
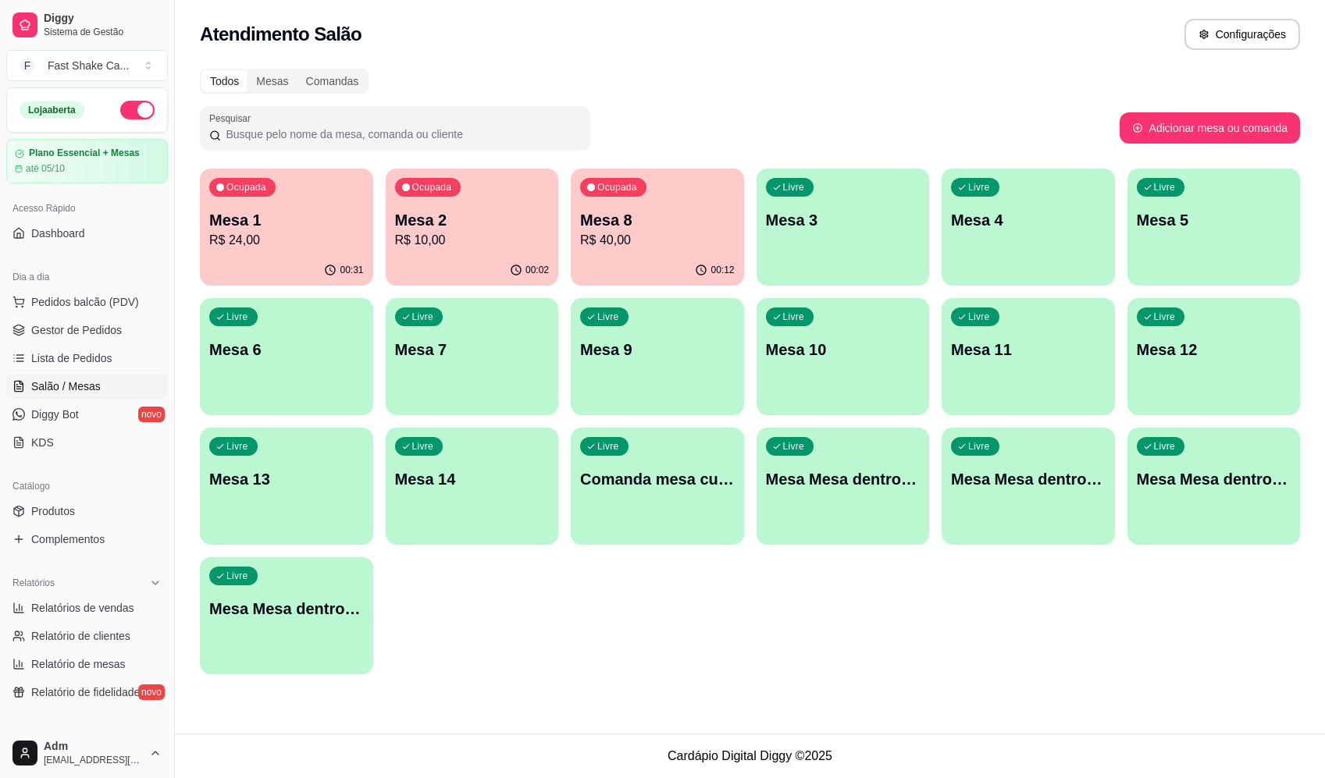
click at [789, 99] on div "Todos Mesas Comandas Pesquisar Adicionar mesa ou comanda Ocupada Mesa 1 R$ 24,0…" at bounding box center [750, 376] width 1150 height 634
click at [101, 297] on span "Pedidos balcão (PDV)" at bounding box center [85, 302] width 108 height 16
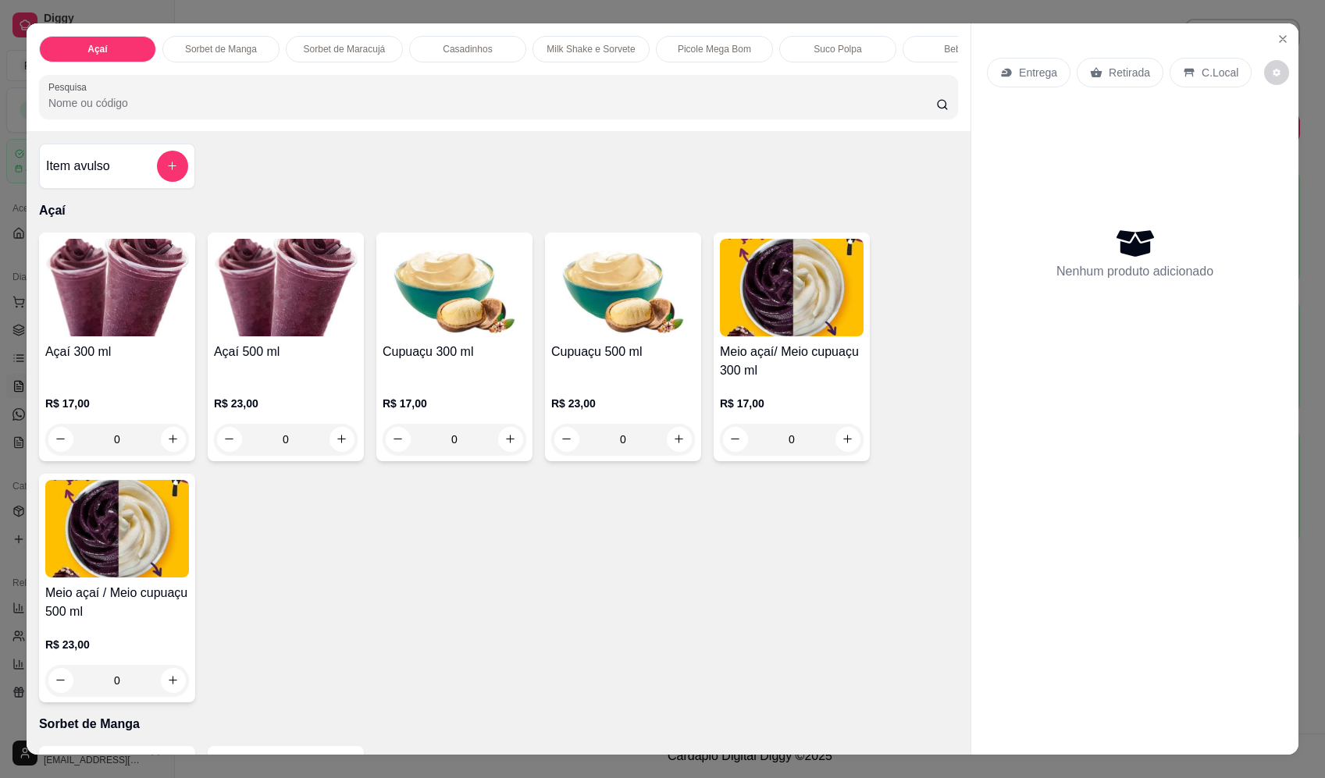
click at [339, 451] on div "0" at bounding box center [286, 439] width 144 height 31
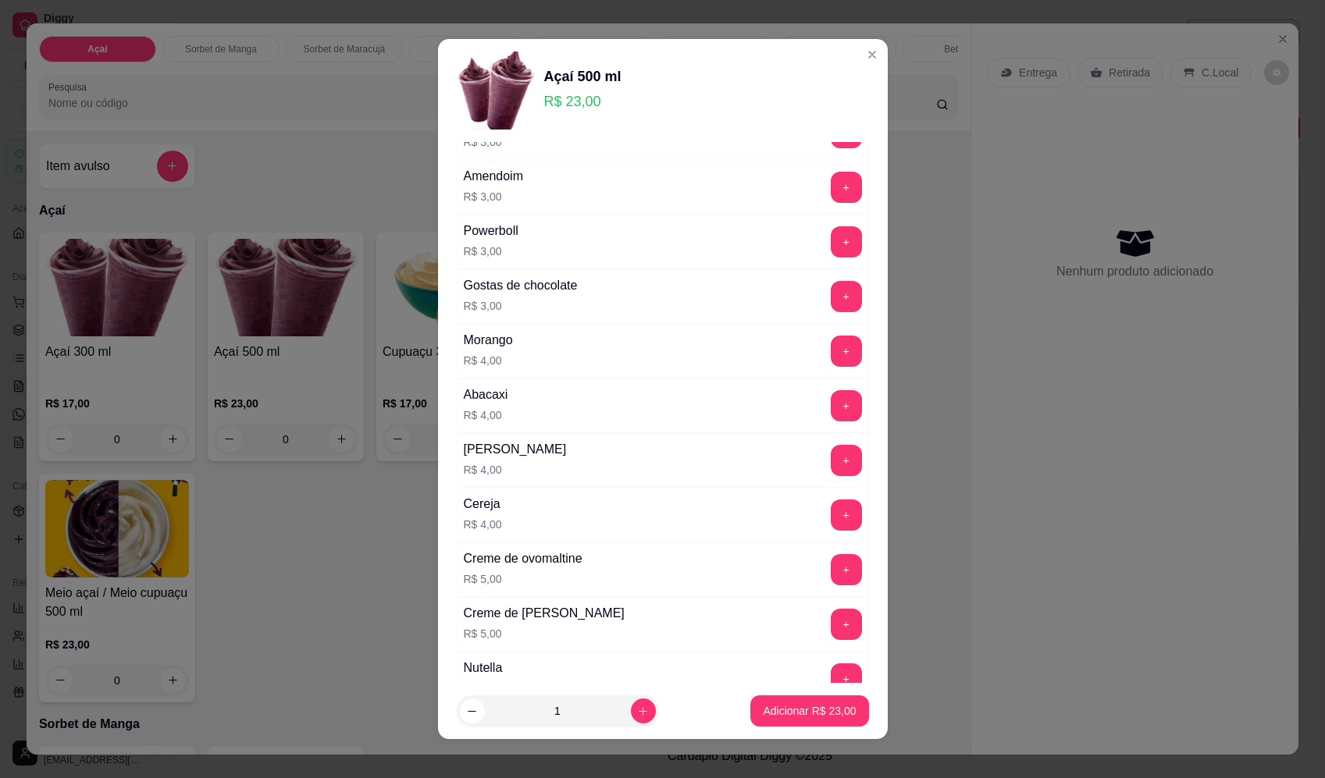
scroll to position [703, 0]
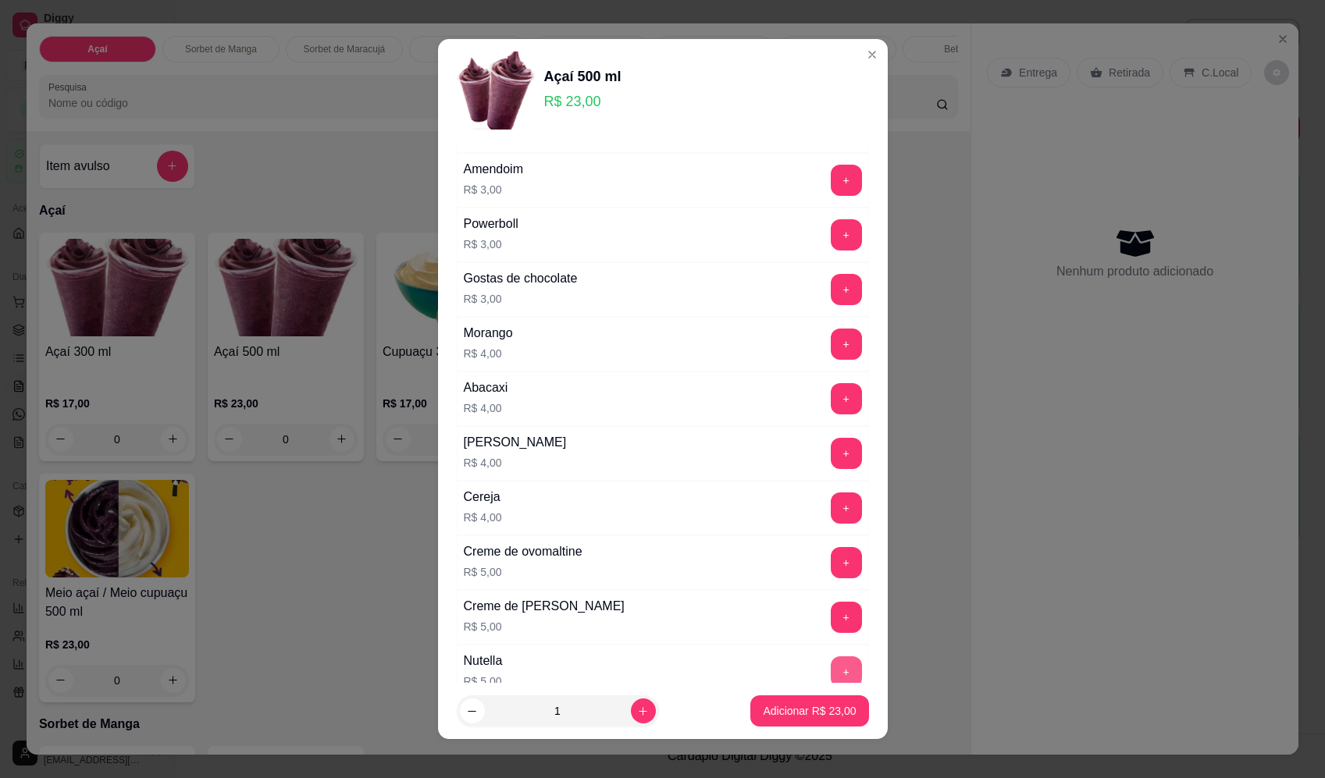
click at [831, 671] on button "+" at bounding box center [846, 672] width 31 height 31
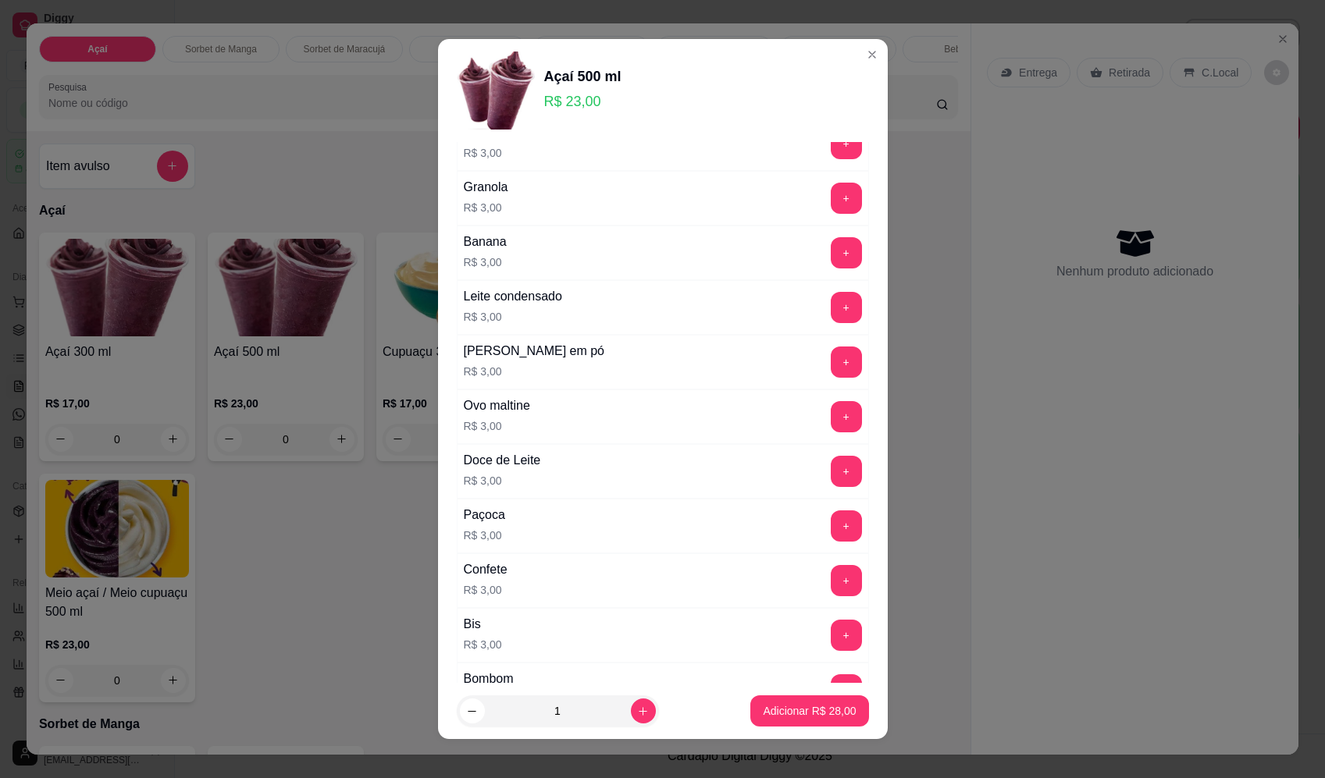
scroll to position [0, 0]
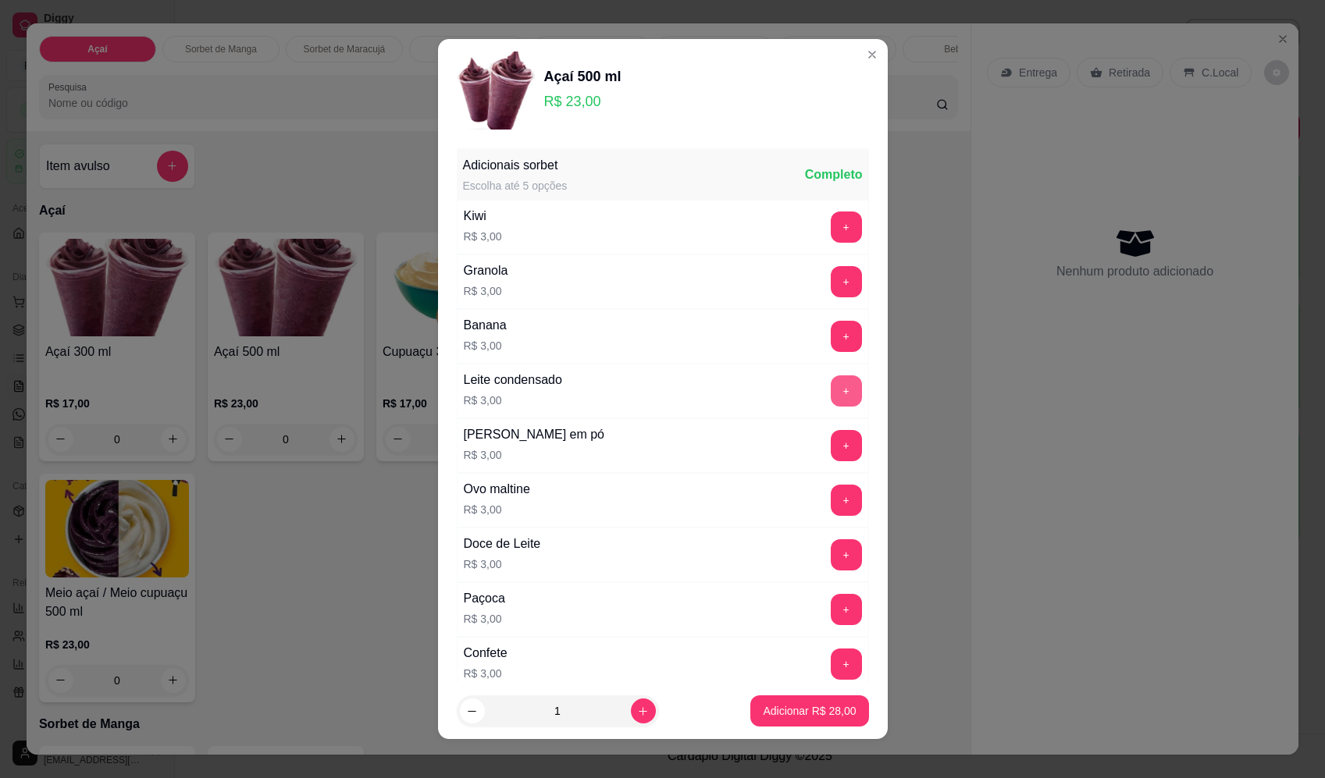
click at [831, 390] on button "+" at bounding box center [846, 391] width 31 height 31
click at [831, 437] on button "+" at bounding box center [846, 445] width 30 height 30
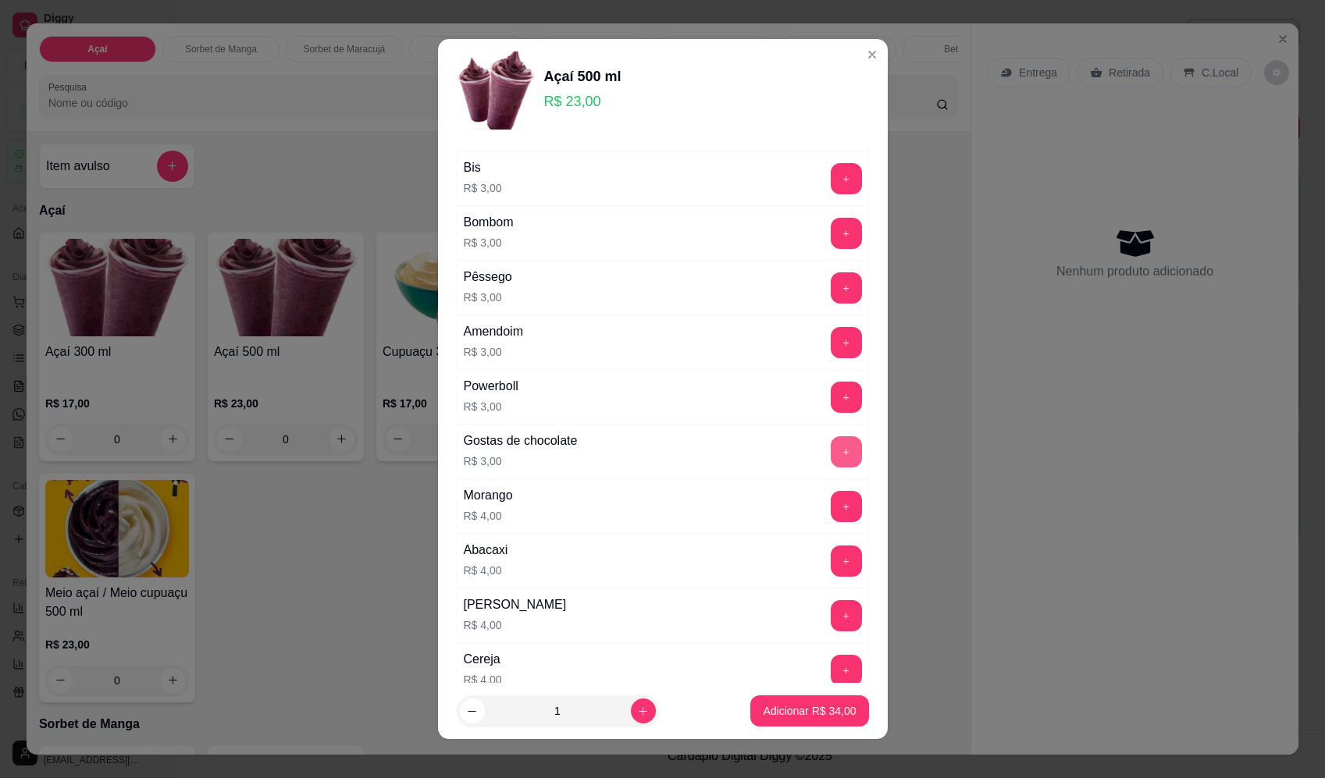
scroll to position [547, 0]
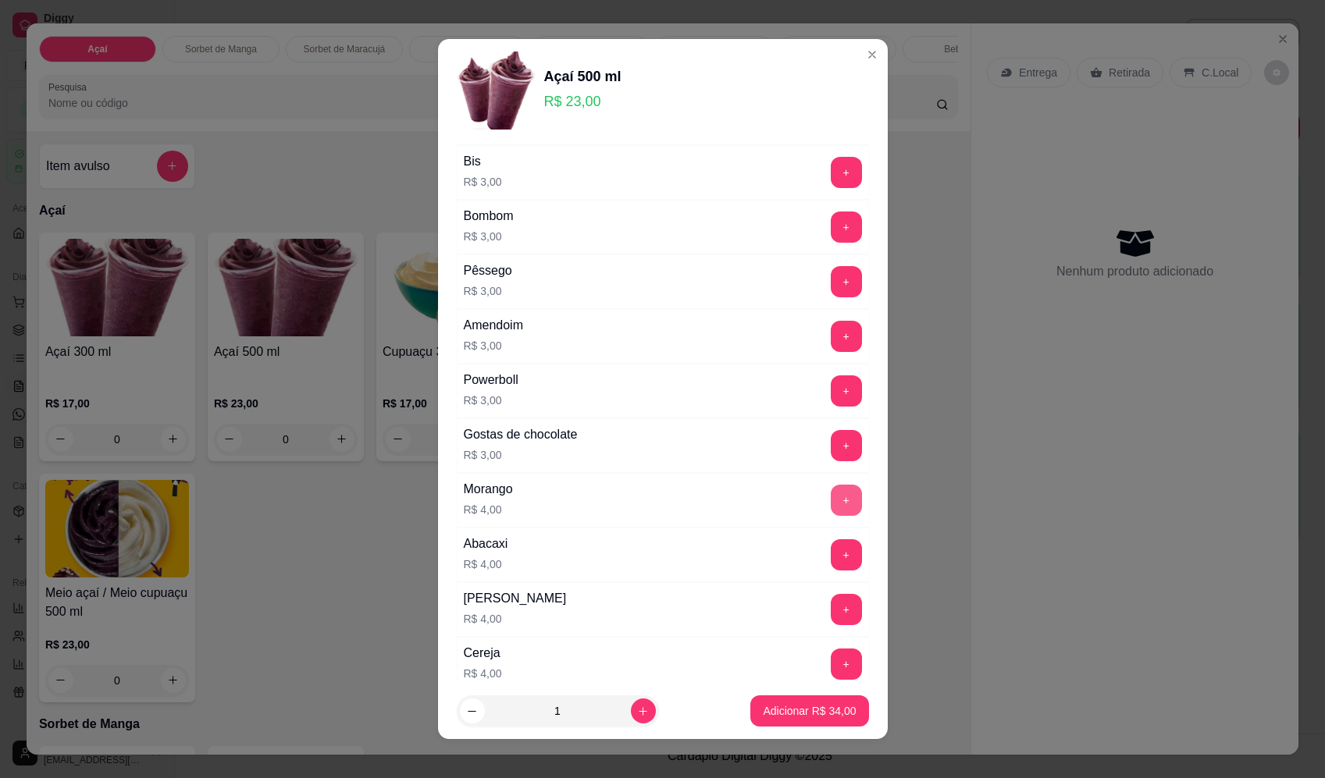
click at [831, 498] on button "+" at bounding box center [846, 500] width 31 height 31
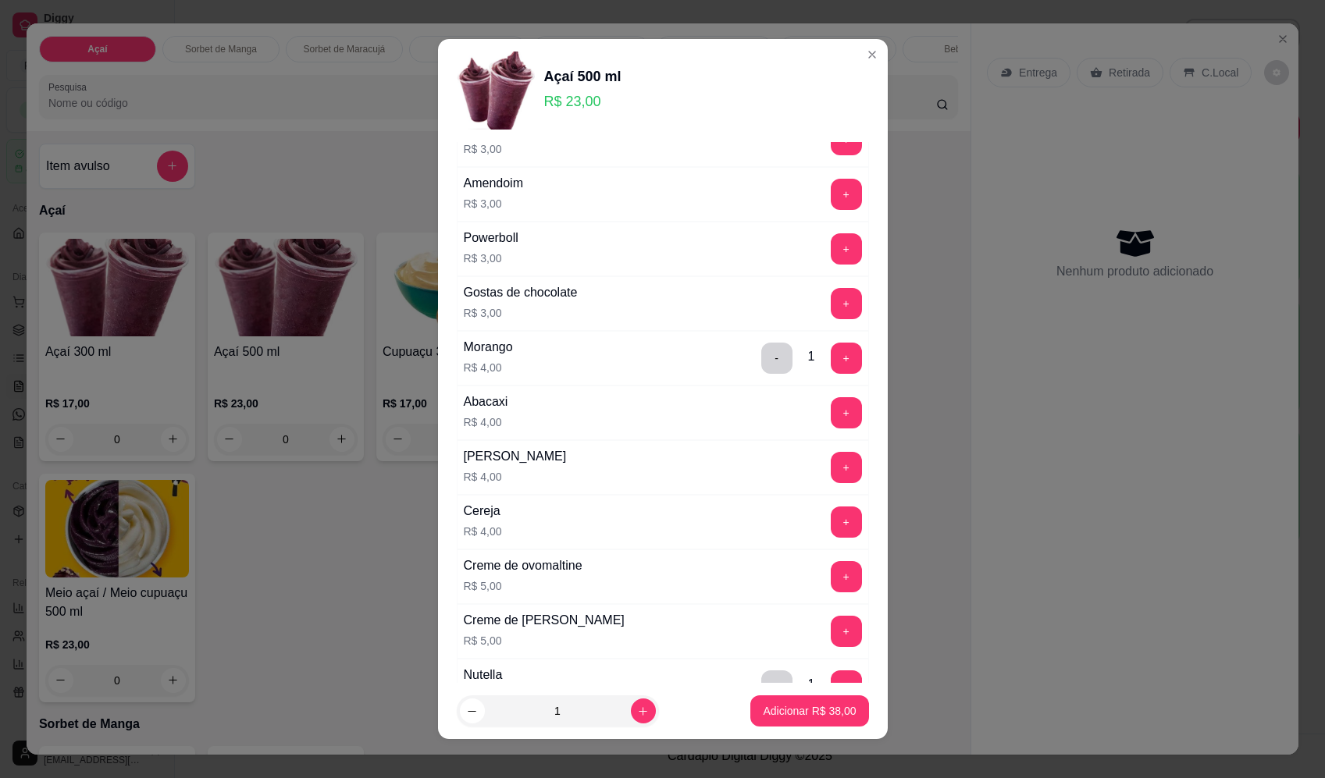
scroll to position [859, 0]
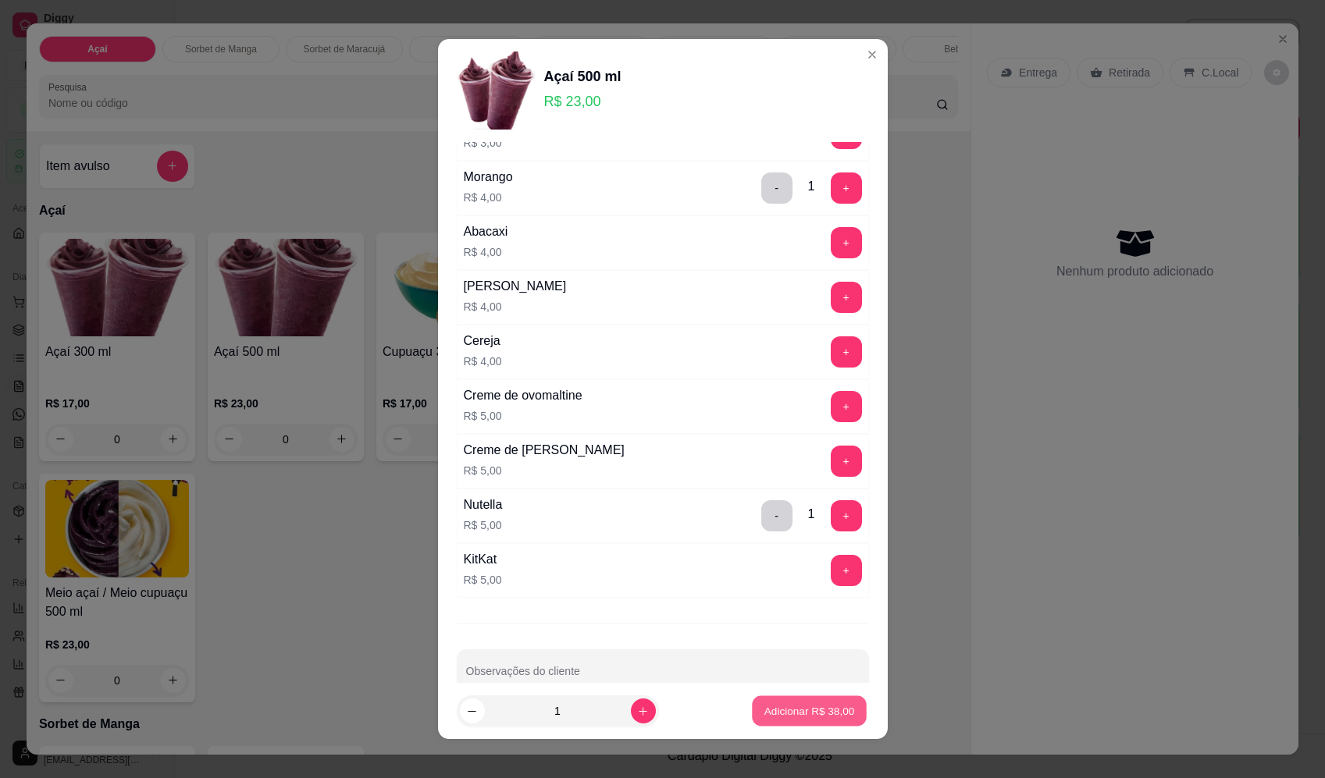
click at [812, 714] on p "Adicionar R$ 38,00" at bounding box center [809, 710] width 91 height 15
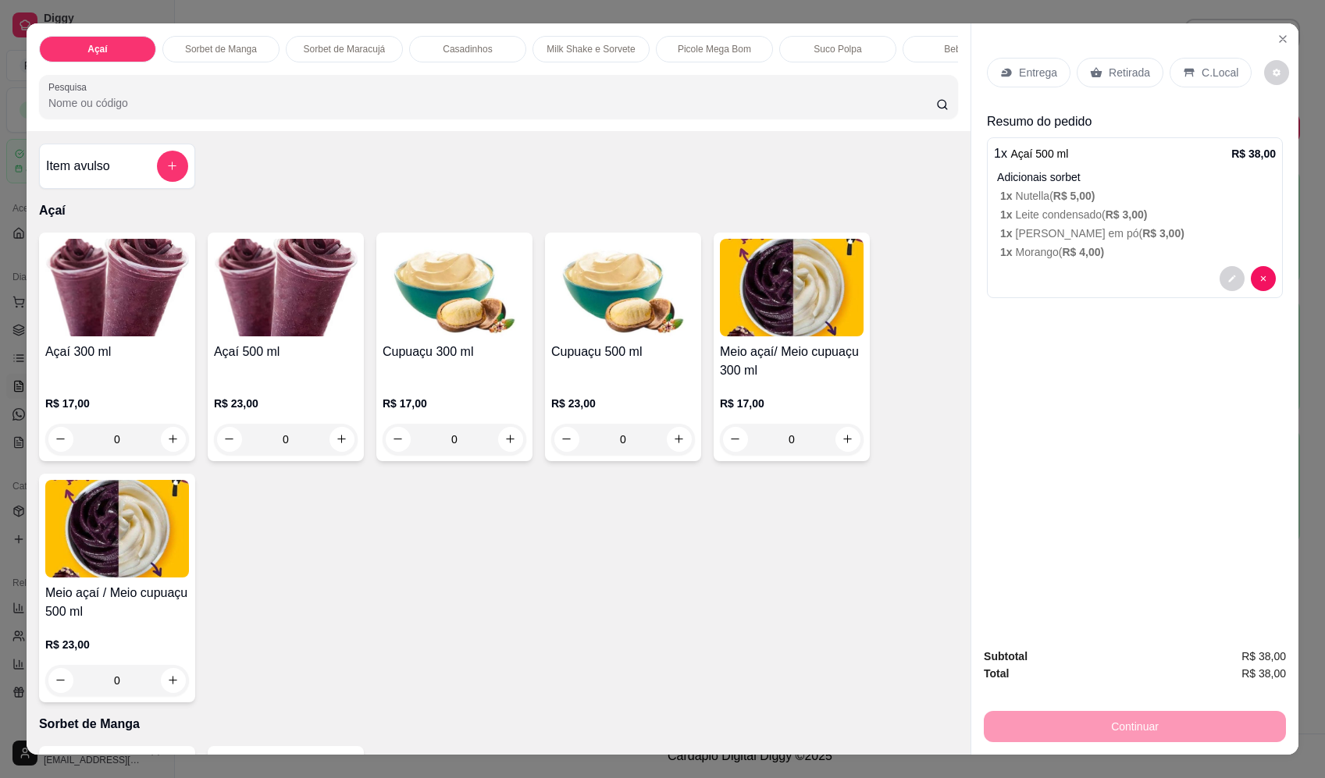
click at [1033, 68] on p "Entrega" at bounding box center [1038, 73] width 38 height 16
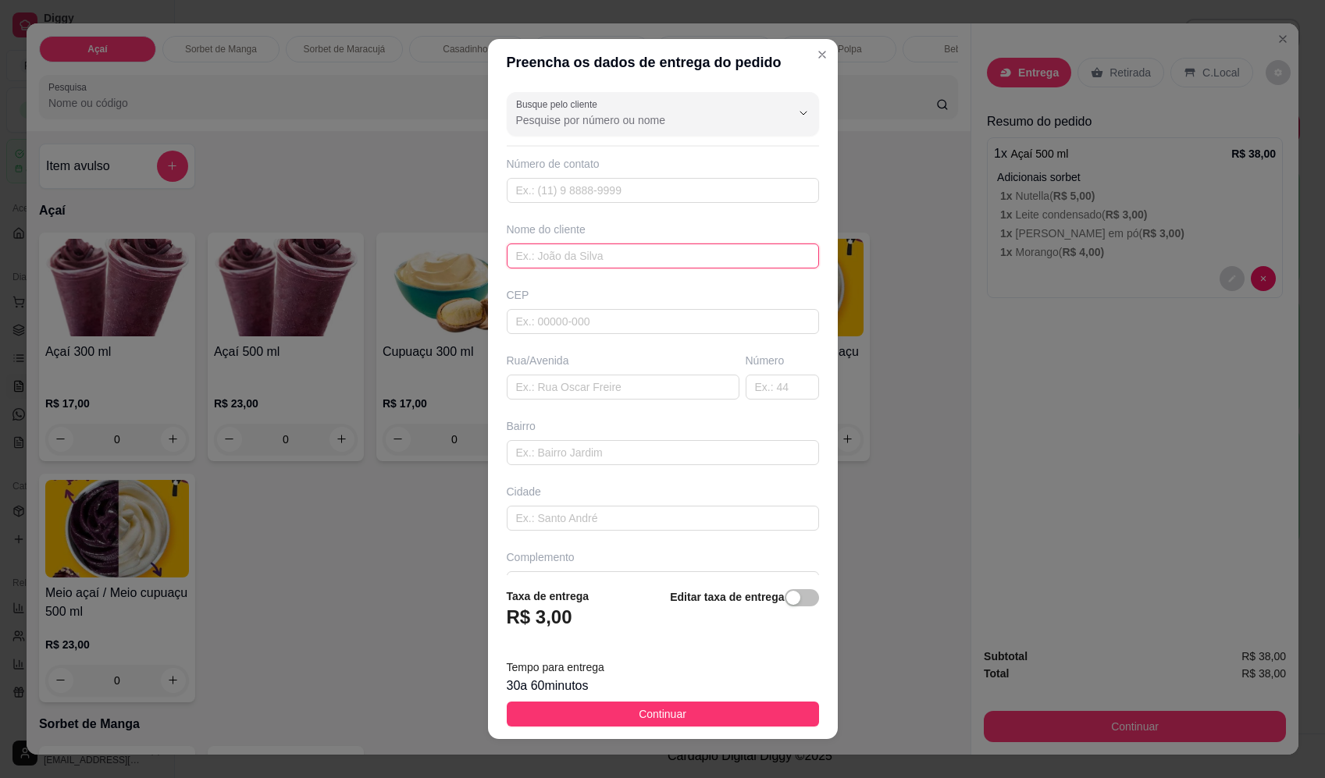
click at [599, 248] on input "text" at bounding box center [663, 256] width 312 height 25
type input "SIMONY"
click at [584, 395] on input "text" at bounding box center [623, 387] width 233 height 25
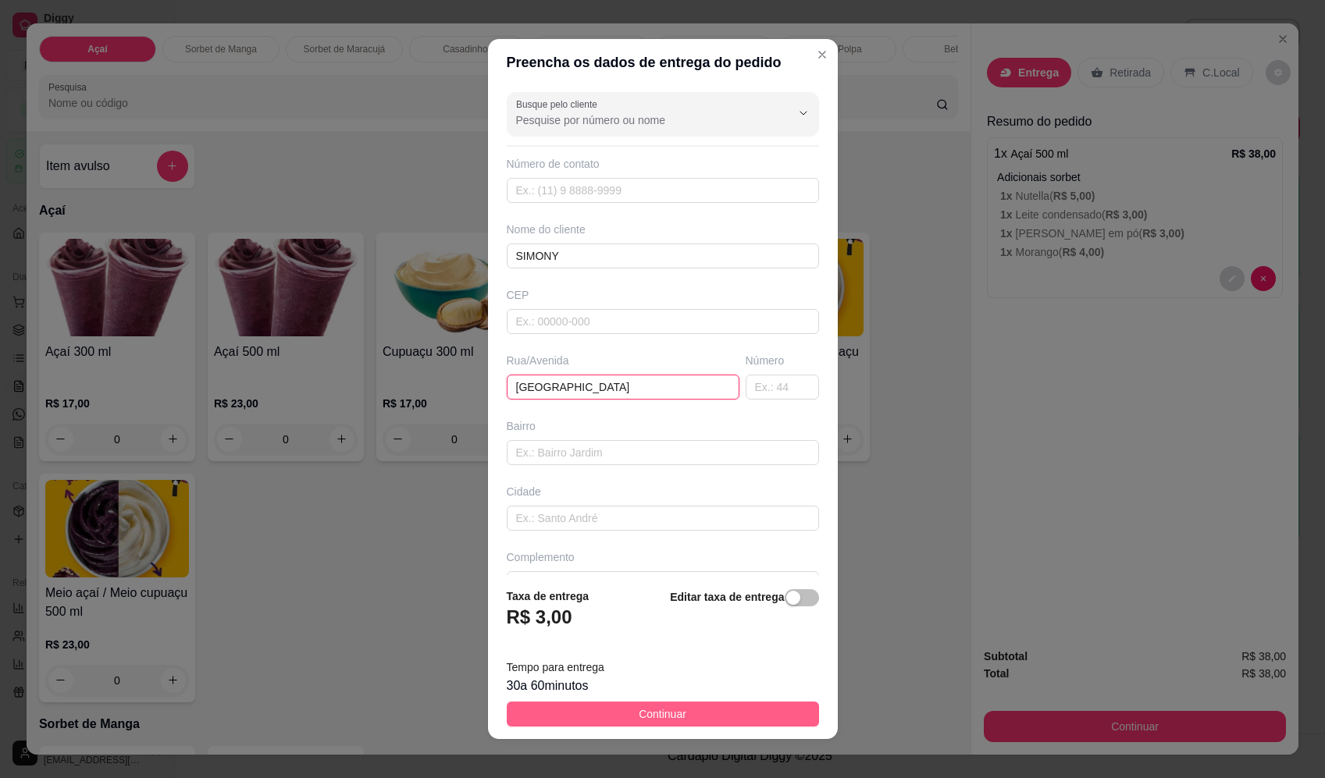
type input "RUA SANTIAGO"
click at [639, 716] on span "Continuar" at bounding box center [663, 714] width 48 height 17
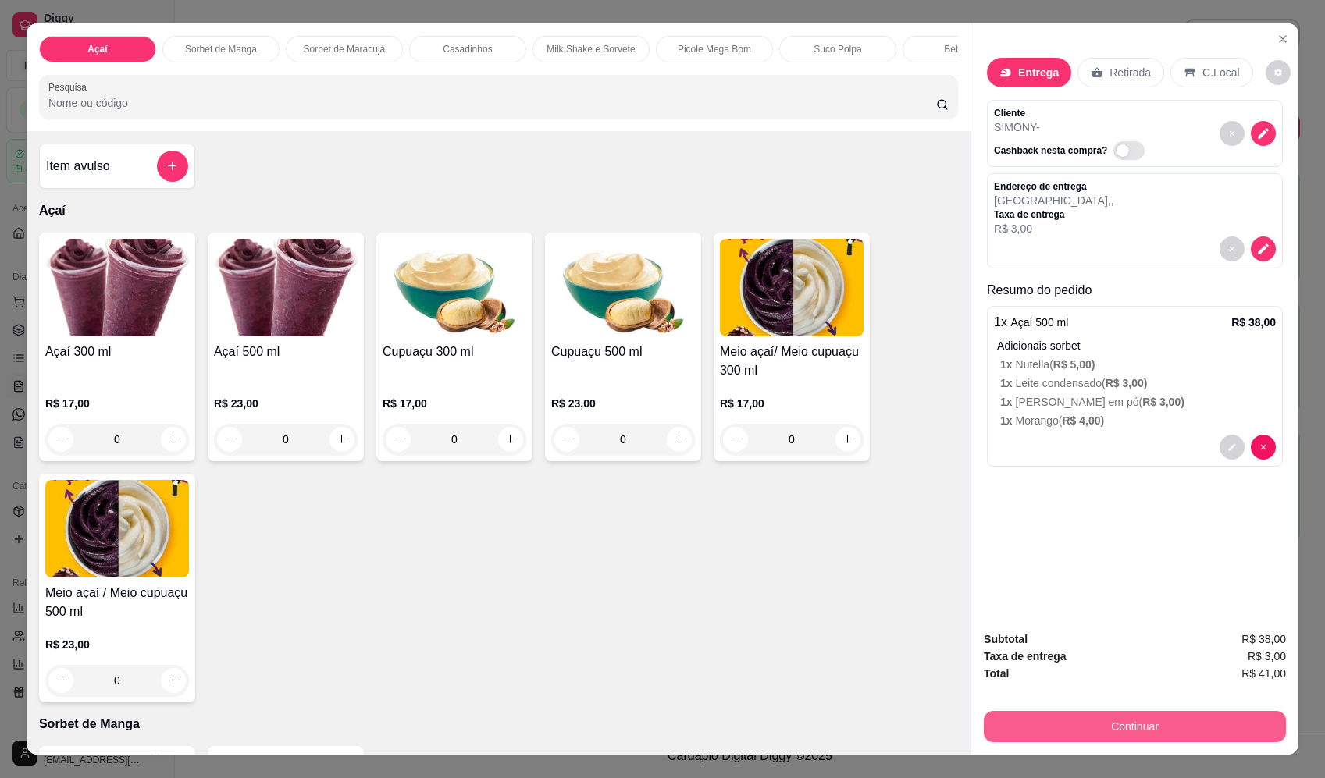
click at [1128, 726] on button "Continuar" at bounding box center [1135, 726] width 302 height 31
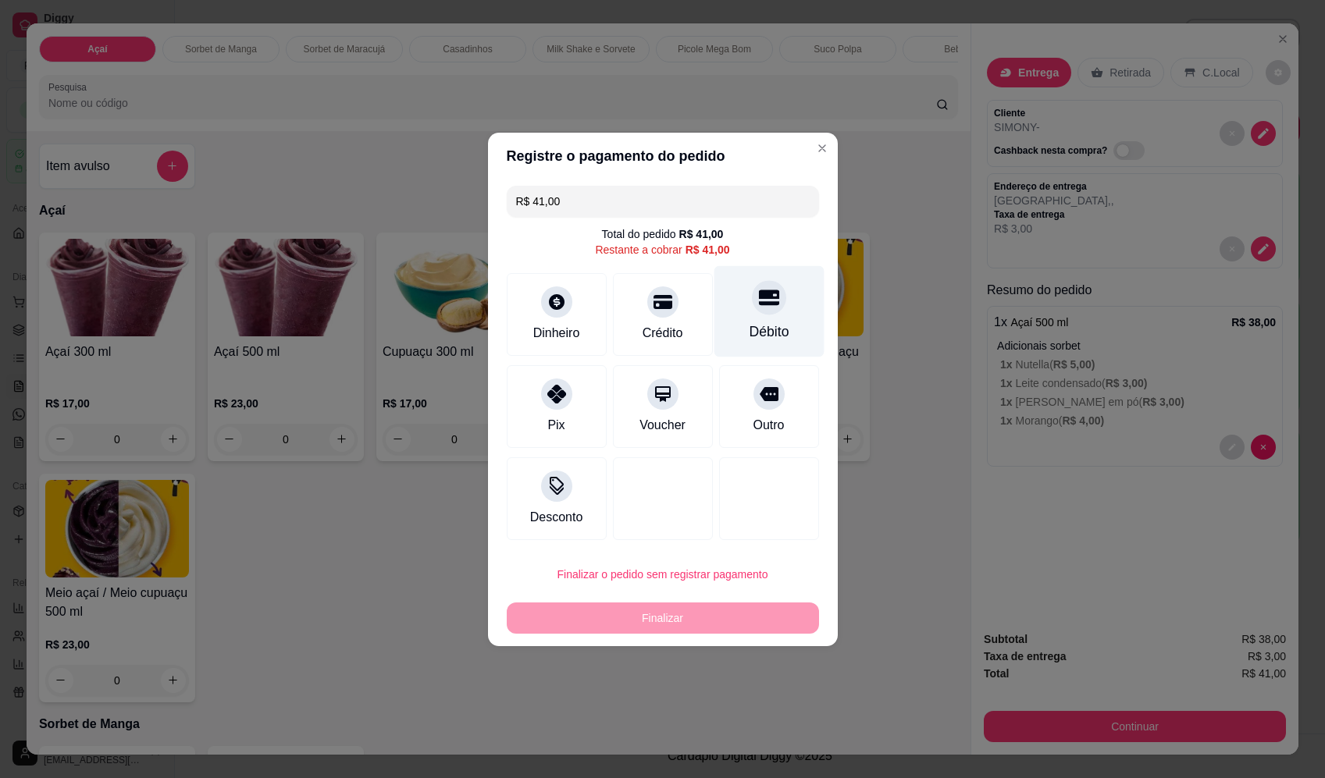
click at [758, 308] on icon at bounding box center [768, 297] width 20 height 20
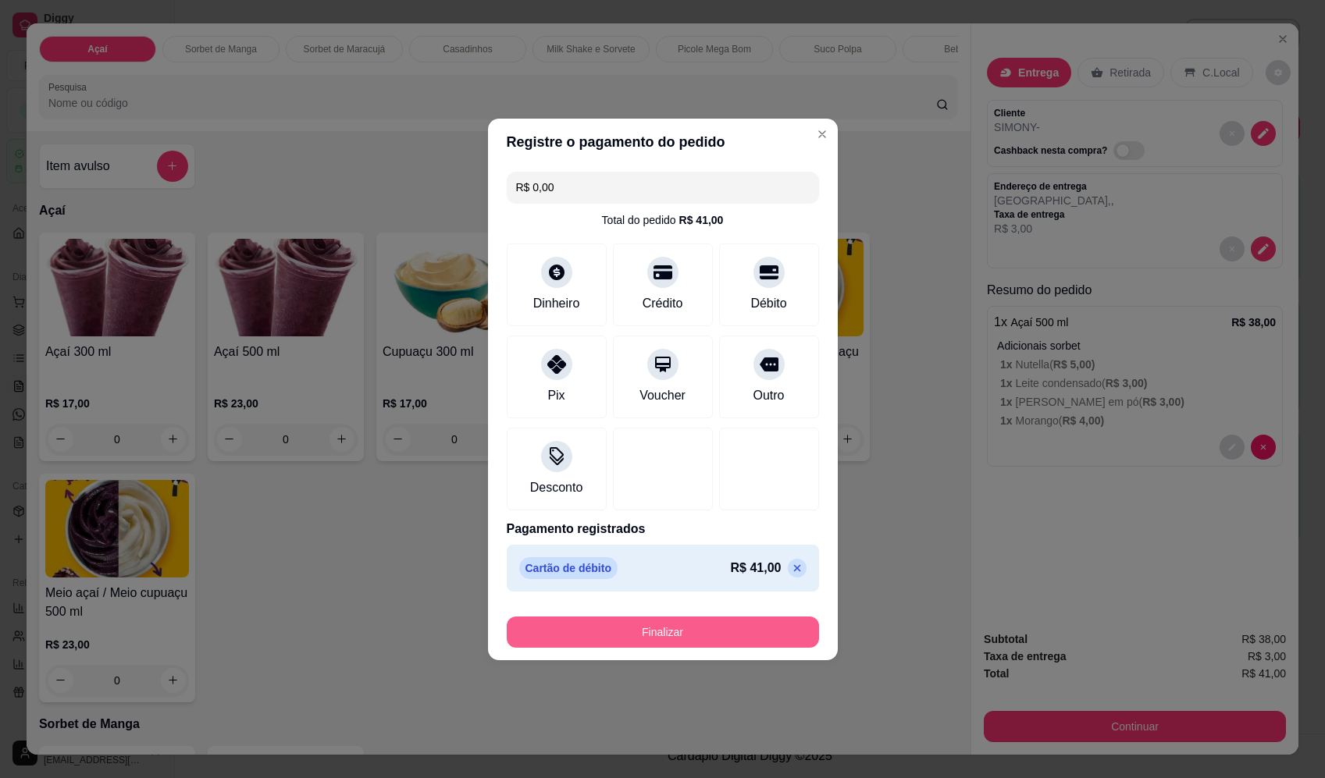
click at [680, 647] on button "Finalizar" at bounding box center [663, 632] width 312 height 31
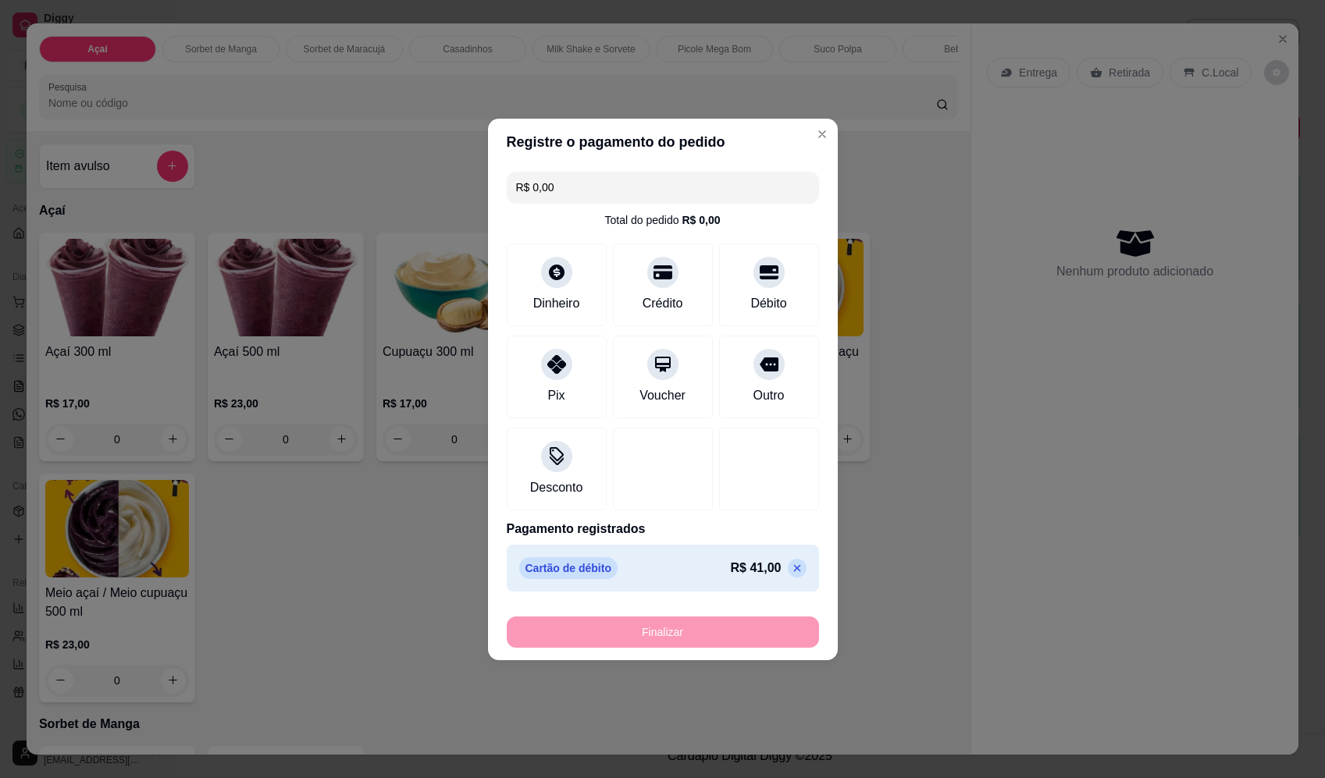
type input "-R$ 41,00"
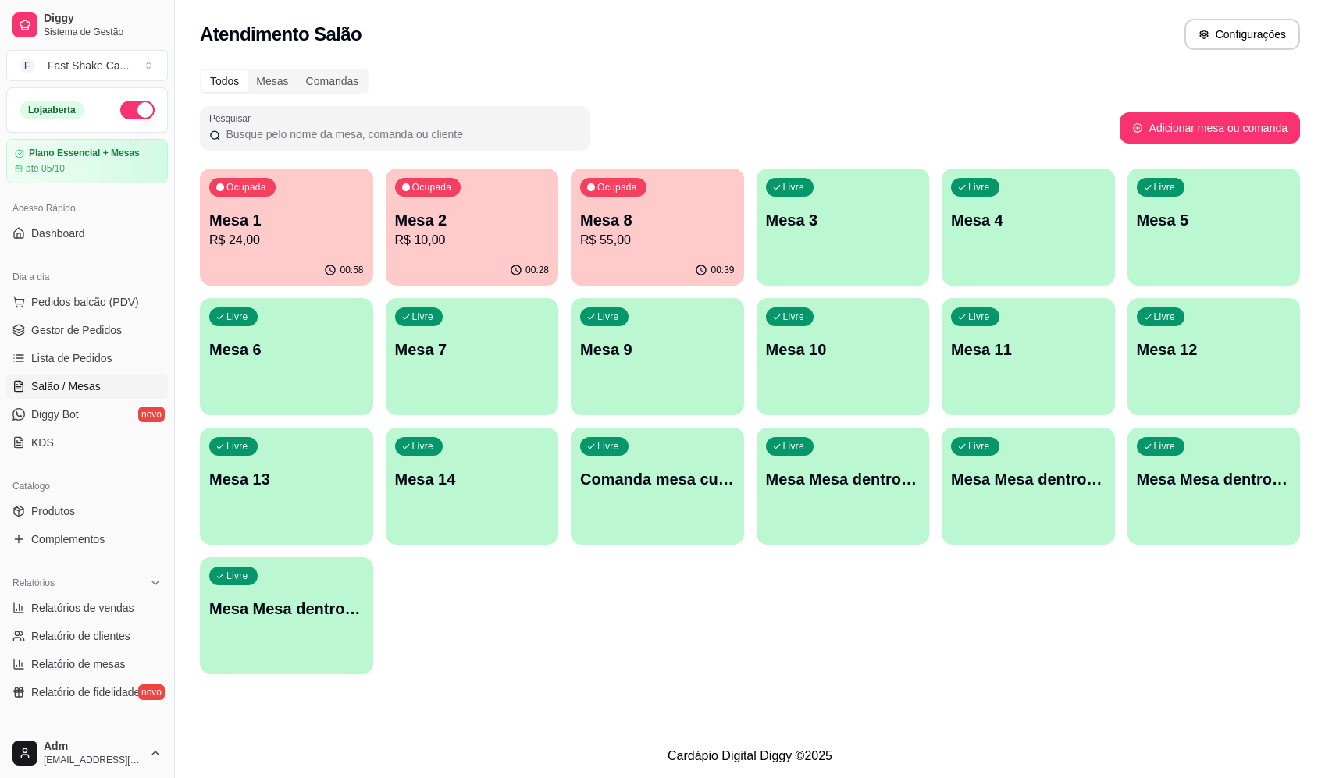
click at [674, 208] on div "Ocupada Mesa 8 R$ 55,00" at bounding box center [657, 212] width 173 height 87
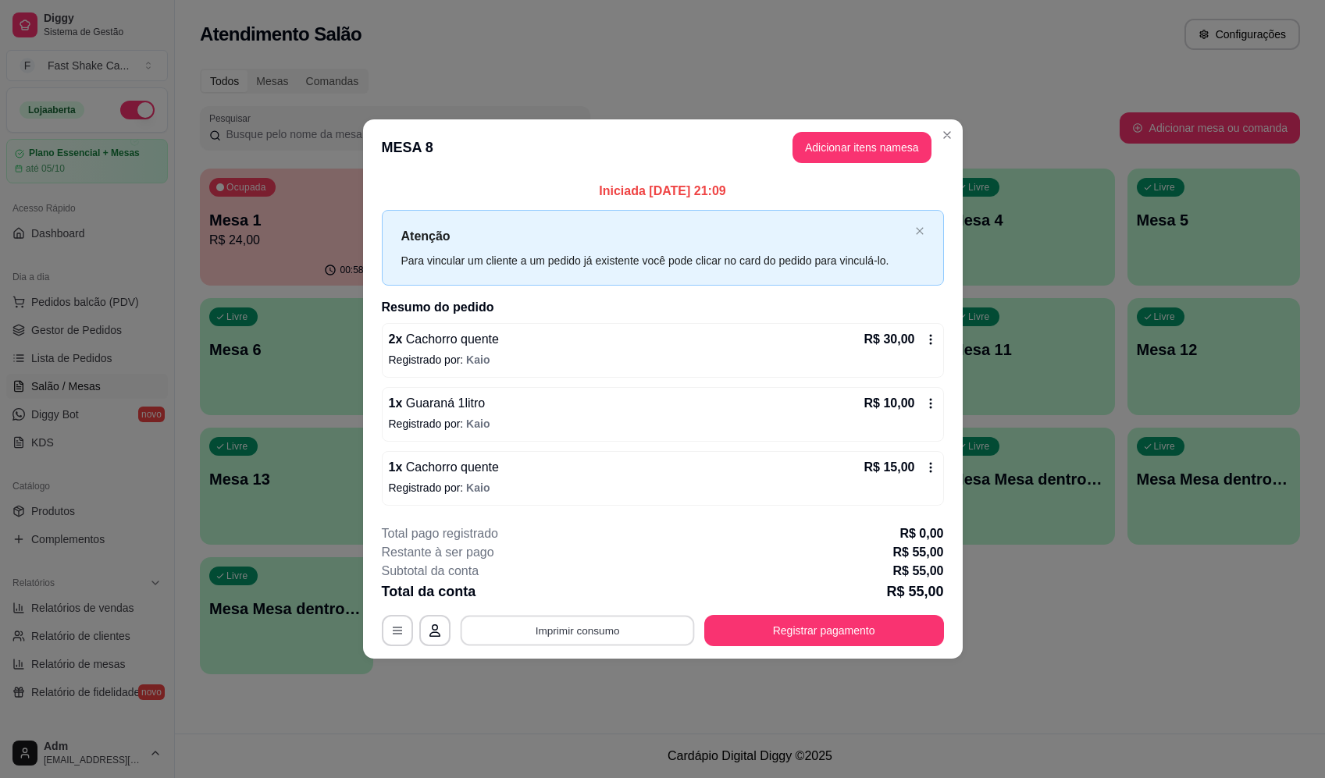
click at [593, 642] on button "Imprimir consumo" at bounding box center [577, 631] width 234 height 30
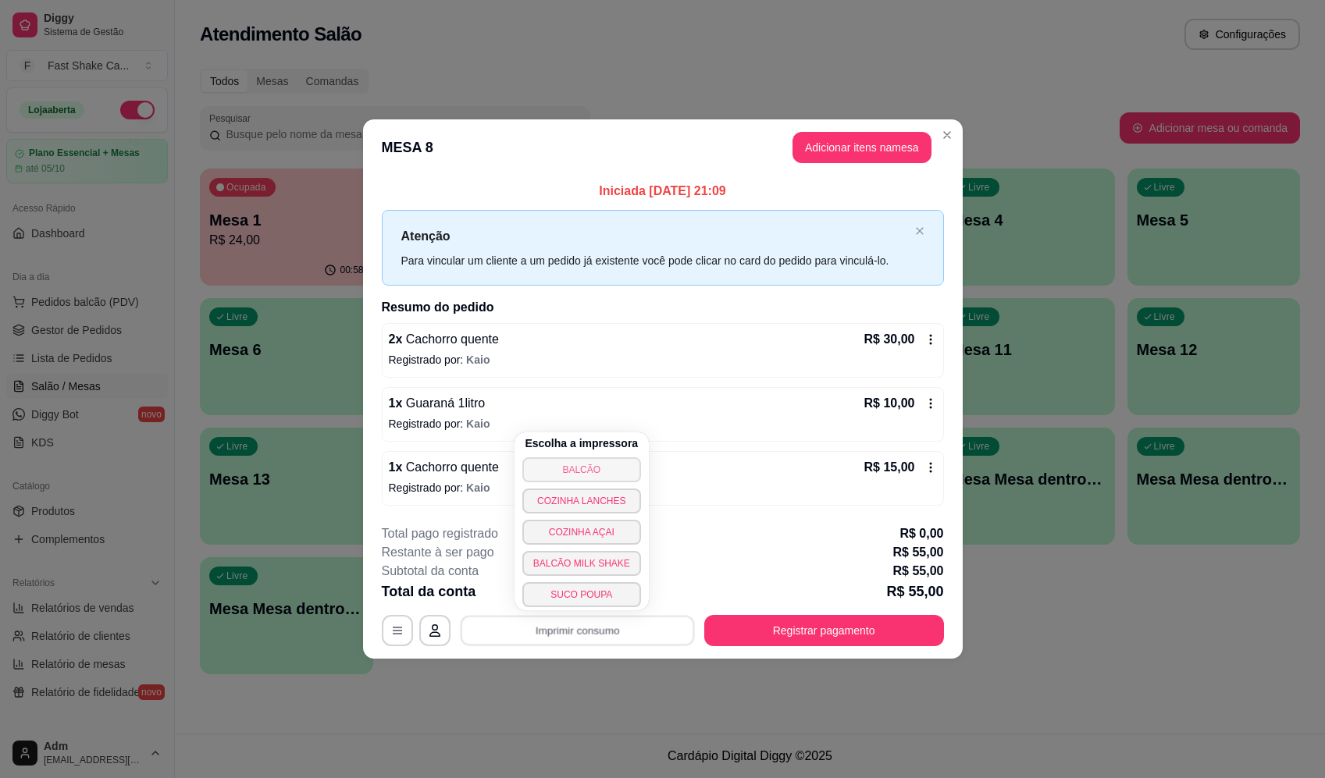
click at [597, 470] on button "BALCÃO" at bounding box center [581, 470] width 119 height 25
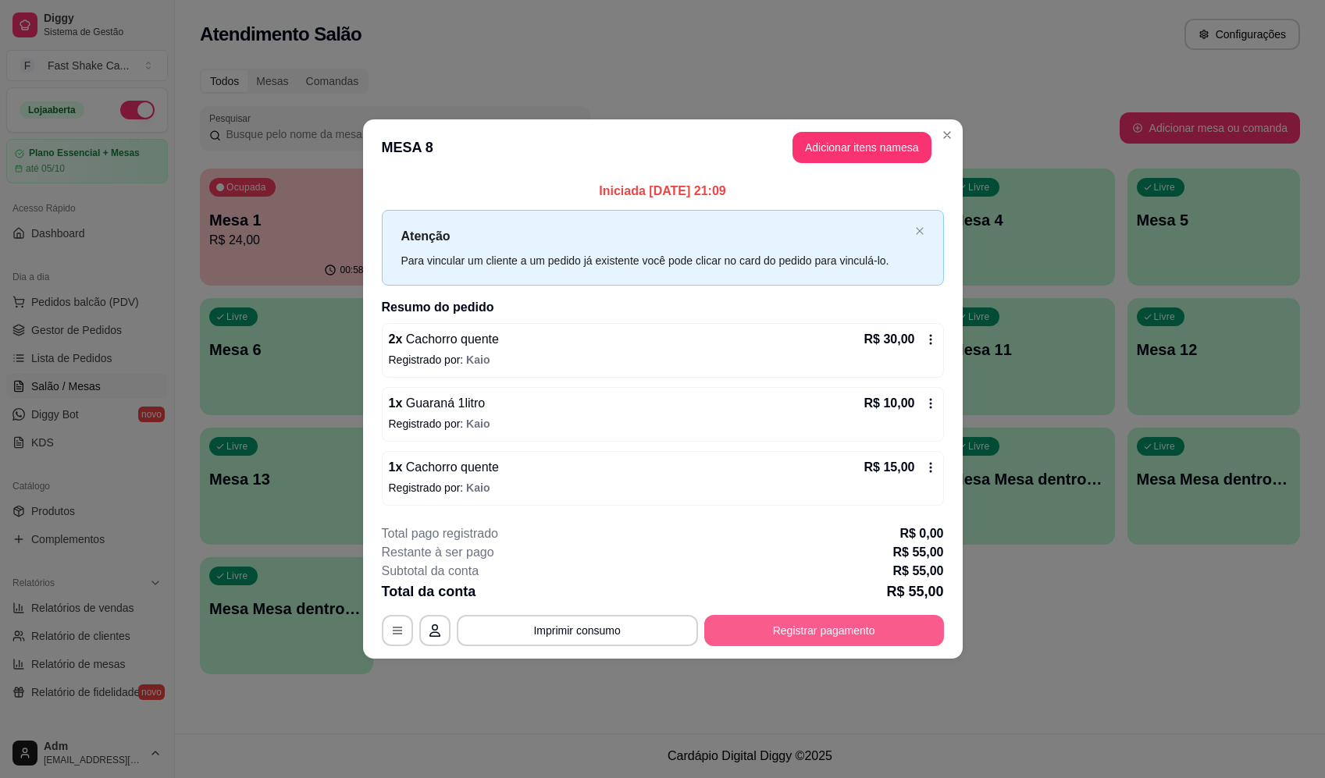
click at [819, 622] on button "Registrar pagamento" at bounding box center [824, 630] width 240 height 31
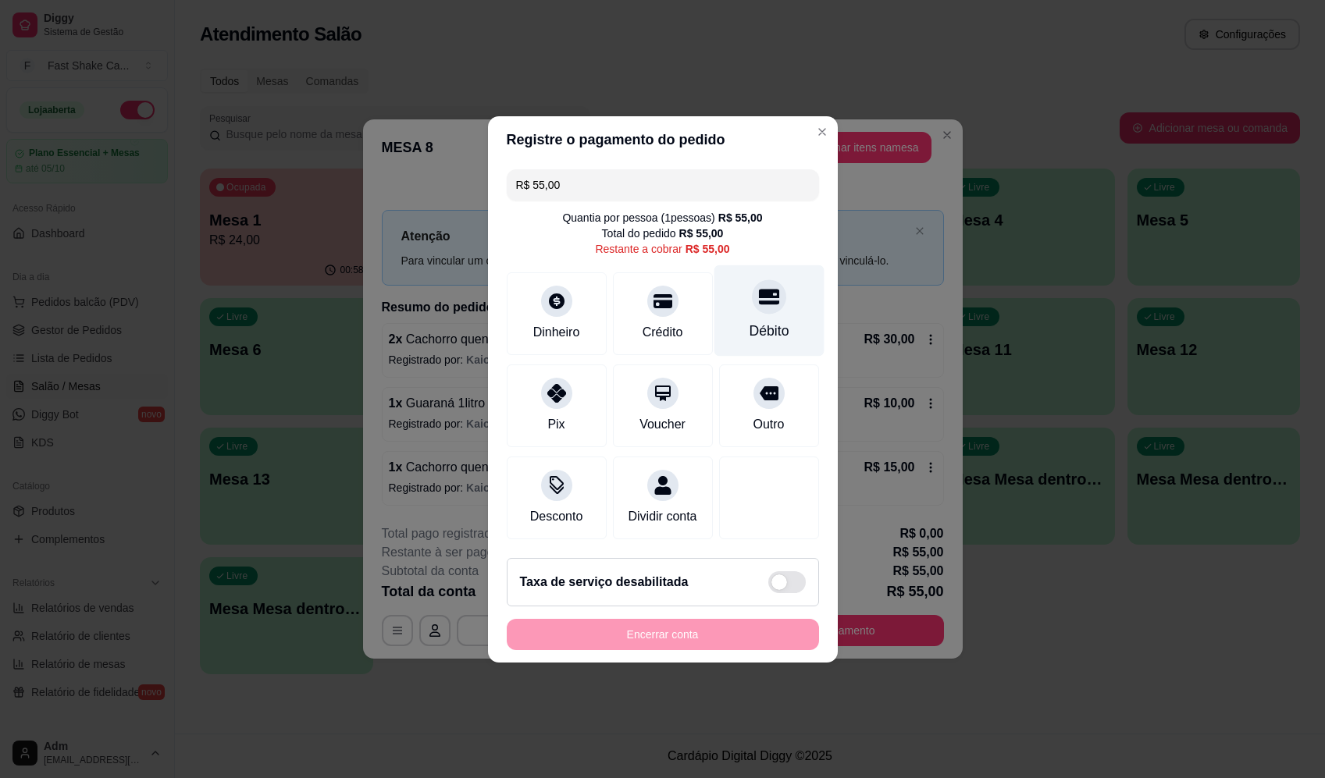
click at [770, 278] on div "Débito" at bounding box center [769, 310] width 110 height 91
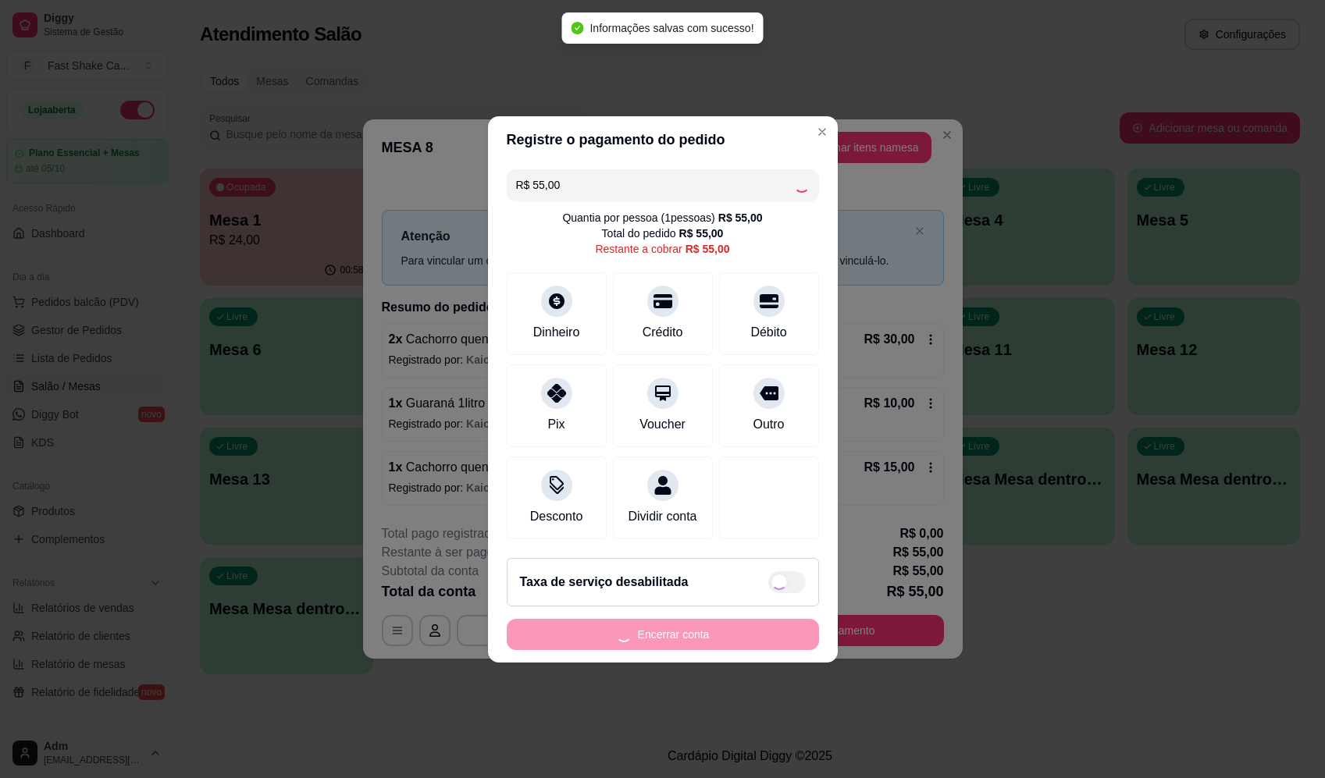
type input "R$ 0,00"
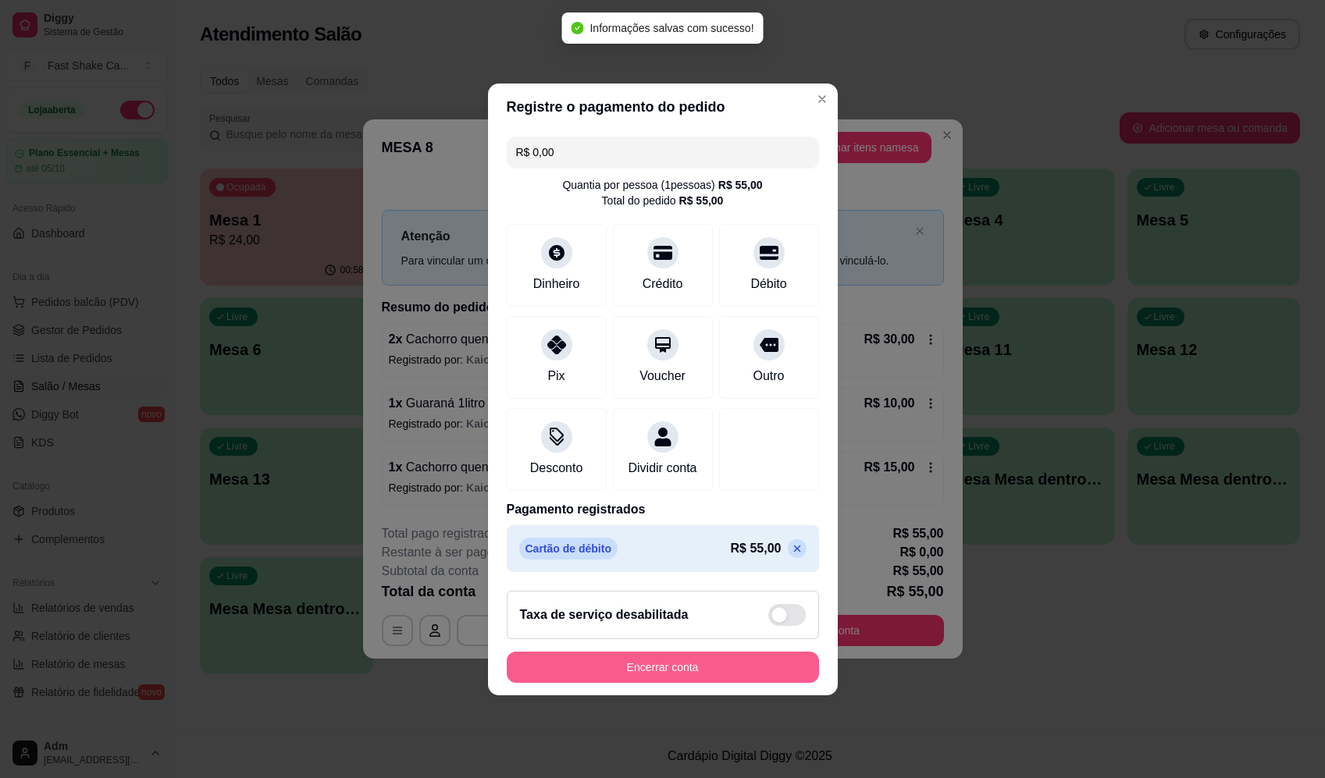
click at [711, 675] on button "Encerrar conta" at bounding box center [663, 667] width 312 height 31
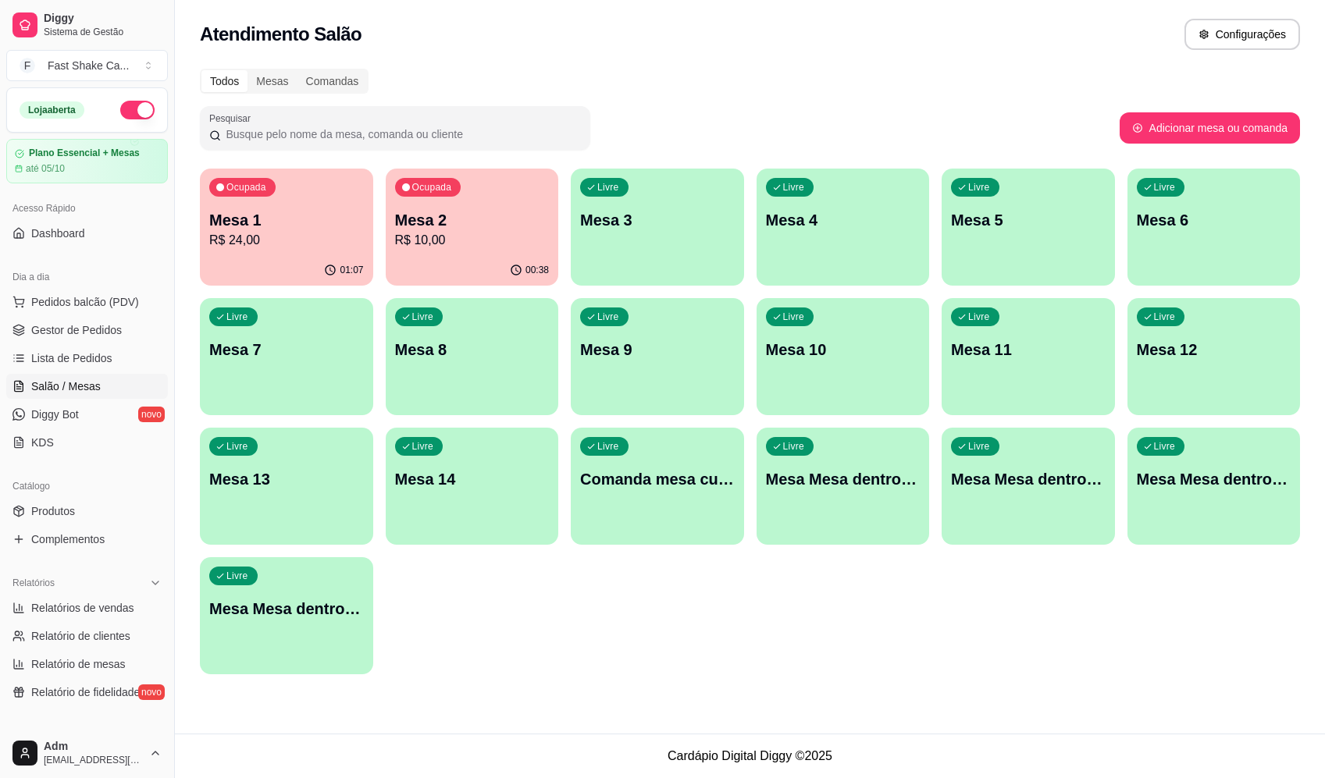
click at [239, 237] on p "R$ 24,00" at bounding box center [286, 240] width 155 height 19
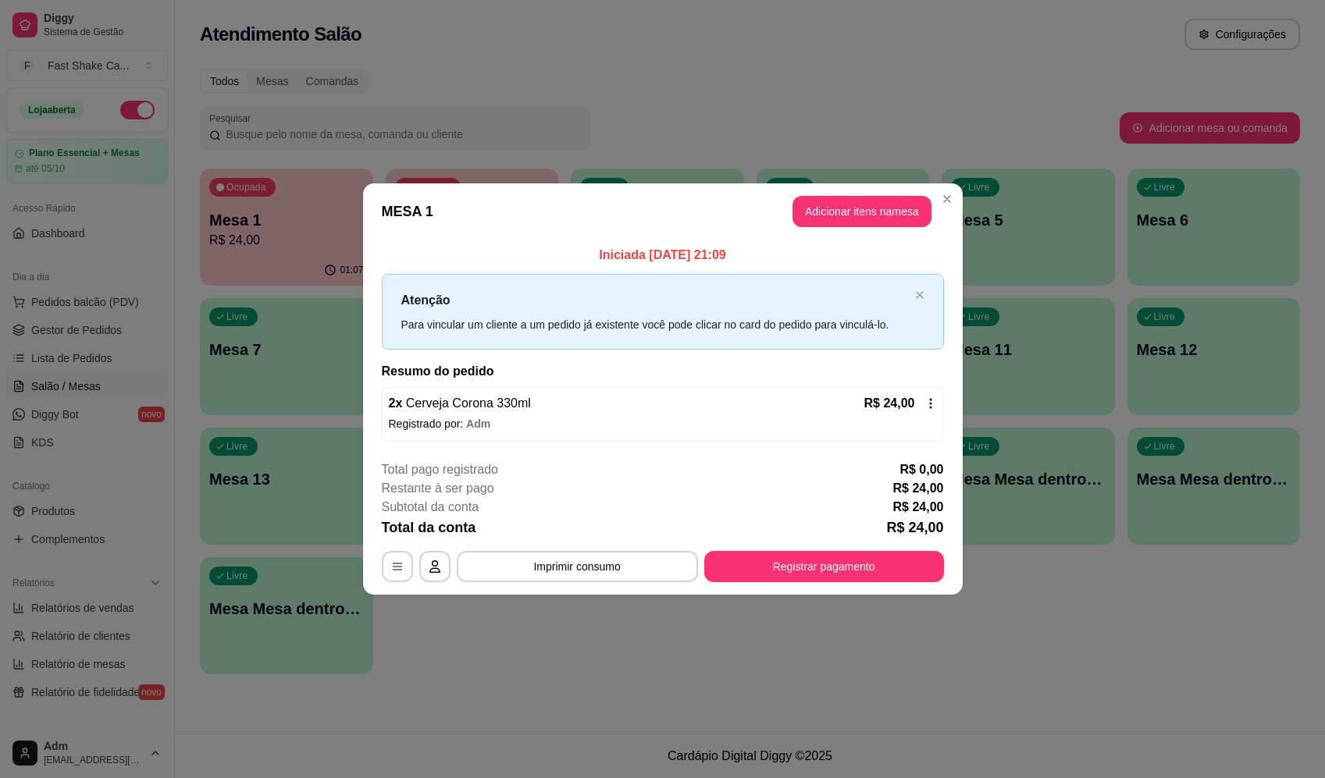
click at [470, 410] on span "Cerveja Corona 330ml" at bounding box center [466, 403] width 129 height 13
click at [829, 591] on div "**********" at bounding box center [662, 389] width 1325 height 778
click at [826, 566] on button "Registrar pagamento" at bounding box center [823, 567] width 233 height 30
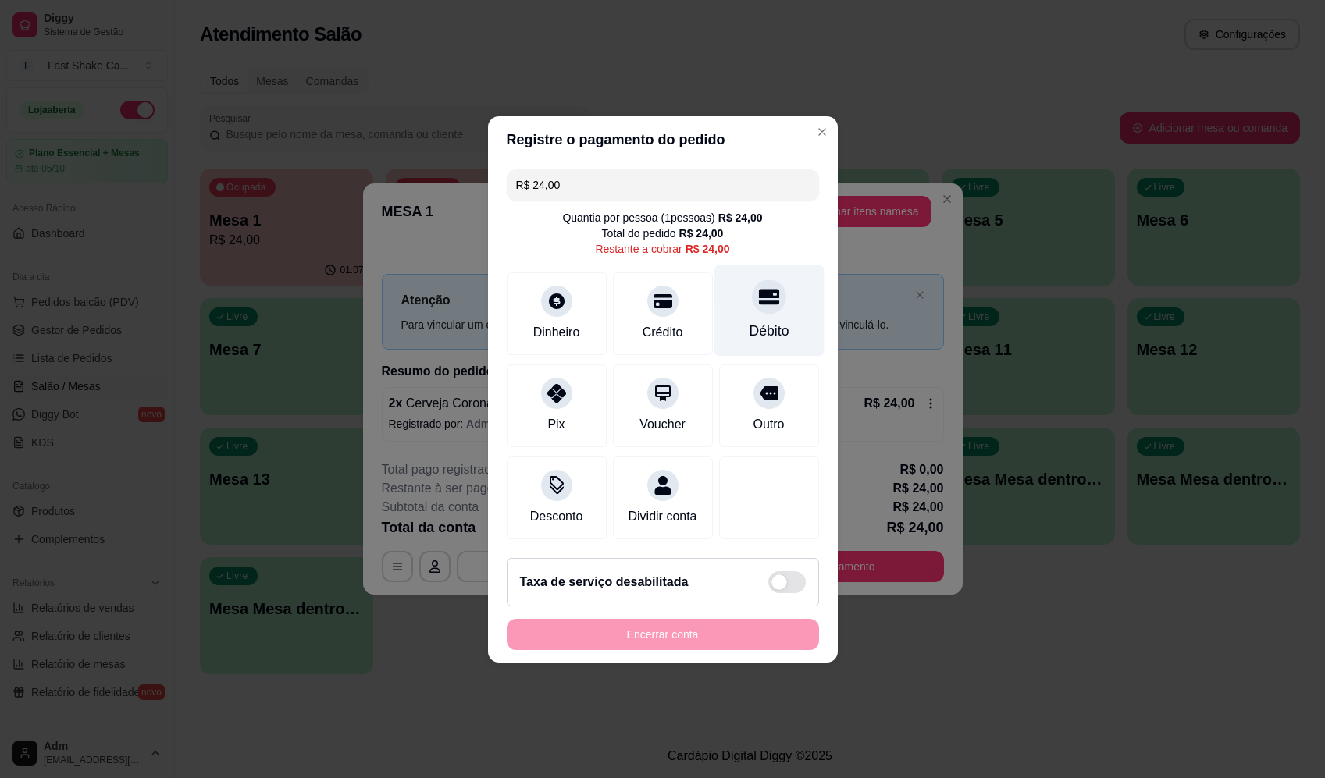
click at [773, 284] on div at bounding box center [769, 297] width 34 height 34
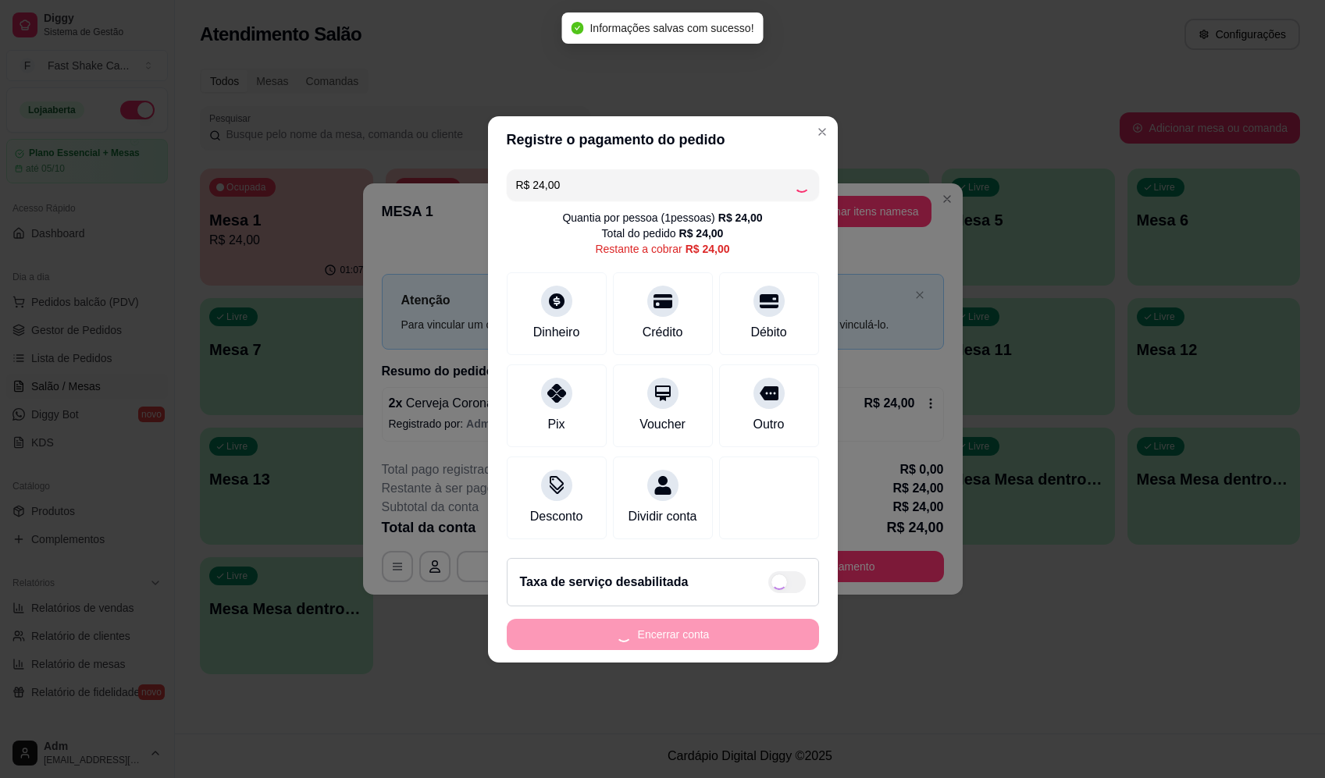
type input "R$ 0,00"
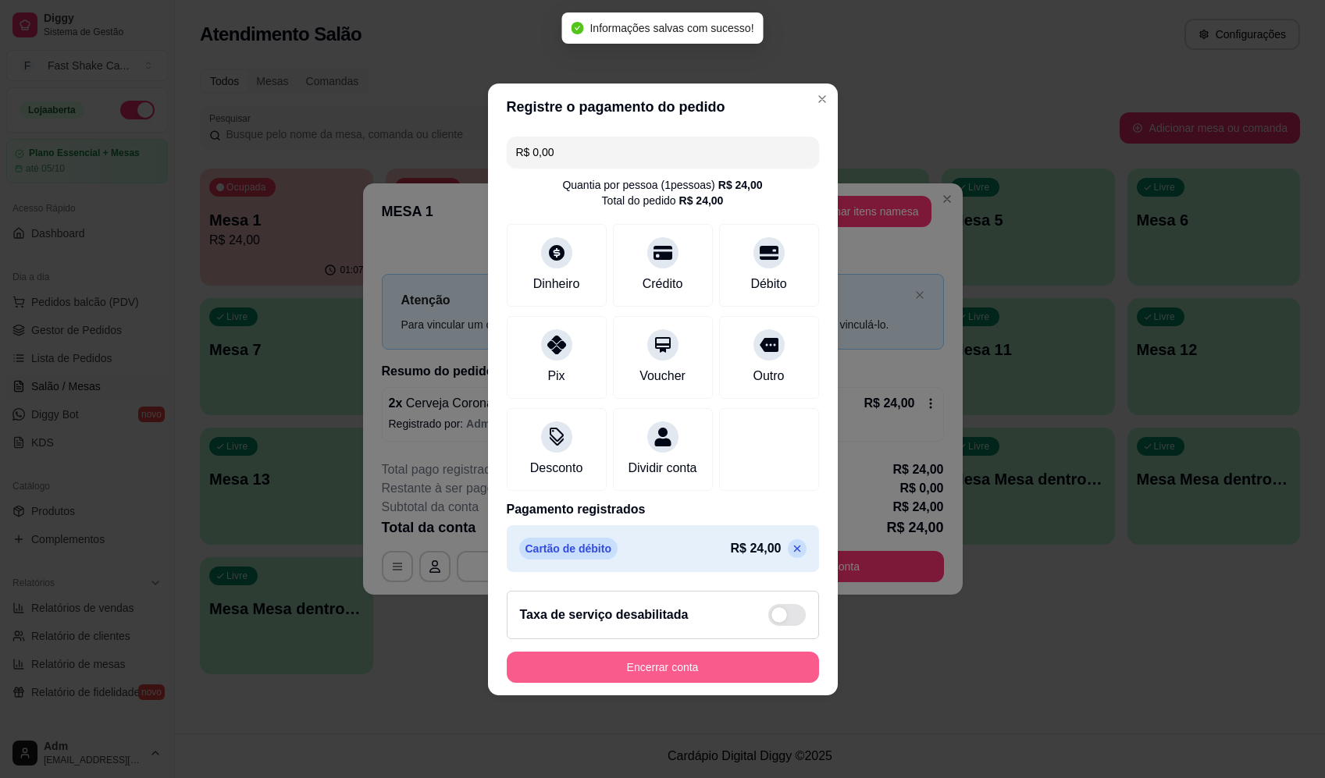
click at [698, 671] on button "Encerrar conta" at bounding box center [663, 667] width 312 height 31
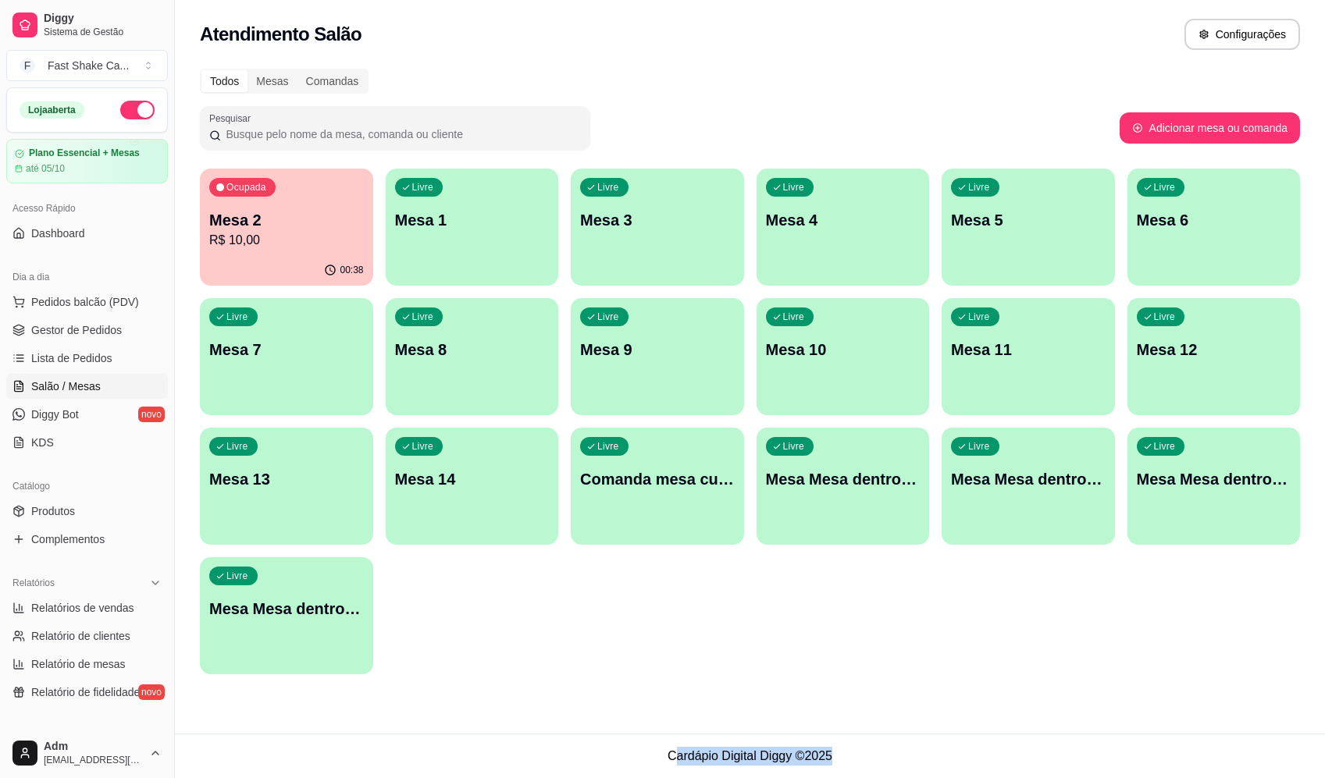
drag, startPoint x: 673, startPoint y: 757, endPoint x: 847, endPoint y: 755, distance: 174.1
click at [849, 755] on footer "Cardápio Digital Diggy © 2025" at bounding box center [750, 756] width 1150 height 45
click at [839, 755] on footer "Cardápio Digital Diggy © 2025" at bounding box center [750, 756] width 1150 height 45
drag, startPoint x: 668, startPoint y: 752, endPoint x: 850, endPoint y: 753, distance: 181.9
click at [850, 753] on footer "Cardápio Digital Diggy © 2025" at bounding box center [750, 756] width 1150 height 45
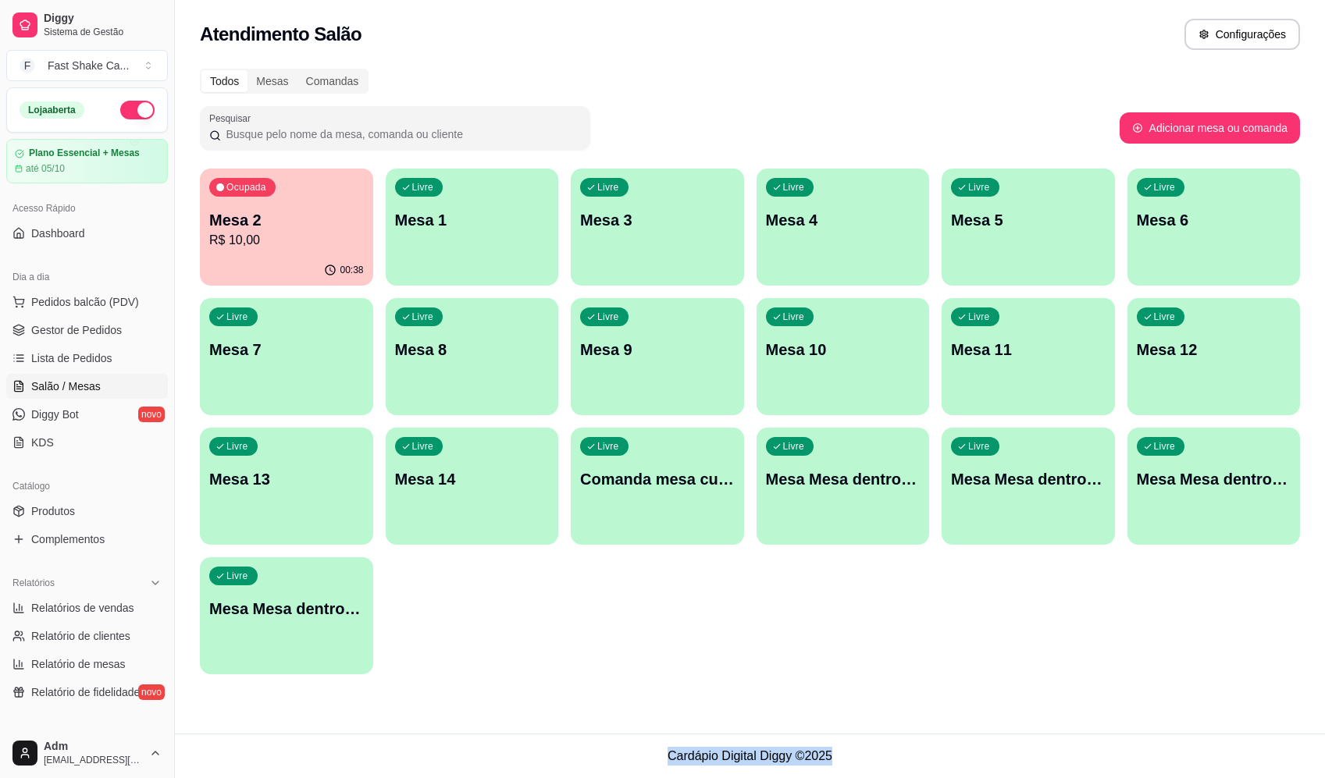
click at [800, 757] on footer "Cardápio Digital Diggy © 2025" at bounding box center [750, 756] width 1150 height 45
drag, startPoint x: 671, startPoint y: 753, endPoint x: 839, endPoint y: 771, distance: 168.8
click at [839, 771] on footer "Cardápio Digital Diggy © 2025" at bounding box center [750, 756] width 1150 height 45
click at [820, 756] on footer "Cardápio Digital Diggy © 2025" at bounding box center [750, 756] width 1150 height 45
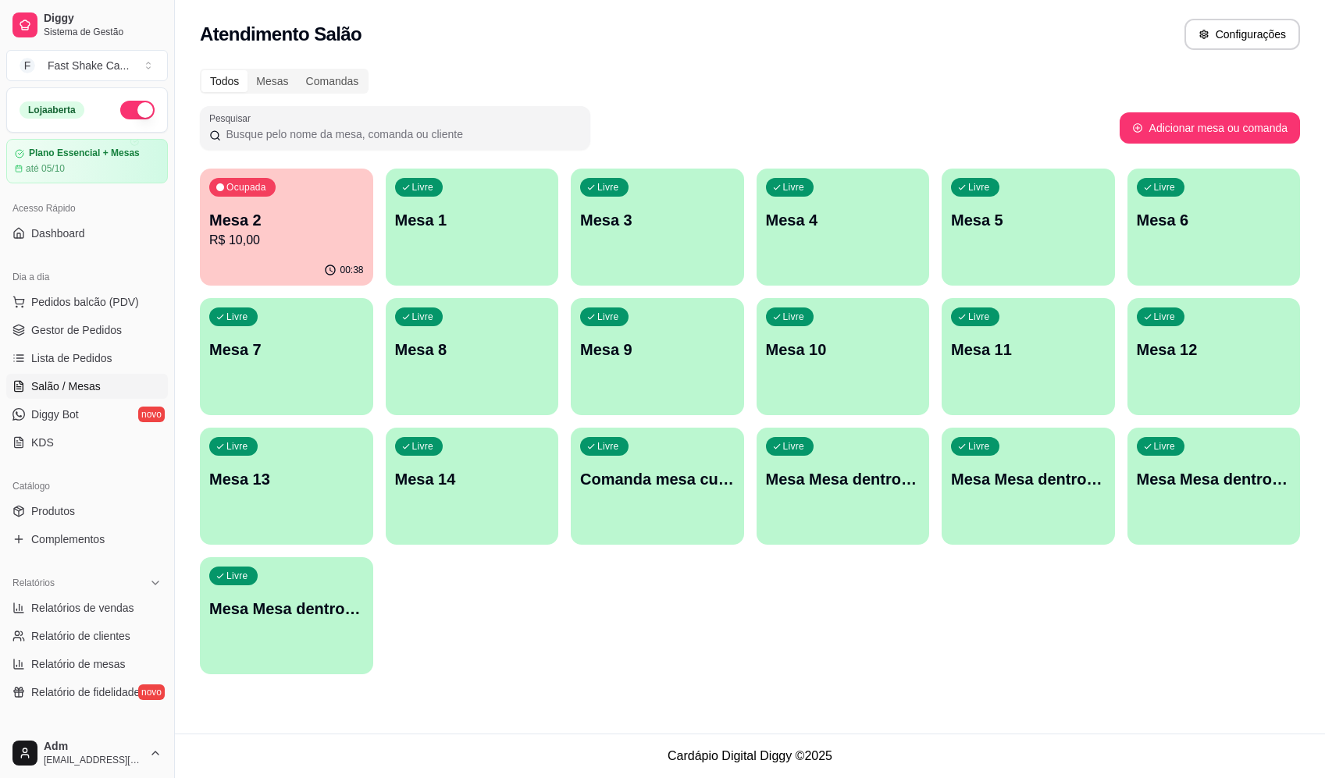
click at [326, 213] on p "Mesa 2" at bounding box center [286, 220] width 155 height 22
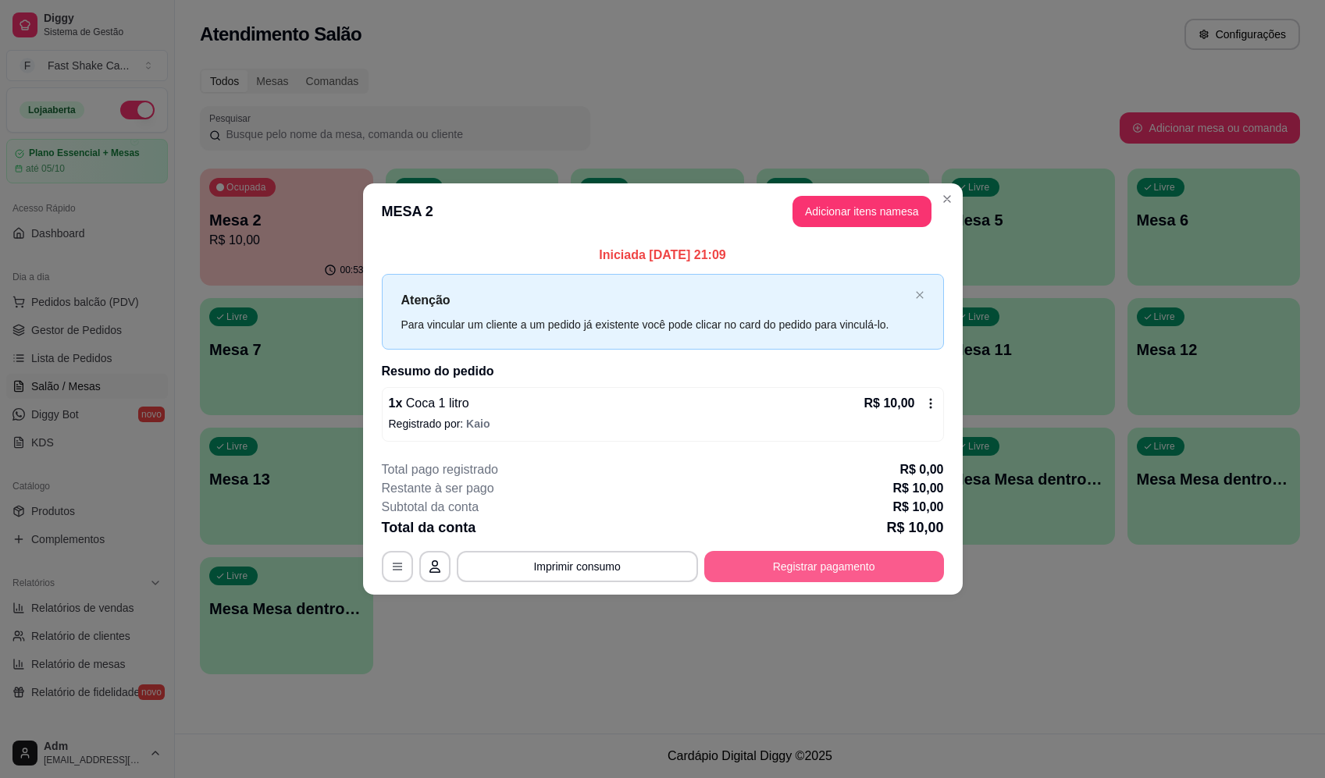
click at [839, 564] on button "Registrar pagamento" at bounding box center [824, 566] width 240 height 31
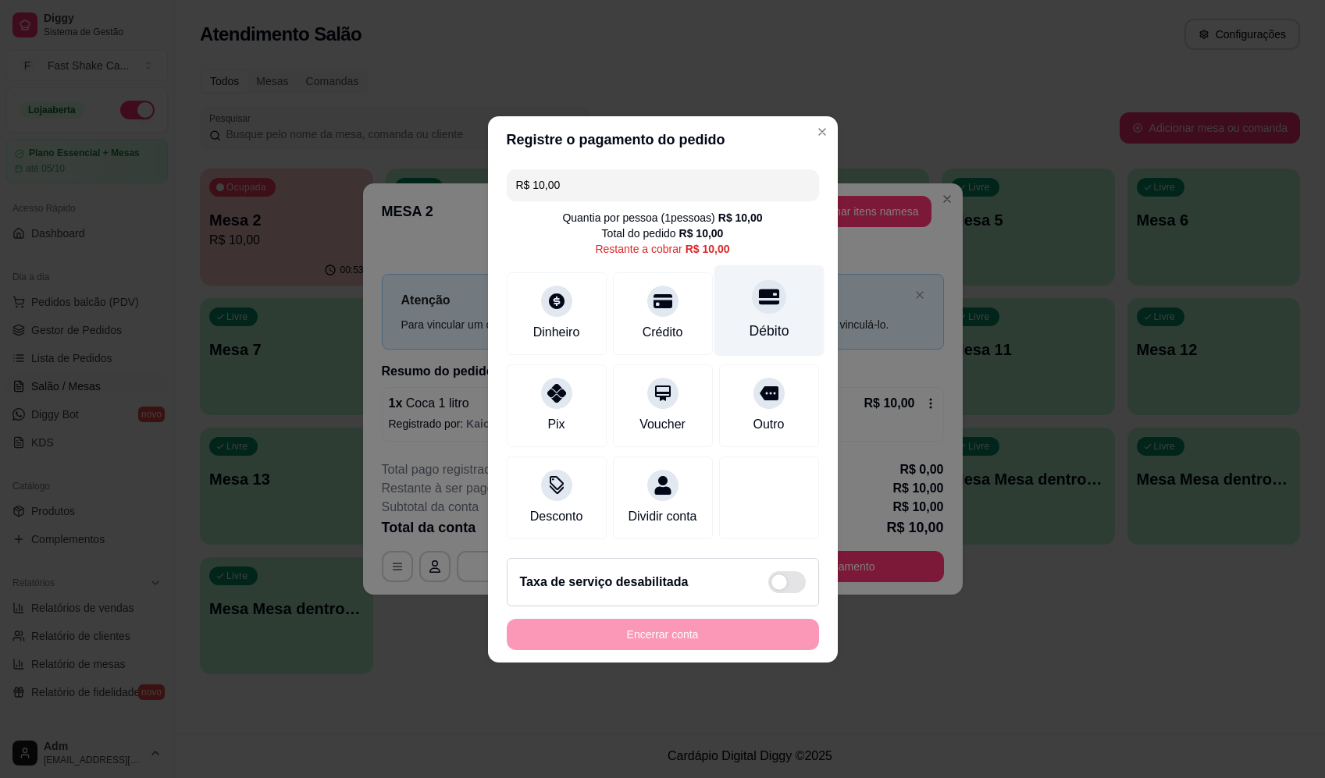
click at [747, 270] on div "Débito" at bounding box center [769, 310] width 110 height 91
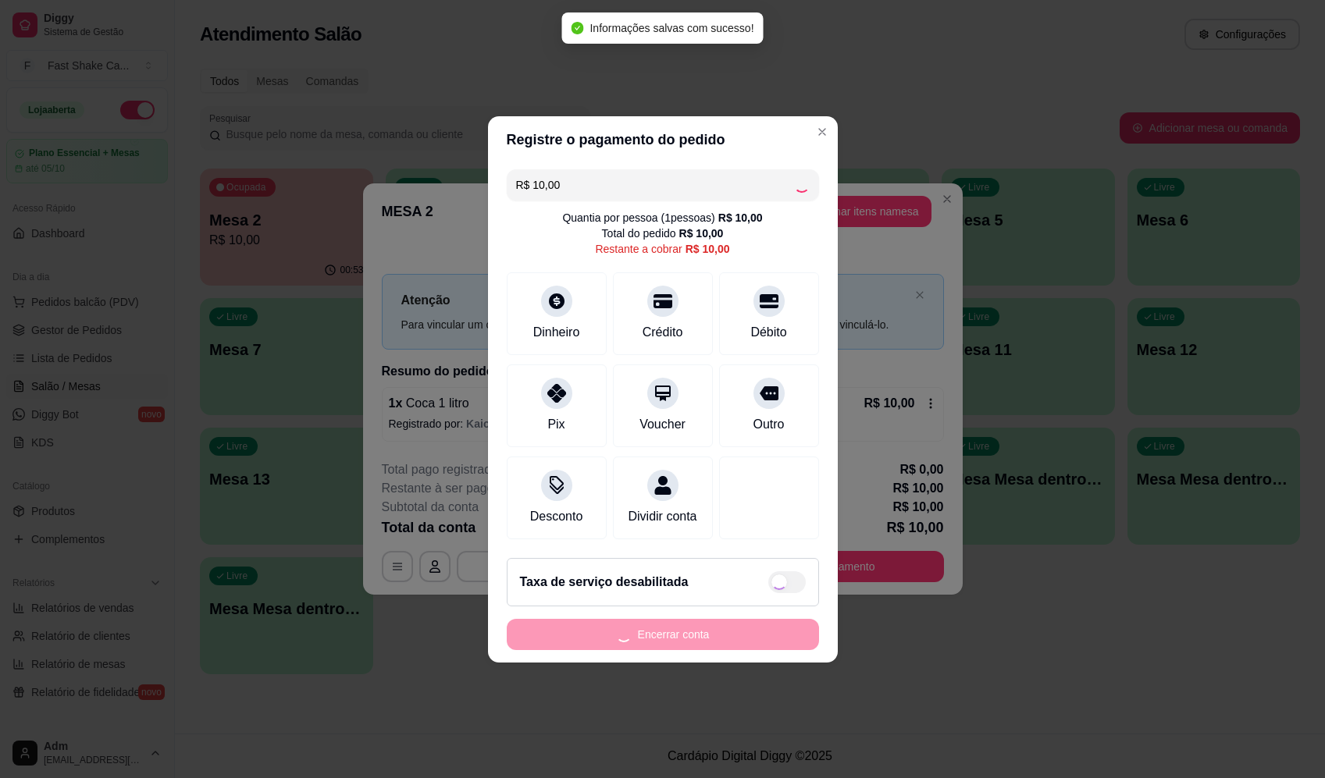
type input "R$ 0,00"
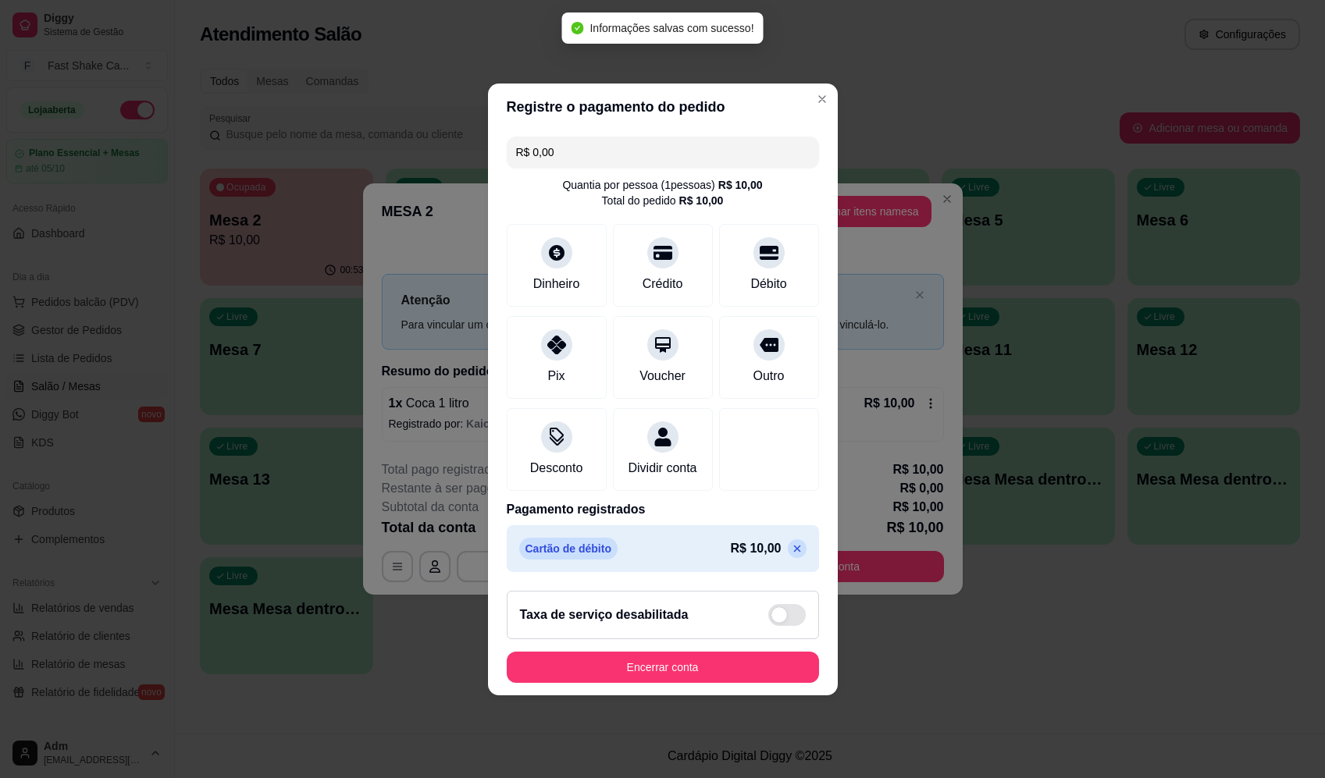
click at [720, 660] on footer "Taxa de serviço desabilitada Encerrar conta" at bounding box center [663, 637] width 350 height 117
click at [727, 682] on button "Encerrar conta" at bounding box center [663, 667] width 312 height 31
